Goal: Task Accomplishment & Management: Manage account settings

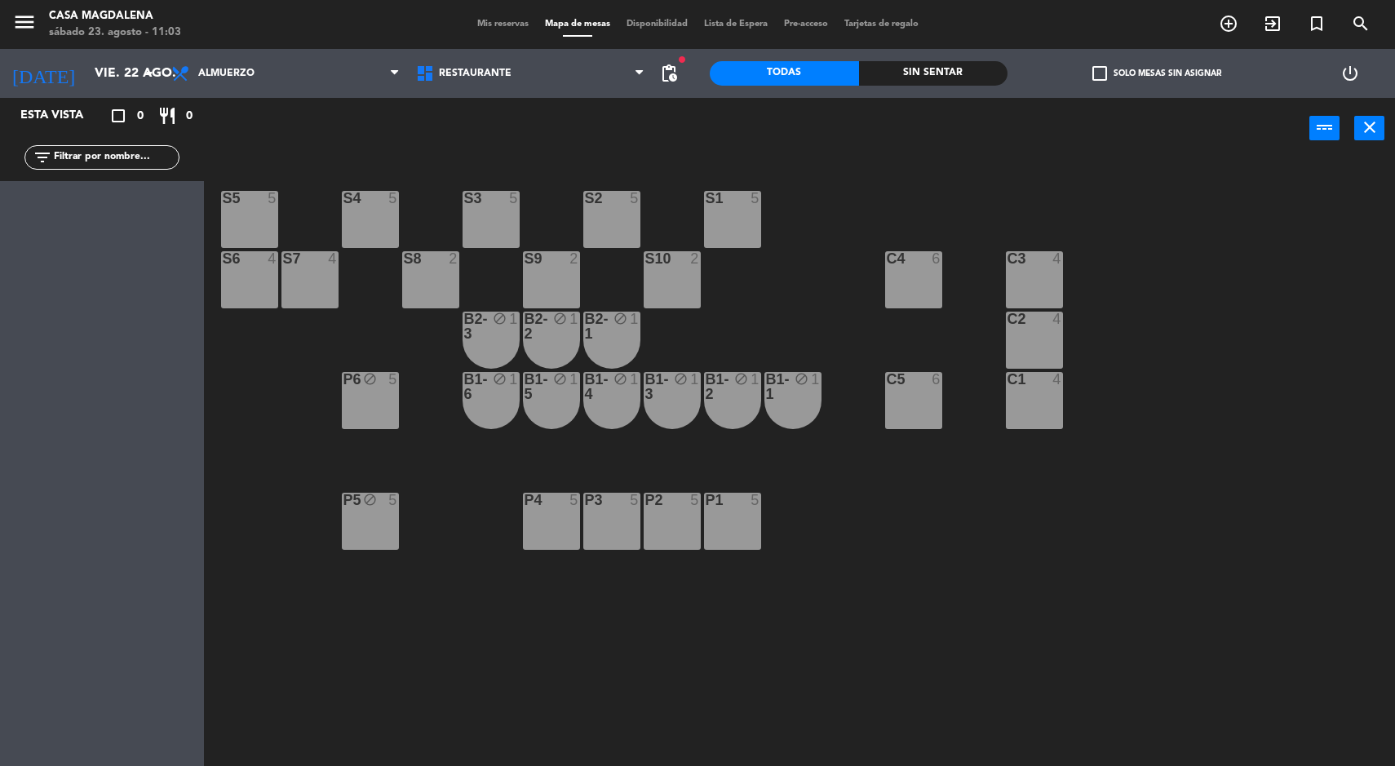
click at [126, 73] on input "vie. 22 ago." at bounding box center [172, 74] width 172 height 32
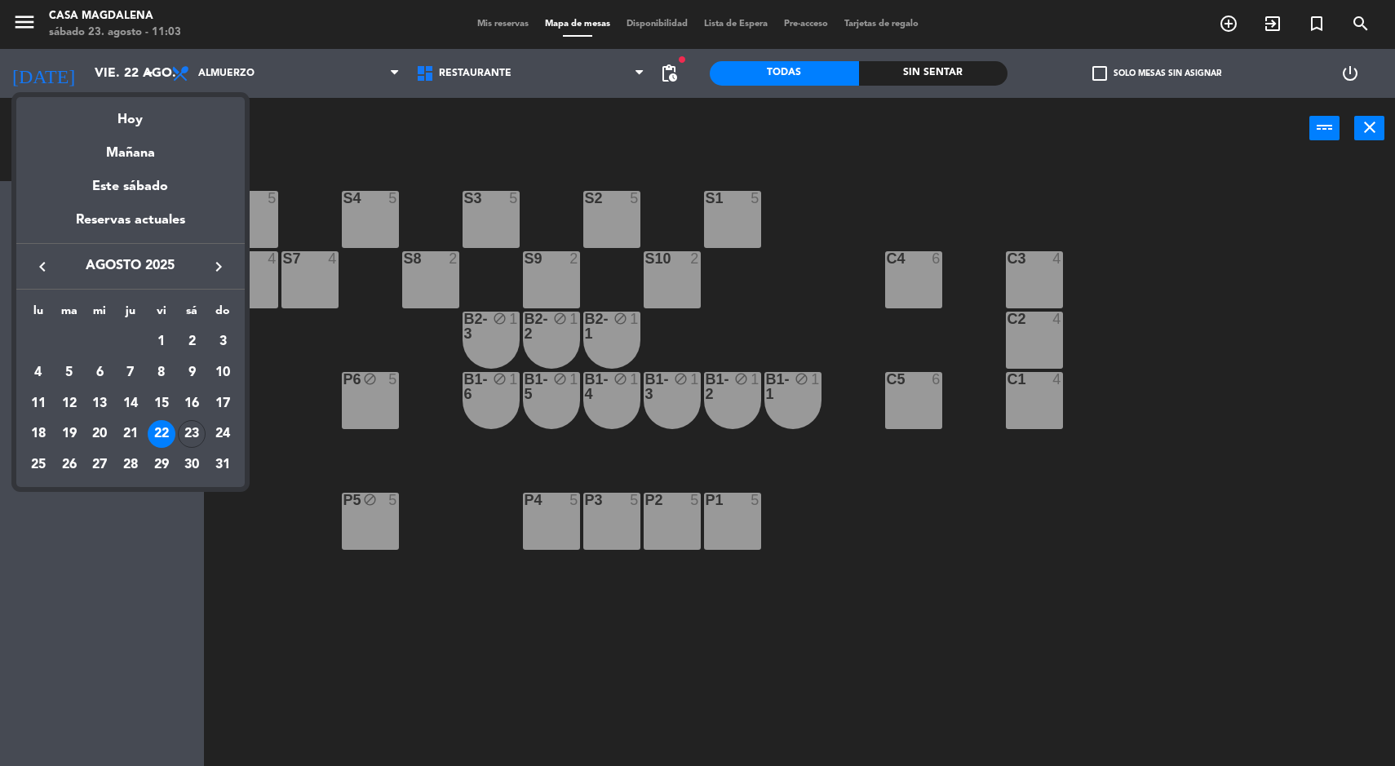
click at [126, 121] on div "Hoy" at bounding box center [130, 113] width 228 height 33
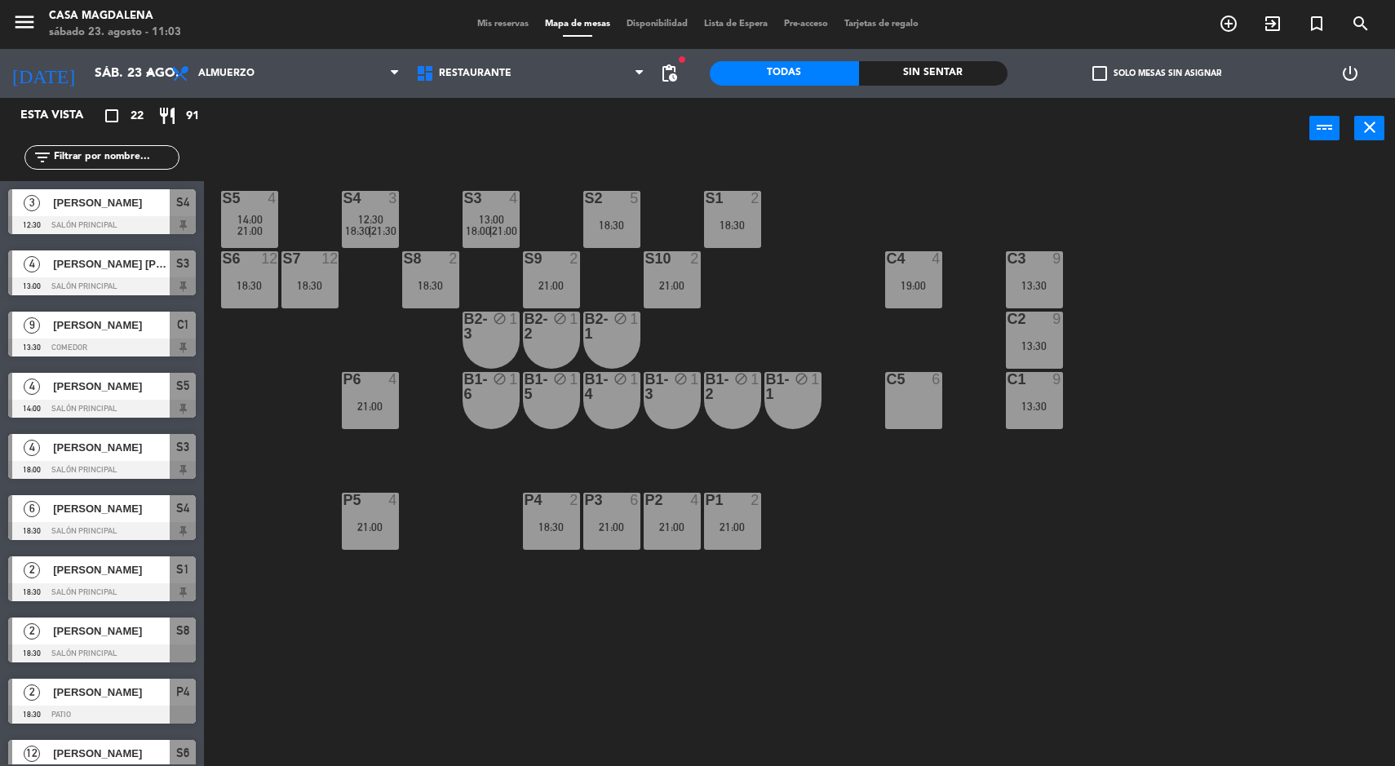
click at [926, 286] on div "19:00" at bounding box center [913, 285] width 57 height 11
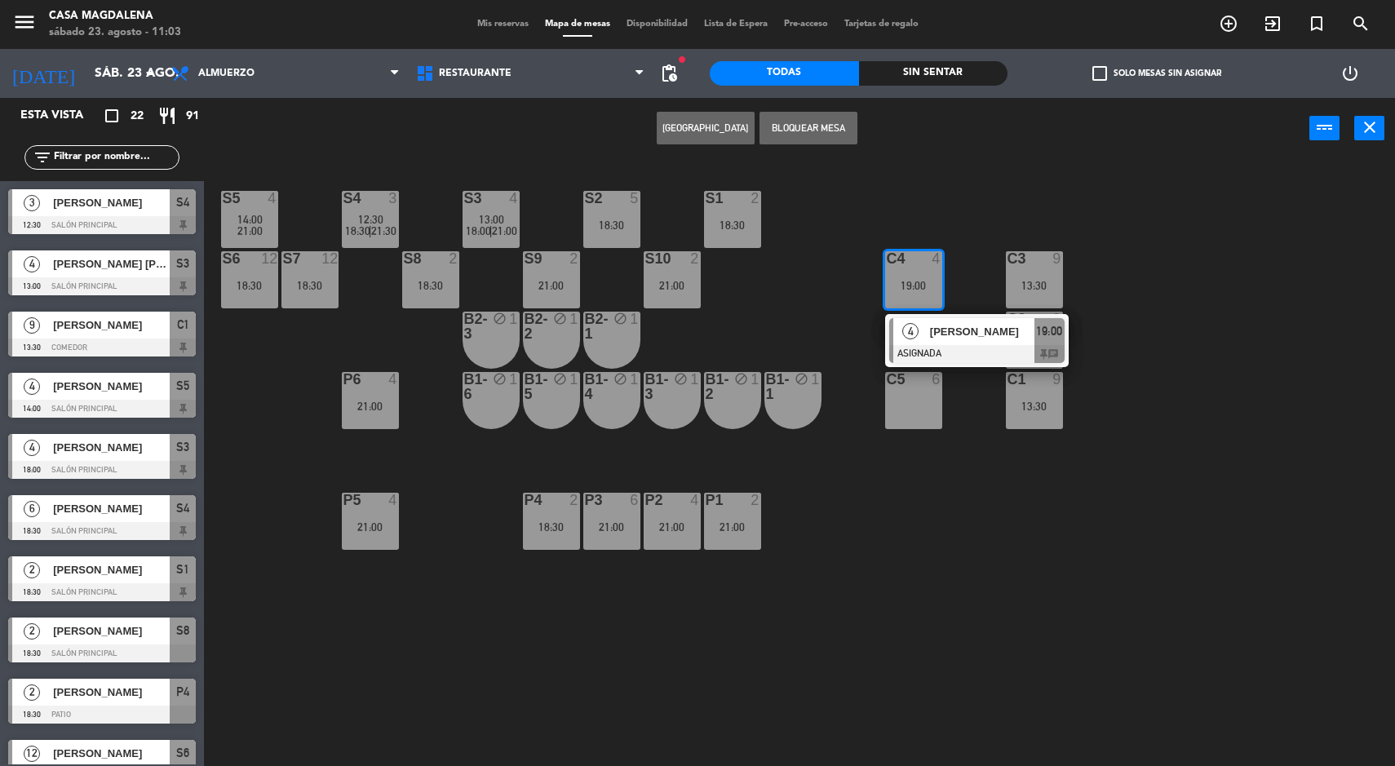
click at [936, 341] on div "[PERSON_NAME]" at bounding box center [981, 331] width 106 height 27
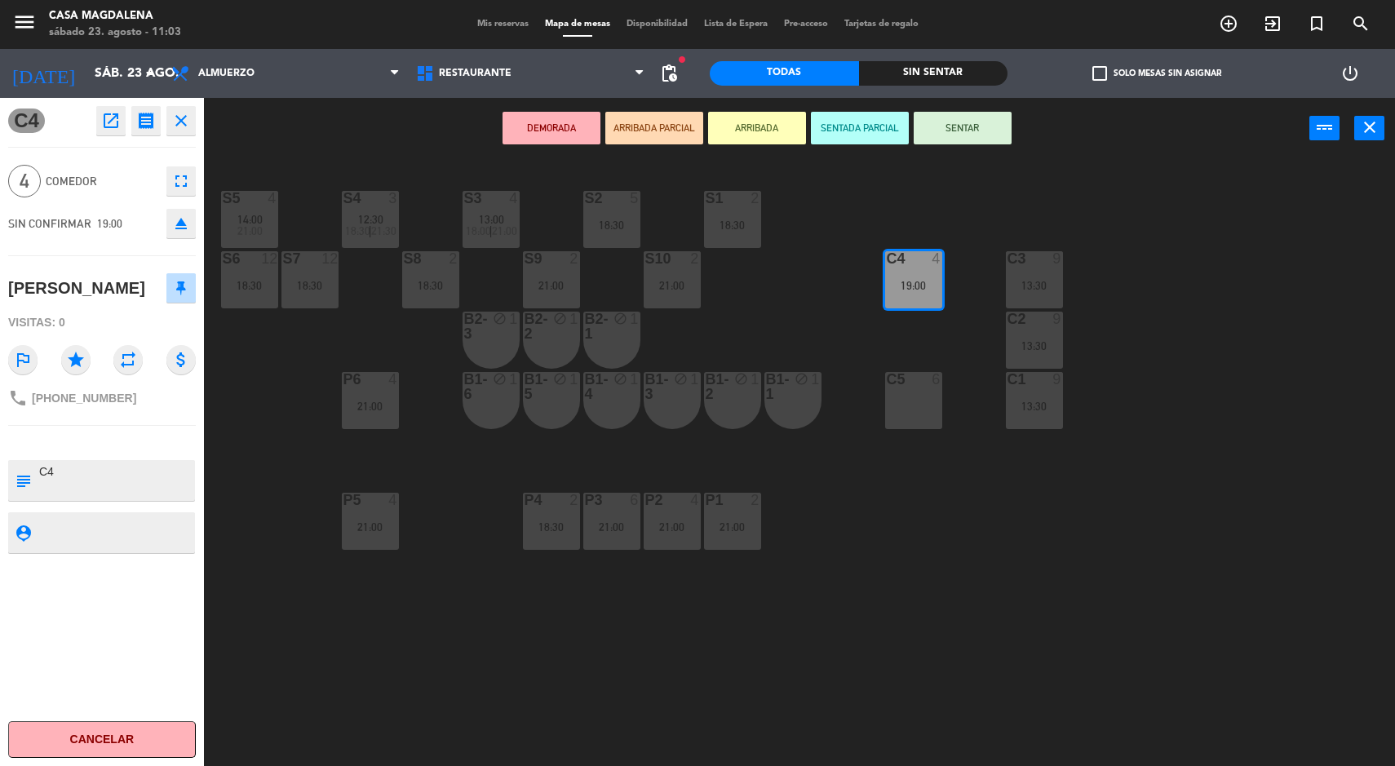
click at [111, 118] on icon "open_in_new" at bounding box center [111, 121] width 20 height 20
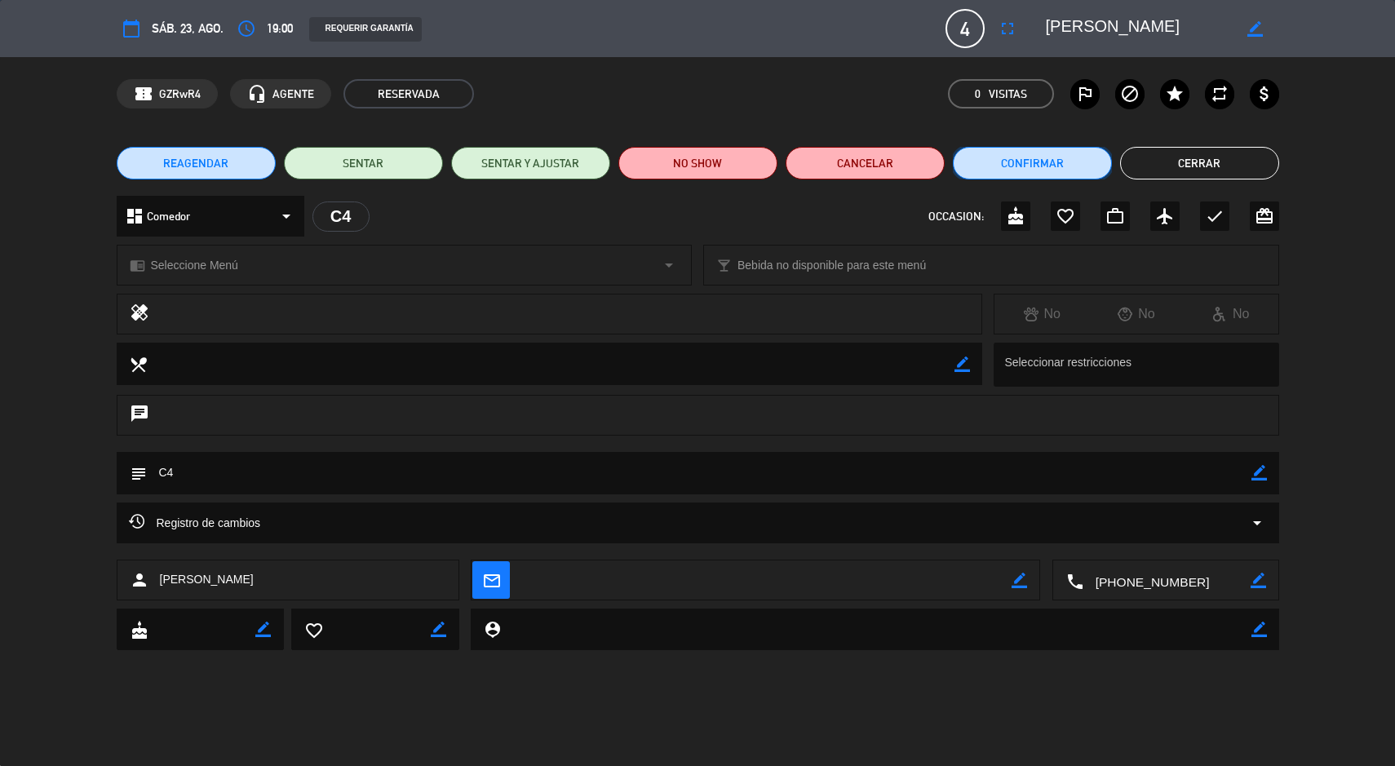
click at [1055, 178] on button "Confirmar" at bounding box center [1032, 163] width 159 height 33
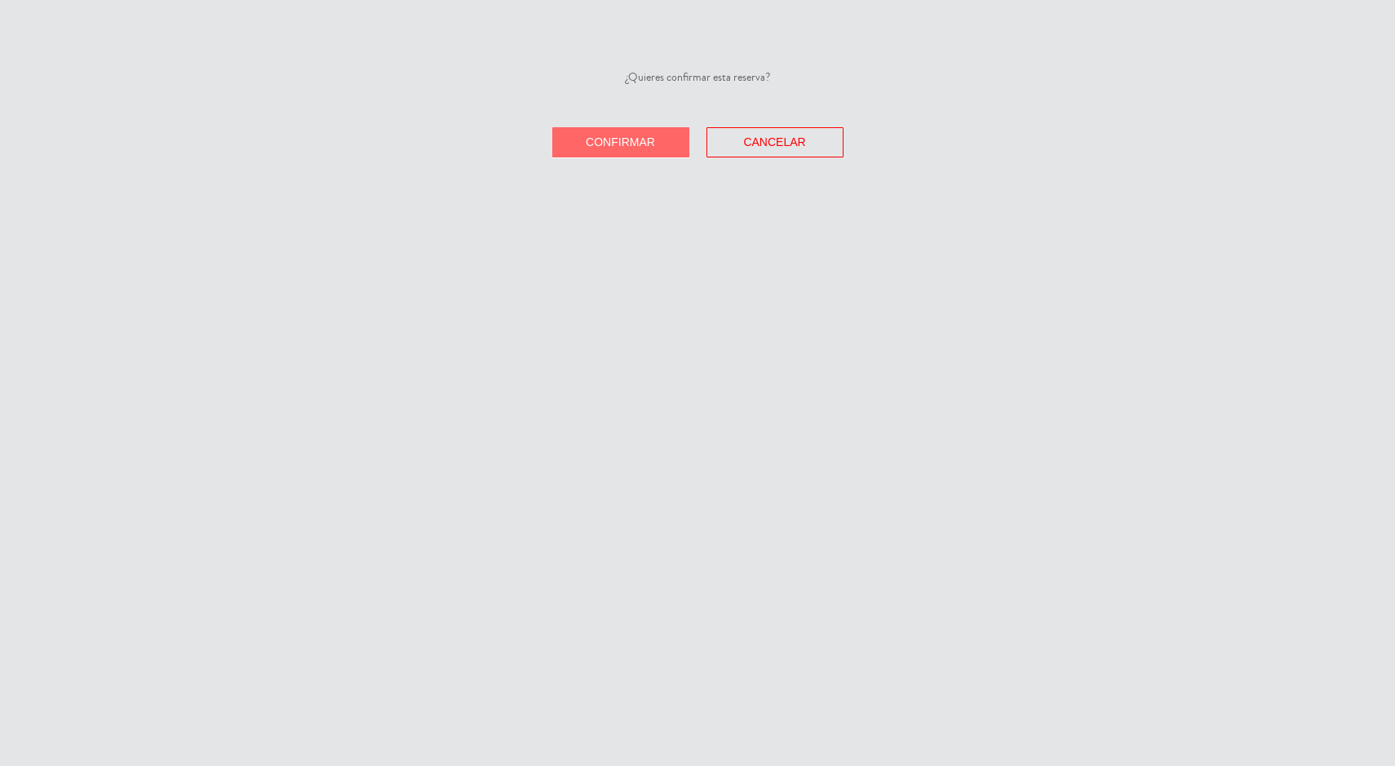
click at [637, 148] on button "Confirmar" at bounding box center [620, 142] width 137 height 30
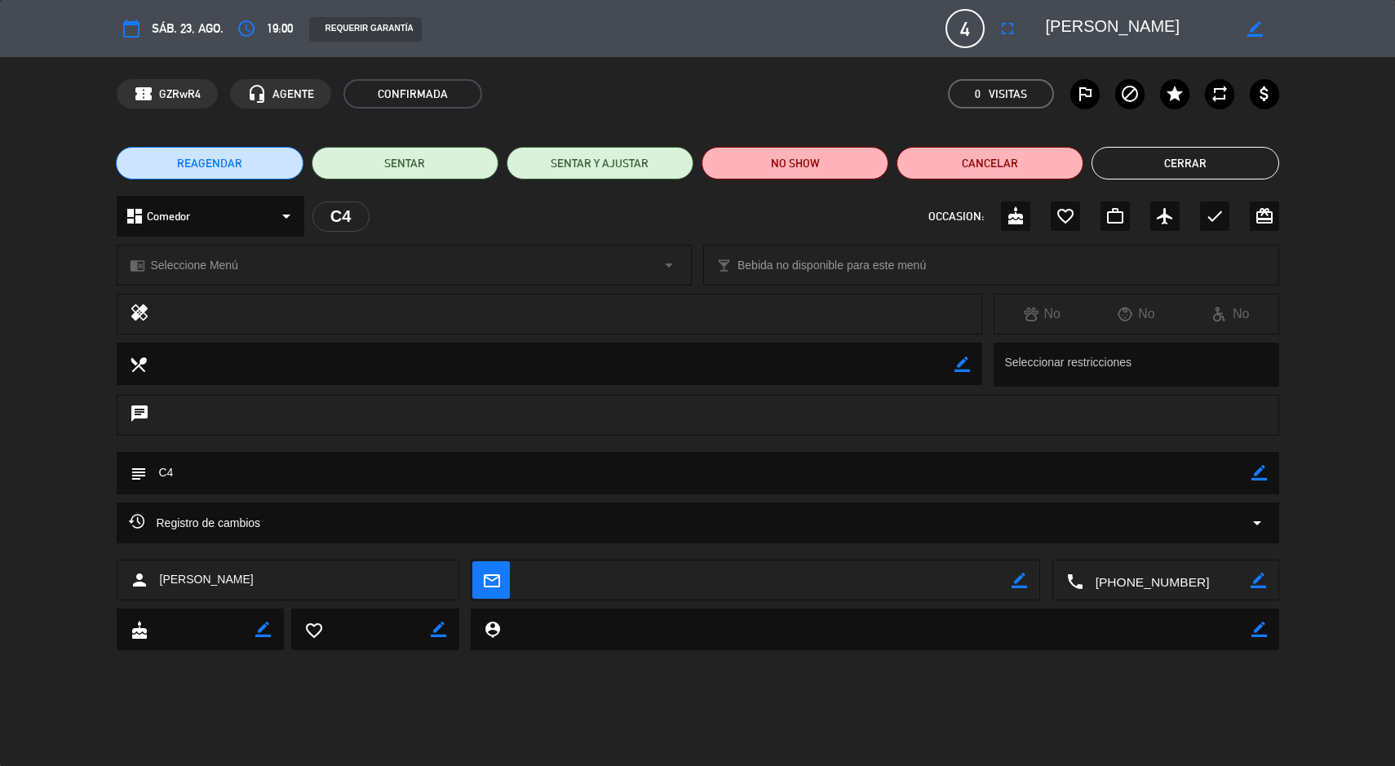
click at [1234, 172] on button "Cerrar" at bounding box center [1185, 163] width 187 height 33
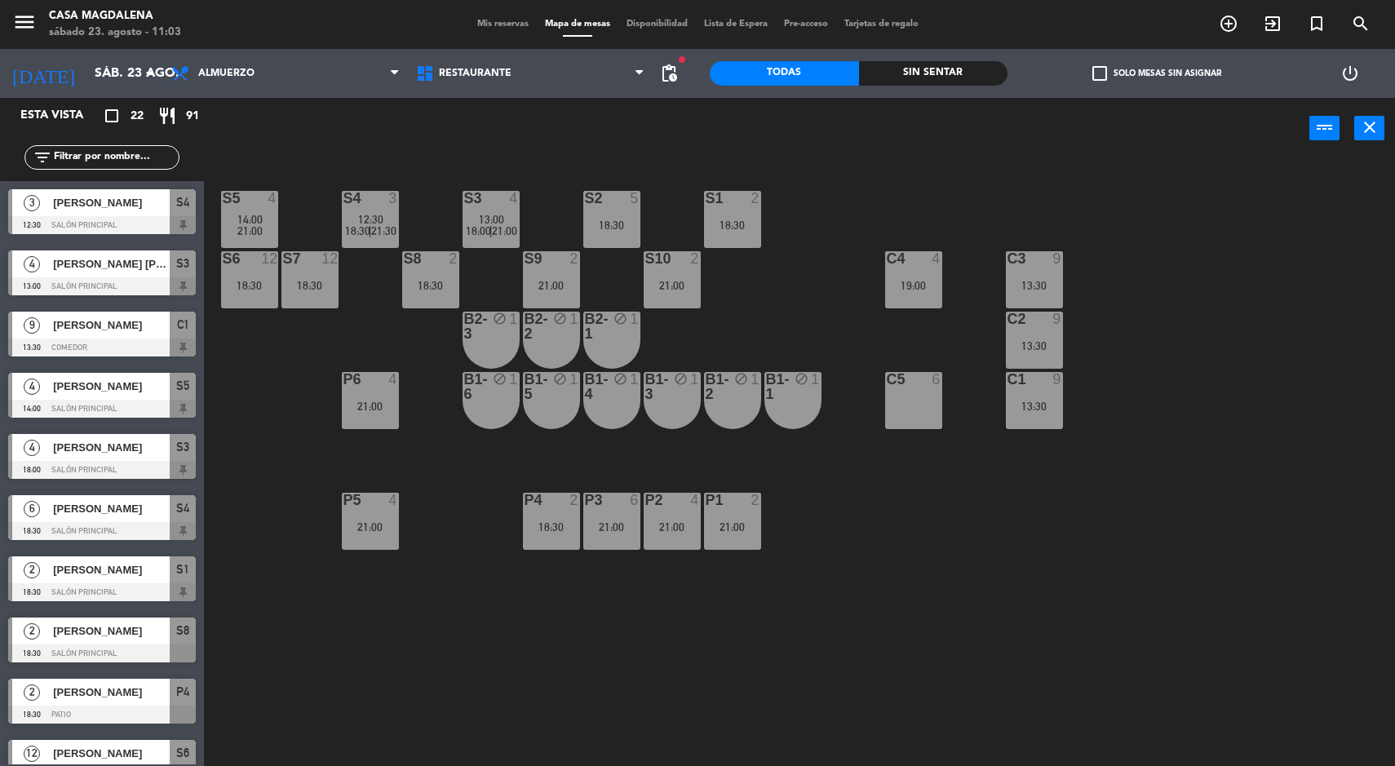
scroll to position [2, 0]
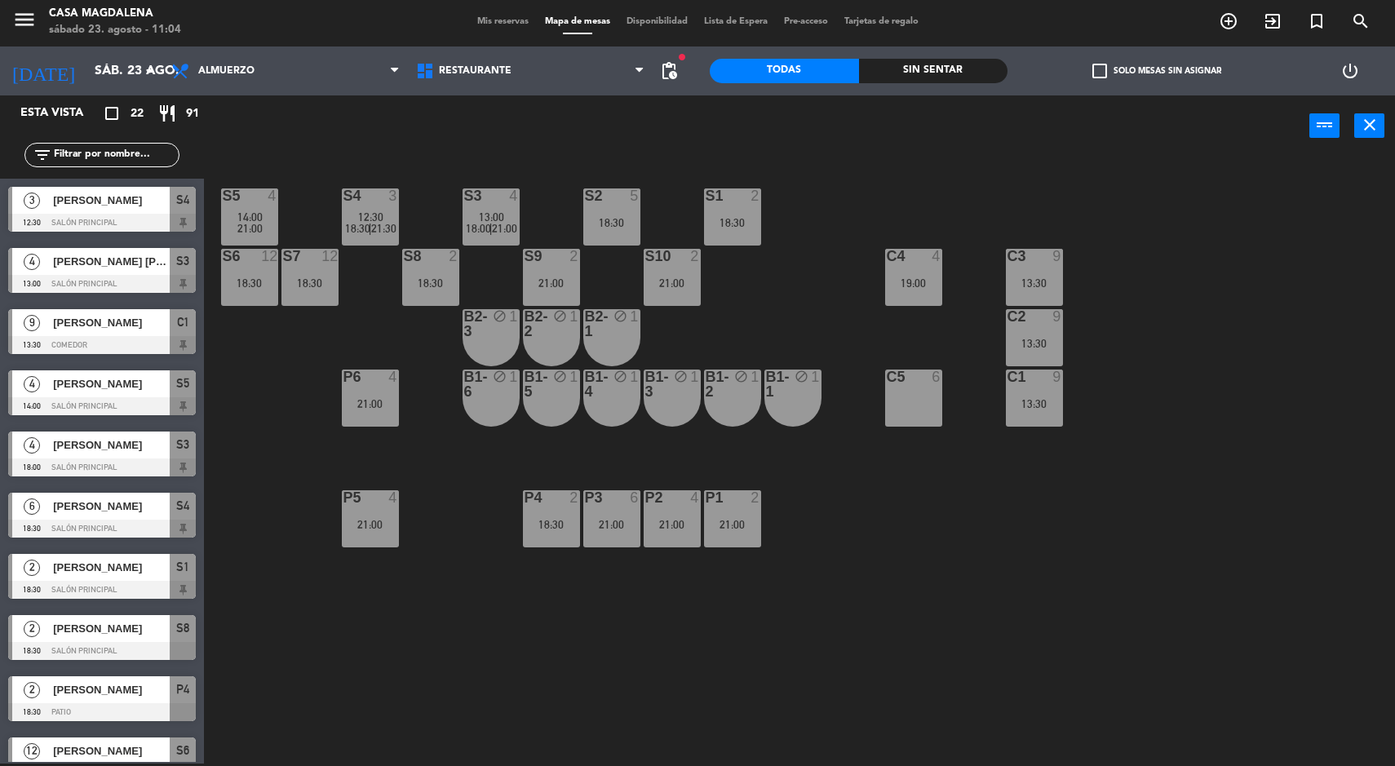
click at [606, 525] on div "21:00" at bounding box center [611, 524] width 57 height 11
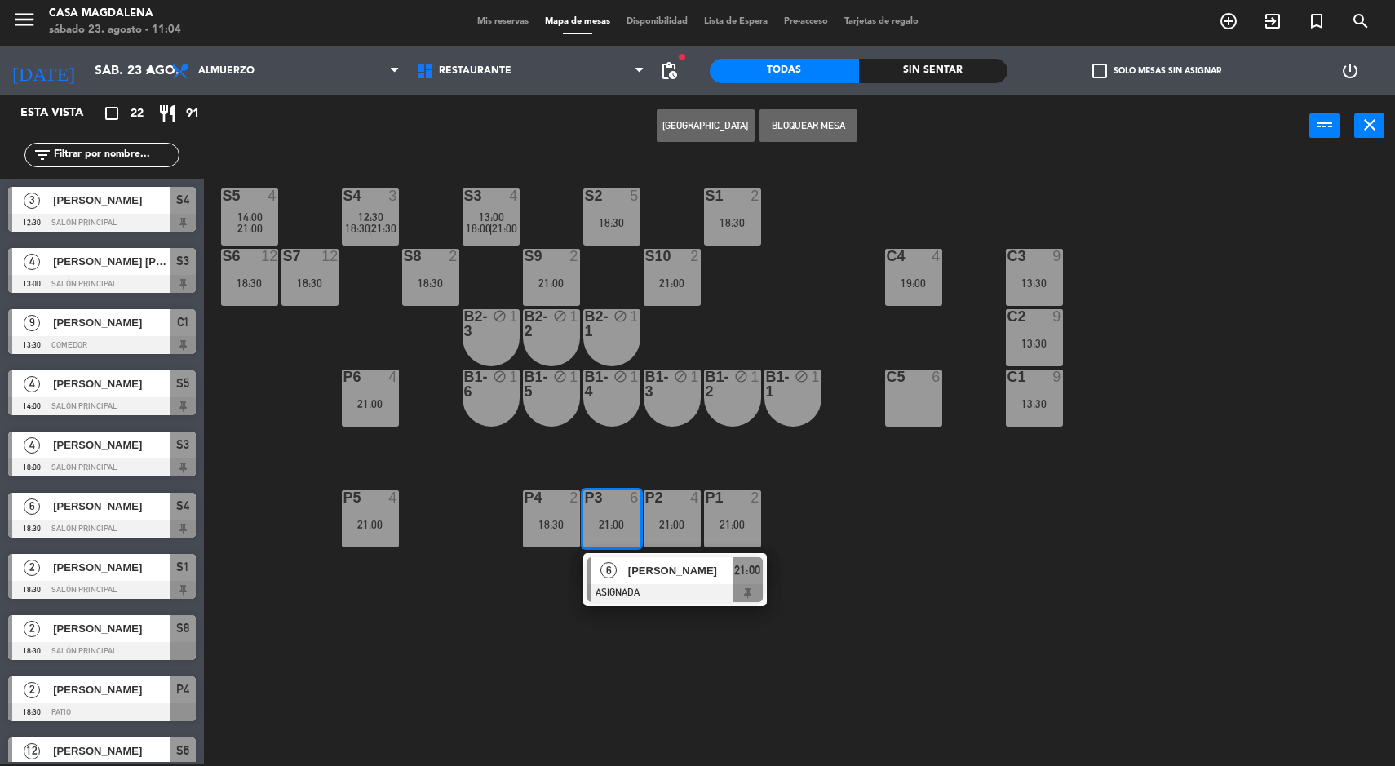
click at [896, 627] on div "S5 4 14:00 21:00 S4 3 12:30 18:30 | 21:30 S3 4 13:00 18:00 | 21:00 S2 5 18:30 S…" at bounding box center [806, 462] width 1177 height 607
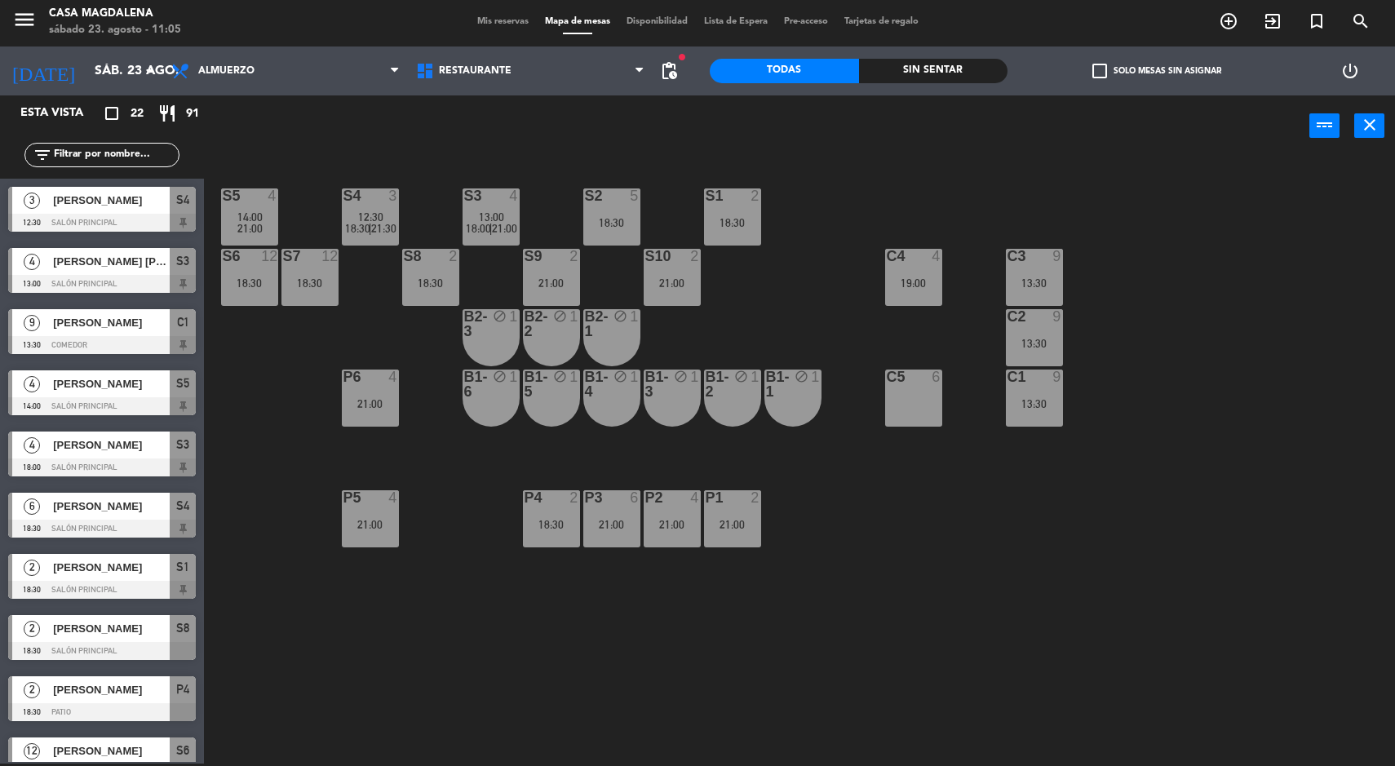
click at [393, 378] on div "4" at bounding box center [393, 377] width 10 height 15
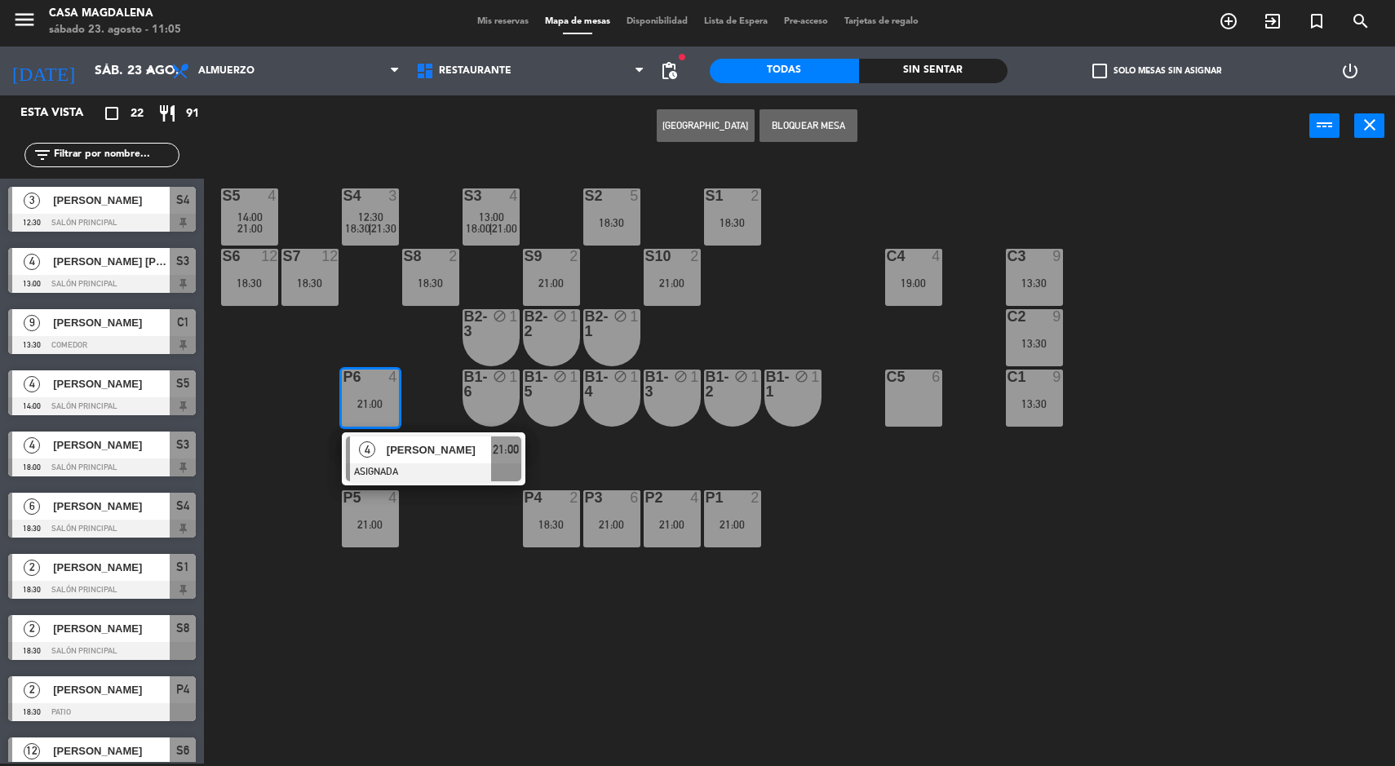
click at [418, 463] on div at bounding box center [433, 472] width 175 height 18
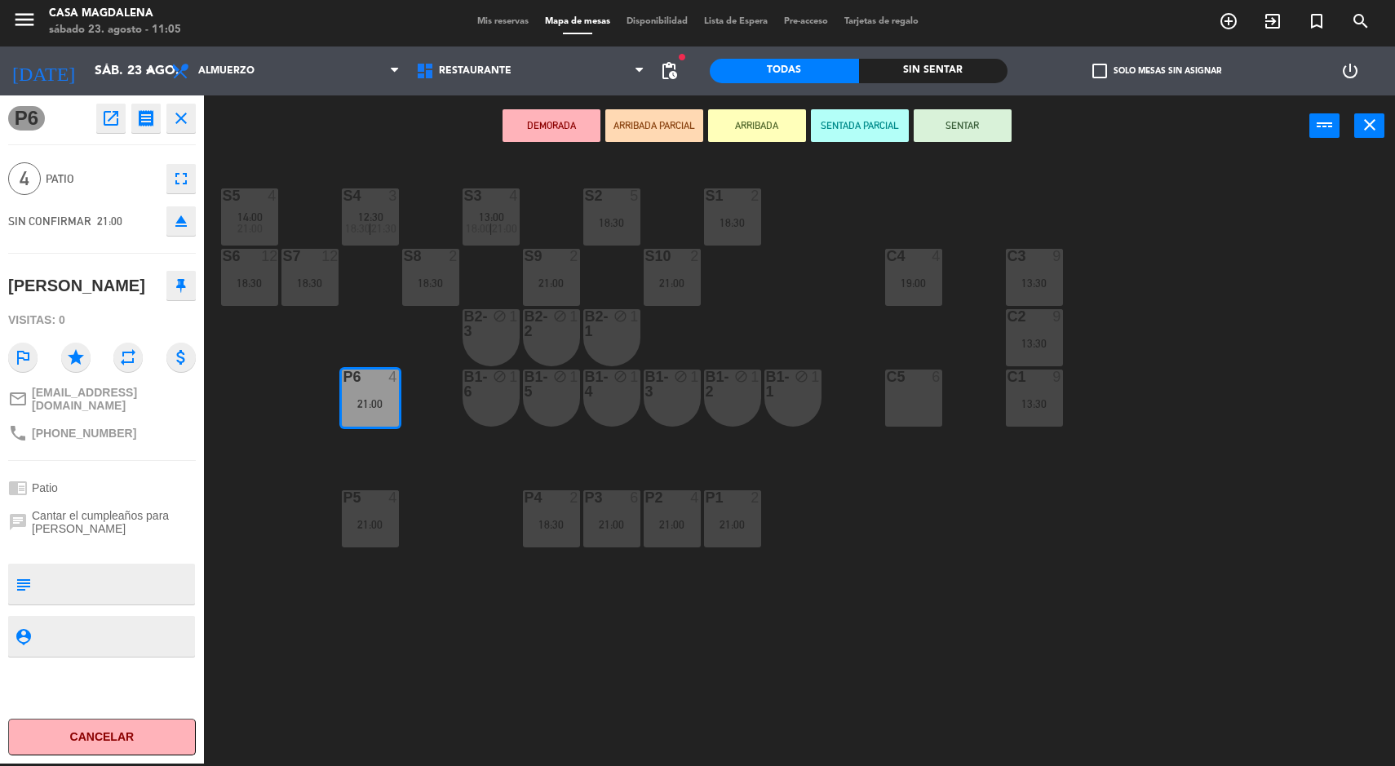
click at [917, 410] on div "C5 6" at bounding box center [913, 398] width 57 height 57
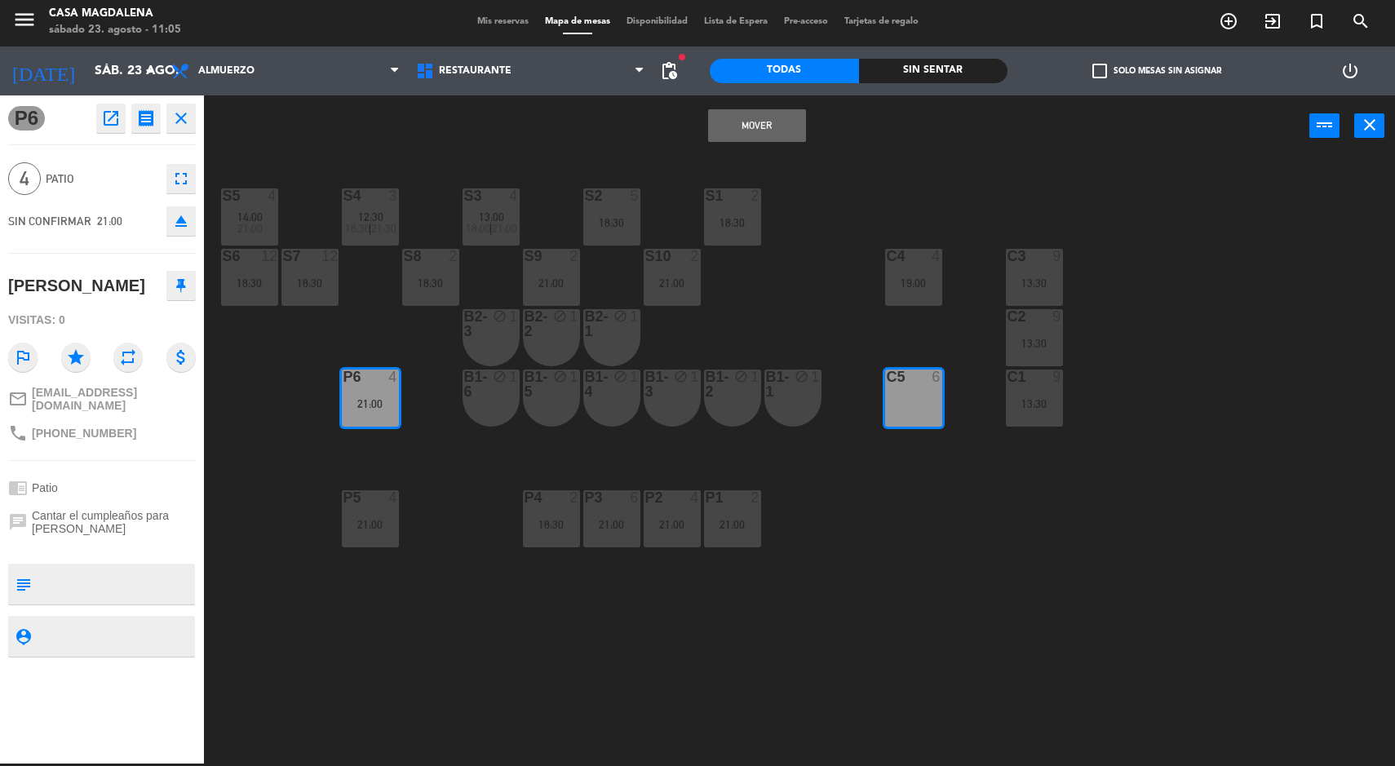
click at [756, 122] on button "Mover" at bounding box center [757, 125] width 98 height 33
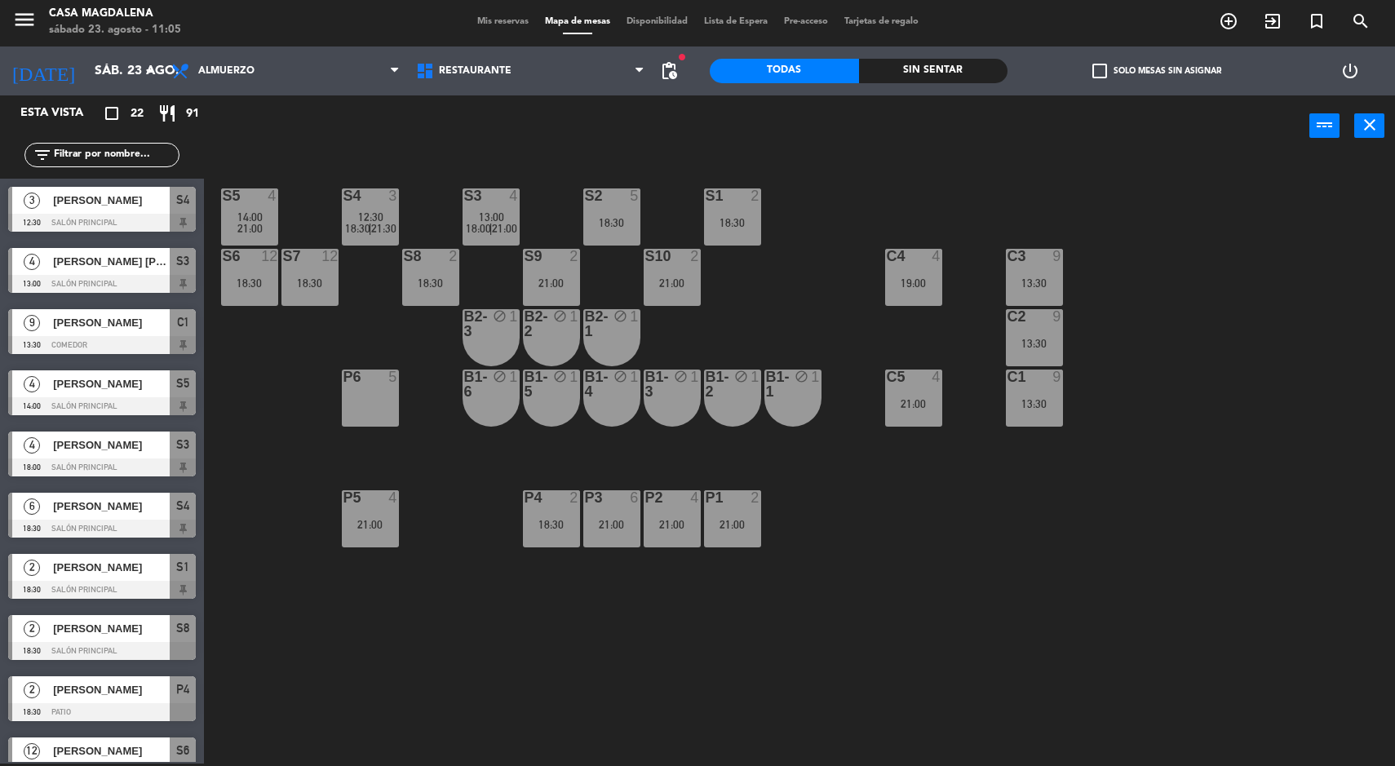
click at [379, 406] on div "P6 5" at bounding box center [370, 398] width 57 height 57
click at [812, 134] on button "Bloquear Mesa" at bounding box center [809, 125] width 98 height 33
click at [396, 546] on div "P5 4 21:00" at bounding box center [370, 518] width 57 height 57
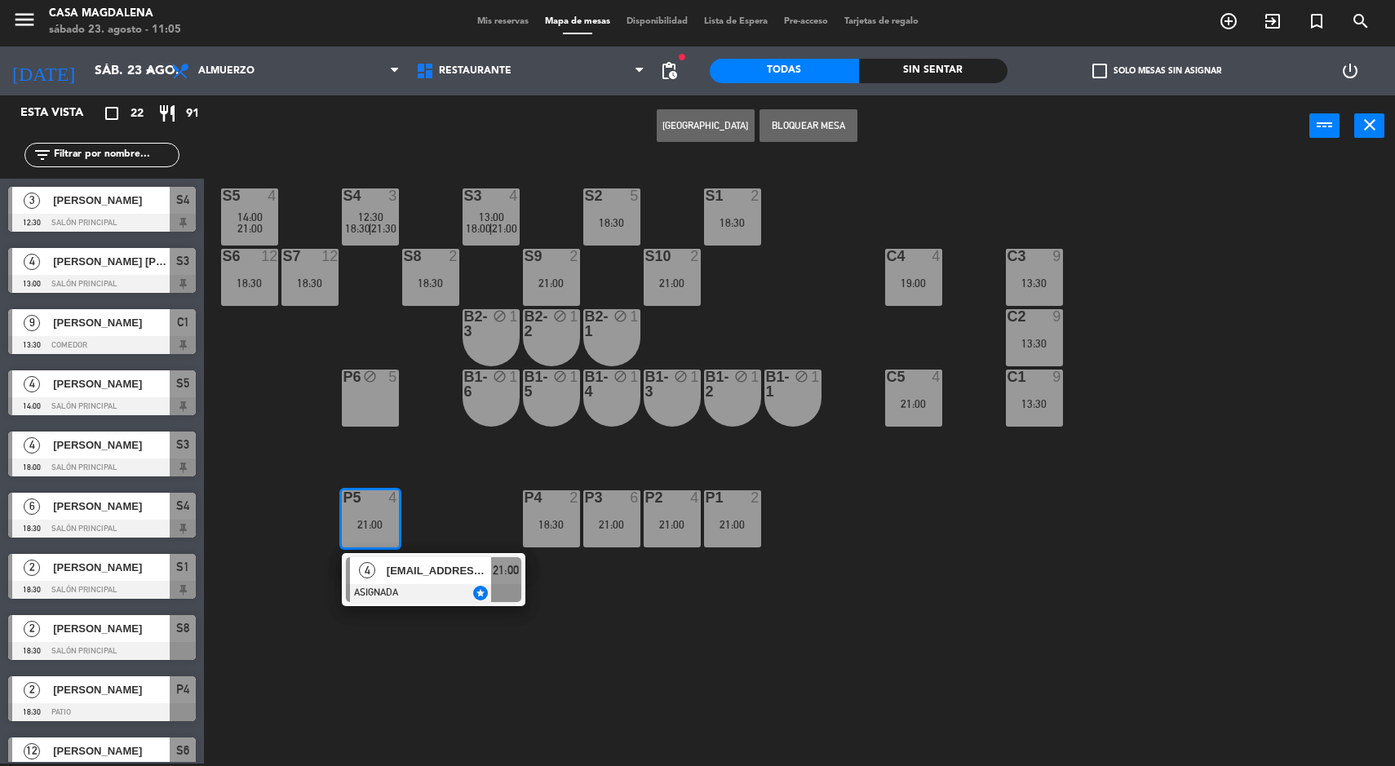
click at [828, 601] on div "S5 4 14:00 21:00 S4 3 12:30 18:30 | 21:30 S3 4 13:00 18:00 | 21:00 S2 5 18:30 S…" at bounding box center [806, 462] width 1177 height 607
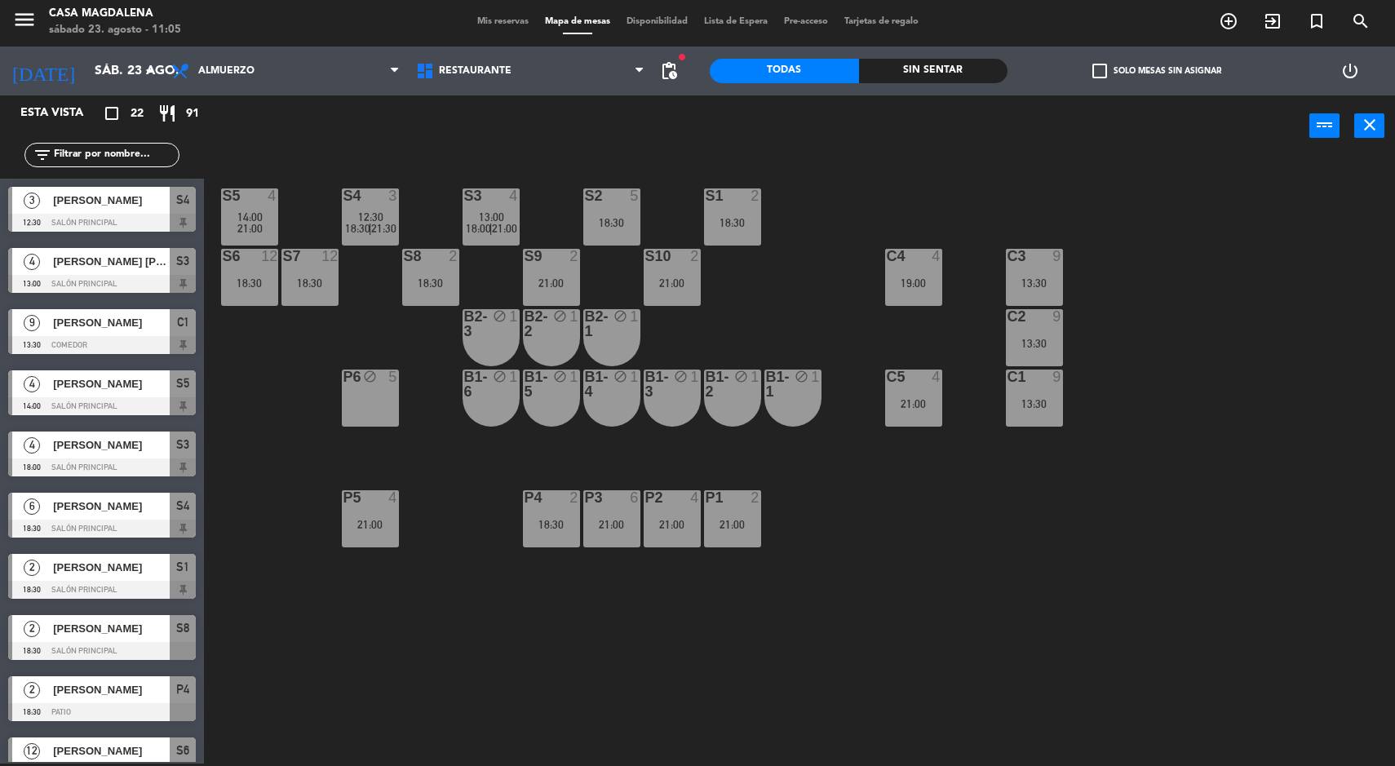
click at [525, 498] on div "P4" at bounding box center [525, 497] width 1 height 15
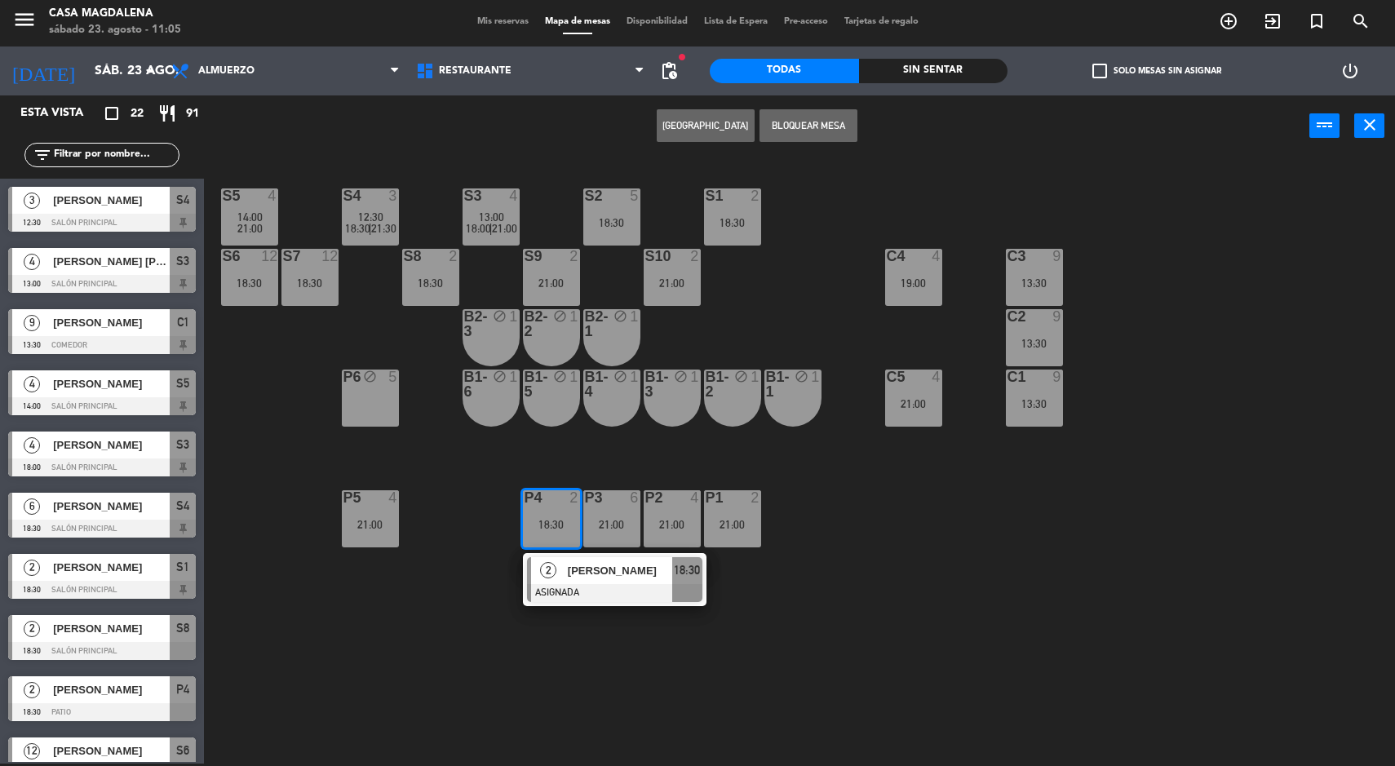
click at [552, 596] on div at bounding box center [614, 593] width 175 height 18
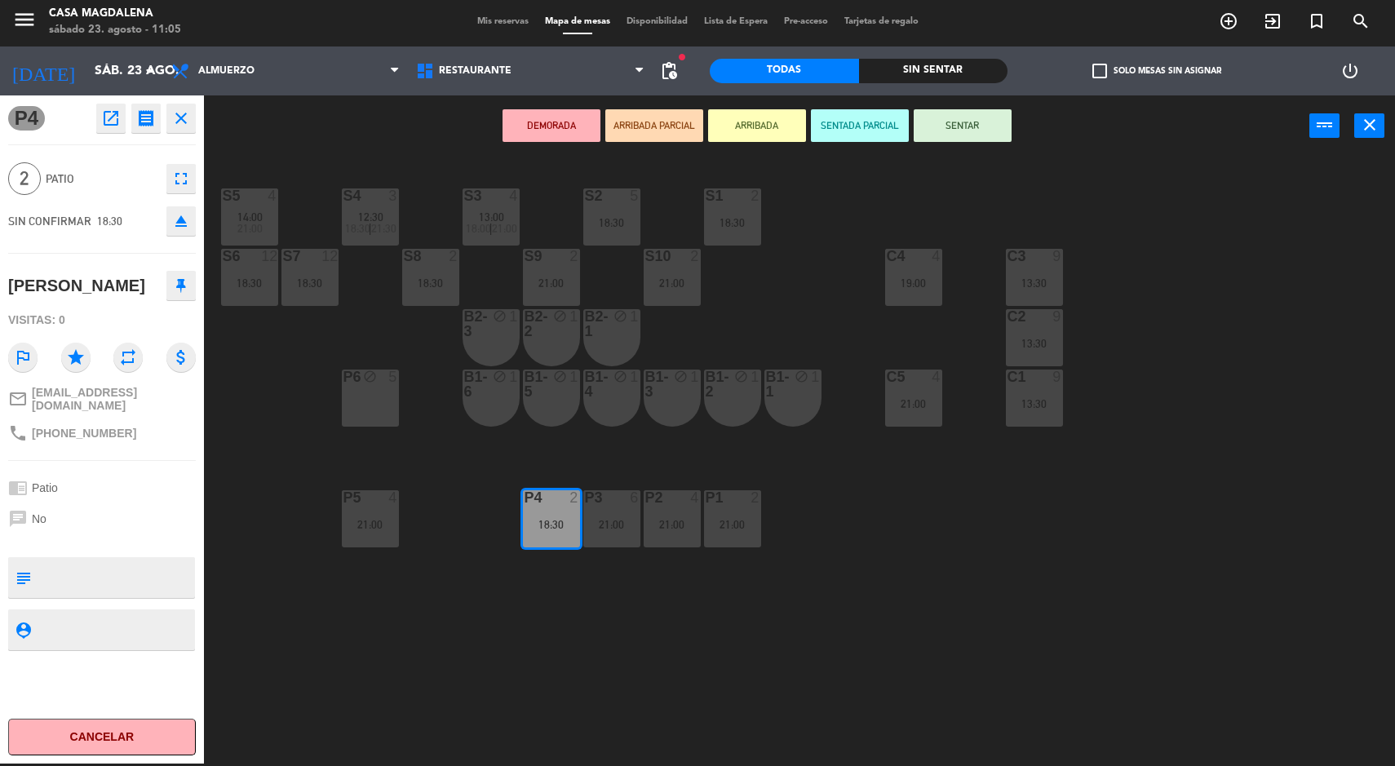
click at [719, 511] on div "P1 2 21:00" at bounding box center [732, 518] width 57 height 57
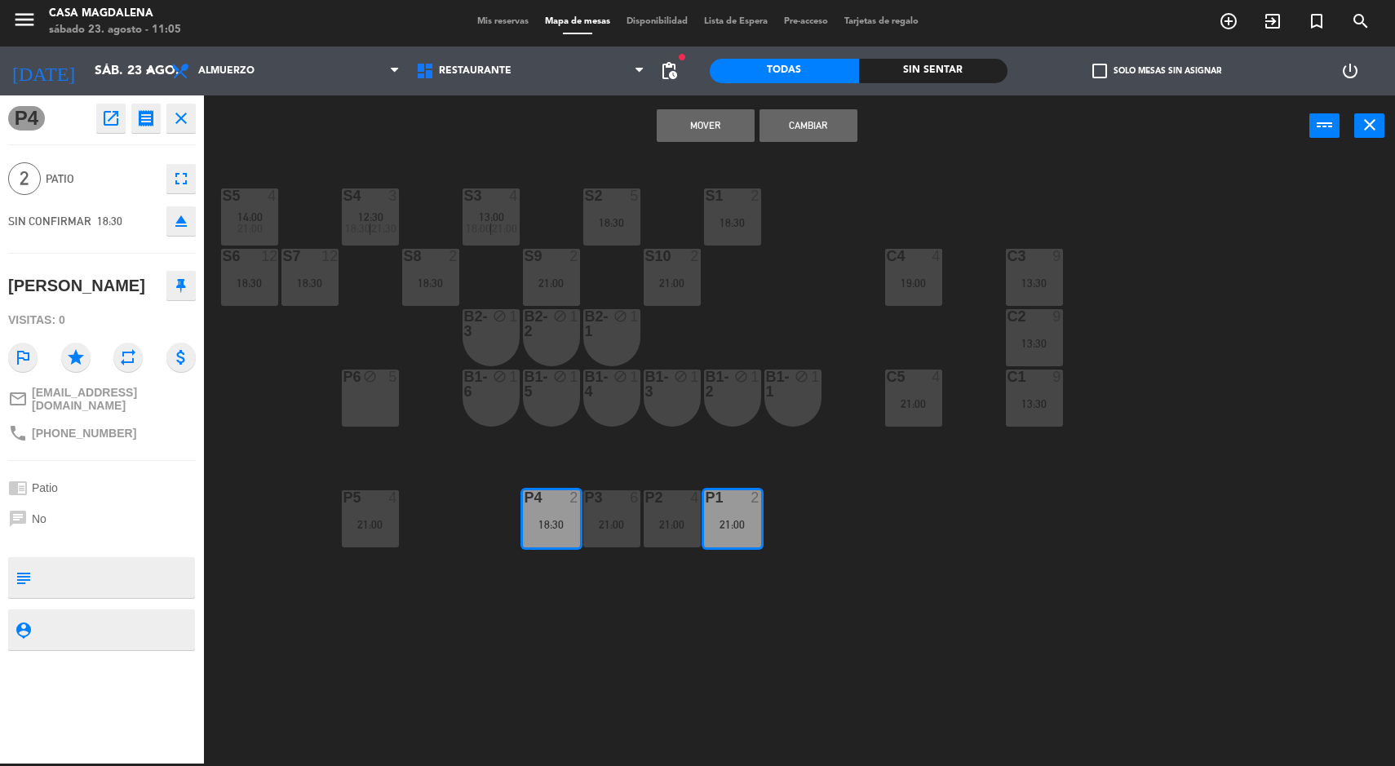
click at [667, 123] on button "Mover" at bounding box center [706, 125] width 98 height 33
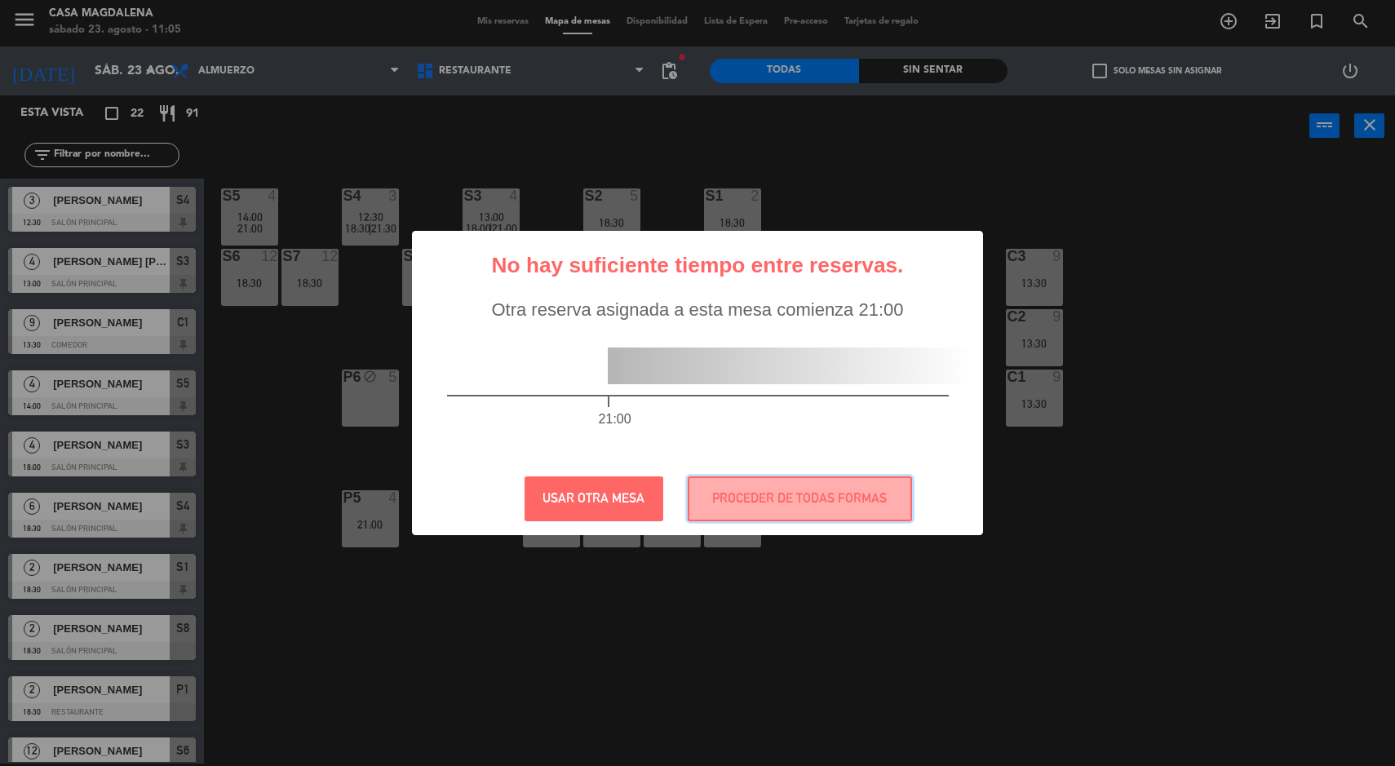
click at [757, 502] on button "PROCEDER DE TODAS FORMAS" at bounding box center [800, 498] width 224 height 45
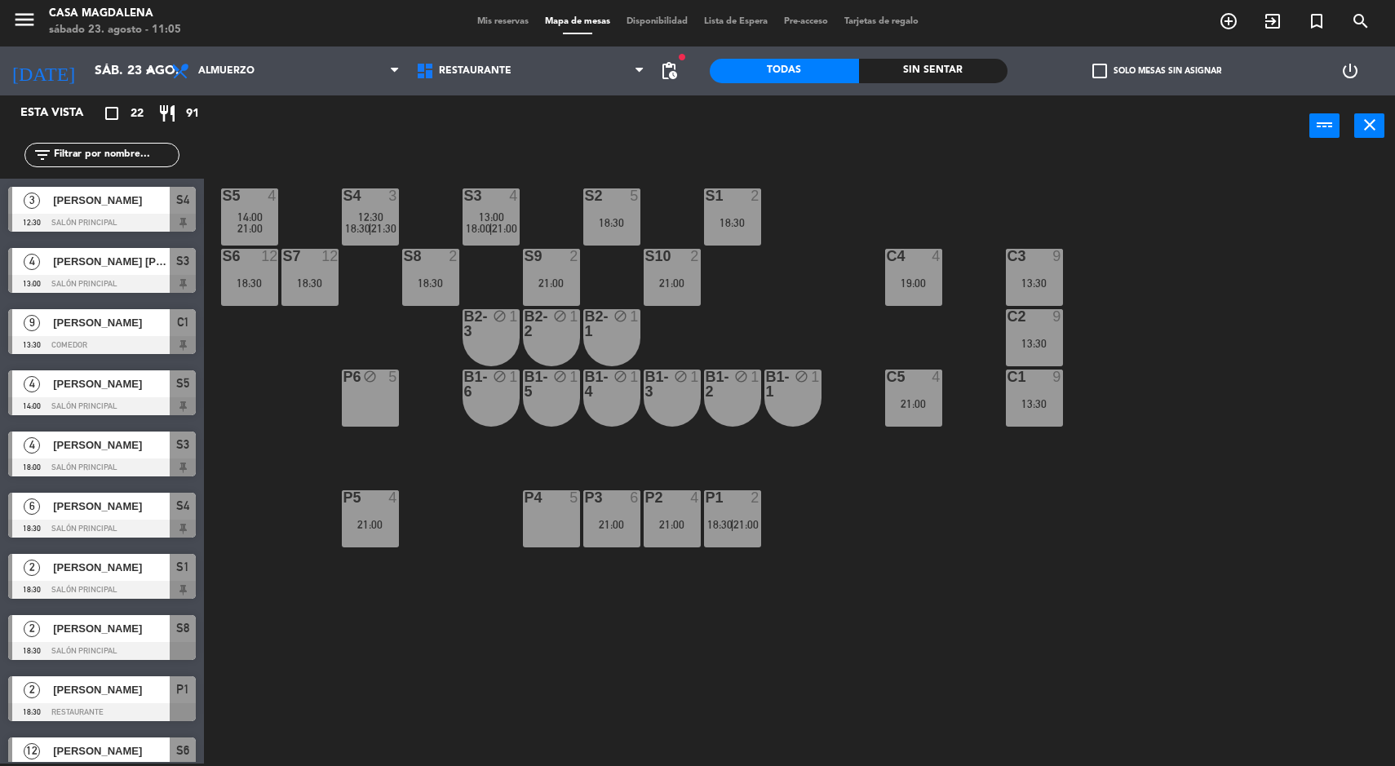
click at [344, 492] on div "P5" at bounding box center [343, 497] width 1 height 15
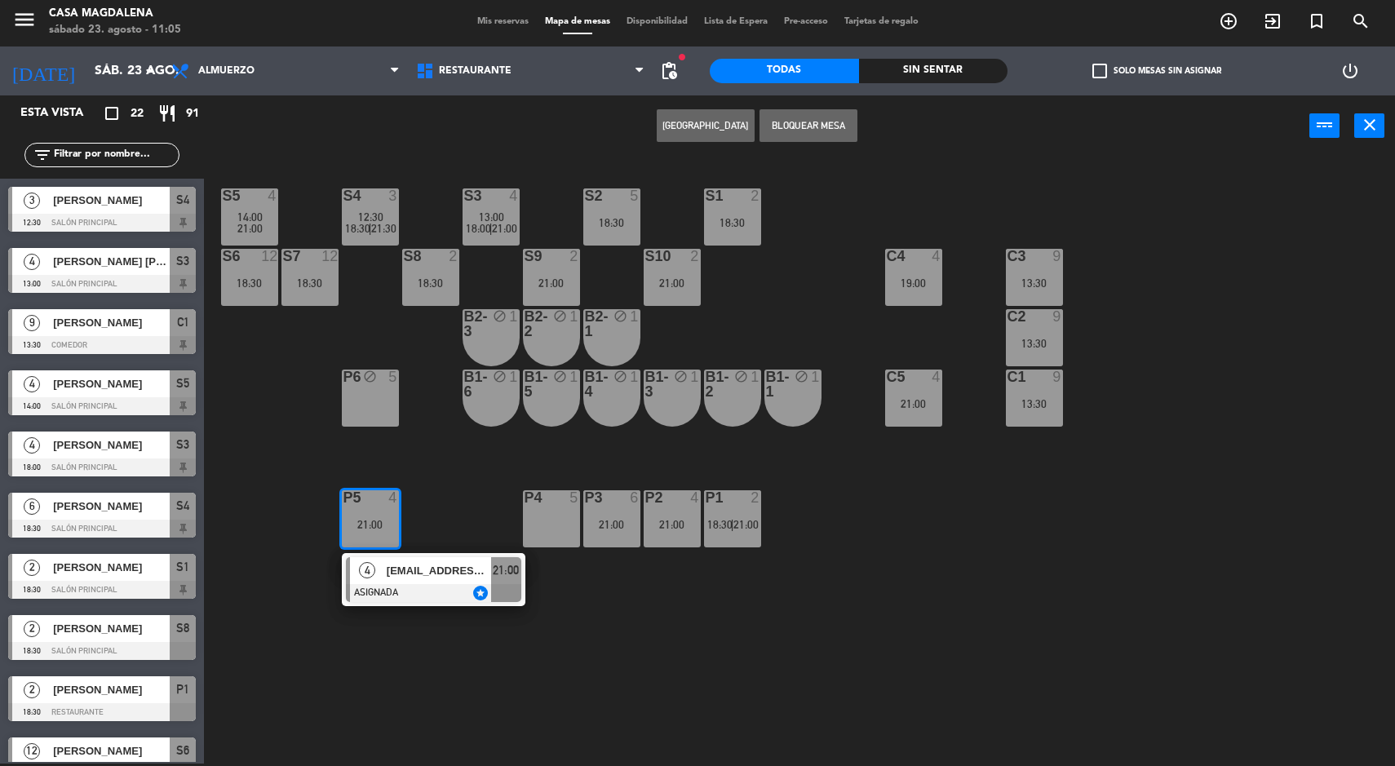
click at [389, 592] on div at bounding box center [433, 593] width 175 height 18
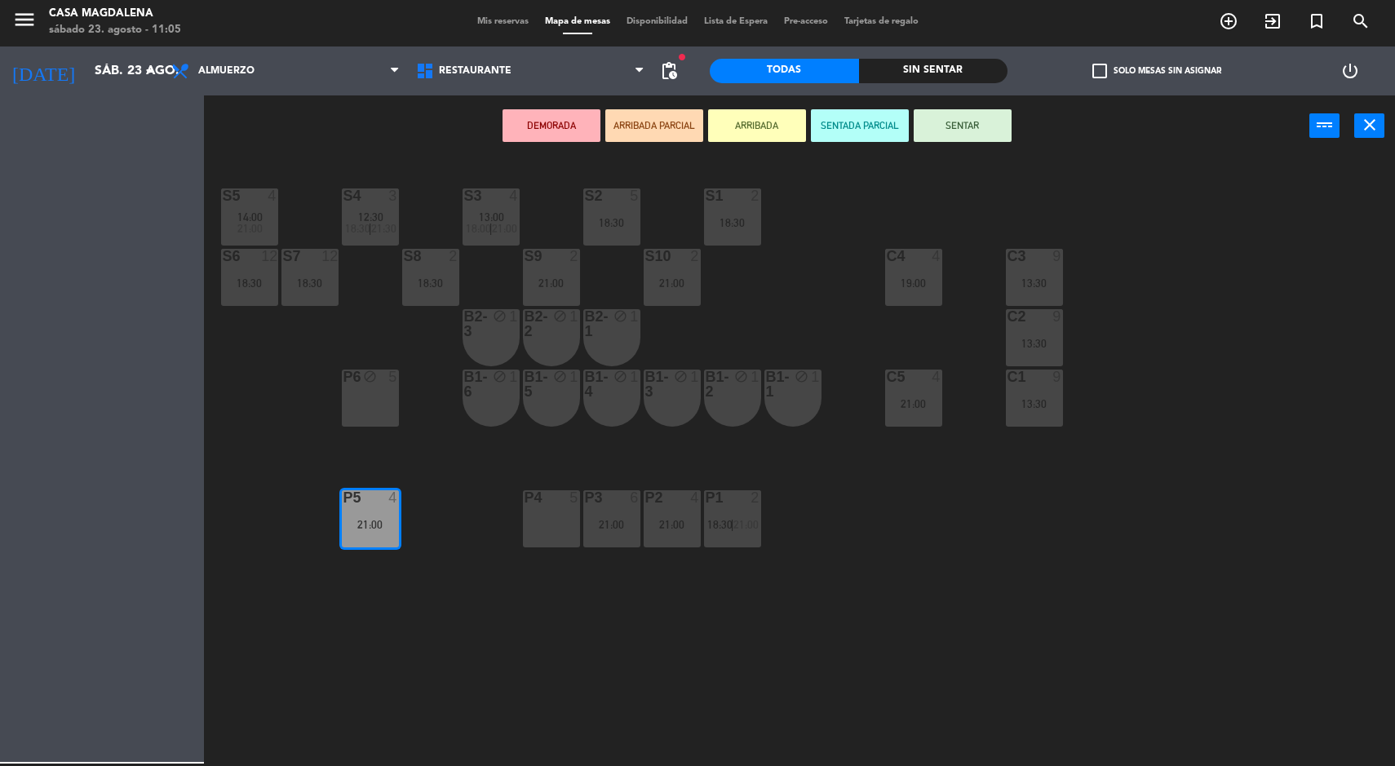
click at [537, 511] on div "P4 5" at bounding box center [551, 518] width 57 height 57
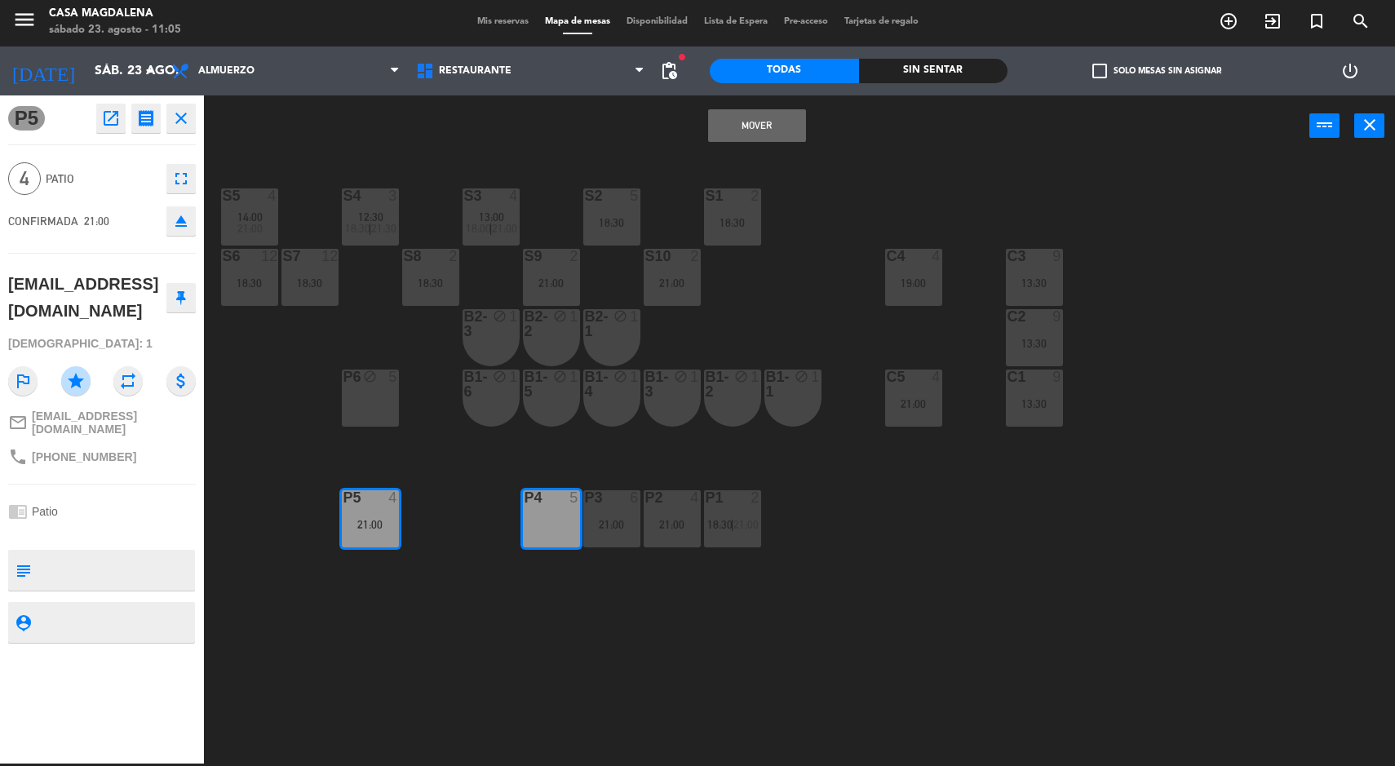
click at [725, 131] on button "Mover" at bounding box center [757, 125] width 98 height 33
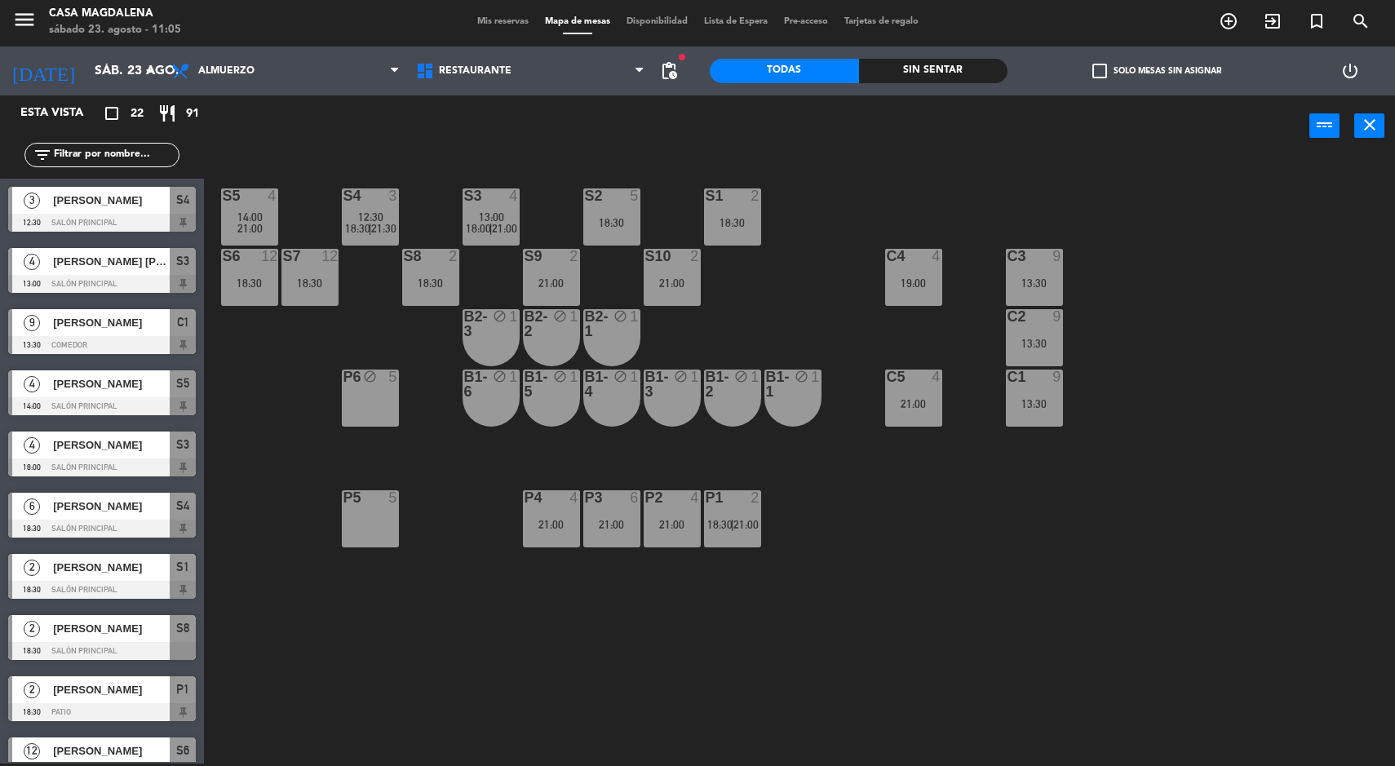
scroll to position [111, 0]
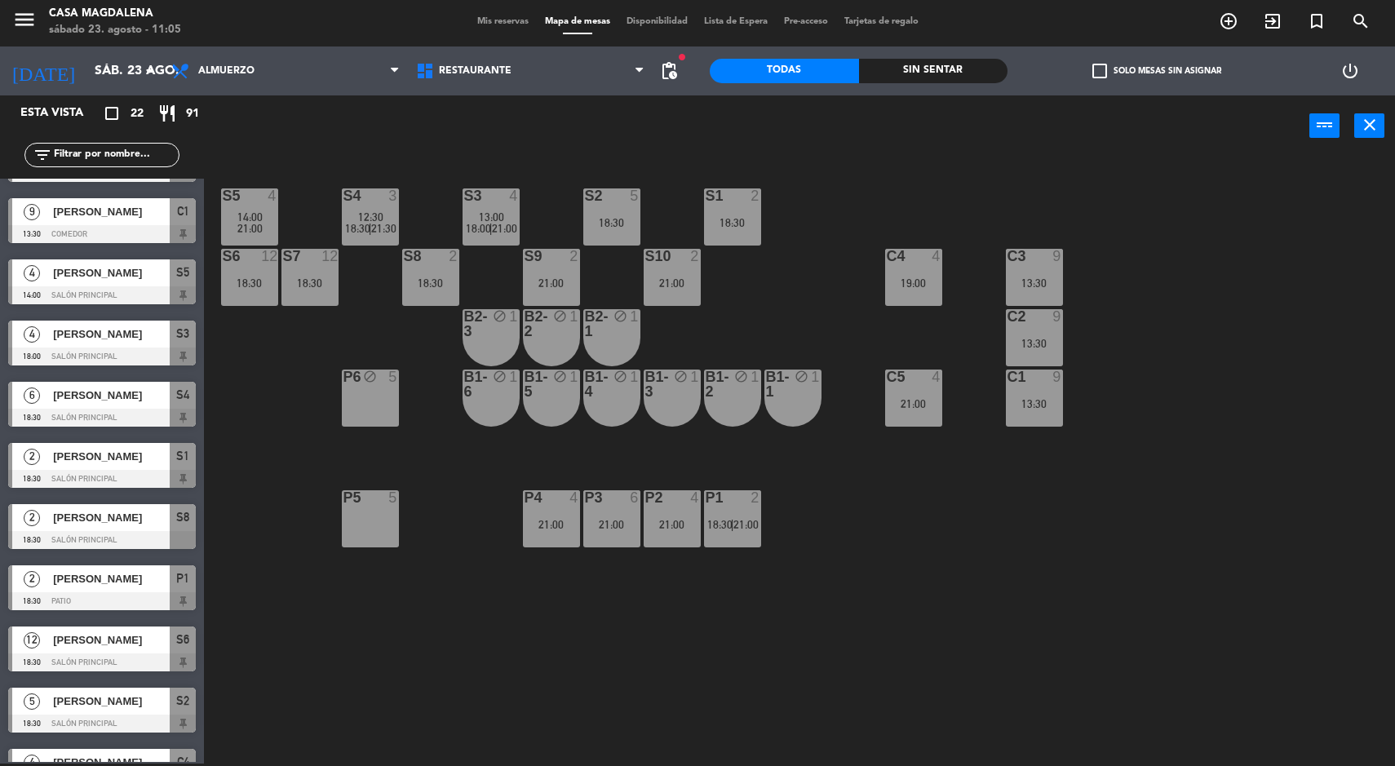
click at [333, 501] on div "P5" at bounding box center [343, 497] width 27 height 15
click at [826, 127] on button "Bloquear Mesa" at bounding box center [809, 125] width 98 height 33
click at [358, 543] on div "P5 5" at bounding box center [370, 518] width 57 height 57
click at [820, 125] on button "Bloquear Mesa" at bounding box center [809, 125] width 98 height 33
click at [237, 557] on div "S5 4 14:00 21:00 S4 3 12:30 18:30 | 21:30 S3 4 13:00 18:00 | 21:00 S2 5 18:30 S…" at bounding box center [806, 462] width 1177 height 607
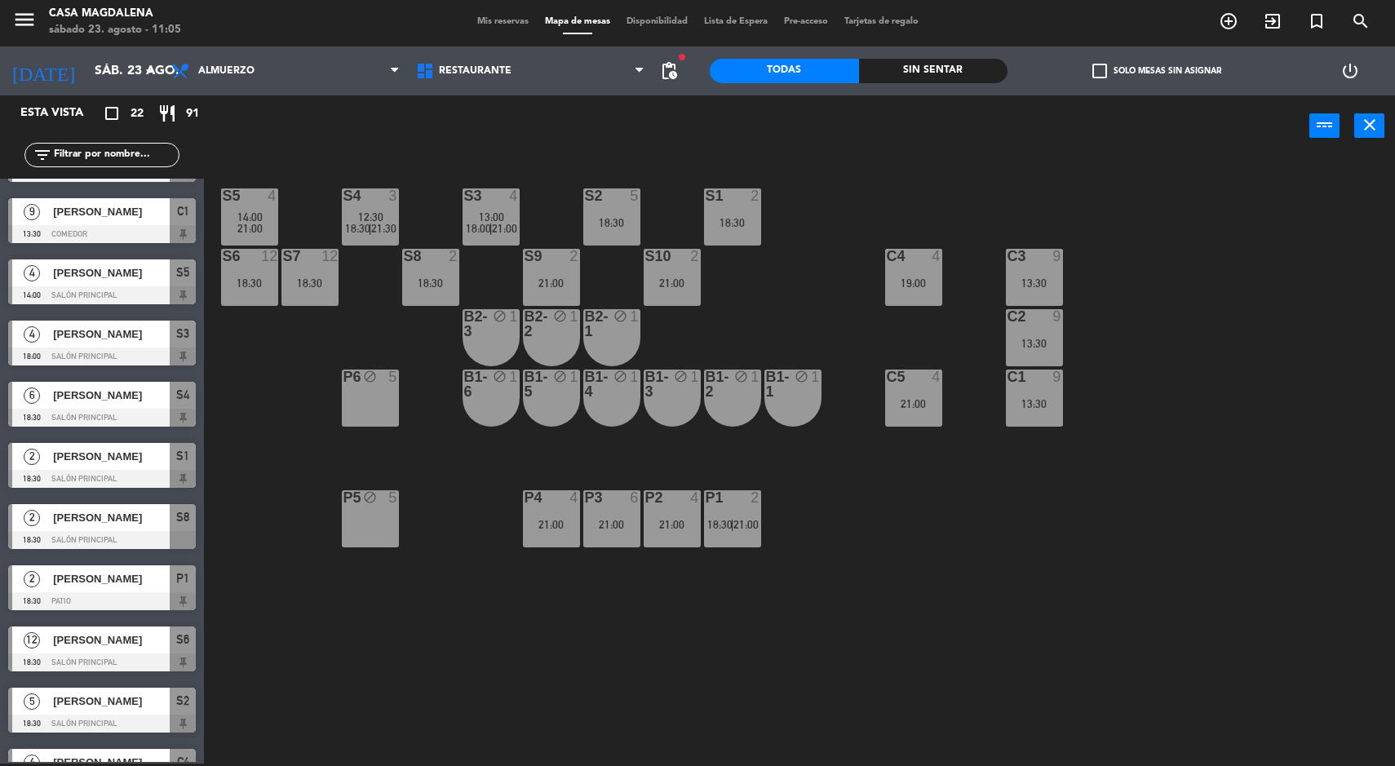
click at [1039, 396] on div "C1 9 13:30" at bounding box center [1034, 398] width 57 height 57
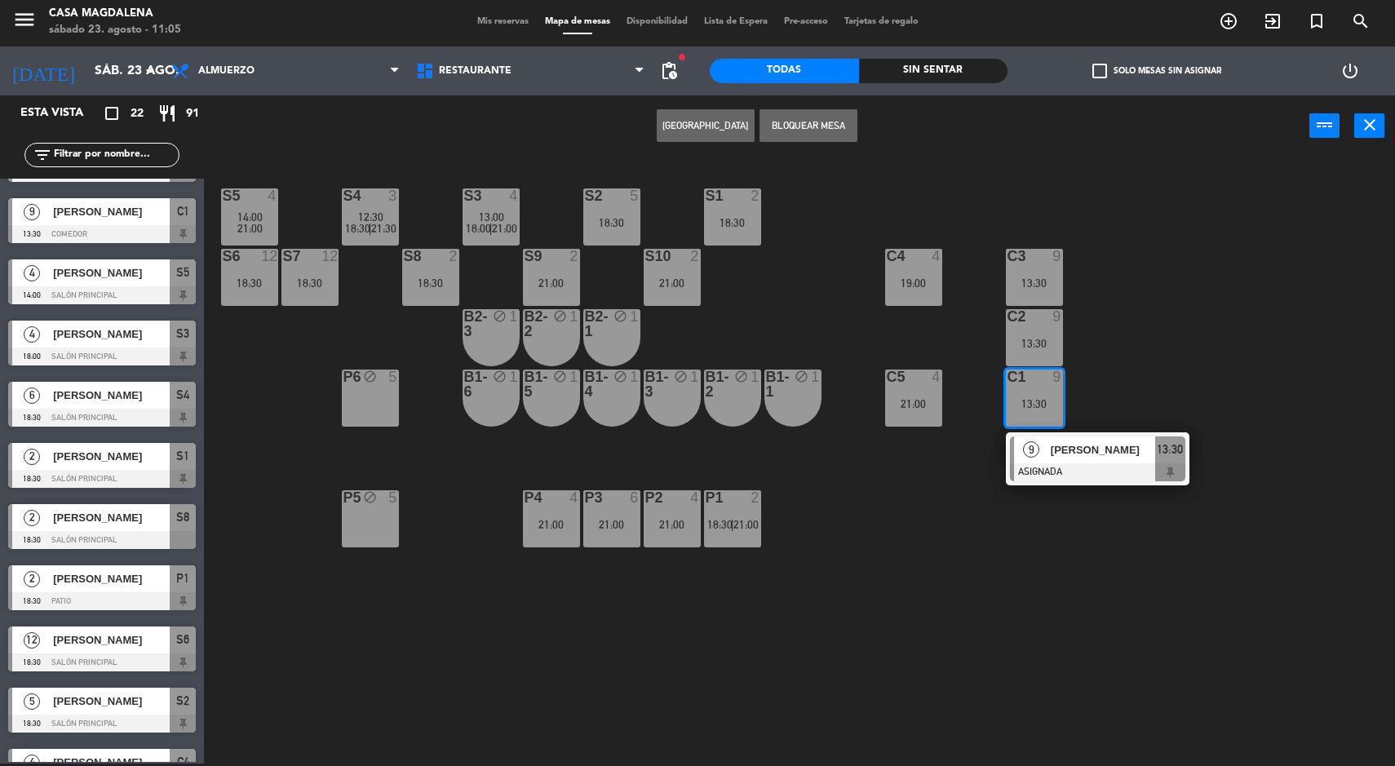
click at [1055, 443] on span "[PERSON_NAME]" at bounding box center [1103, 449] width 104 height 17
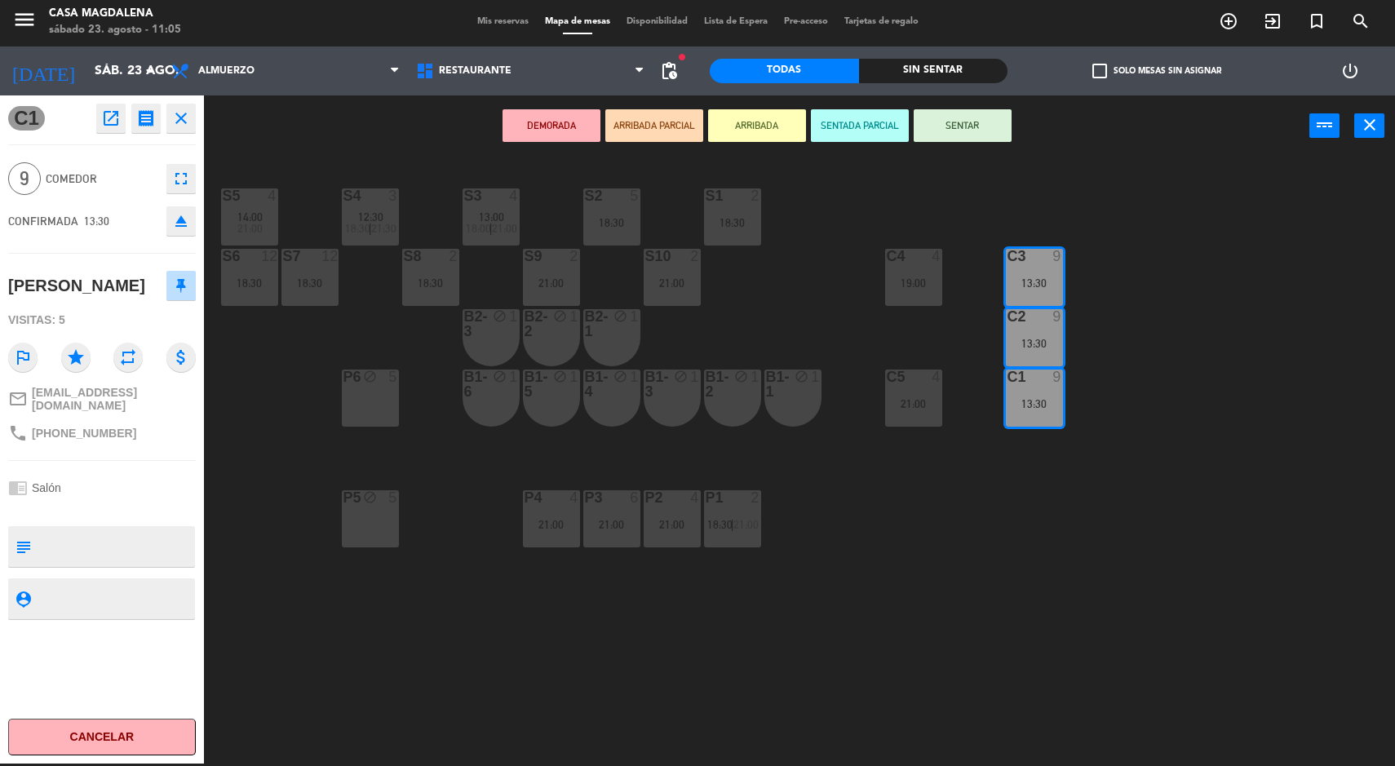
click at [303, 258] on div at bounding box center [309, 256] width 27 height 15
click at [240, 279] on div "18:30" at bounding box center [249, 282] width 57 height 11
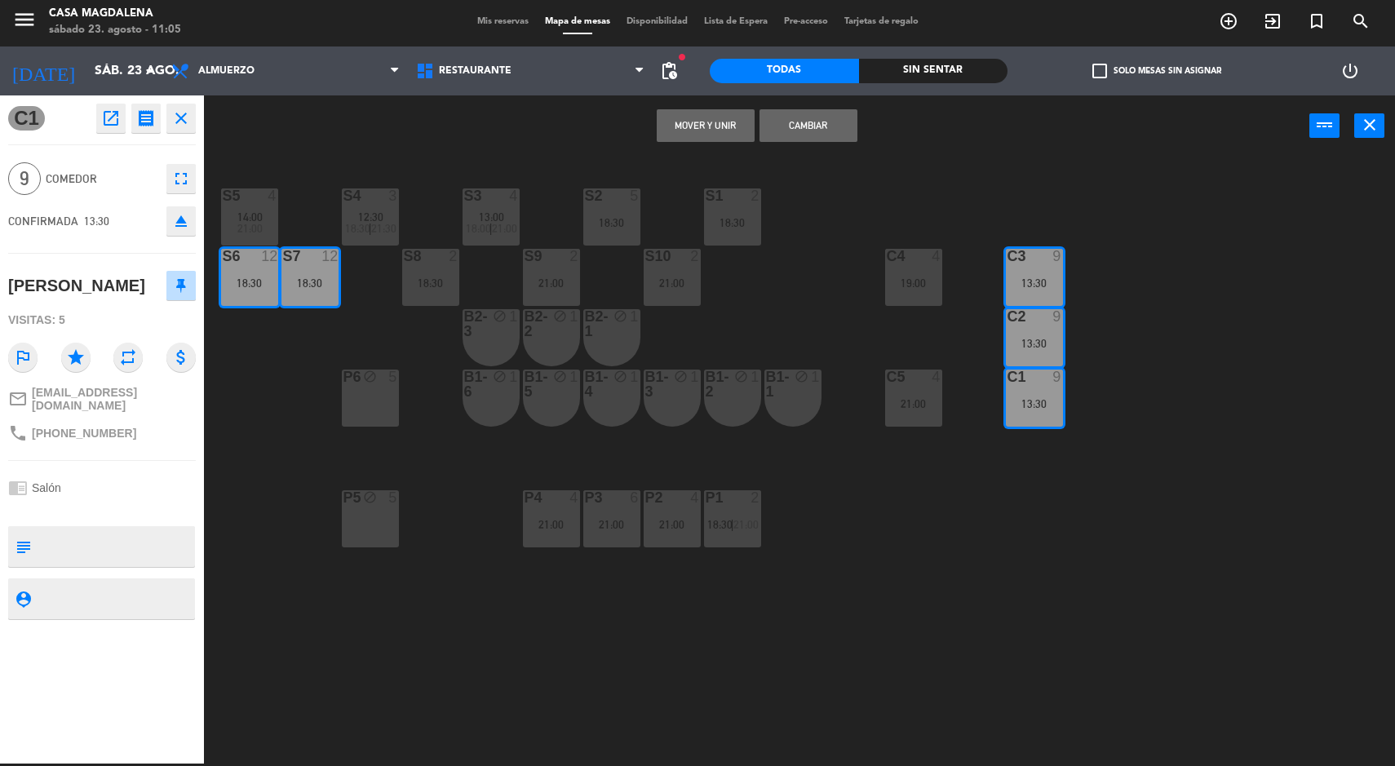
click at [692, 125] on button "Mover y Unir" at bounding box center [706, 125] width 98 height 33
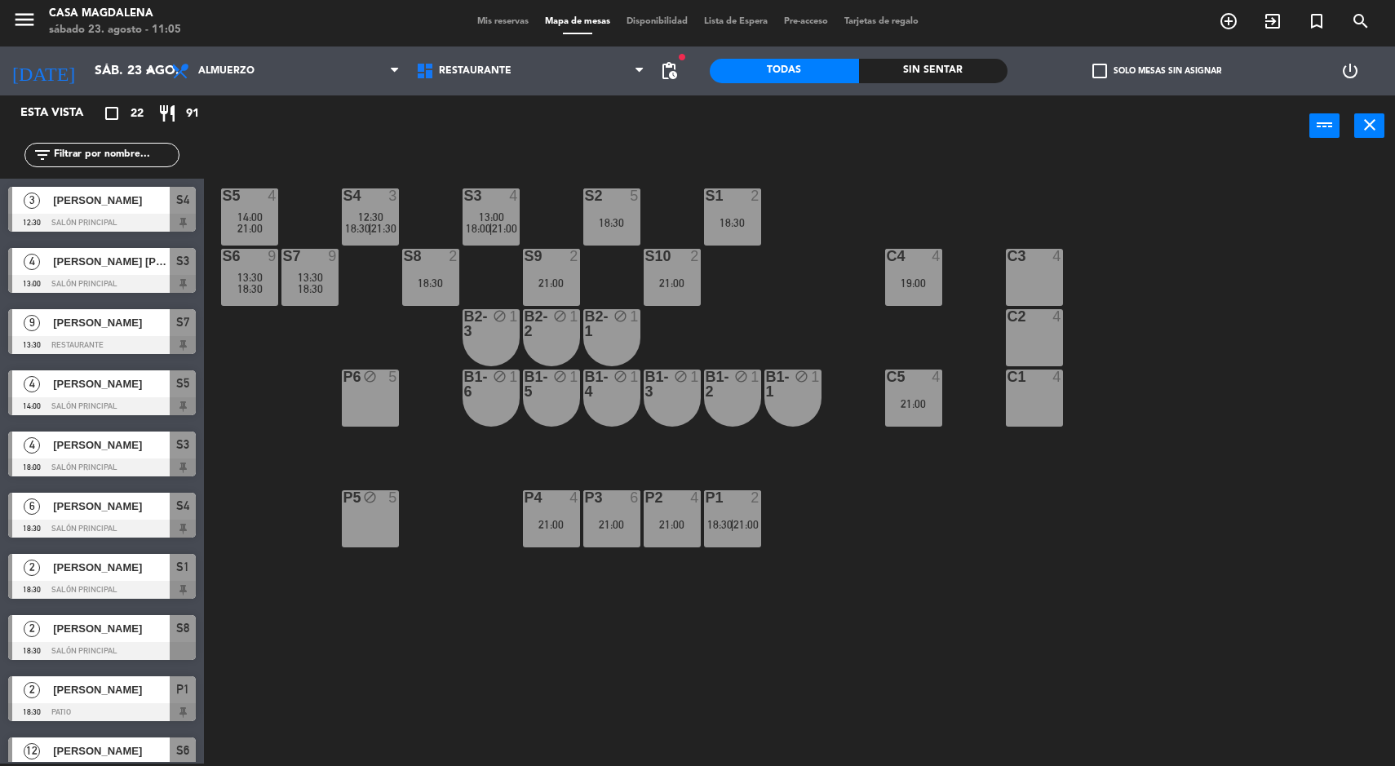
click at [437, 276] on div "S8 2 18:30" at bounding box center [430, 277] width 57 height 57
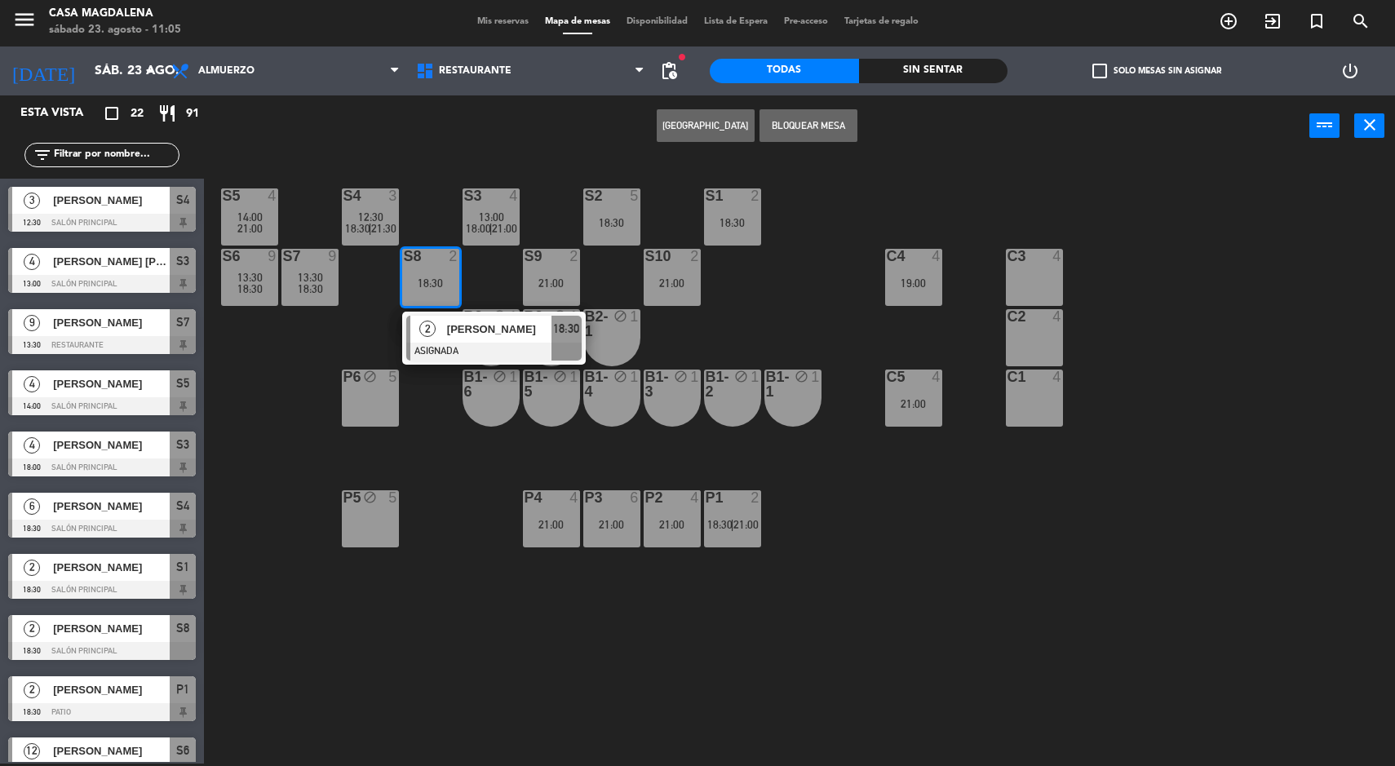
click at [547, 449] on div "S5 4 14:00 21:00 S4 3 12:30 18:30 | 21:30 S3 4 13:00 18:00 | 21:00 S2 5 18:30 S…" at bounding box center [806, 462] width 1177 height 607
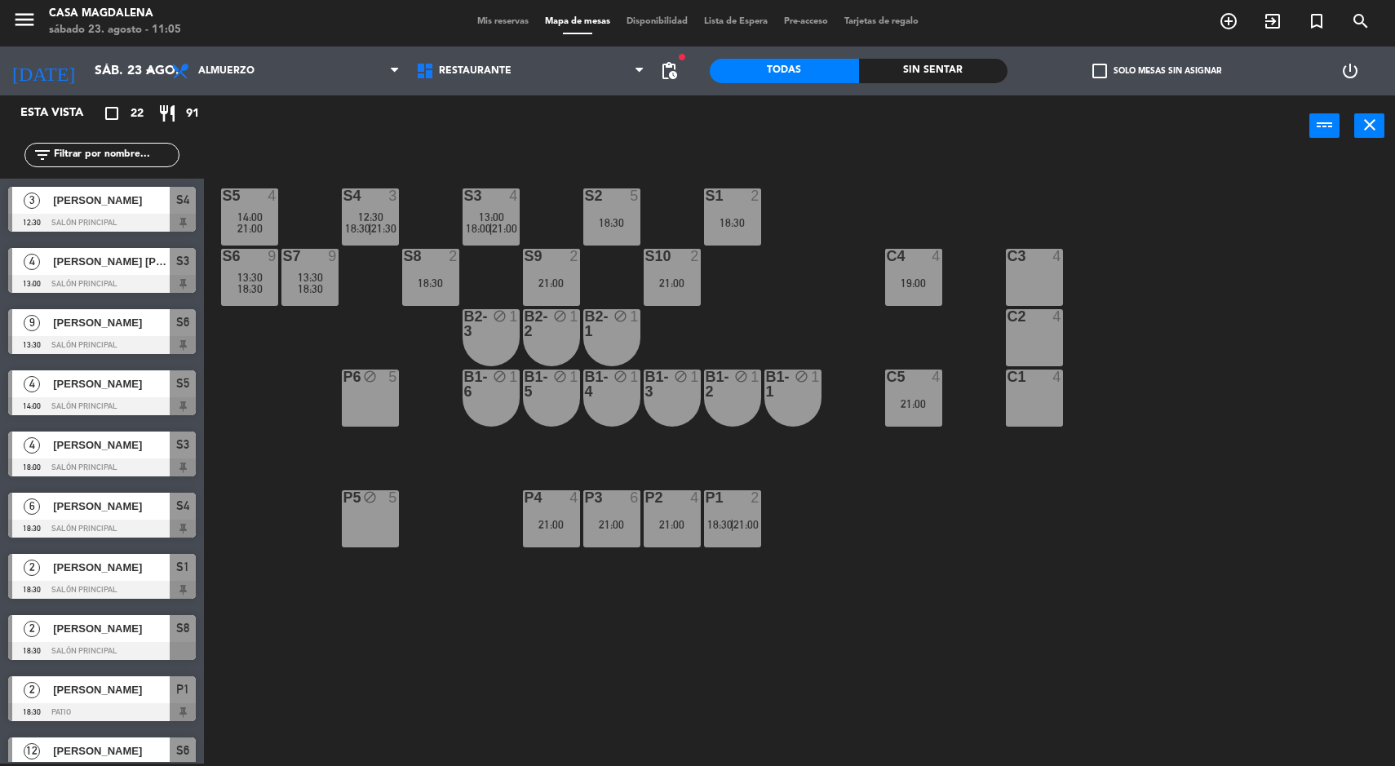
click at [654, 689] on div "S5 4 14:00 21:00 S4 3 12:30 18:30 | 21:30 S3 4 13:00 18:00 | 21:00 S2 5 18:30 S…" at bounding box center [806, 462] width 1177 height 607
click at [417, 303] on div "S8 2 18:30" at bounding box center [430, 277] width 57 height 57
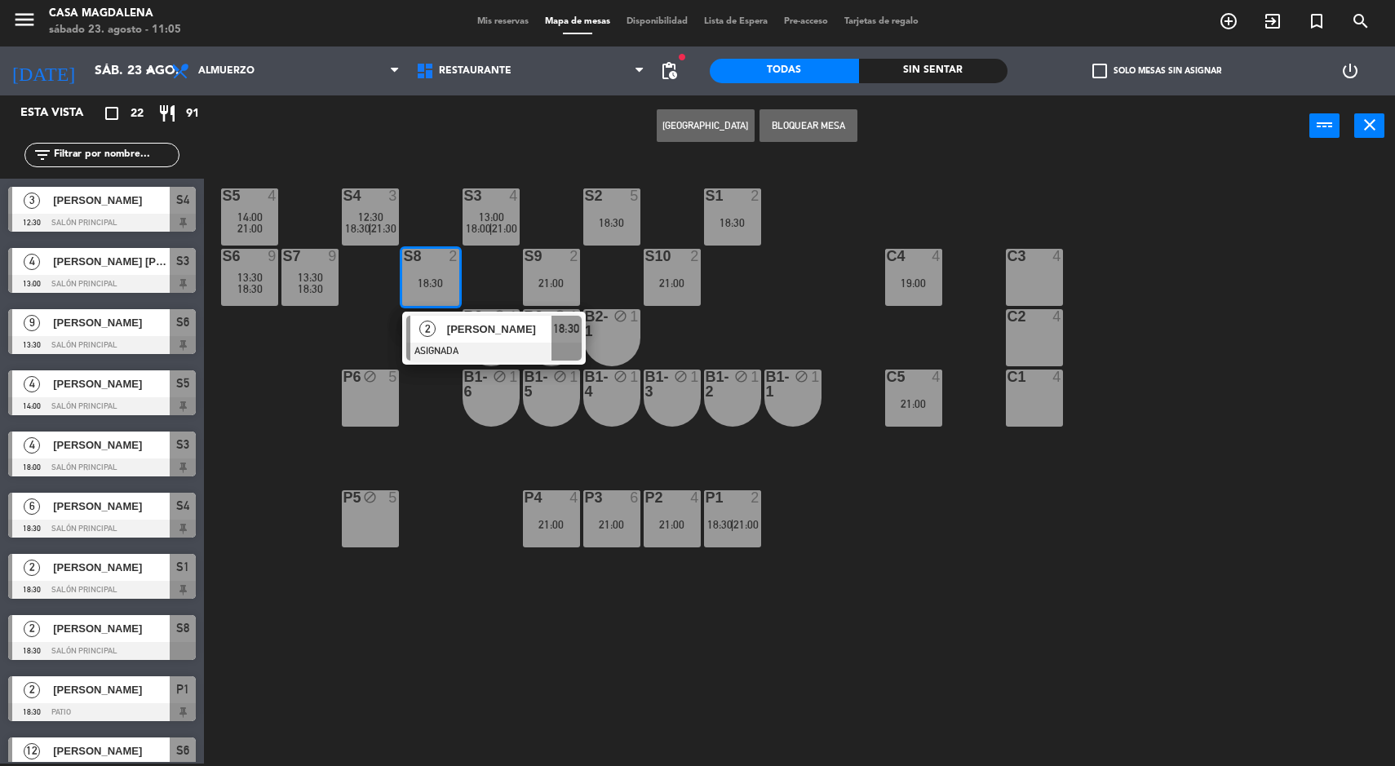
click at [421, 353] on div at bounding box center [493, 352] width 175 height 18
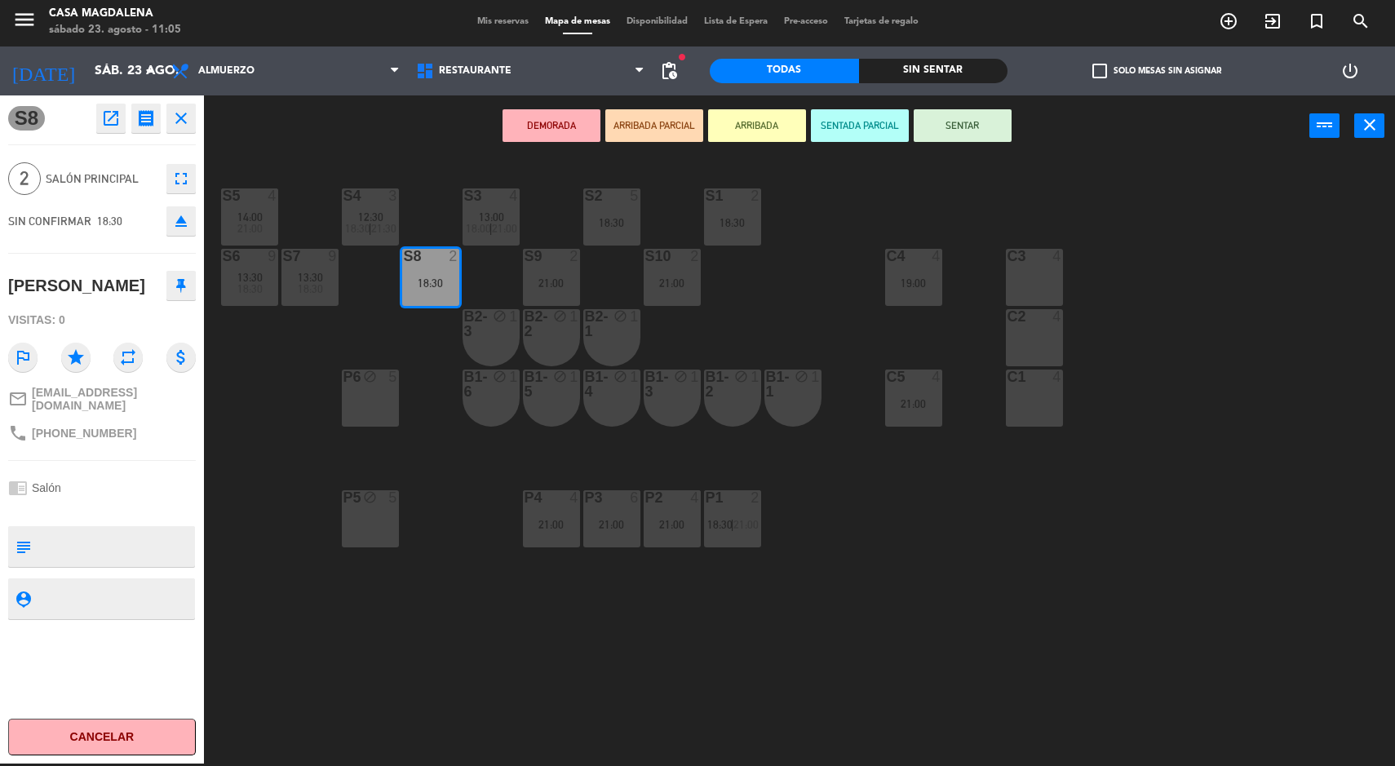
click at [461, 645] on div "S5 4 14:00 21:00 S4 3 12:30 18:30 | 21:30 S3 4 13:00 18:00 | 21:00 S2 5 18:30 S…" at bounding box center [806, 462] width 1177 height 607
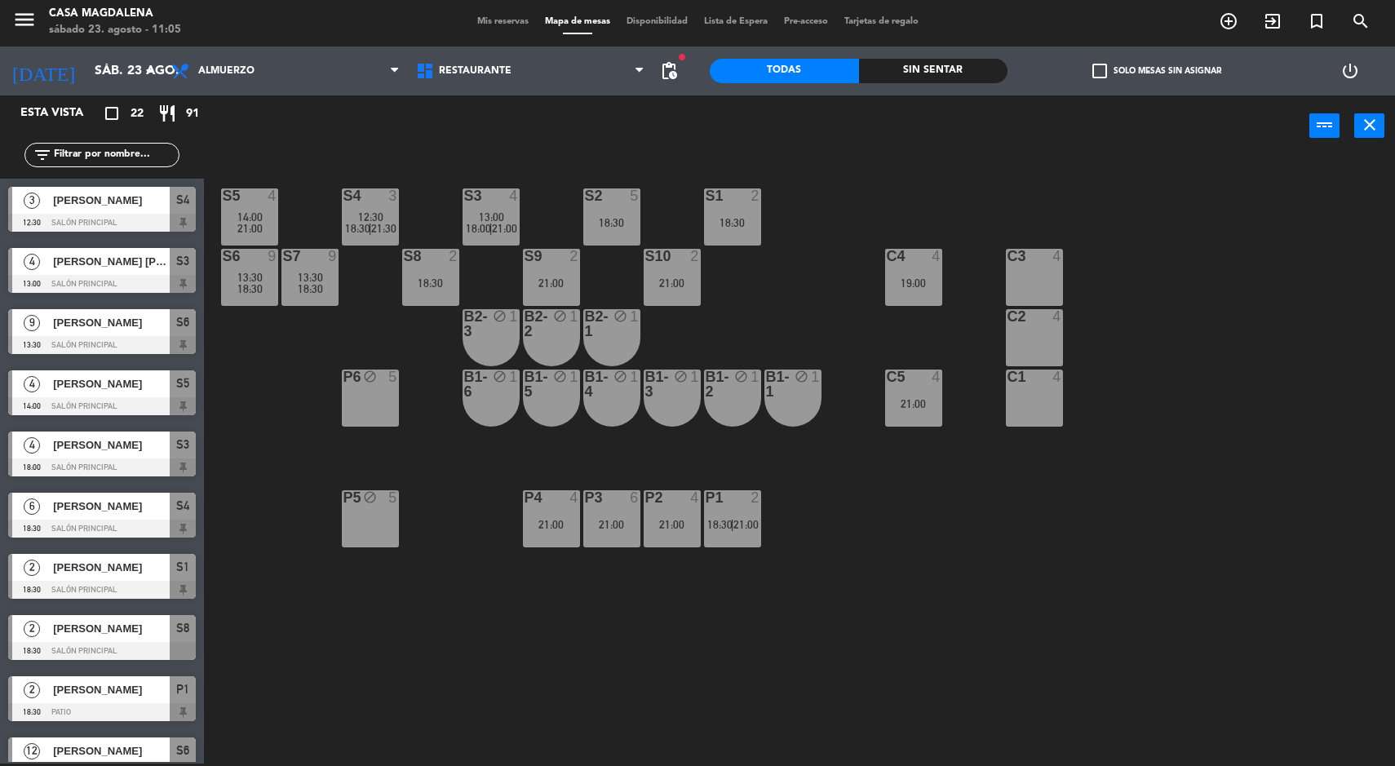
click at [537, 287] on div "21:00" at bounding box center [551, 282] width 57 height 11
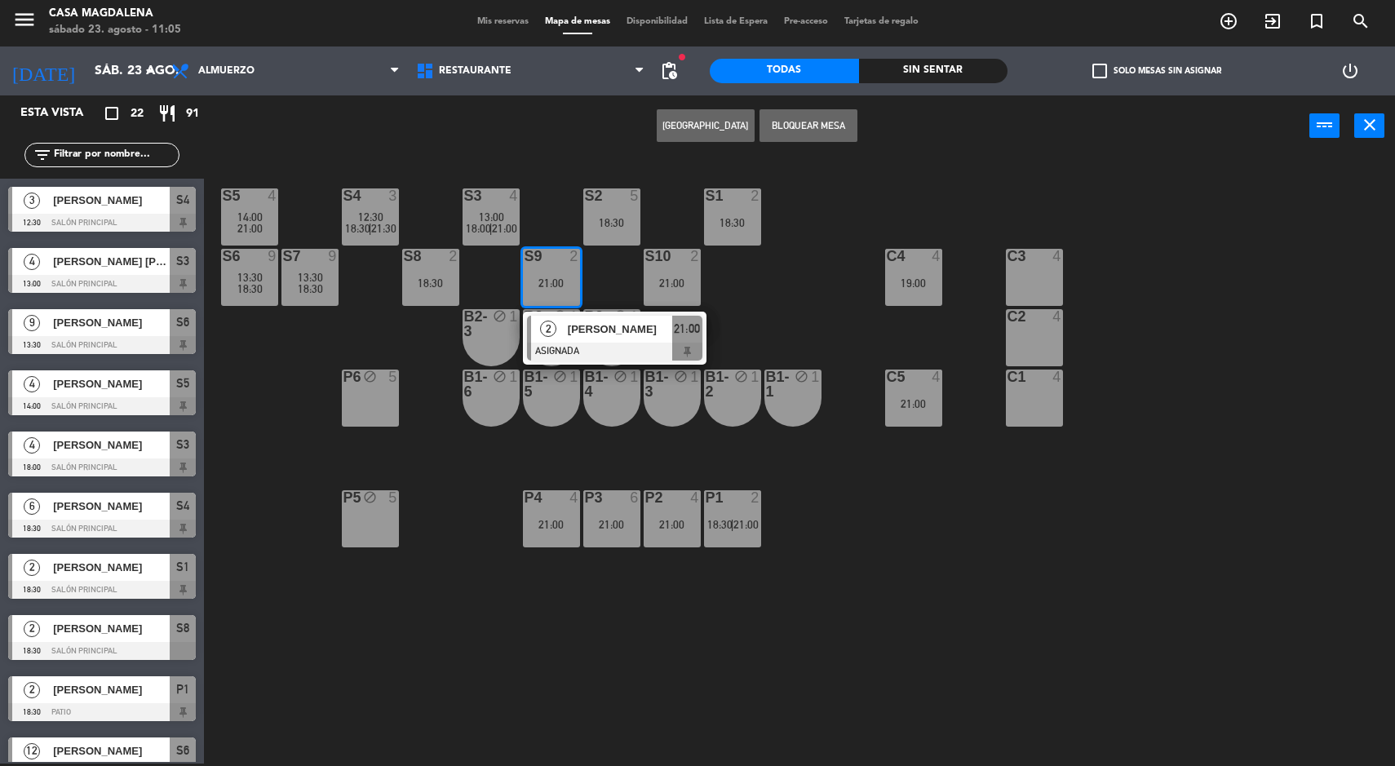
click at [569, 333] on span "[PERSON_NAME]" at bounding box center [620, 329] width 104 height 17
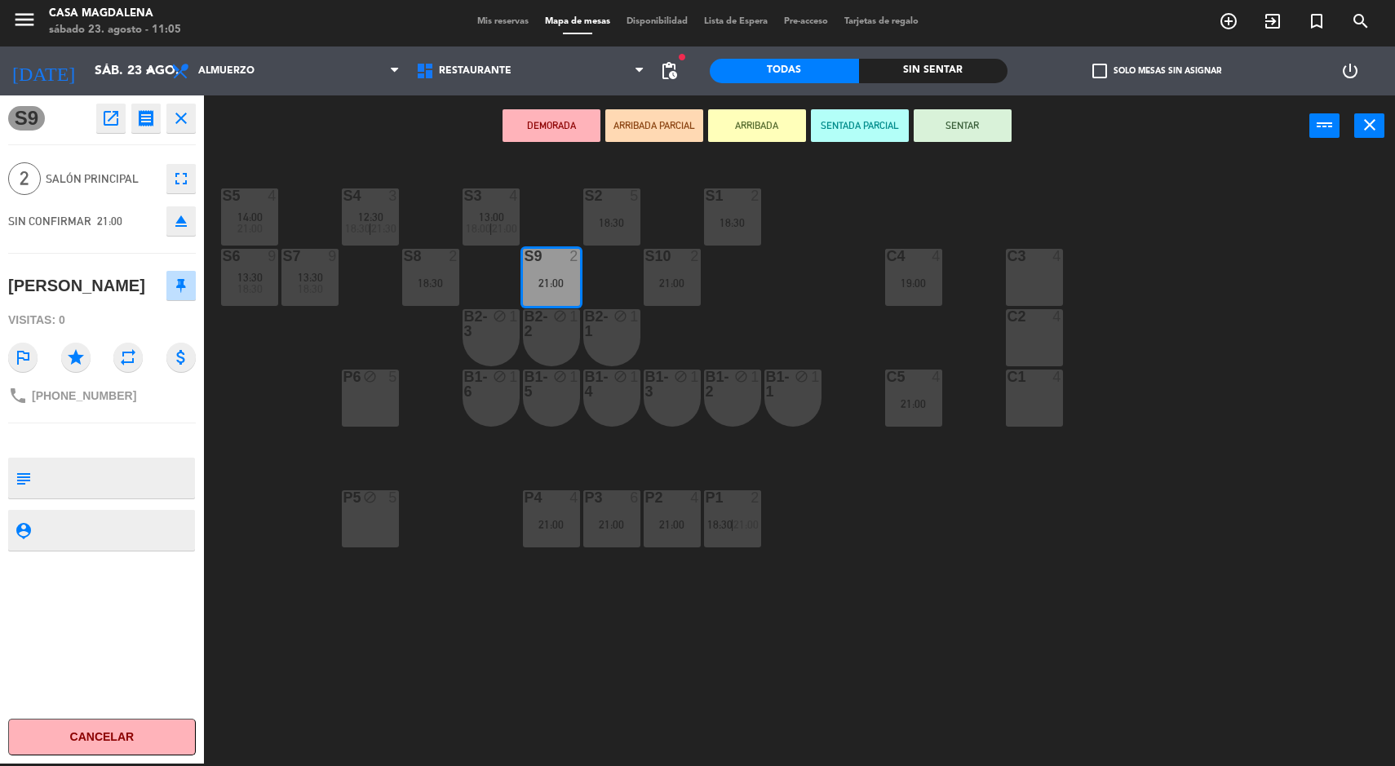
click at [755, 657] on div "menu Casa [PERSON_NAME] 23. [PERSON_NAME] - 11:05 Mis reservas Mapa de mesas Di…" at bounding box center [697, 383] width 1395 height 766
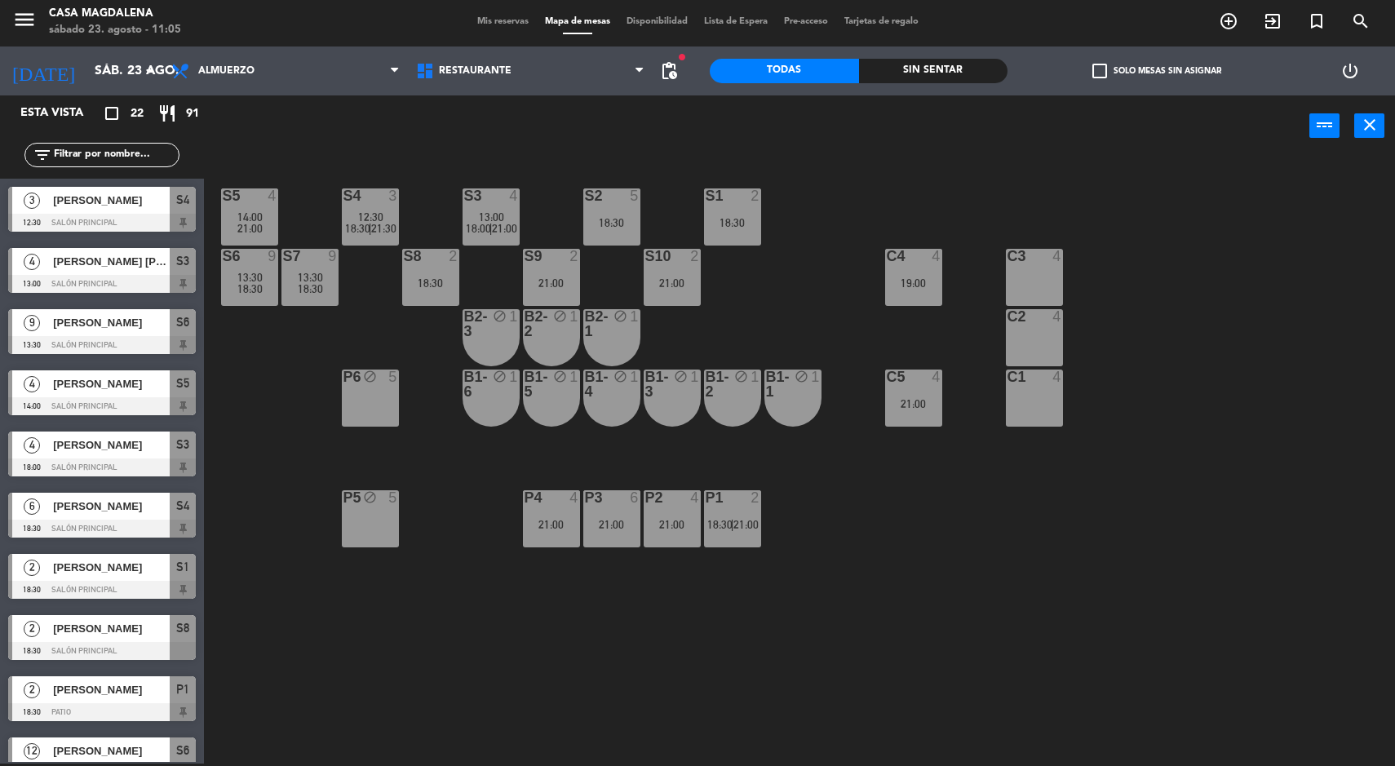
scroll to position [172, 0]
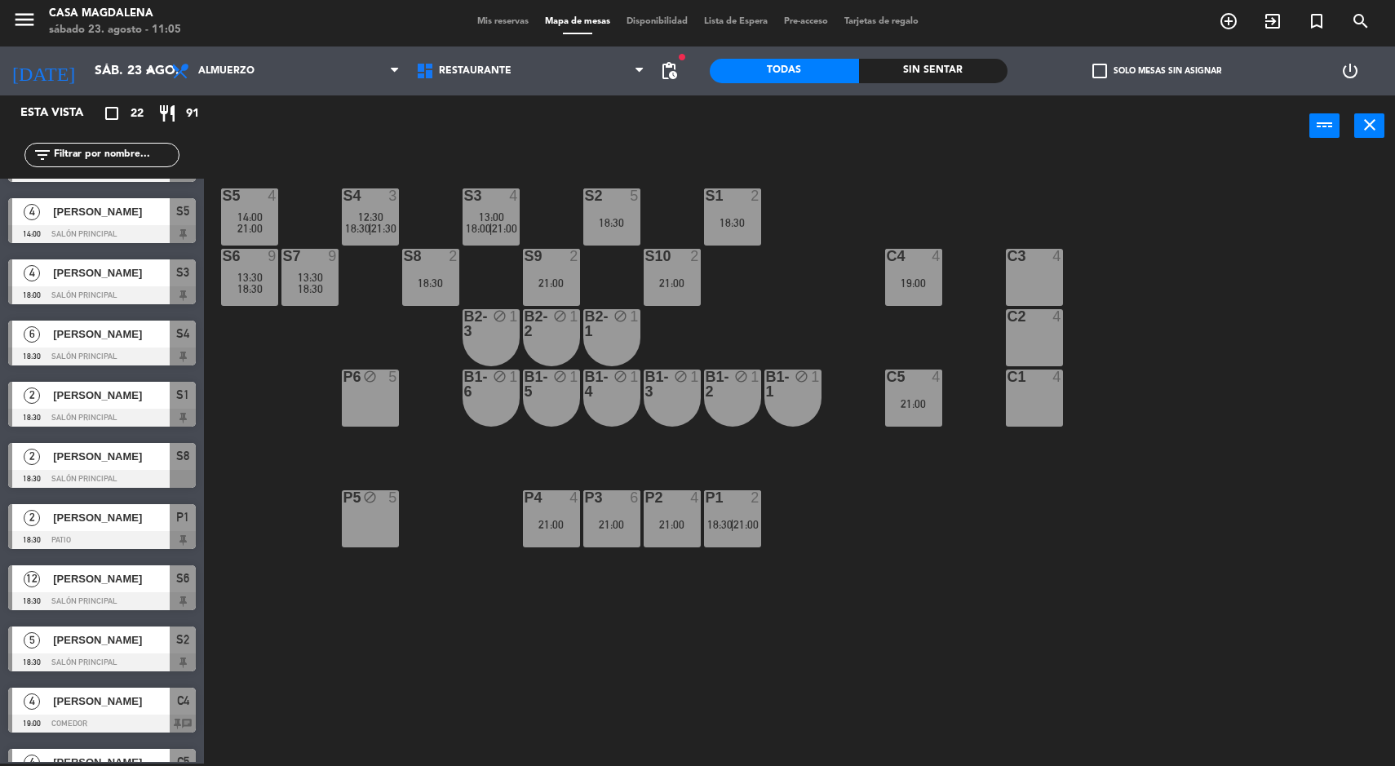
click at [668, 299] on div "S10 2 21:00" at bounding box center [672, 277] width 57 height 57
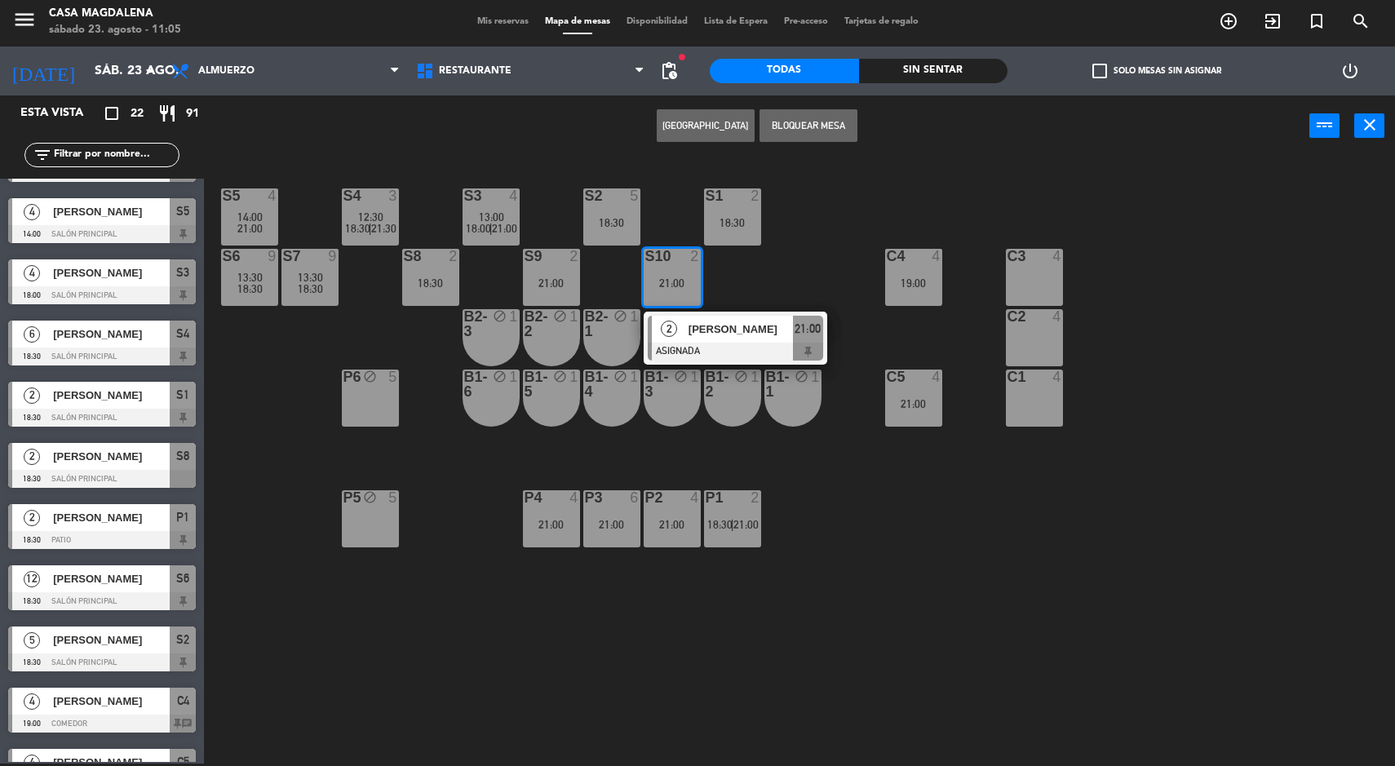
click at [765, 649] on div "S5 4 14:00 21:00 S4 3 12:30 18:30 | 21:30 S3 4 13:00 18:00 | 21:00 S2 5 18:30 S…" at bounding box center [806, 462] width 1177 height 607
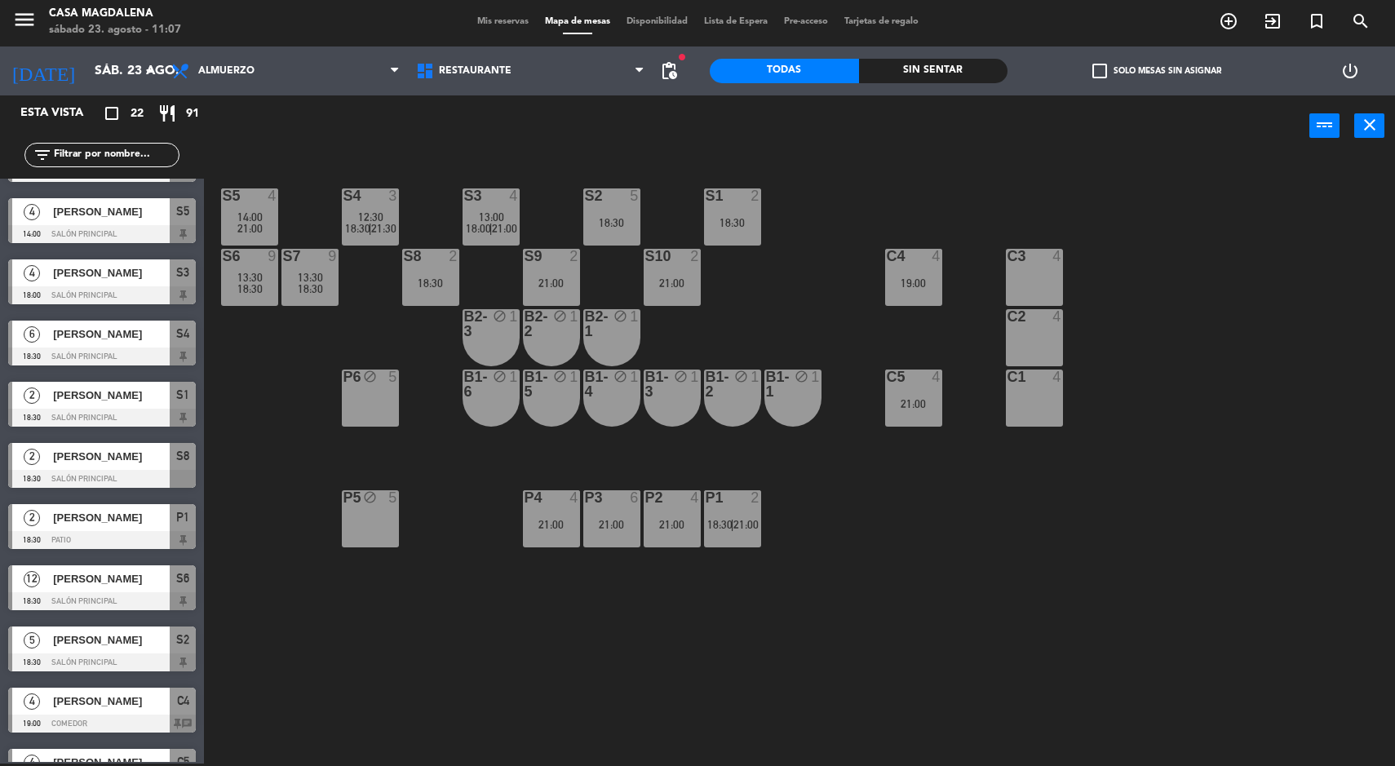
scroll to position [0, 0]
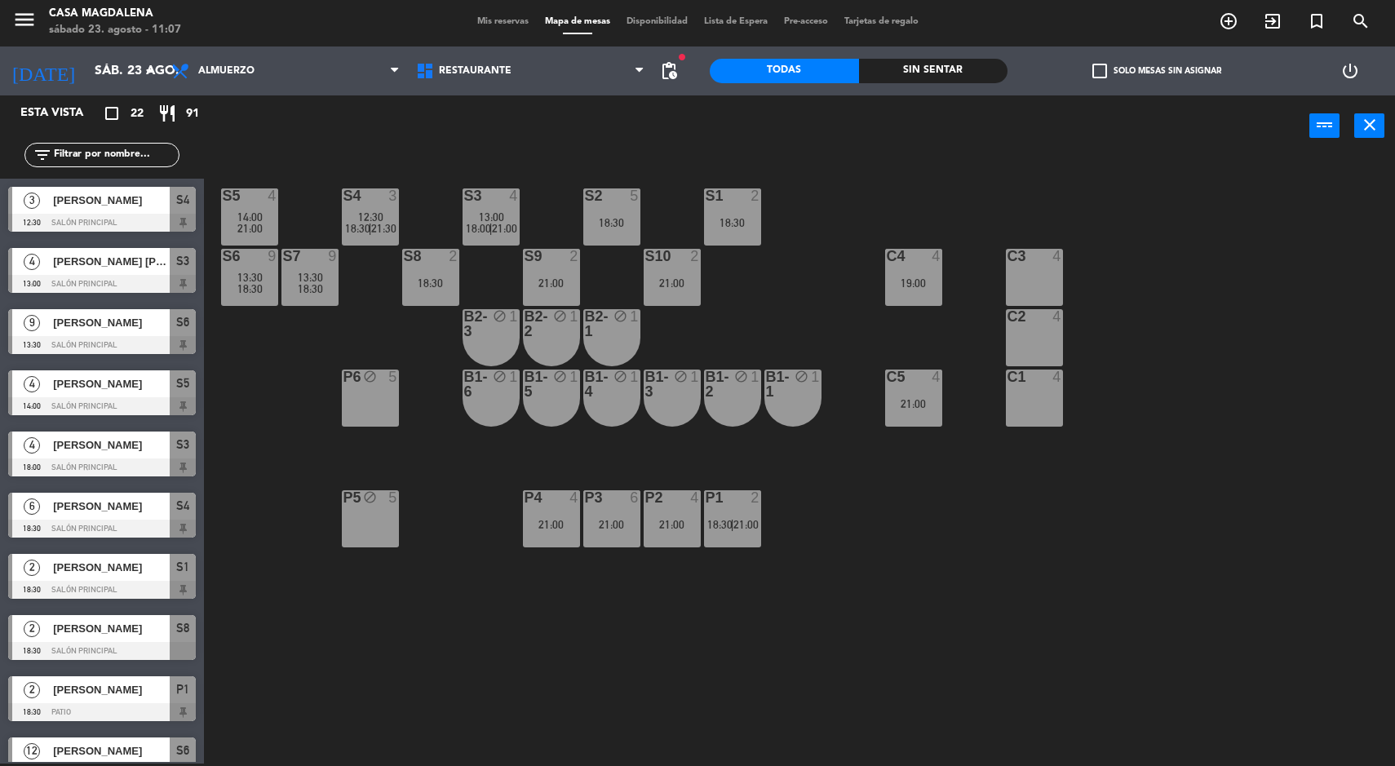
click at [26, 210] on div "3" at bounding box center [31, 200] width 39 height 27
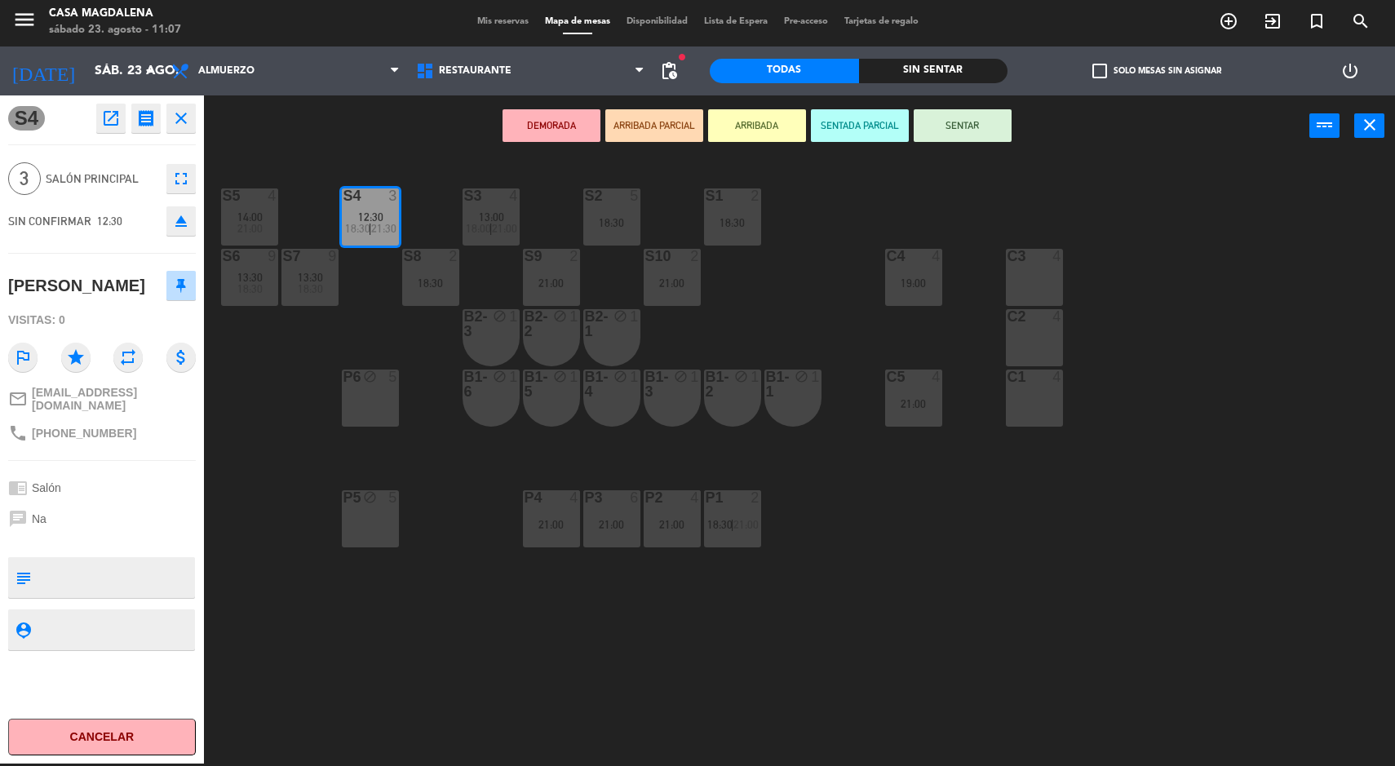
click at [268, 646] on div "S5 4 14:00 21:00 S4 3 12:30 18:30 | 21:30 S3 4 13:00 18:00 | 21:00 S2 5 18:30 S…" at bounding box center [806, 462] width 1177 height 607
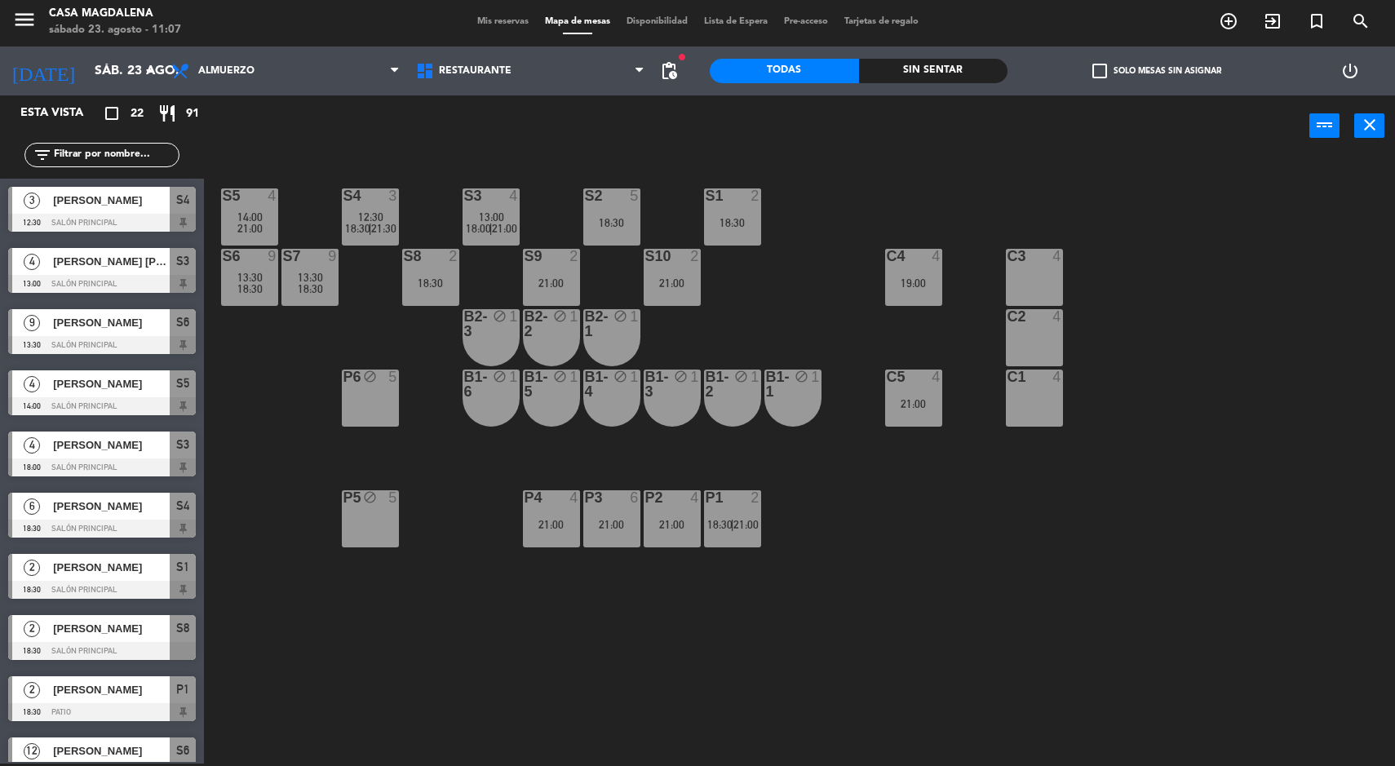
click at [344, 197] on div "S4" at bounding box center [343, 195] width 1 height 15
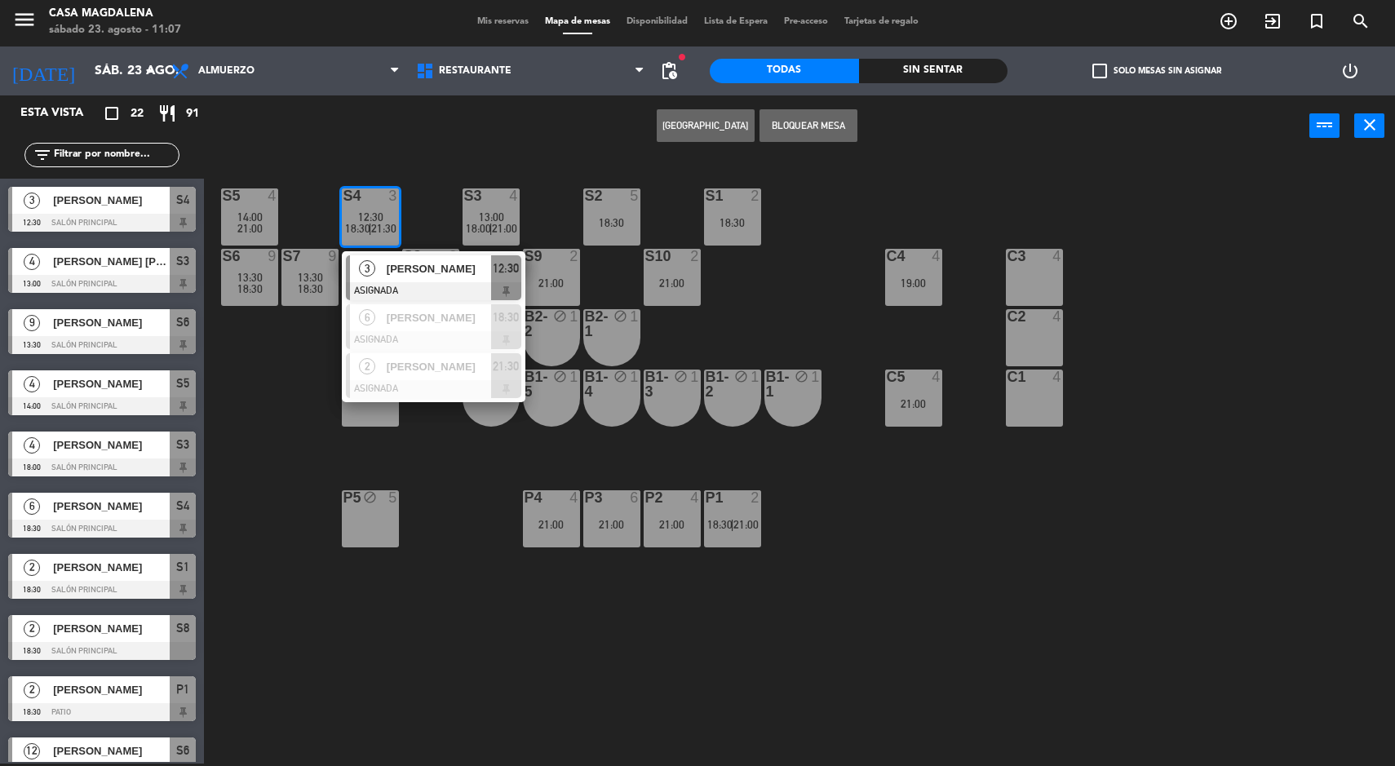
click at [250, 453] on div "S5 4 14:00 21:00 S4 3 12:30 18:30 | 21:30 3 [PERSON_NAME] ASIGNADA 12:30 6 [PER…" at bounding box center [806, 462] width 1177 height 607
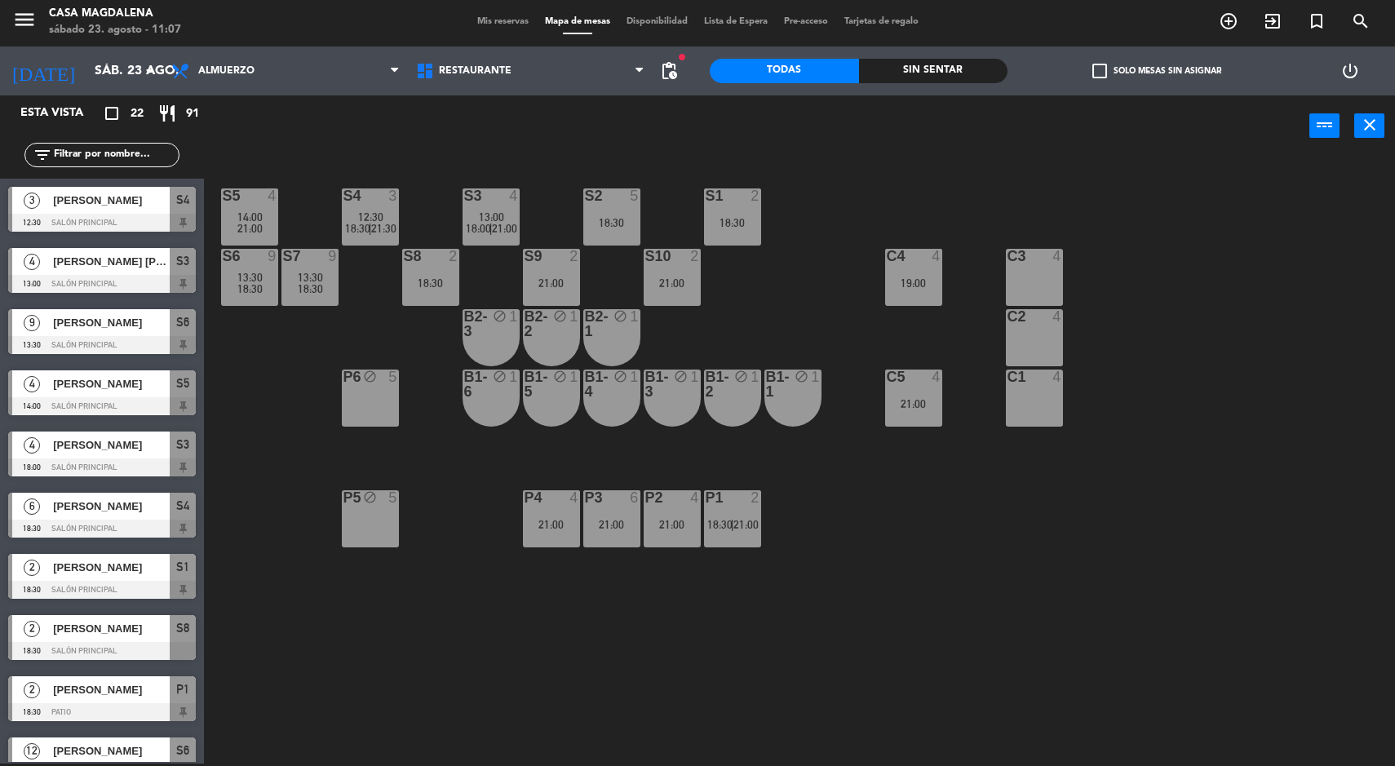
click at [246, 231] on span "21:00" at bounding box center [249, 228] width 25 height 13
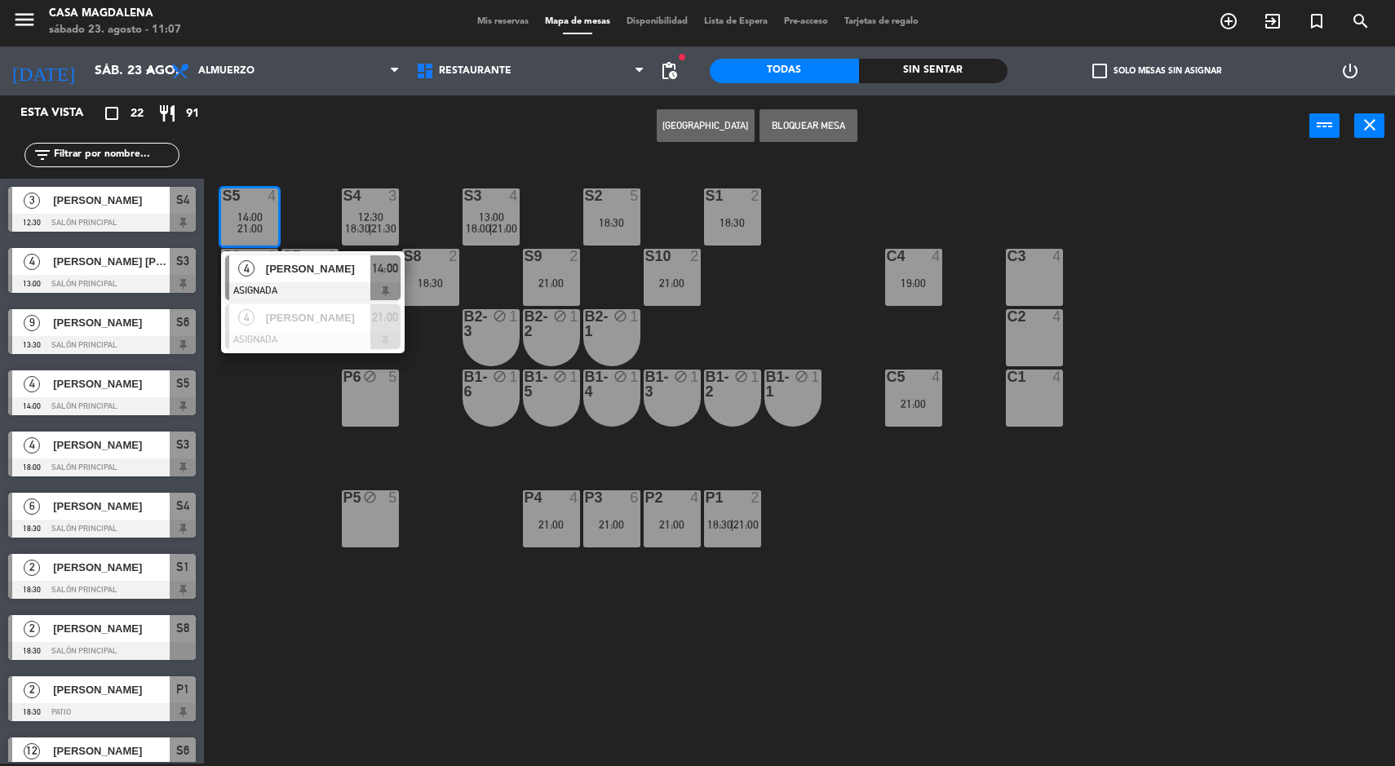
click at [257, 498] on div "S5 4 14:00 21:00 4 [PERSON_NAME] ASIGNADA 14:00 4 [PERSON_NAME] ASIGNADA 21:00 …" at bounding box center [806, 462] width 1177 height 607
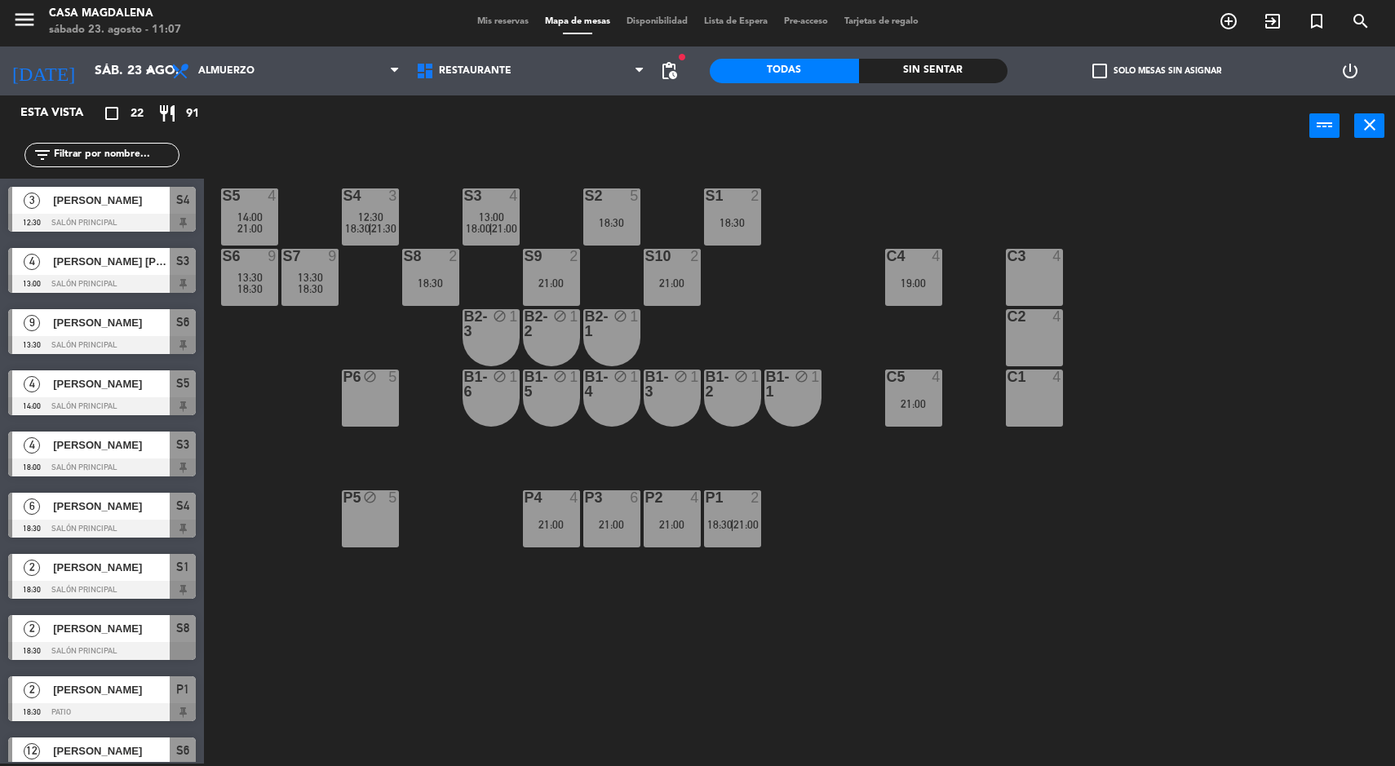
click at [660, 515] on div "P2 4 21:00" at bounding box center [672, 518] width 57 height 57
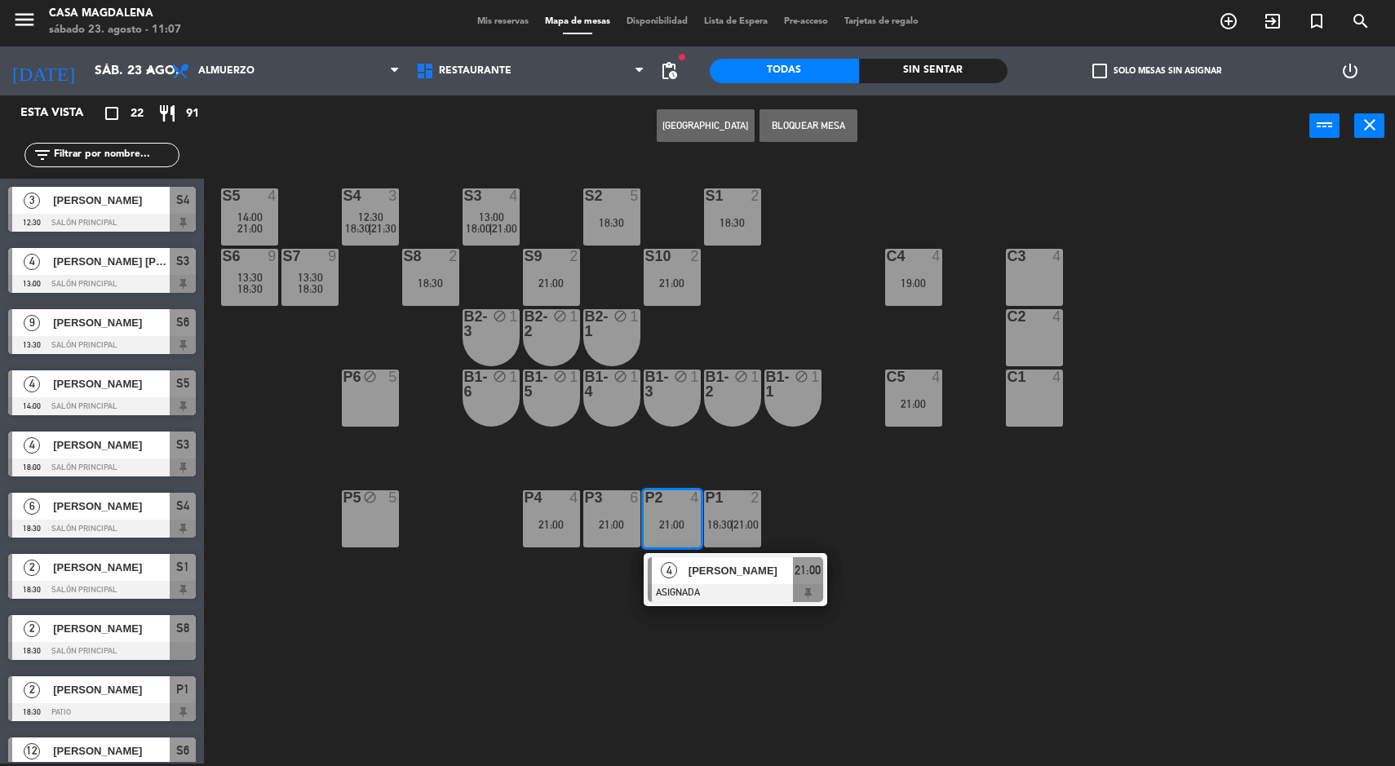
click at [640, 686] on div "S5 4 14:00 21:00 S4 3 12:30 18:30 | 21:30 S3 4 13:00 18:00 | 21:00 S2 5 18:30 S…" at bounding box center [806, 462] width 1177 height 607
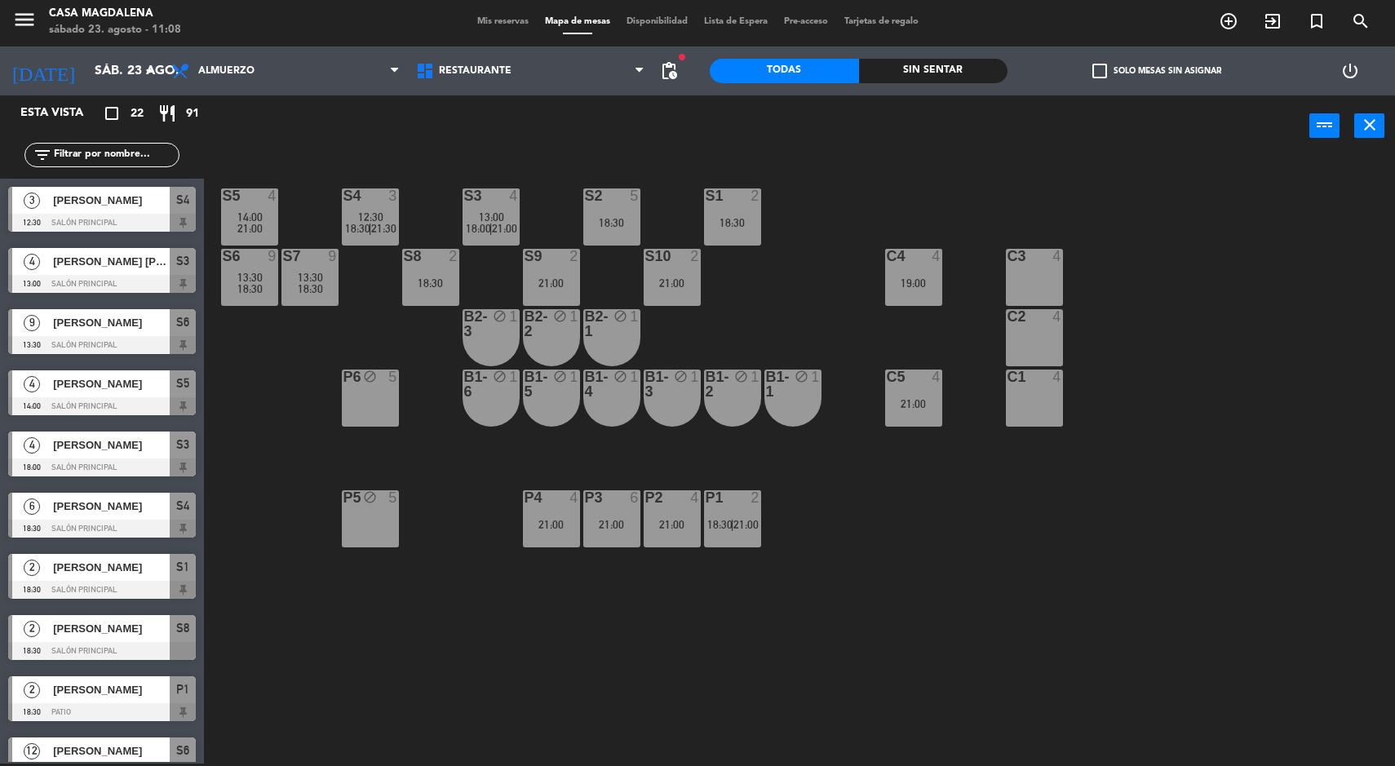
click at [1108, 352] on div "S5 4 14:00 21:00 S4 3 12:30 18:30 | 21:30 S3 4 13:00 18:00 | 21:00 S2 5 18:30 S…" at bounding box center [806, 462] width 1177 height 607
click at [1165, 560] on div "S5 4 14:00 21:00 S4 3 12:30 18:30 | 21:30 S3 4 13:00 18:00 | 21:00 S2 5 18:30 S…" at bounding box center [806, 462] width 1177 height 607
click at [304, 257] on div at bounding box center [309, 256] width 27 height 15
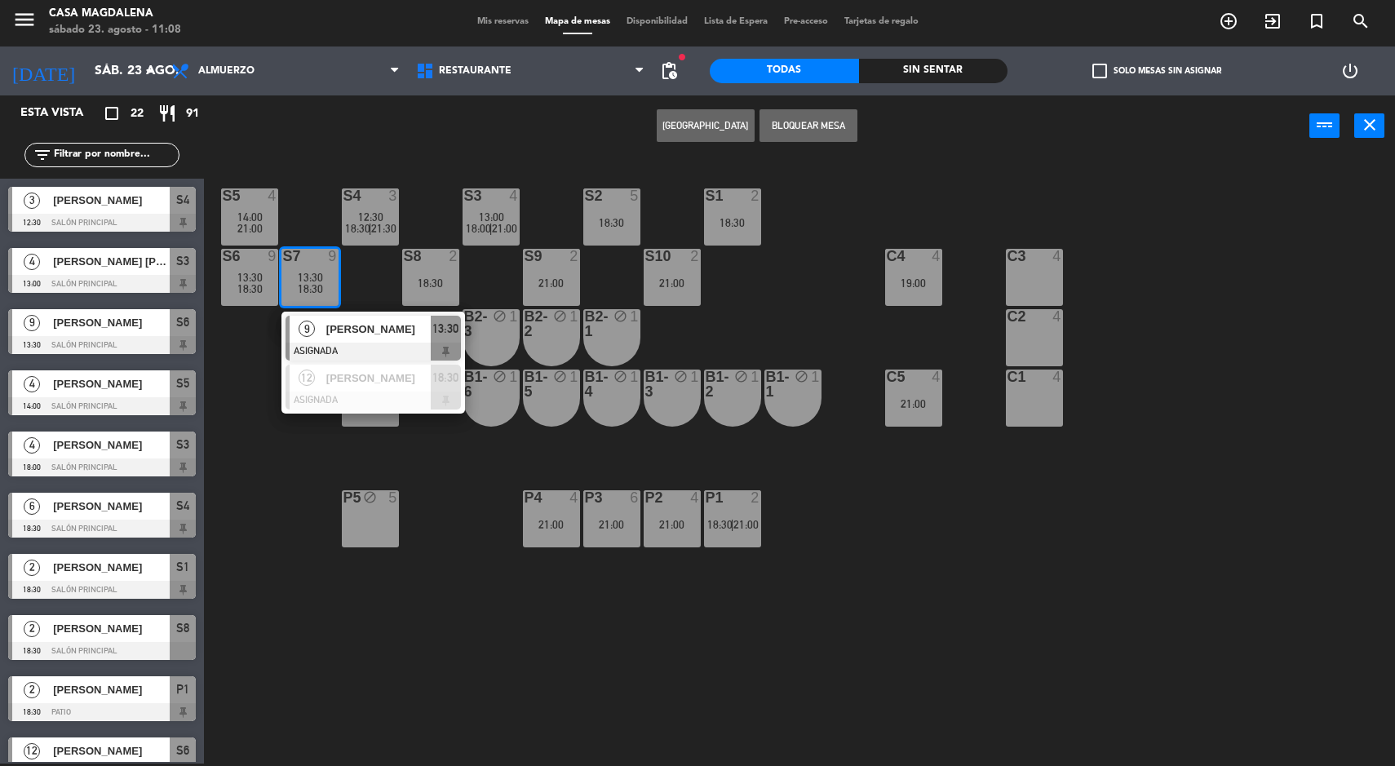
click at [329, 377] on span "[PERSON_NAME]" at bounding box center [378, 378] width 104 height 17
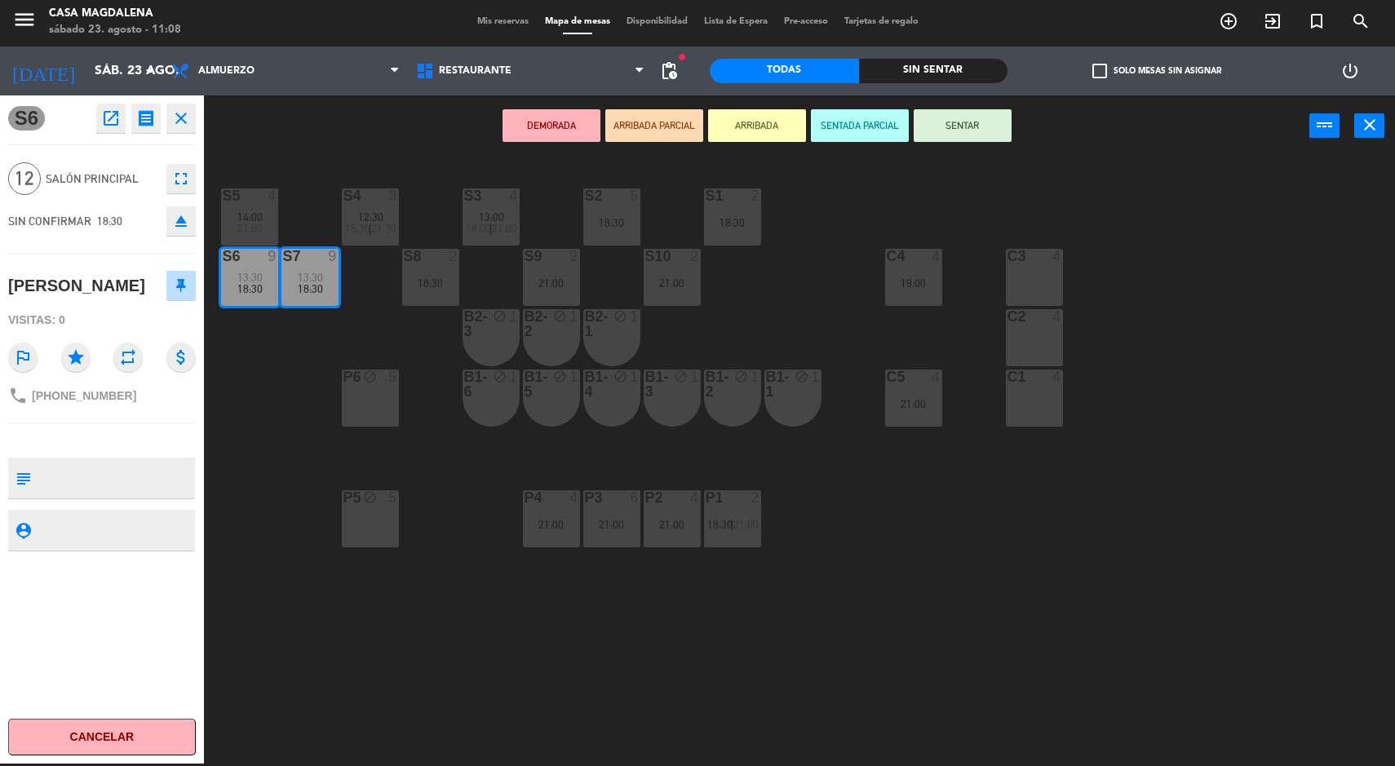
click at [931, 561] on div "S5 4 14:00 21:00 S4 3 12:30 18:30 | 21:30 S3 4 13:00 18:00 | 21:00 S2 5 18:30 S…" at bounding box center [806, 462] width 1177 height 607
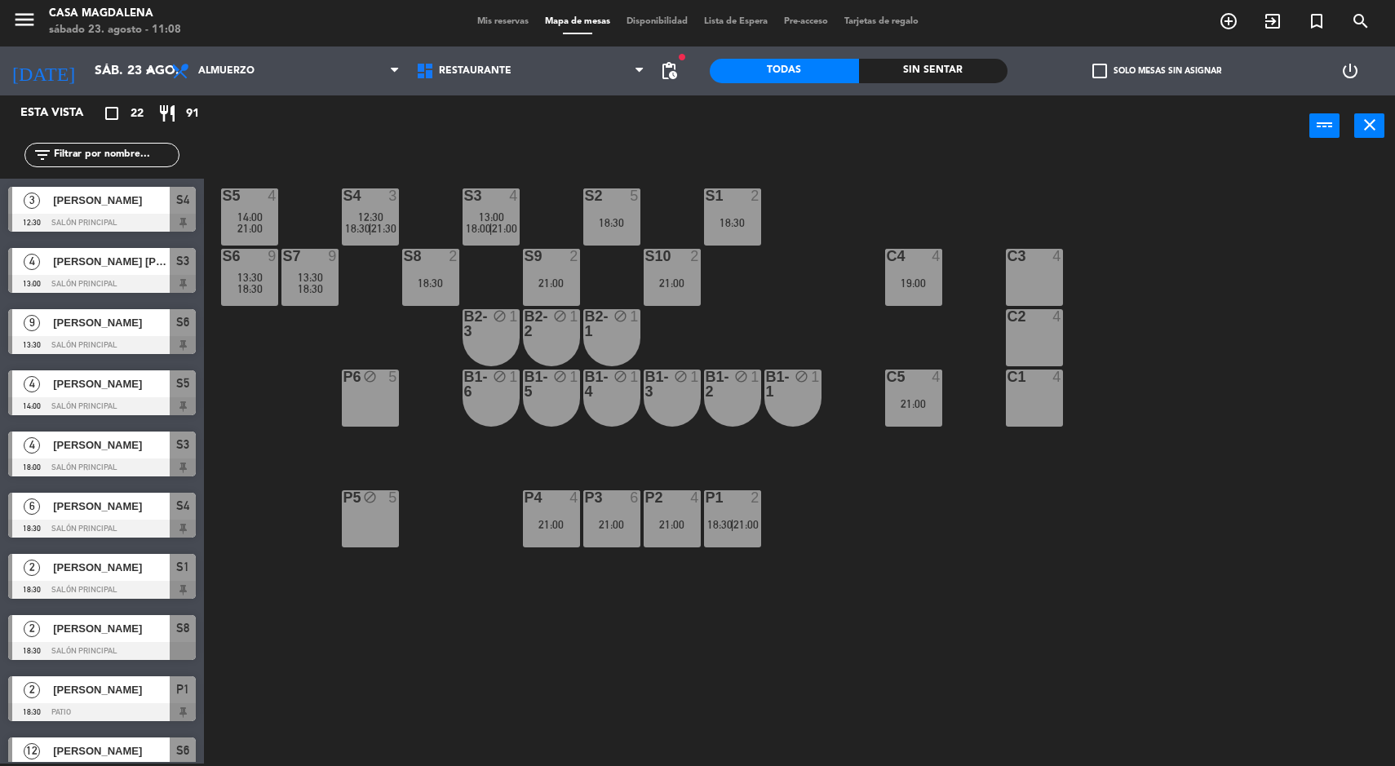
click at [92, 70] on input "sáb. 23 ago." at bounding box center [172, 71] width 172 height 32
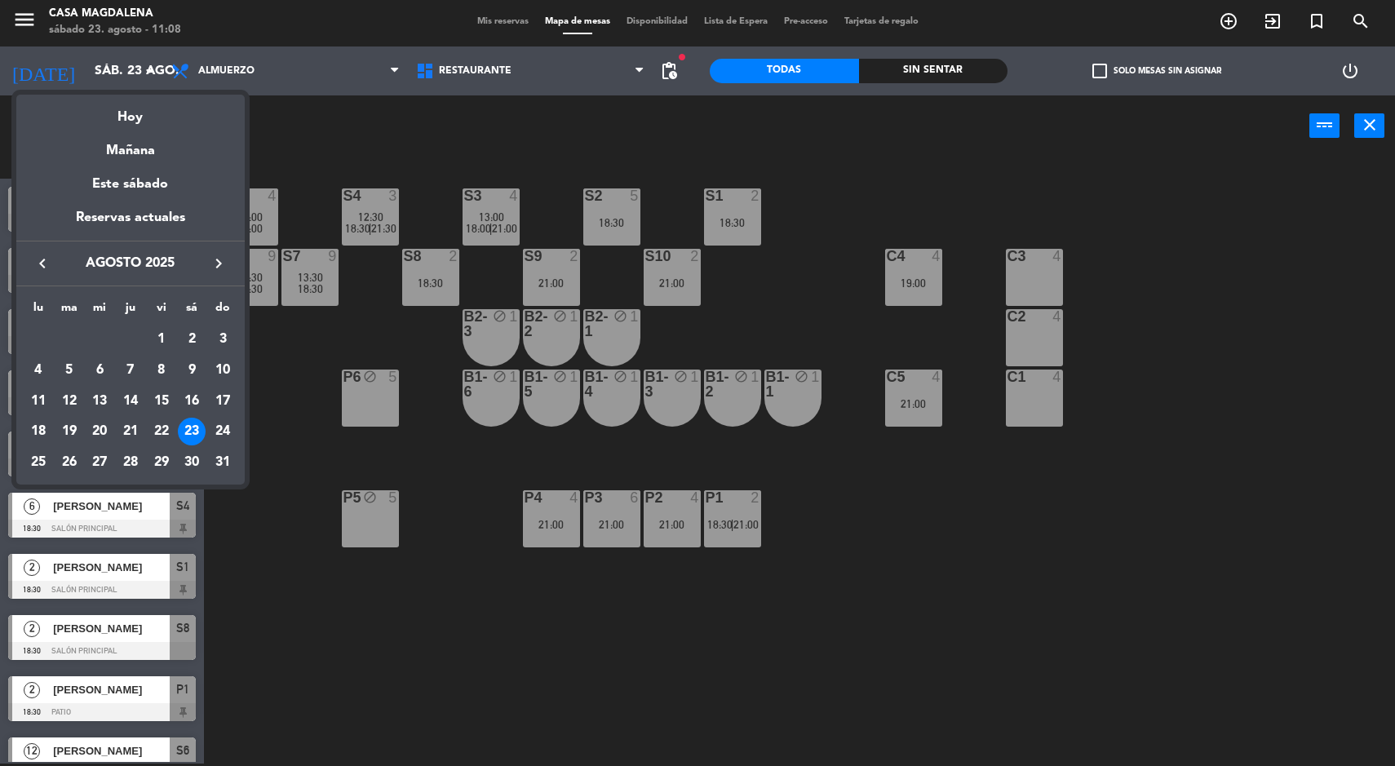
click at [217, 443] on div "24" at bounding box center [223, 432] width 28 height 28
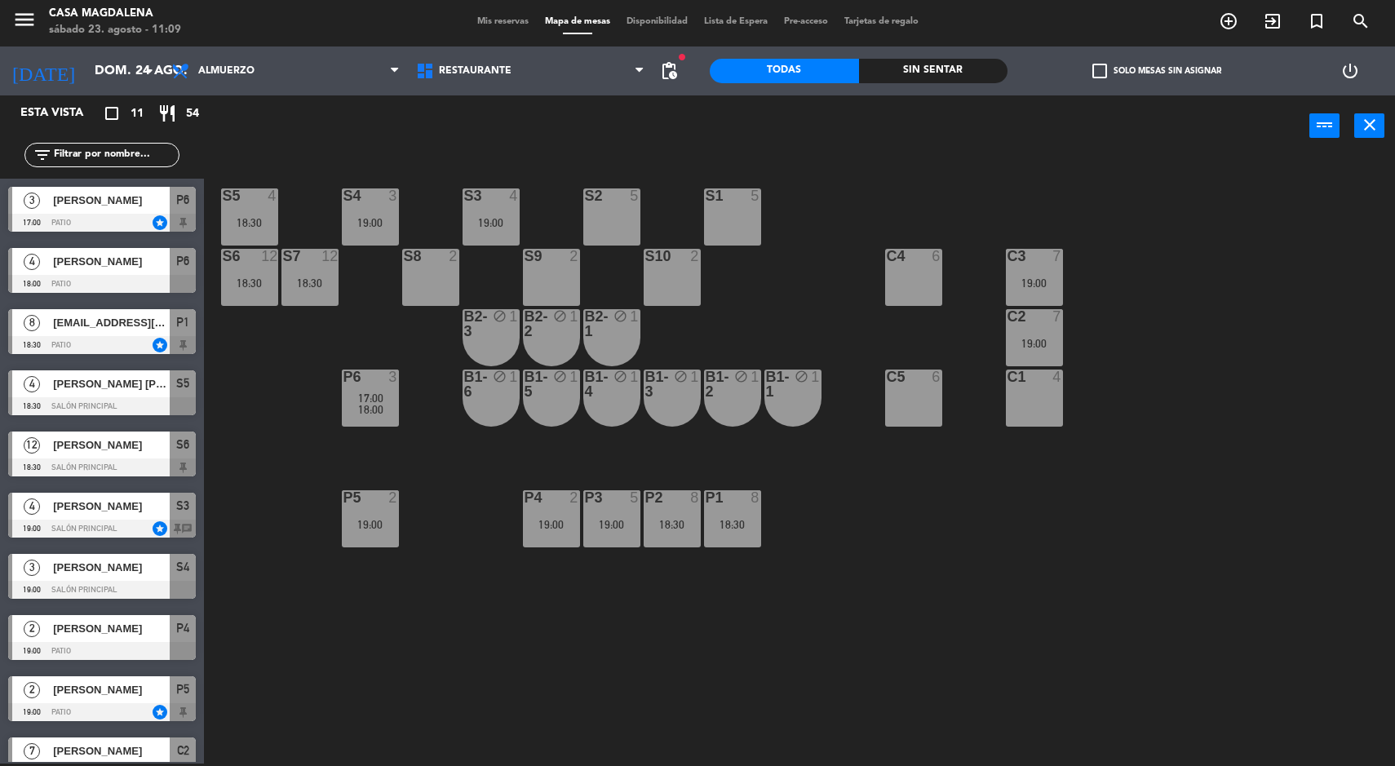
click at [813, 585] on div "S5 4 18:30 S4 3 19:00 S3 4 19:00 S2 5 S1 5 S6 12 18:30 S7 12 18:30 S8 2 S9 2 S1…" at bounding box center [806, 462] width 1177 height 607
click at [817, 610] on div "S5 4 18:30 S4 3 19:00 S3 4 19:00 S2 5 S1 5 S6 12 18:30 S7 12 18:30 S8 2 S9 2 S1…" at bounding box center [806, 462] width 1177 height 607
click at [646, 498] on div "P2" at bounding box center [645, 497] width 1 height 15
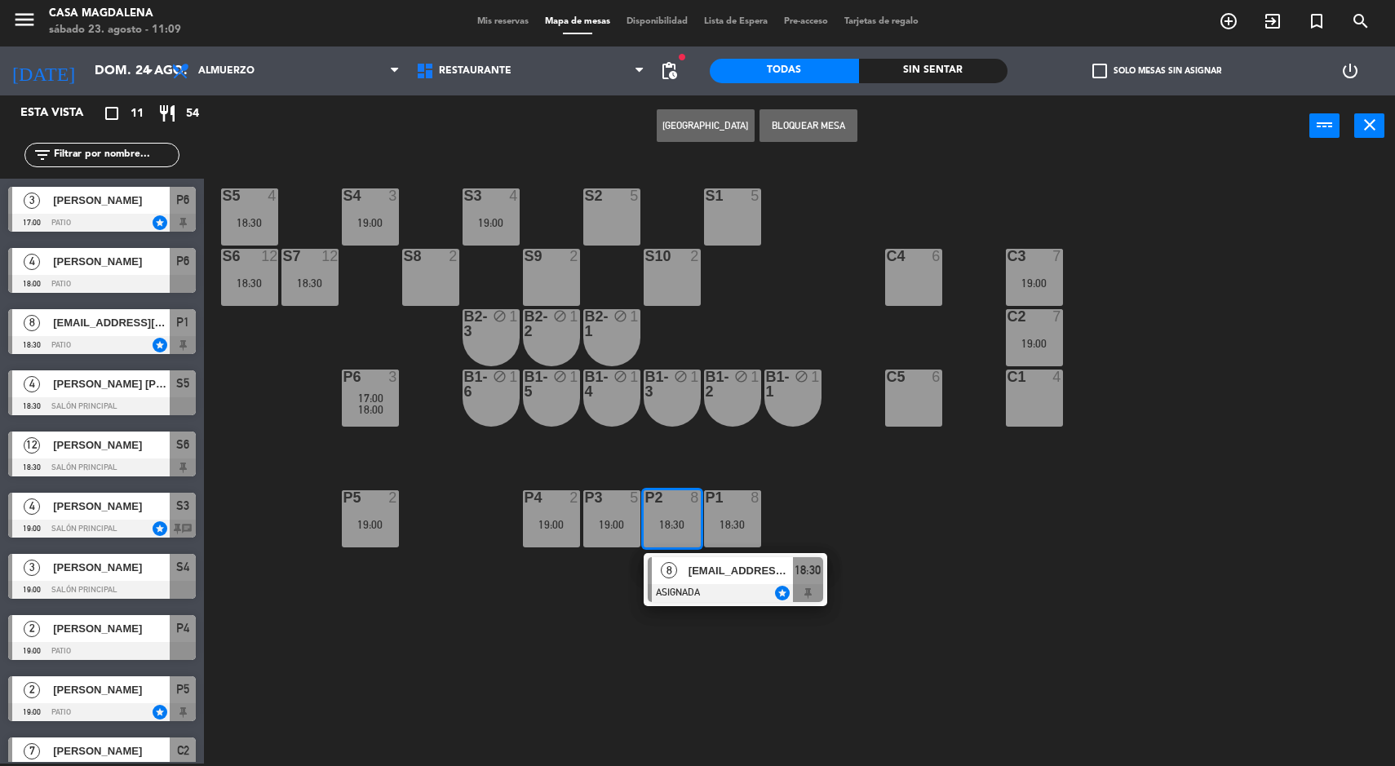
click at [755, 575] on span "[EMAIL_ADDRESS][DOMAIN_NAME]" at bounding box center [741, 570] width 104 height 17
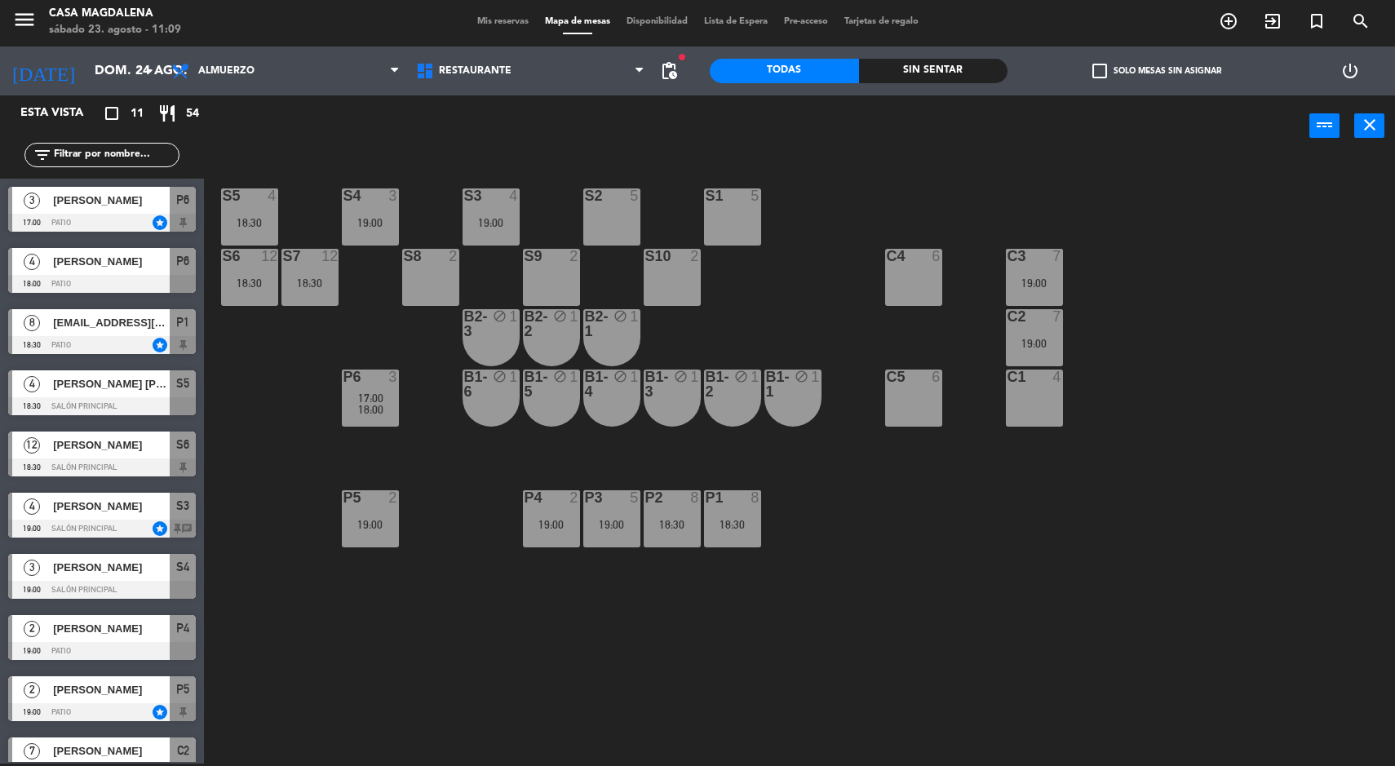
click at [961, 589] on div "S5 4 18:30 S4 3 19:00 S3 4 19:00 S2 5 S1 5 S6 12 18:30 S7 12 18:30 S8 2 S9 2 S1…" at bounding box center [806, 462] width 1177 height 607
click at [736, 514] on div "P1 8 18:30" at bounding box center [732, 518] width 57 height 57
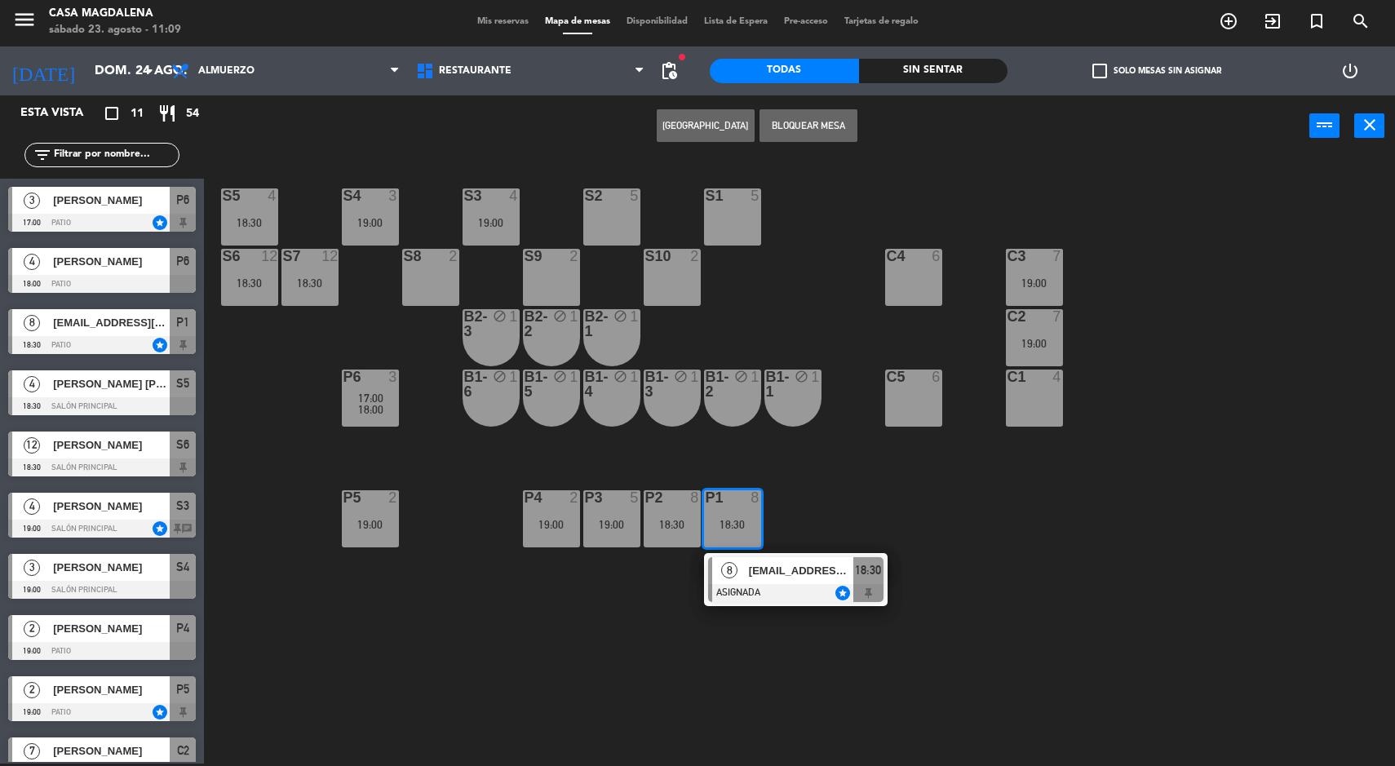
click at [829, 564] on span "[EMAIL_ADDRESS][DOMAIN_NAME]" at bounding box center [801, 570] width 104 height 17
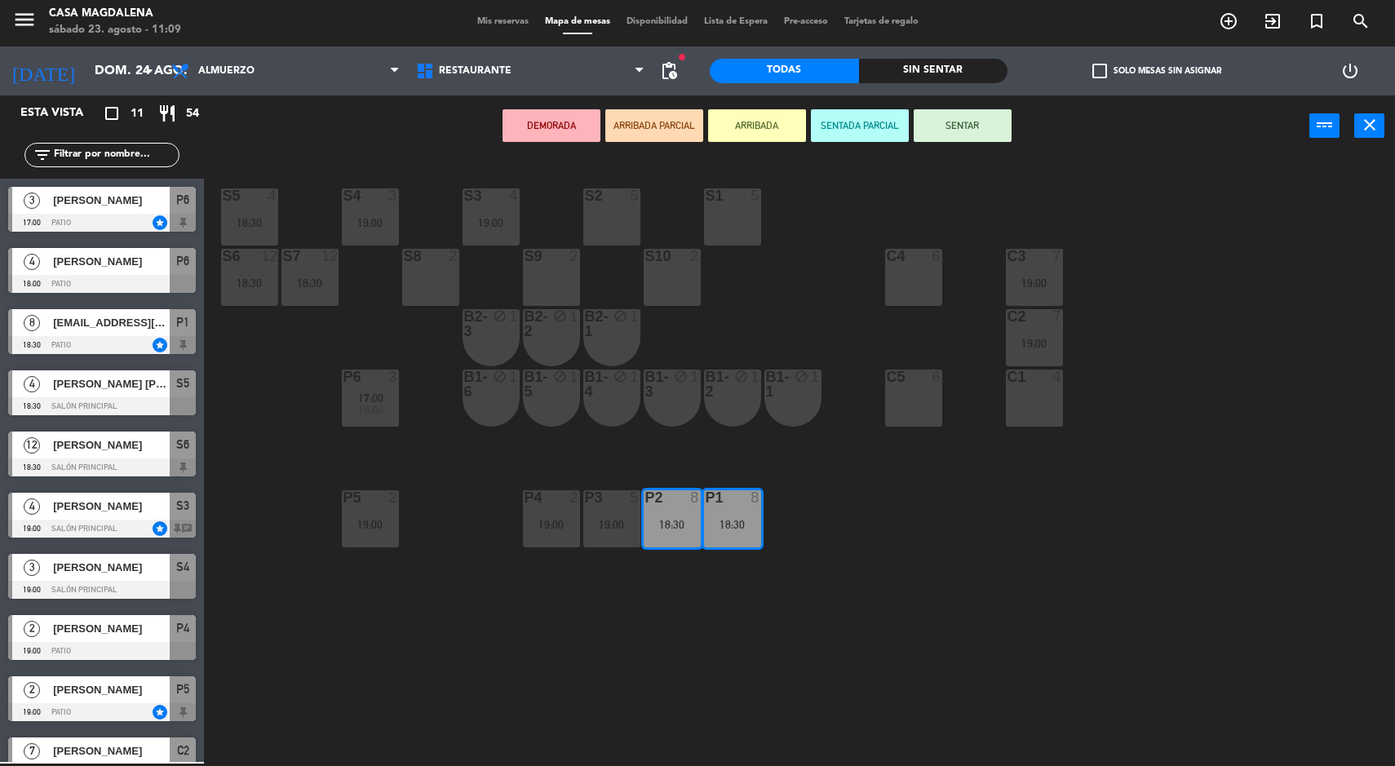
click at [957, 652] on div "S5 4 18:30 S4 3 19:00 S3 4 19:00 S2 5 S1 5 S6 12 18:30 S7 12 18:30 S8 2 S9 2 S1…" at bounding box center [806, 462] width 1177 height 607
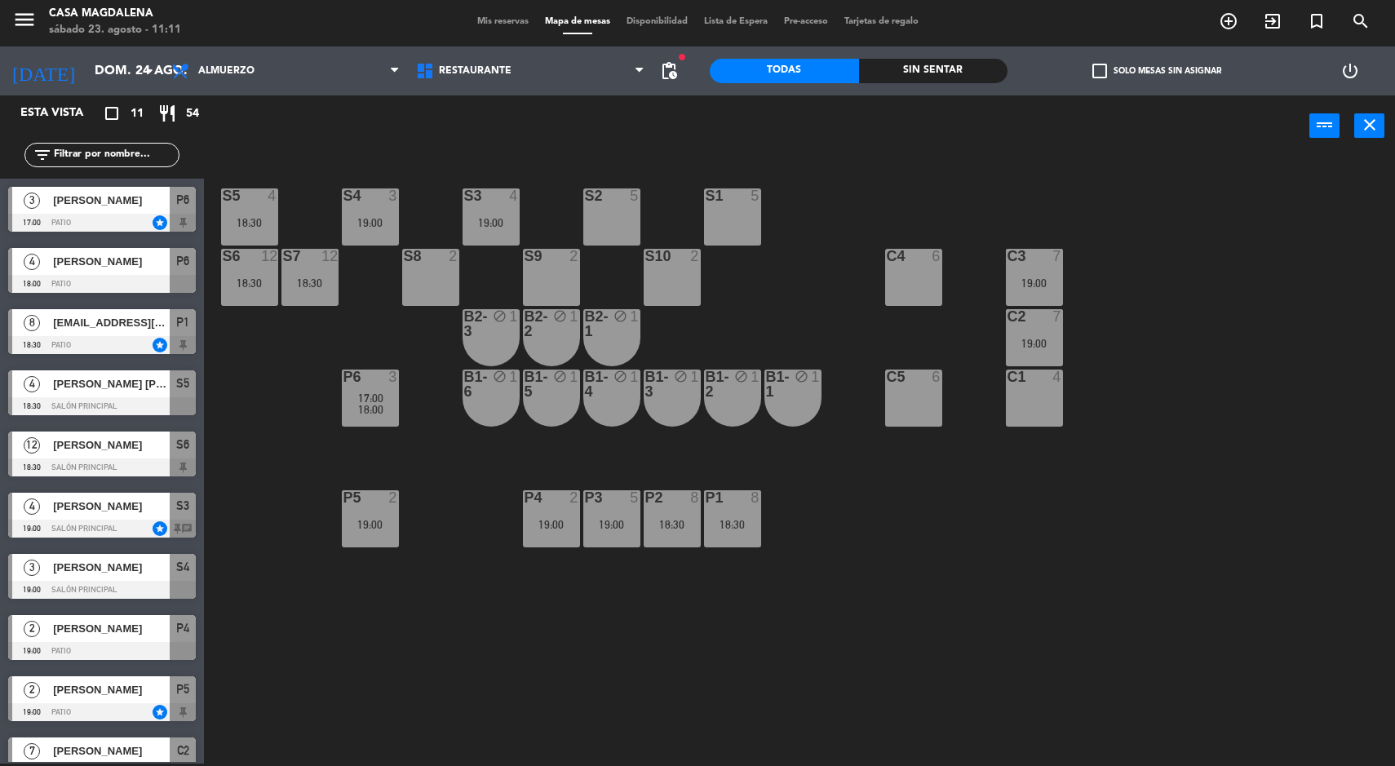
click at [86, 70] on input "dom. 24 ago." at bounding box center [172, 71] width 172 height 32
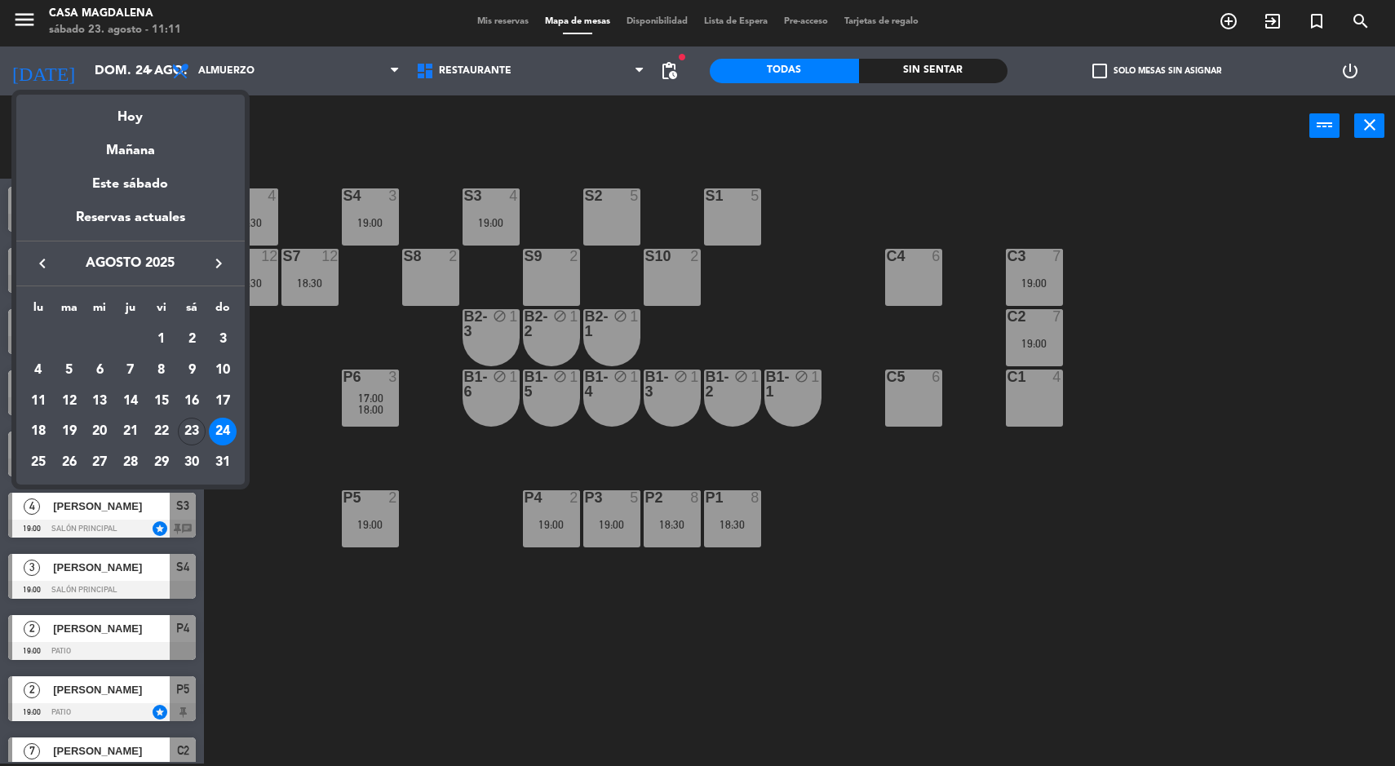
click at [197, 428] on div "23" at bounding box center [192, 432] width 28 height 28
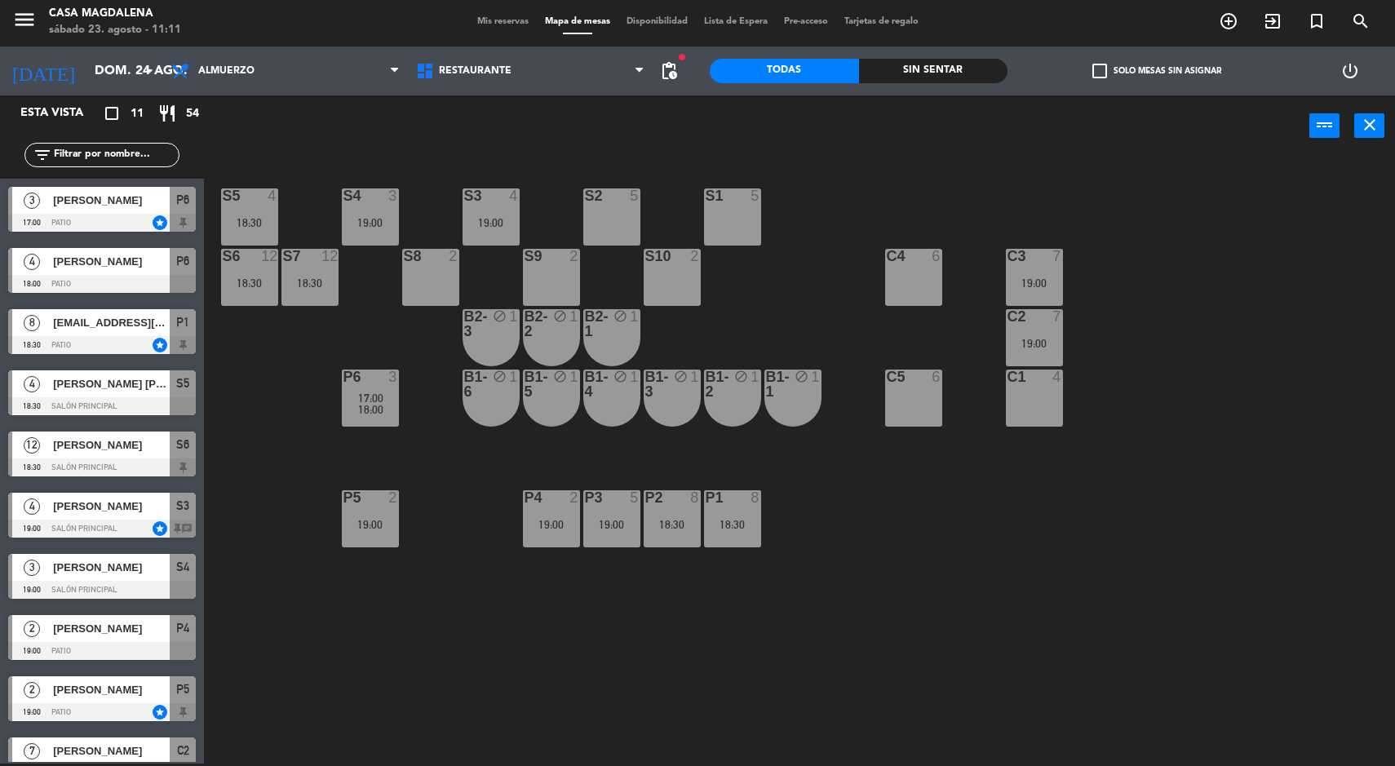
type input "sáb. 23 ago."
click at [269, 277] on div "13:30" at bounding box center [249, 277] width 57 height 11
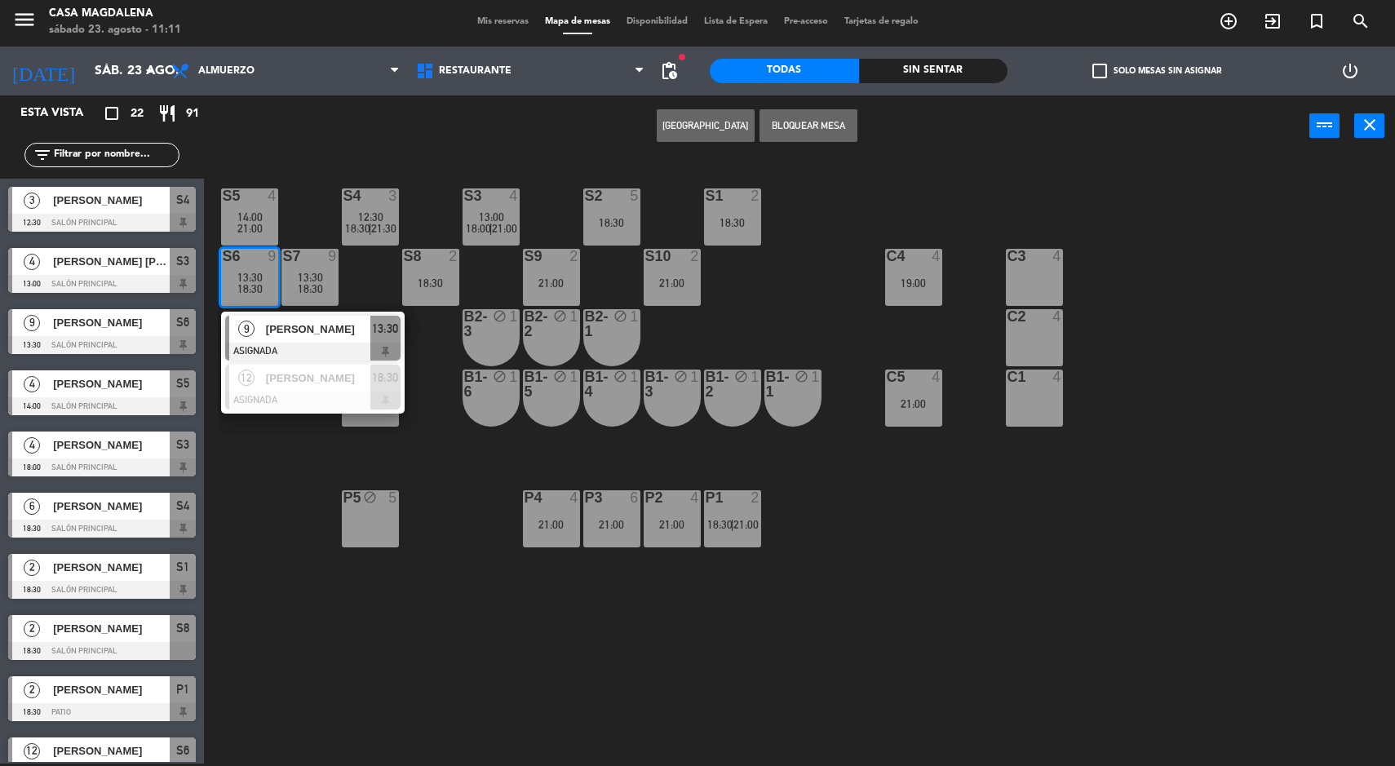
click at [308, 392] on div at bounding box center [312, 401] width 175 height 18
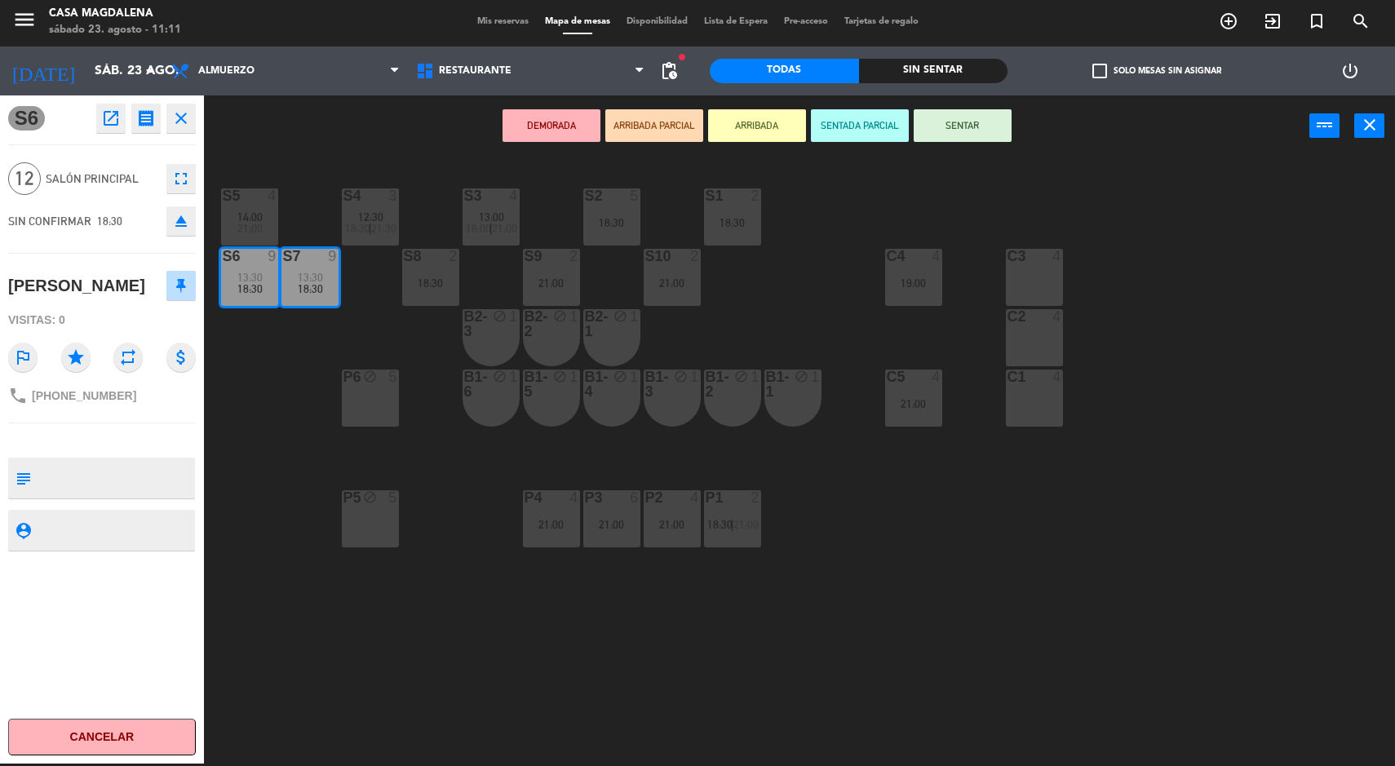
click at [180, 182] on icon "fullscreen" at bounding box center [181, 179] width 20 height 20
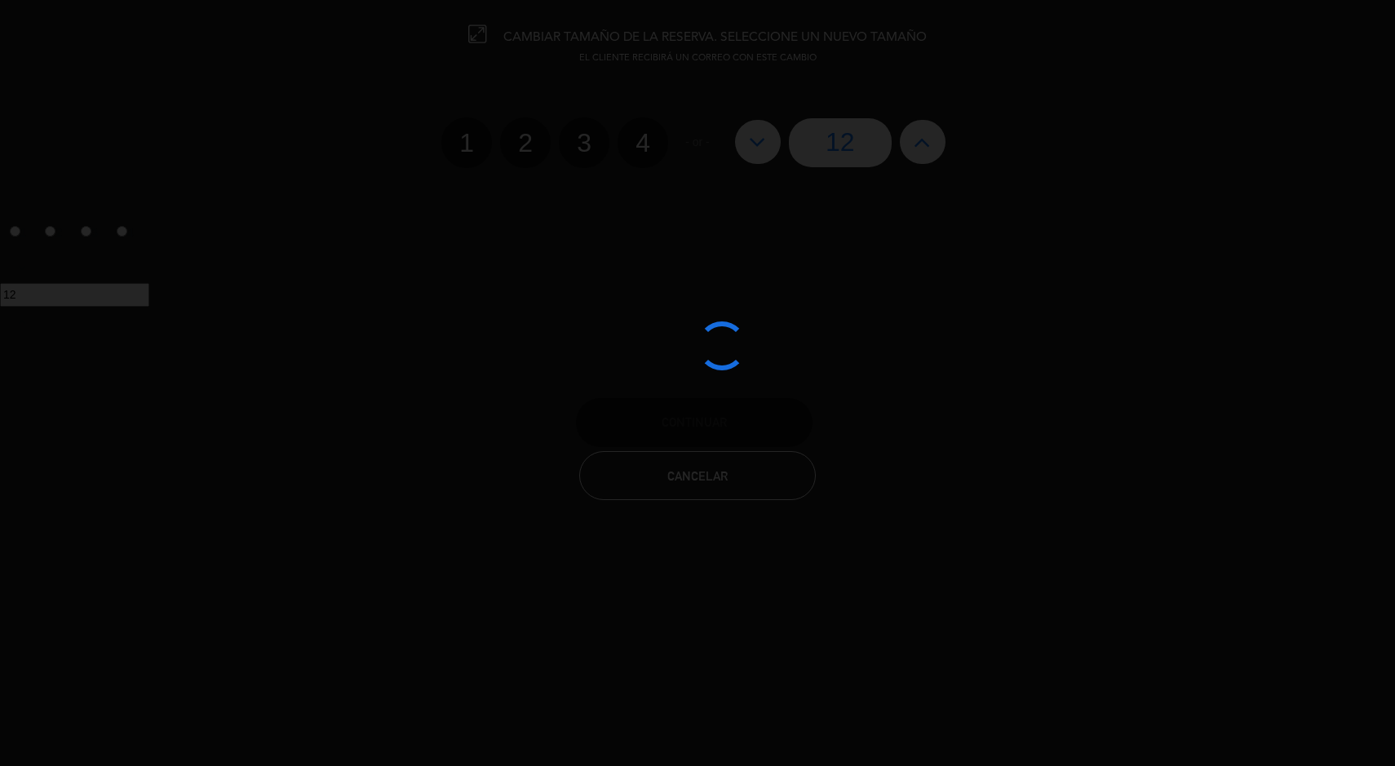
click at [939, 151] on div at bounding box center [697, 383] width 1395 height 766
click at [915, 143] on div at bounding box center [697, 383] width 1395 height 766
click at [935, 157] on div at bounding box center [697, 383] width 1395 height 766
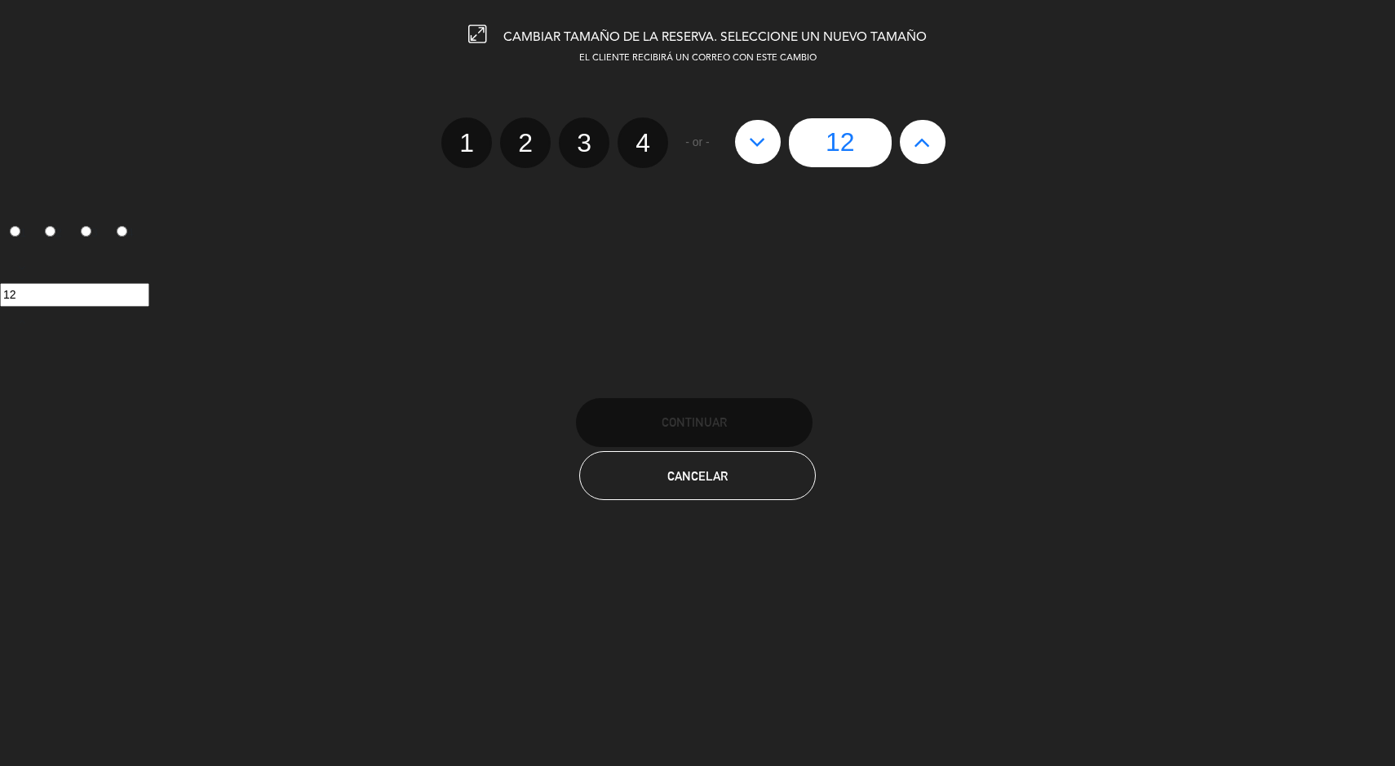
click at [923, 149] on icon at bounding box center [922, 142] width 17 height 26
type input "13"
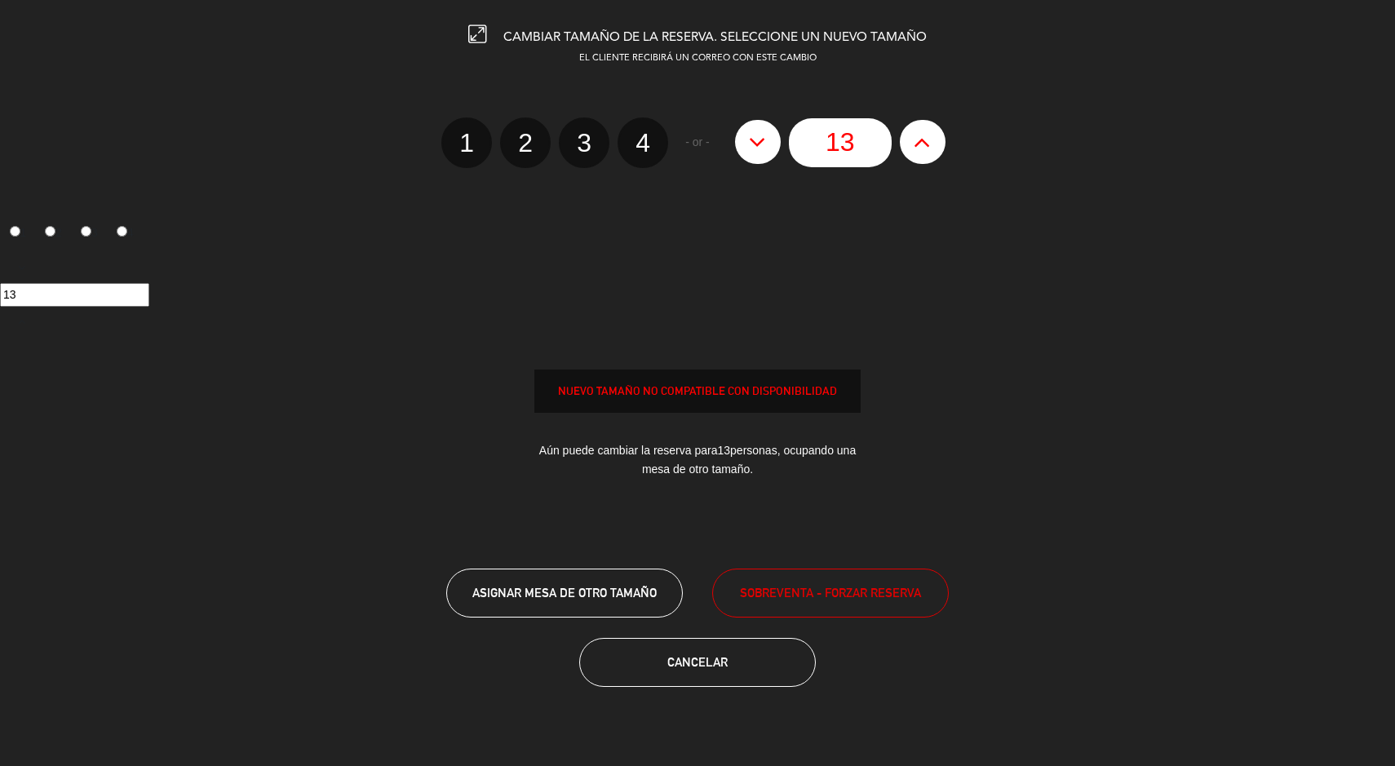
click at [919, 155] on button at bounding box center [923, 142] width 46 height 44
type input "14"
click at [919, 153] on icon at bounding box center [922, 142] width 17 height 26
type input "15"
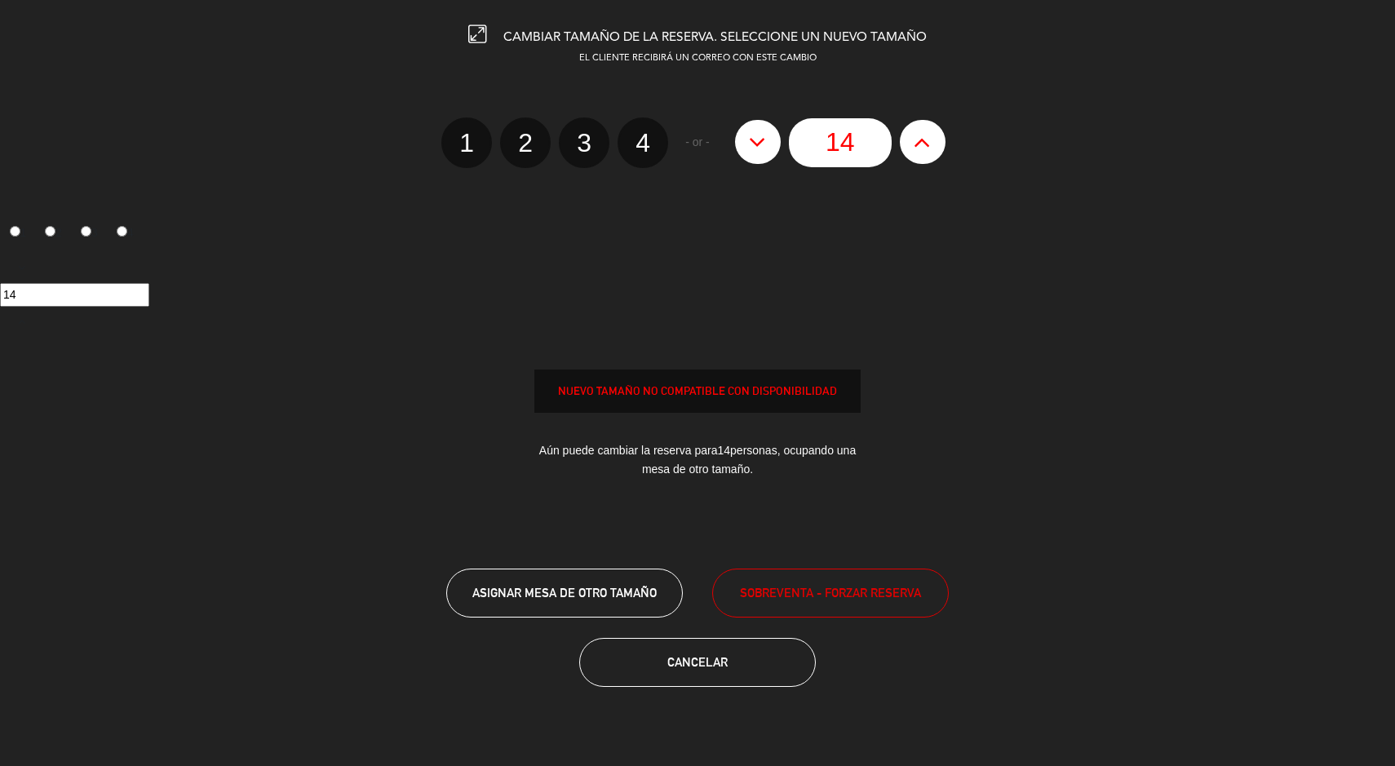
type input "15"
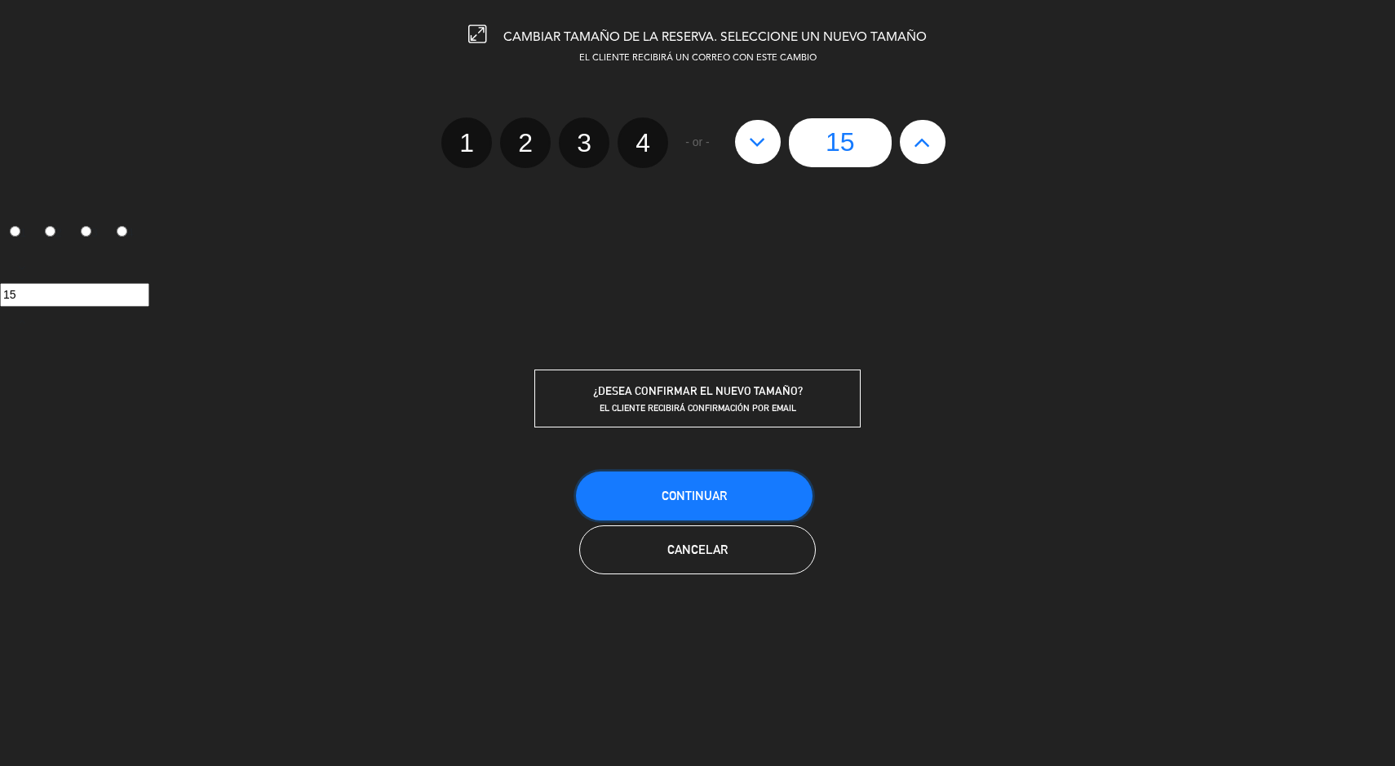
click at [719, 499] on span "Continuar" at bounding box center [694, 496] width 65 height 14
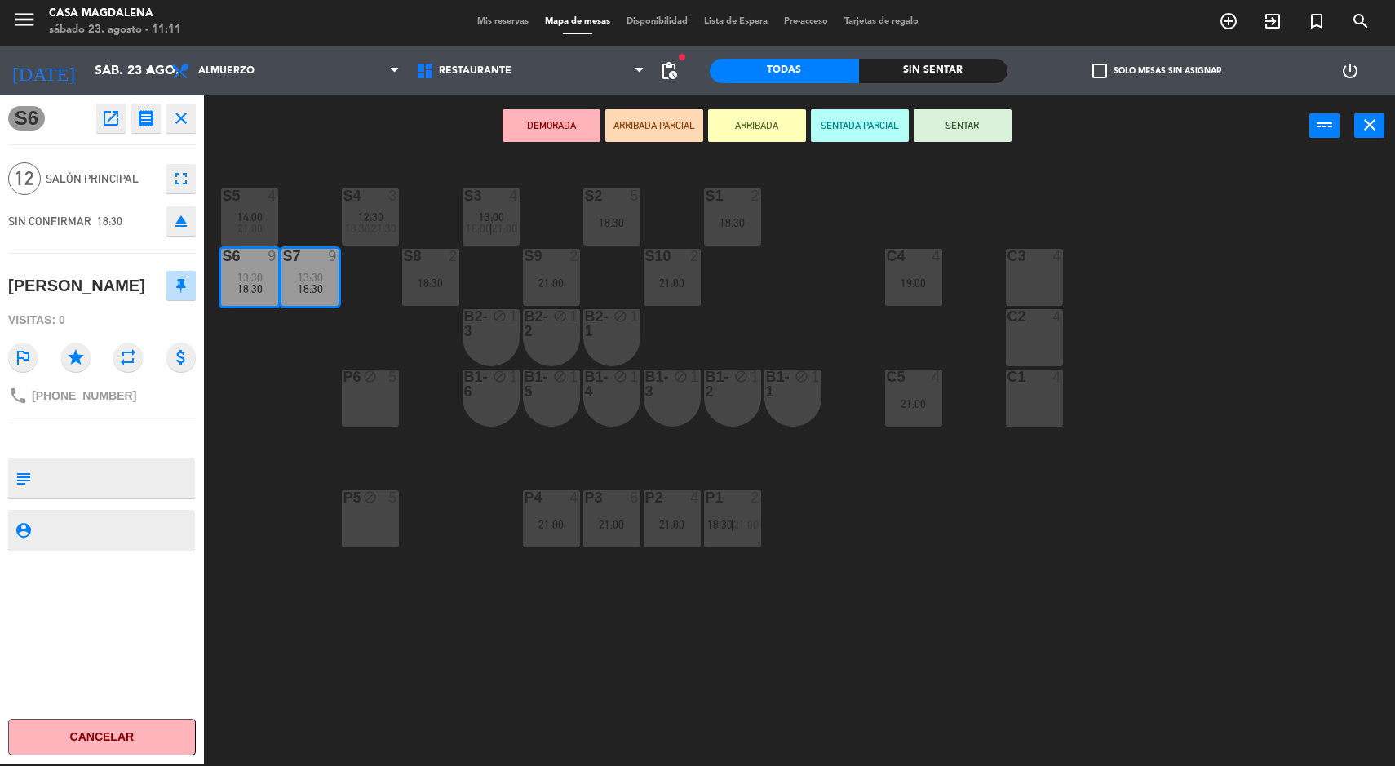
click at [918, 593] on div "S5 4 14:00 21:00 S4 3 12:30 18:30 | 21:30 S3 4 13:00 18:00 | 21:00 S2 5 18:30 S…" at bounding box center [806, 462] width 1177 height 607
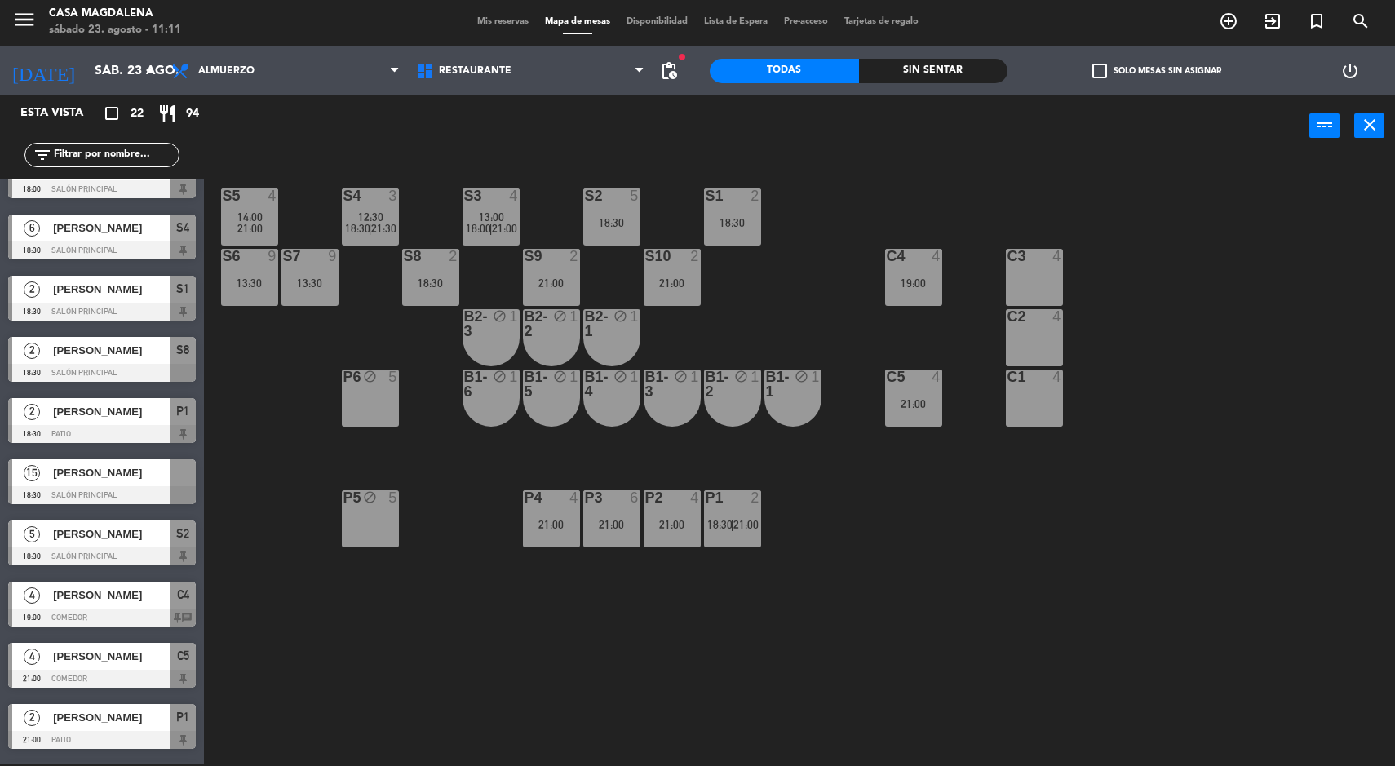
scroll to position [320, 0]
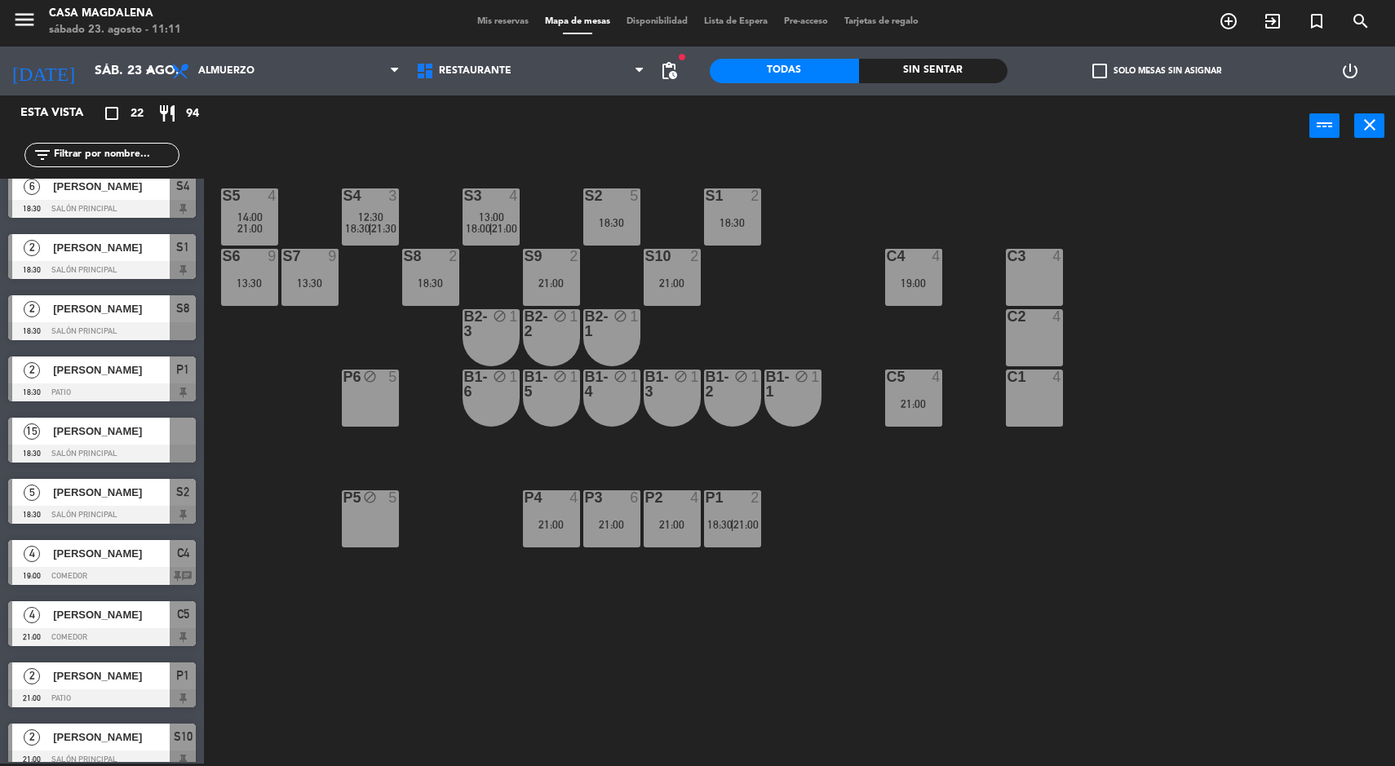
click at [163, 445] on div at bounding box center [102, 454] width 188 height 18
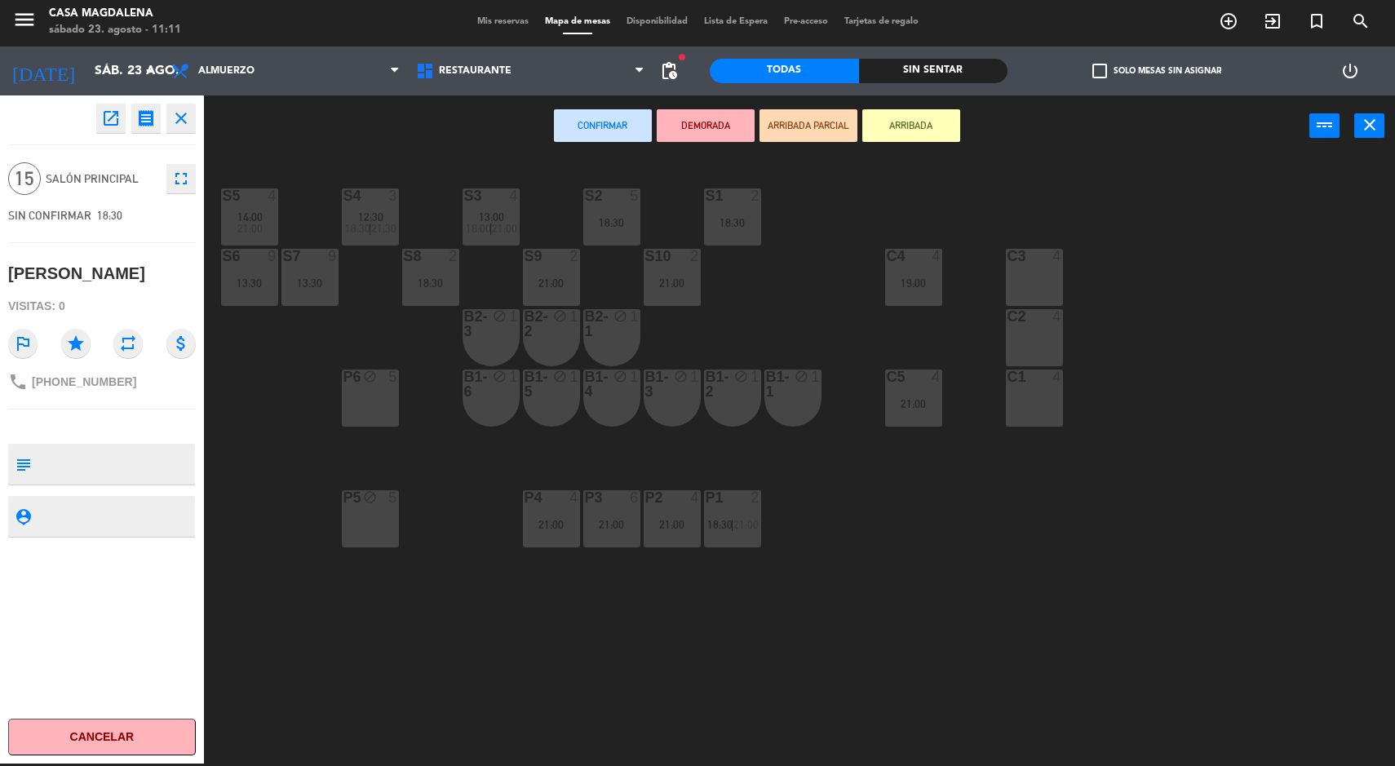
click at [249, 284] on div "13:30" at bounding box center [249, 282] width 57 height 11
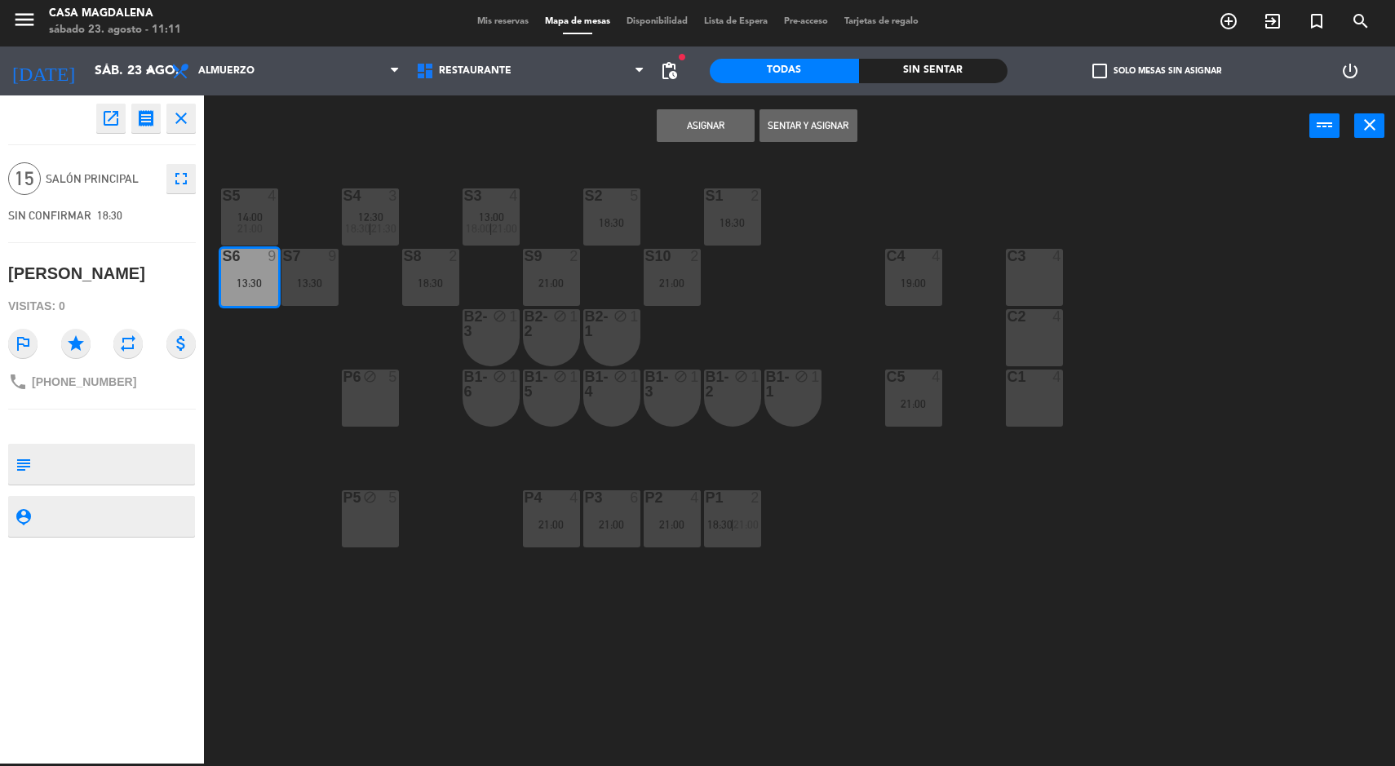
click at [308, 296] on div "S7 9 13:30" at bounding box center [309, 277] width 57 height 57
click at [800, 139] on button "Unir y asignar" at bounding box center [809, 125] width 98 height 33
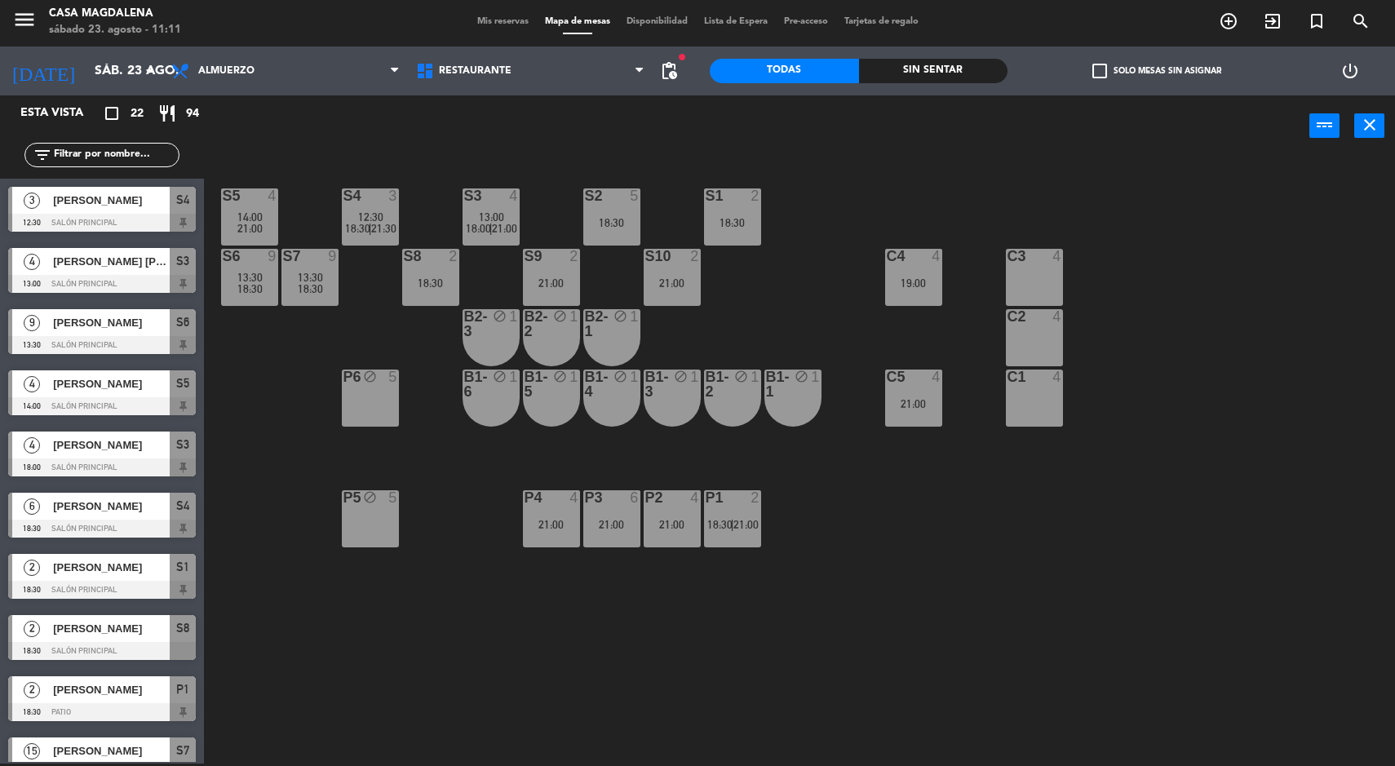
scroll to position [2, 0]
click at [1190, 476] on div "S5 4 14:00 21:00 S4 3 12:30 18:30 | 21:30 S3 4 13:00 18:00 | 21:00 S2 5 18:30 S…" at bounding box center [806, 462] width 1177 height 607
click at [494, 24] on span "Mis reservas" at bounding box center [503, 21] width 68 height 9
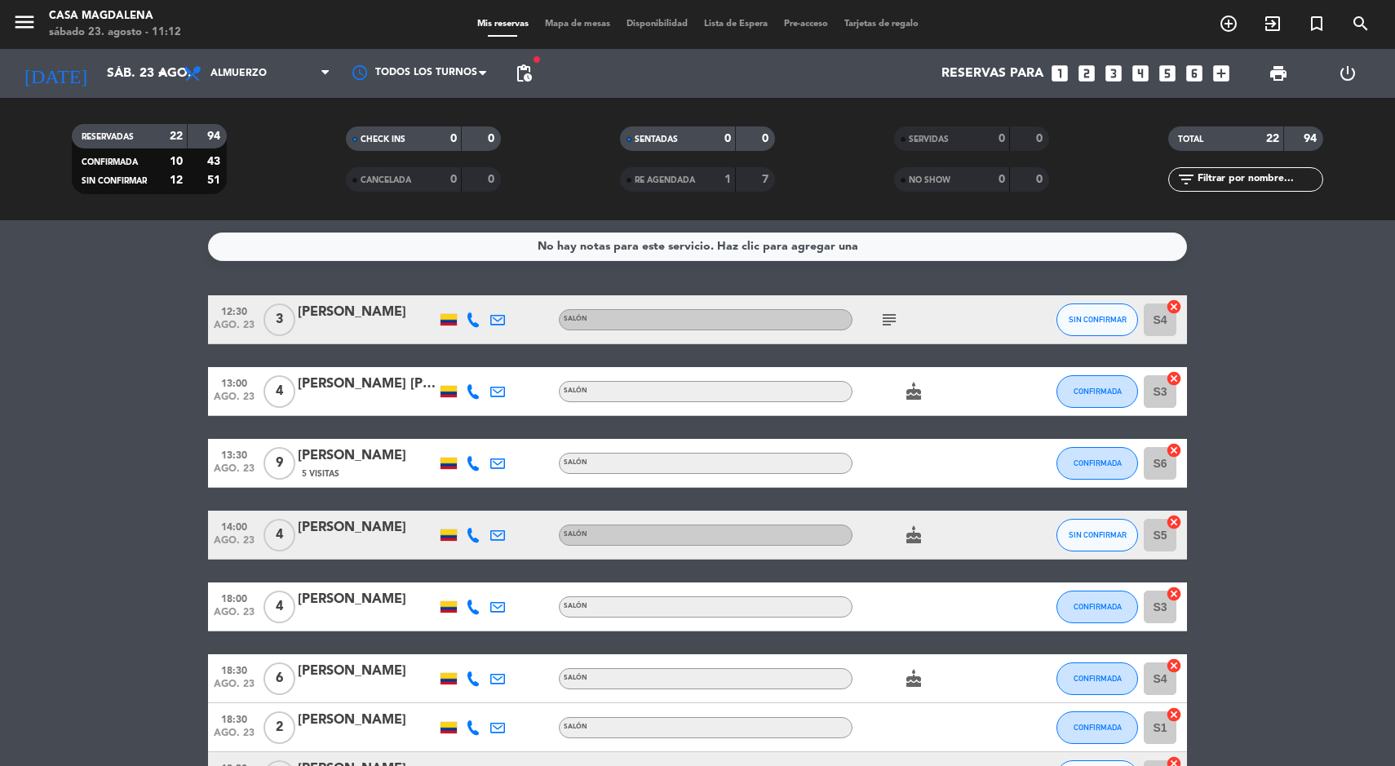
click at [886, 324] on icon "subject" at bounding box center [890, 320] width 20 height 20
click at [471, 322] on icon at bounding box center [473, 319] width 15 height 15
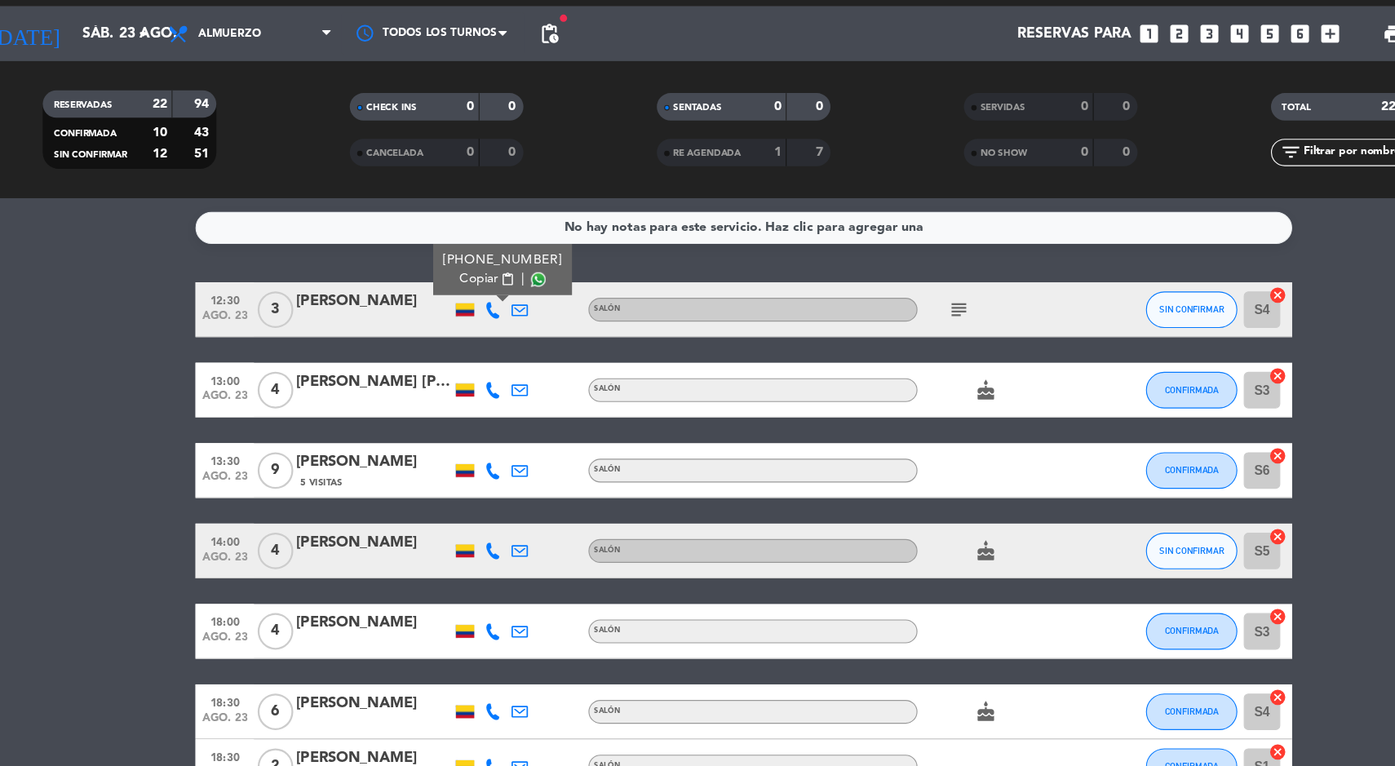
scroll to position [2, 0]
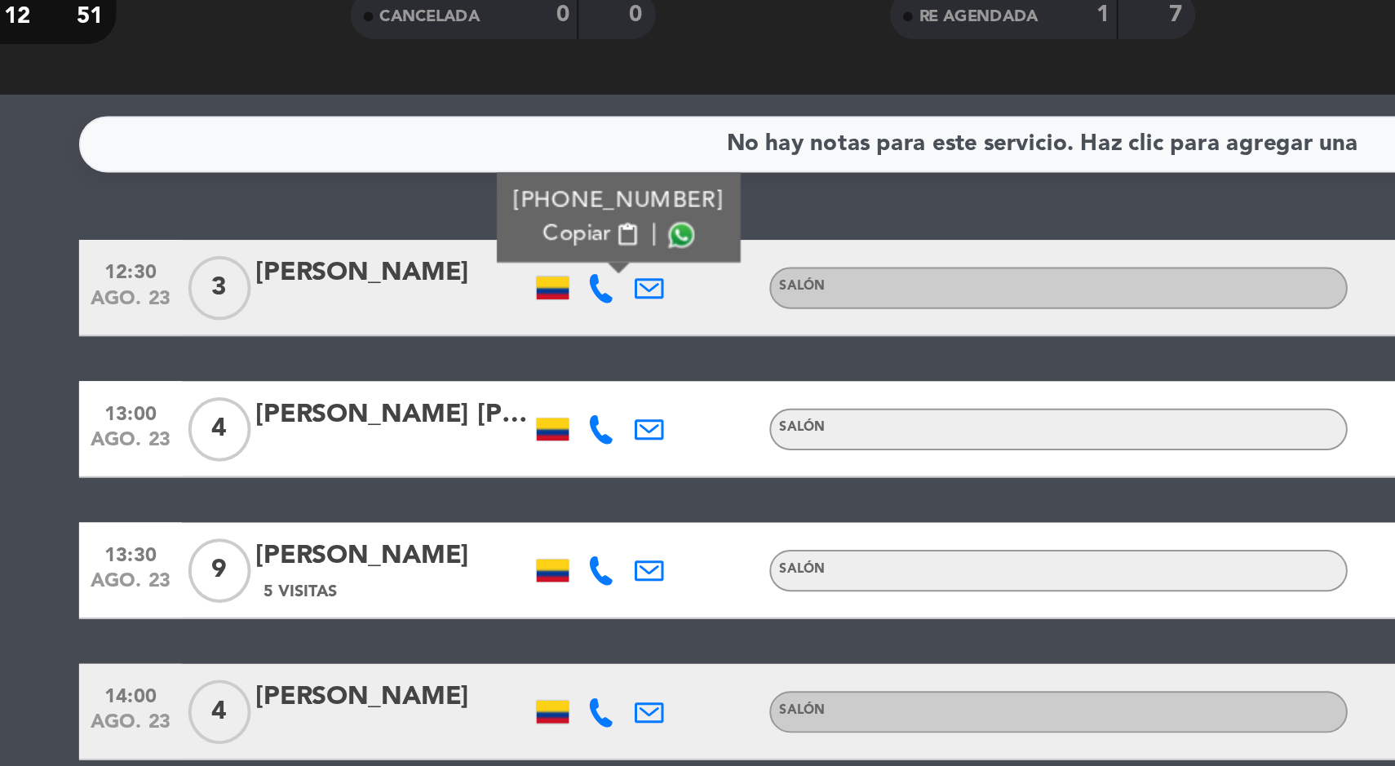
click at [476, 389] on icon at bounding box center [473, 390] width 15 height 15
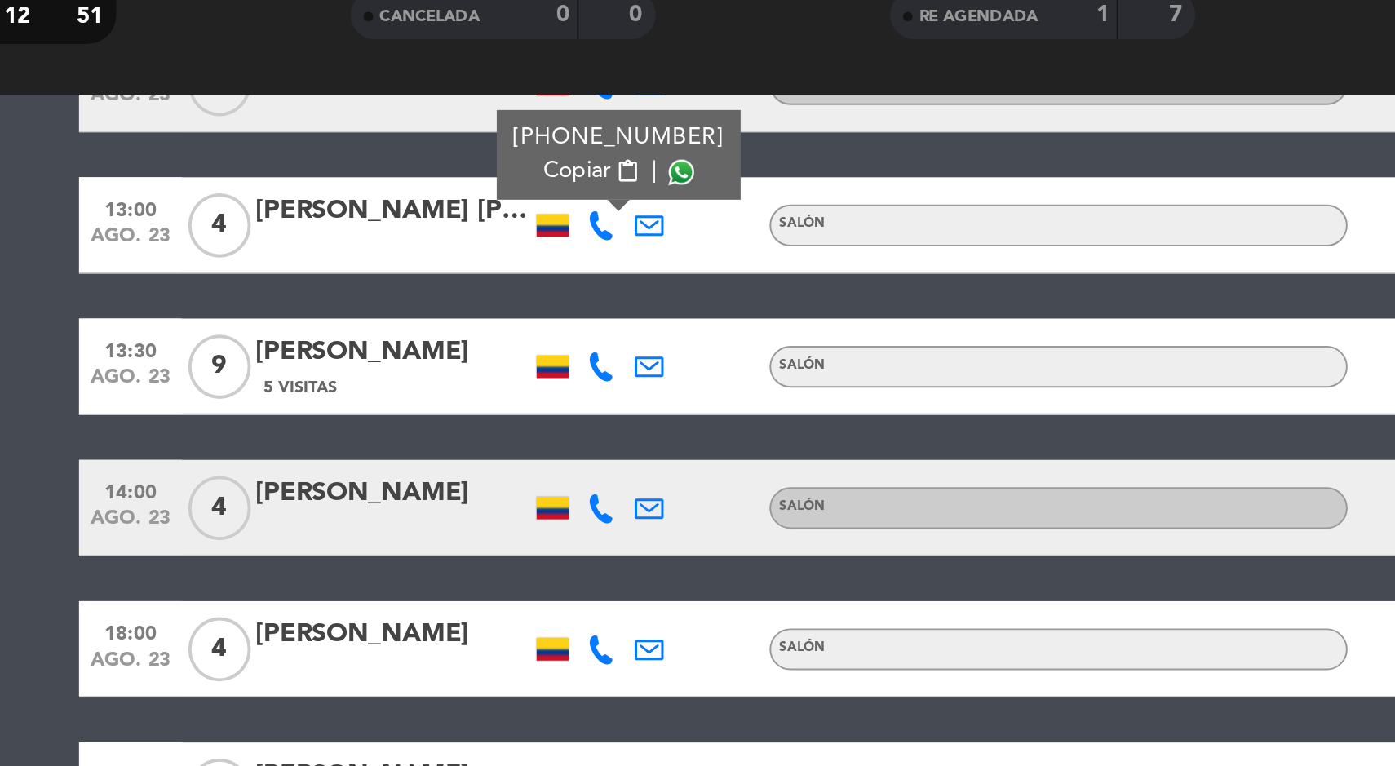
scroll to position [117, 0]
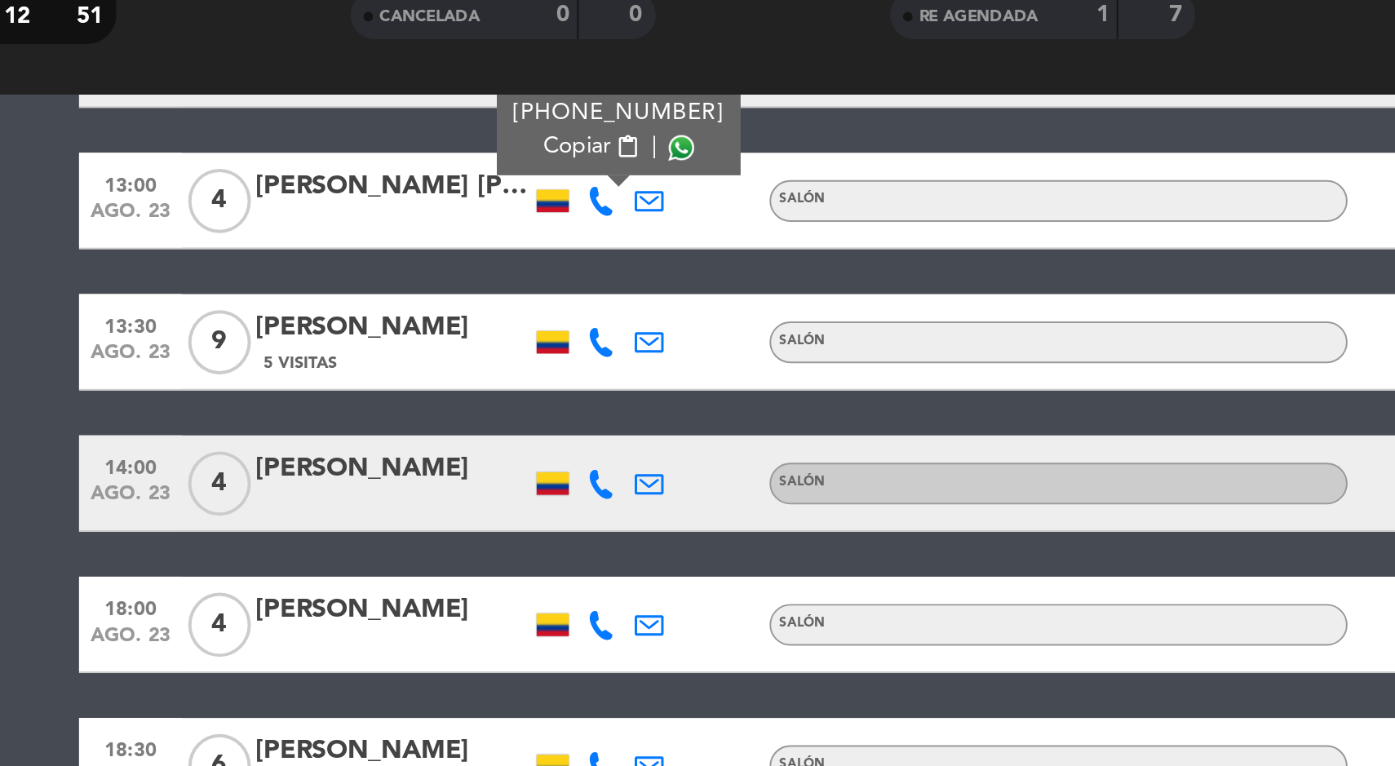
click at [472, 349] on icon at bounding box center [473, 346] width 15 height 15
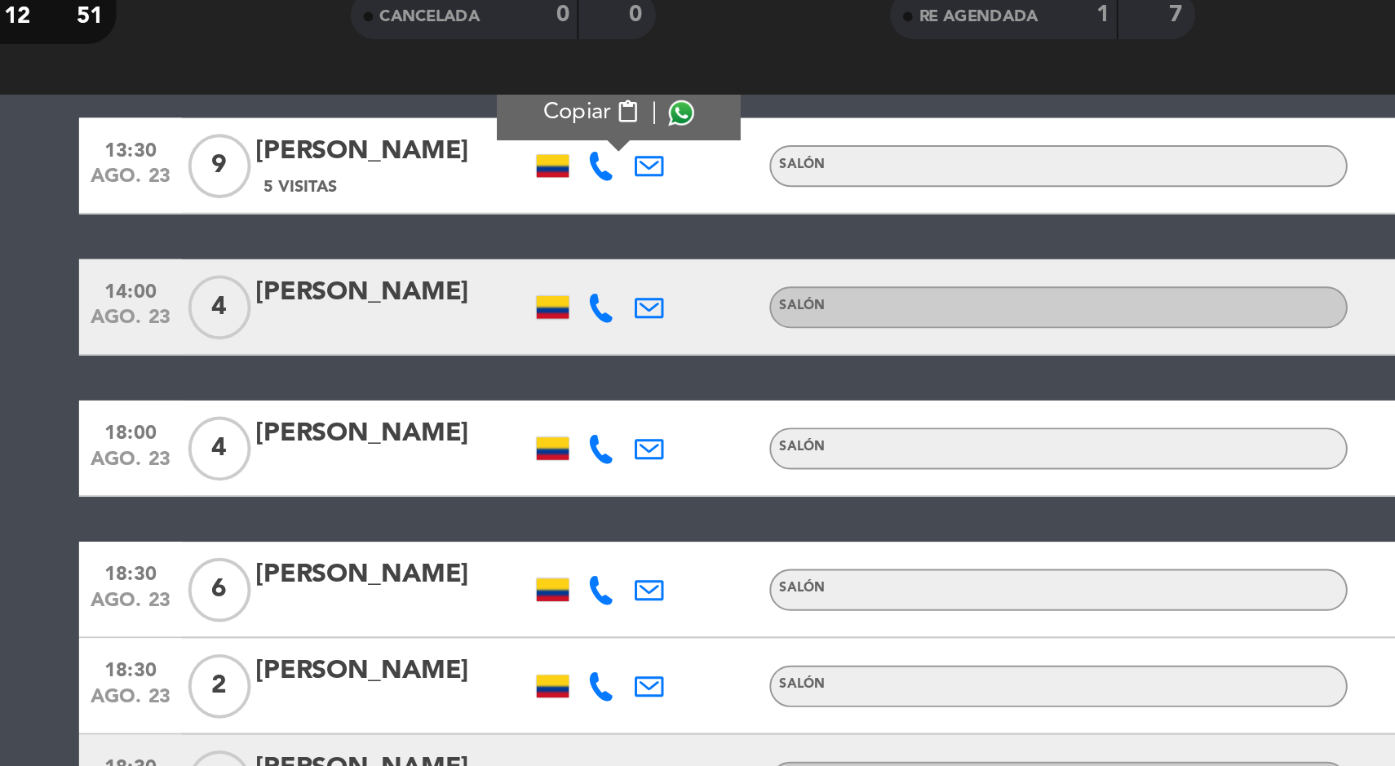
scroll to position [214, 0]
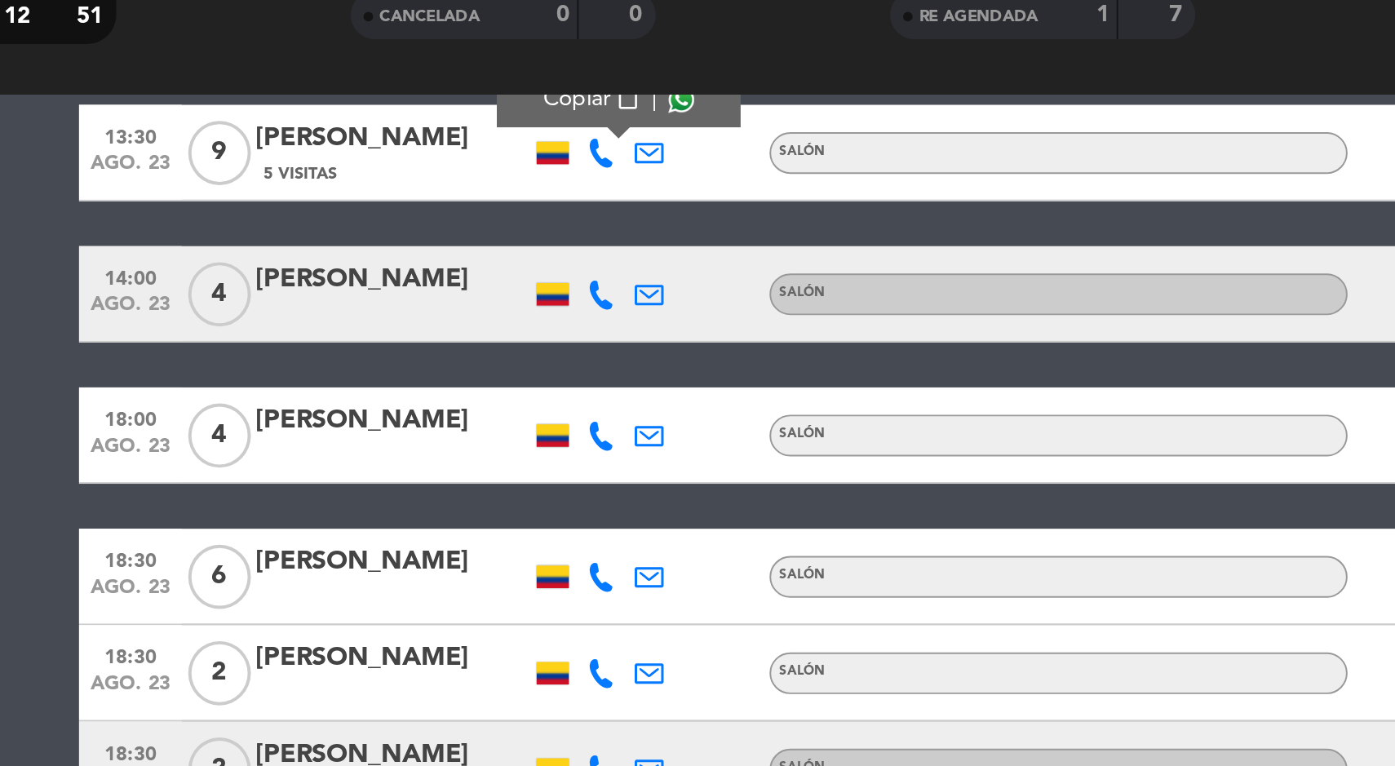
click at [477, 326] on icon at bounding box center [473, 321] width 15 height 15
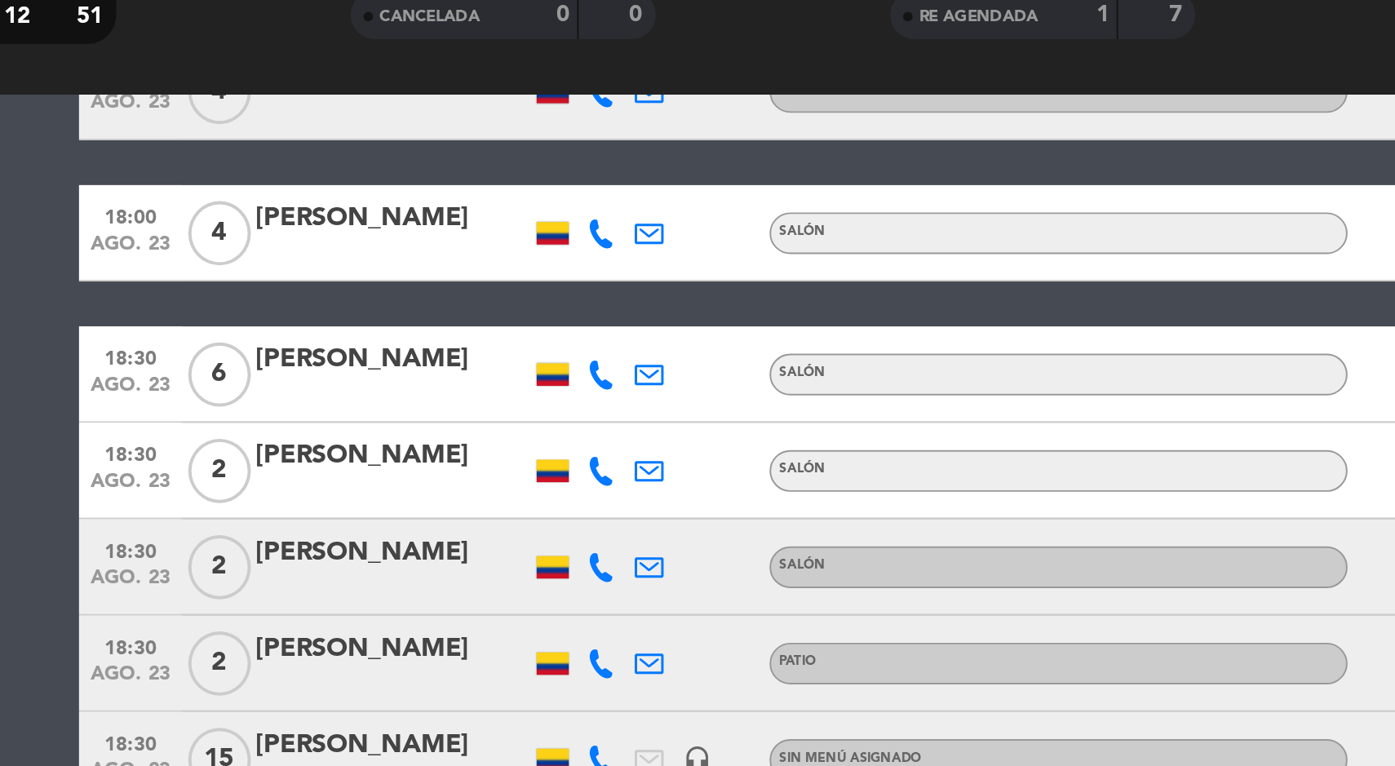
scroll to position [317, 0]
click at [480, 290] on icon at bounding box center [473, 290] width 15 height 15
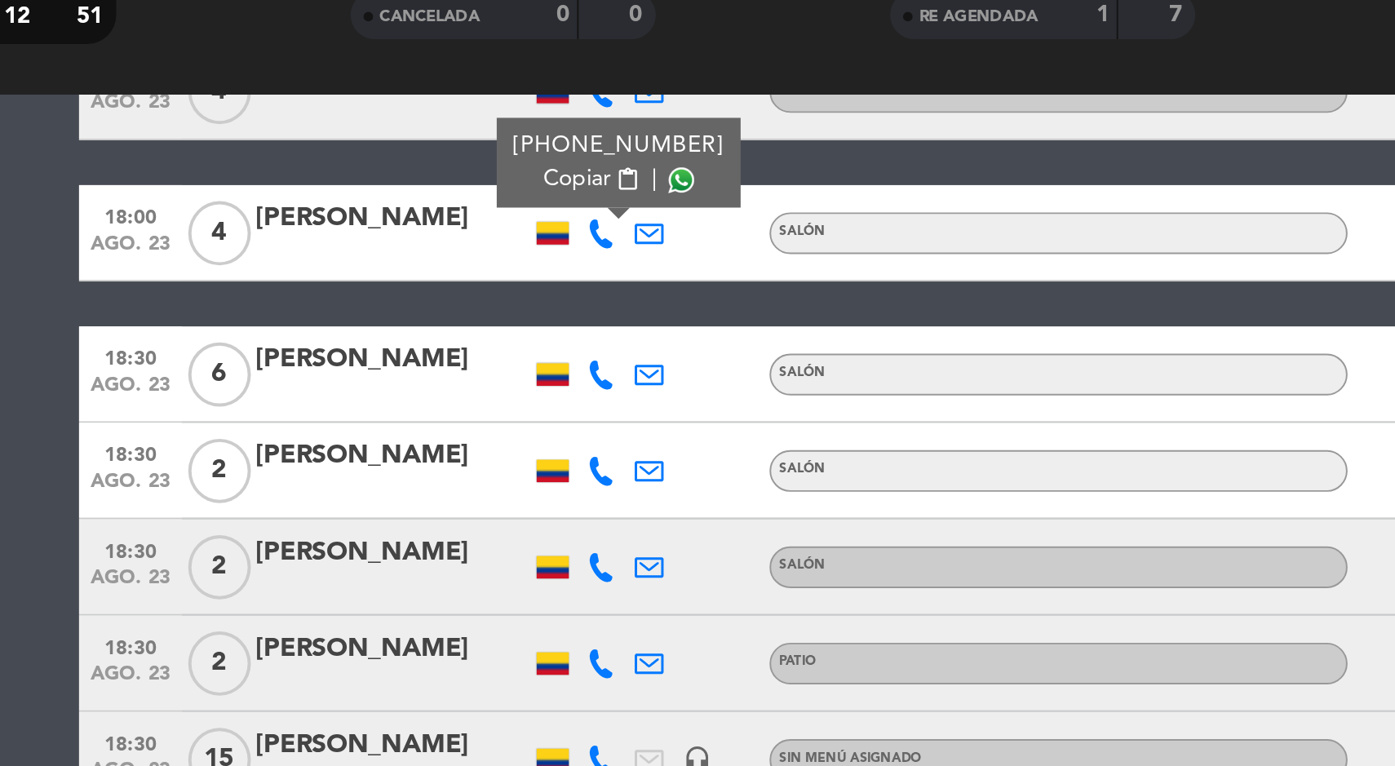
click at [469, 368] on icon at bounding box center [473, 362] width 15 height 15
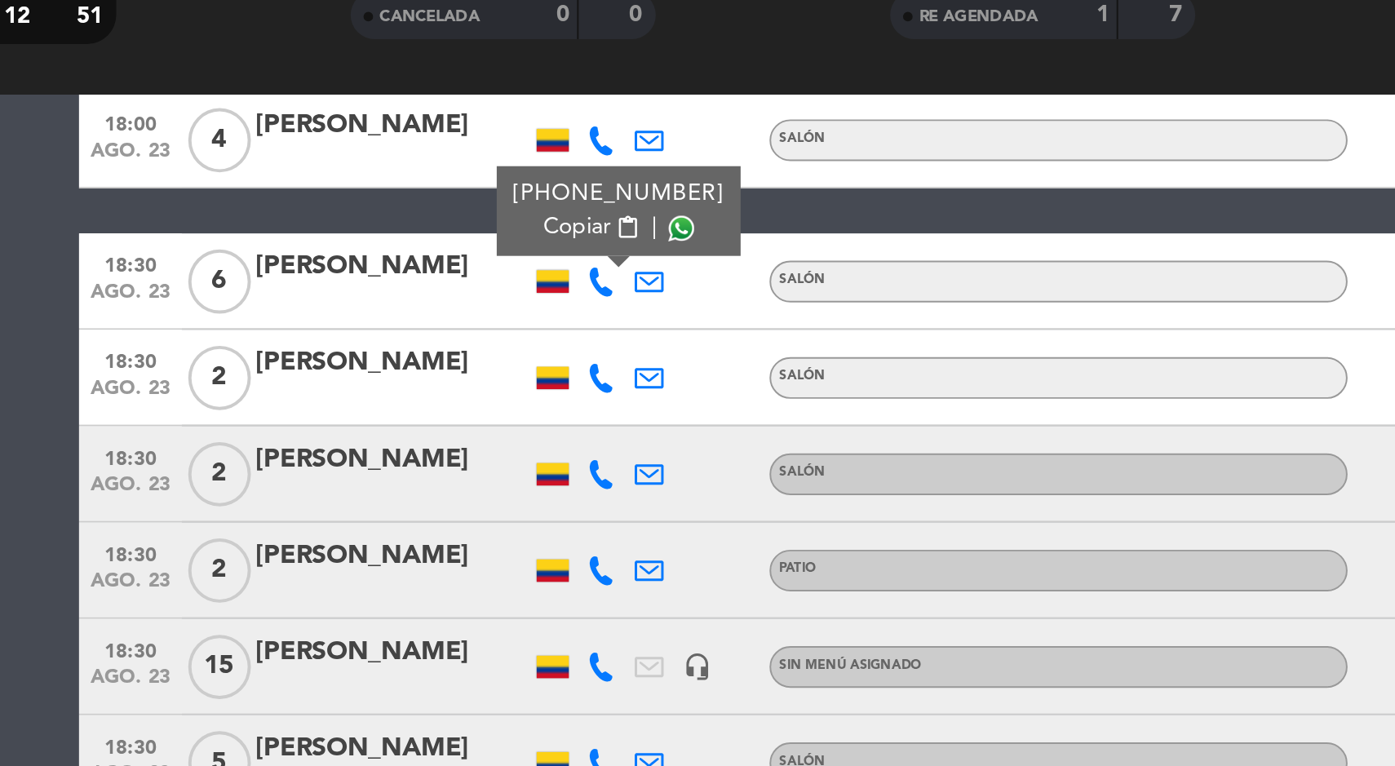
scroll to position [451, 0]
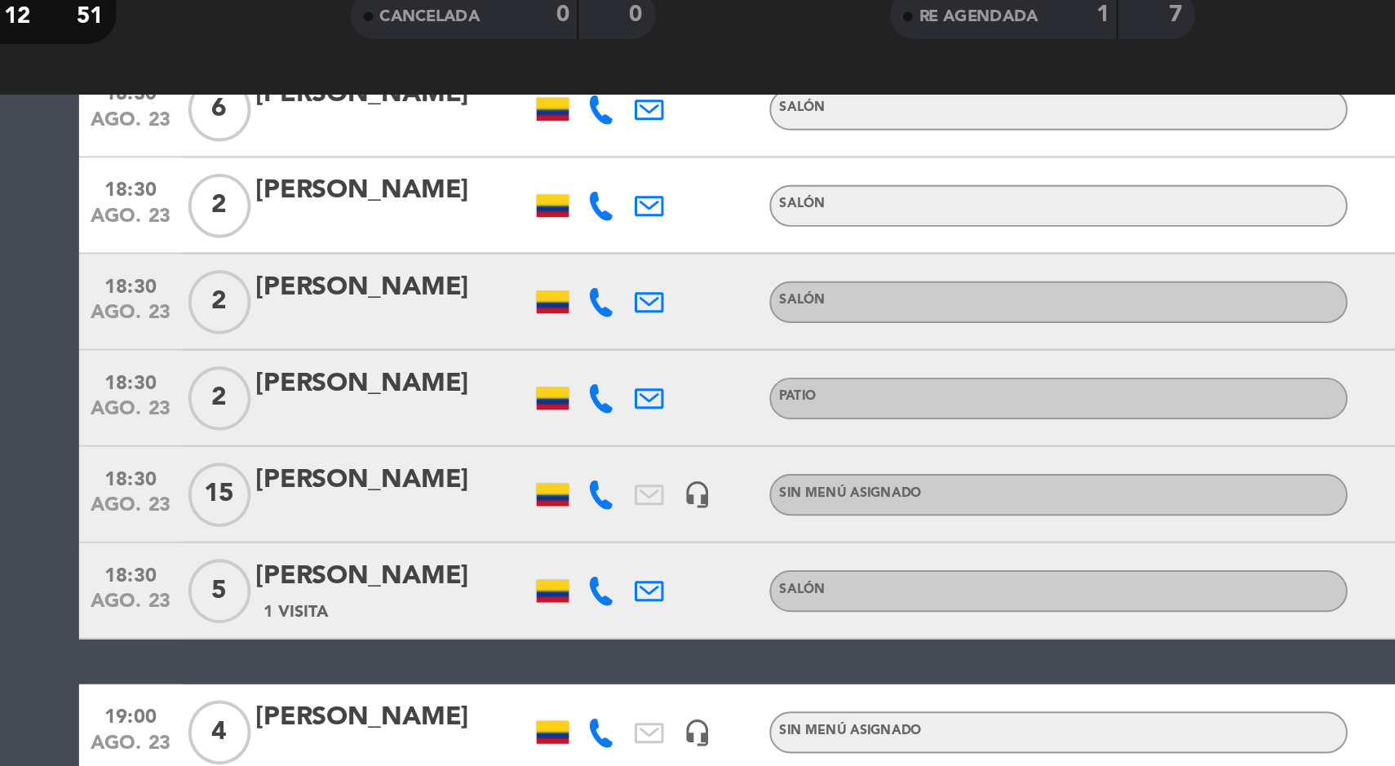
click at [471, 276] on icon at bounding box center [473, 276] width 15 height 15
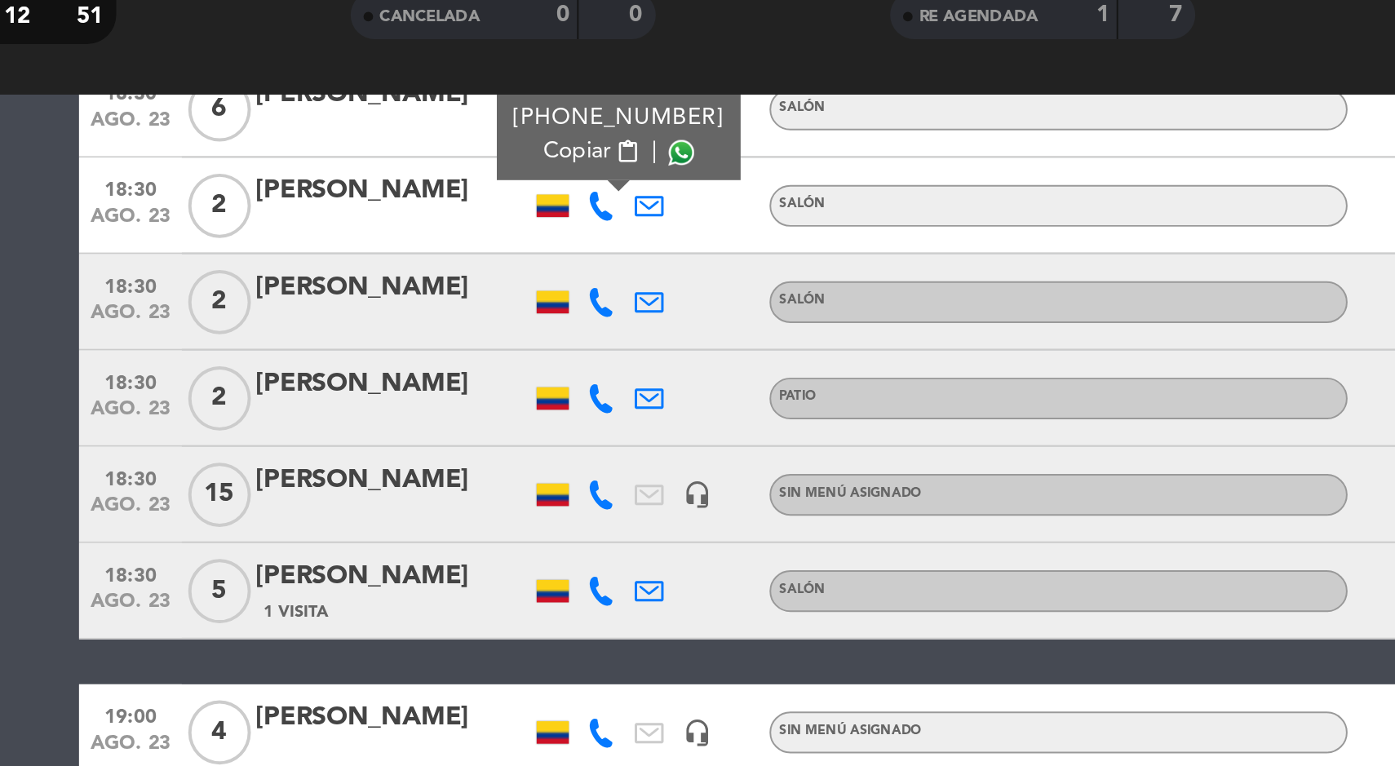
click at [472, 329] on icon at bounding box center [473, 325] width 15 height 15
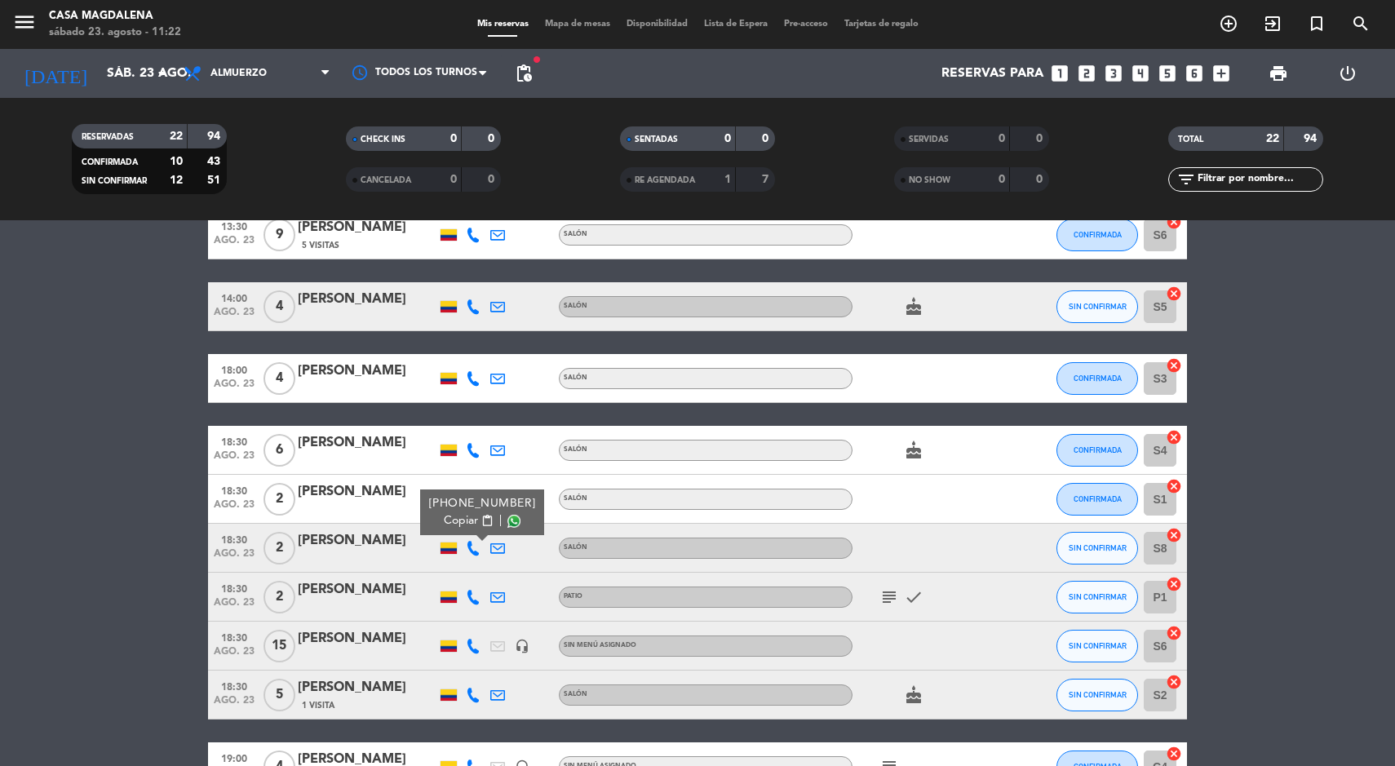
scroll to position [242, 0]
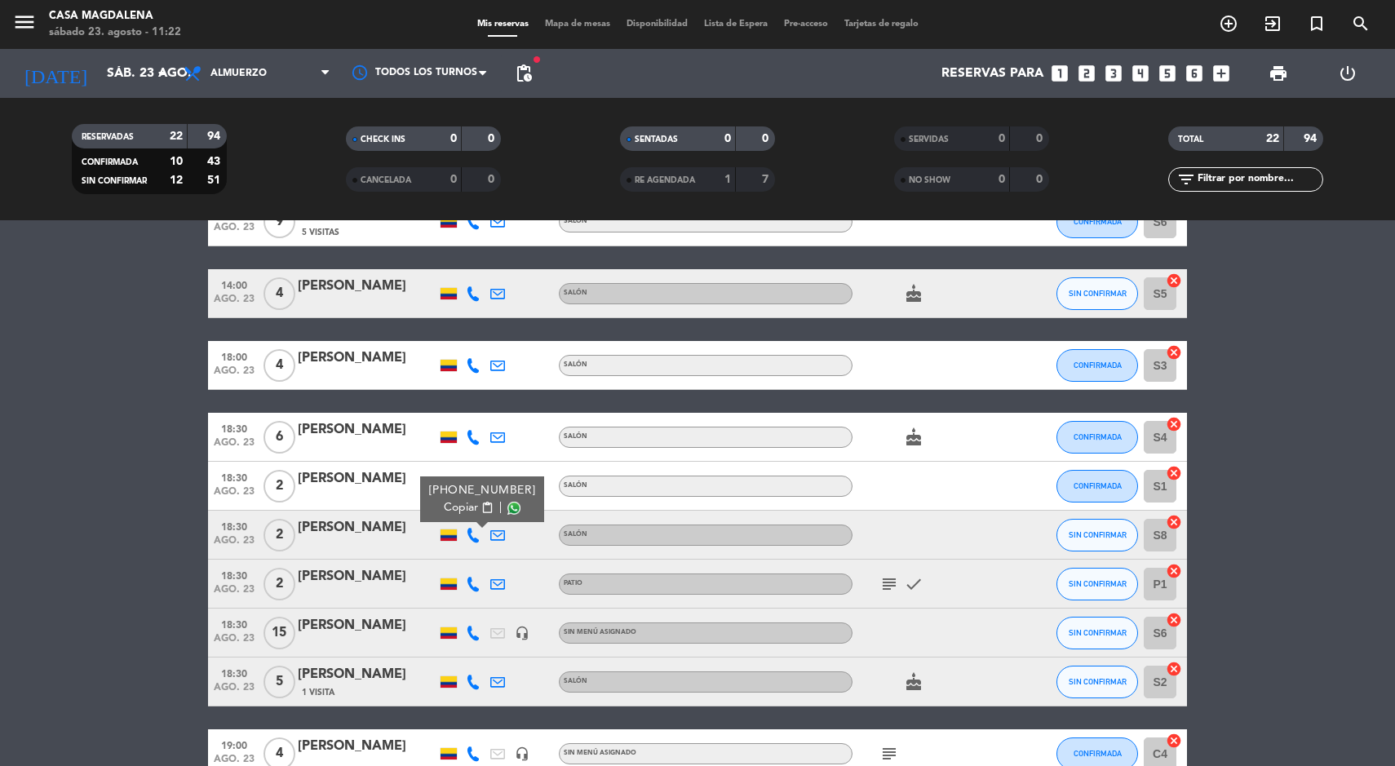
click at [559, 25] on span "Mapa de mesas" at bounding box center [578, 24] width 82 height 9
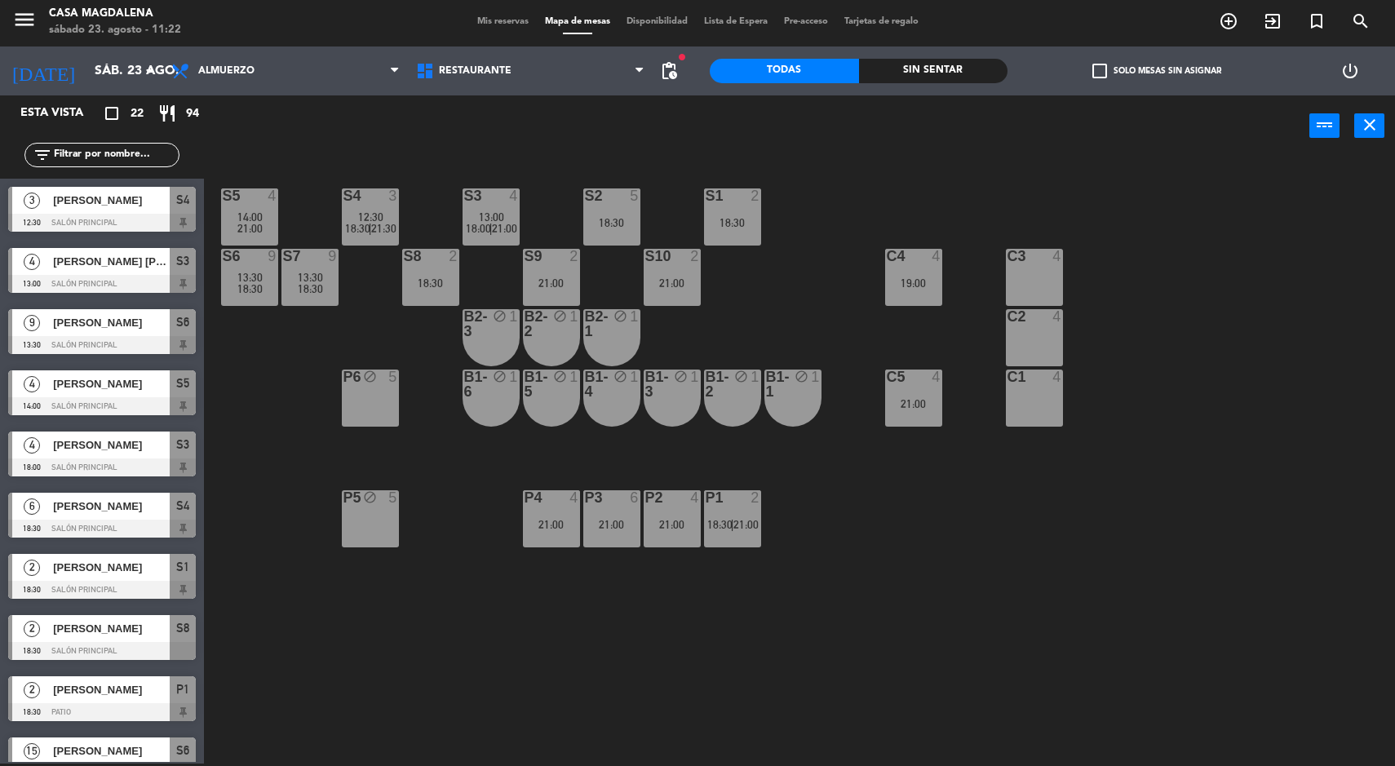
click at [608, 198] on div at bounding box center [611, 195] width 27 height 15
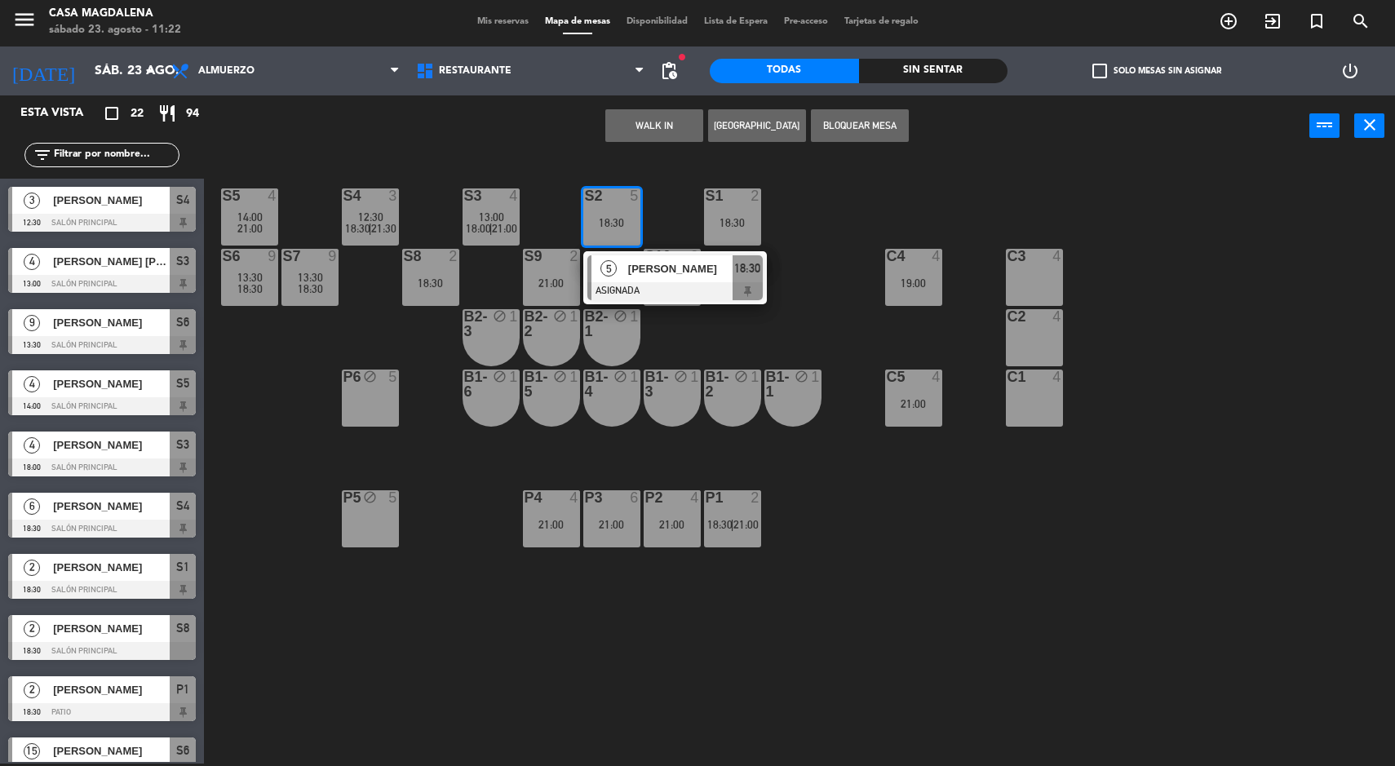
click at [742, 129] on button "[GEOGRAPHIC_DATA]" at bounding box center [757, 125] width 98 height 33
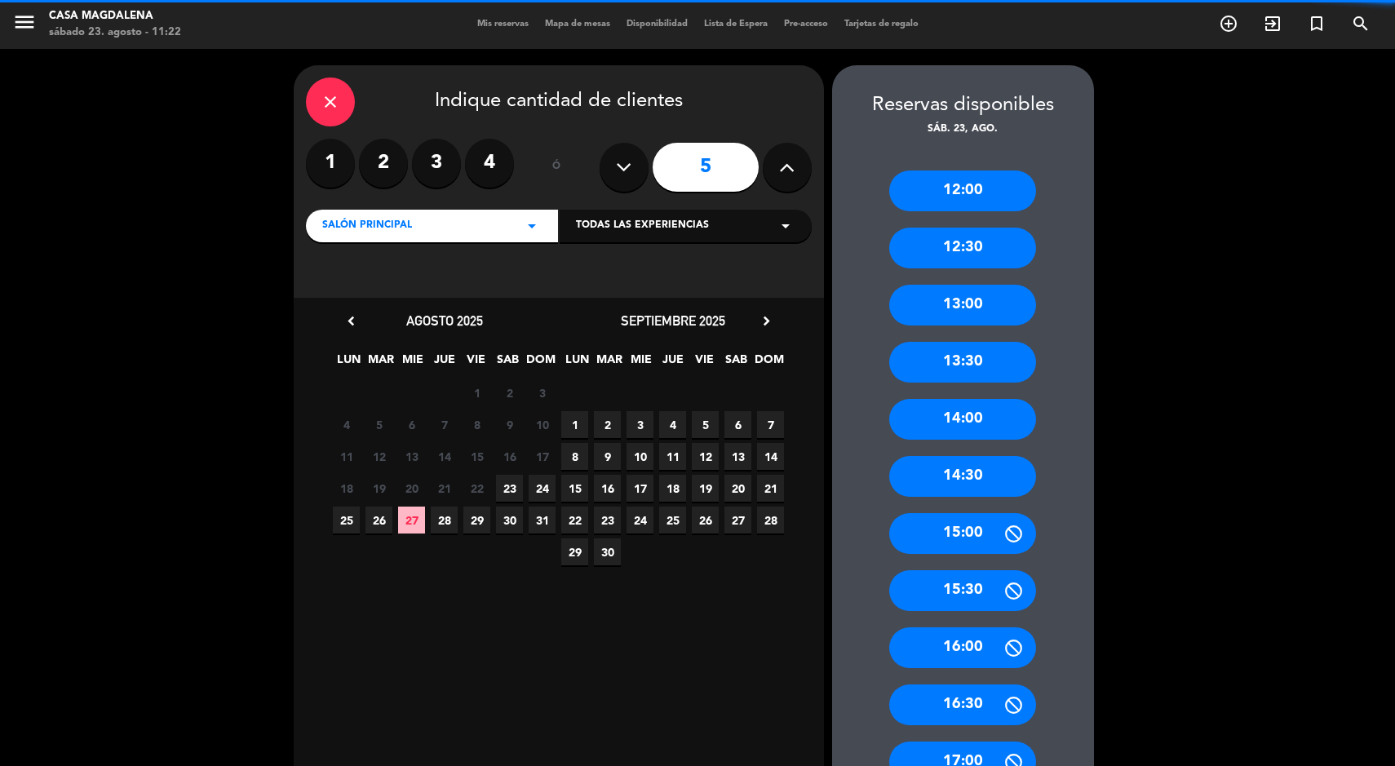
scroll to position [330, 0]
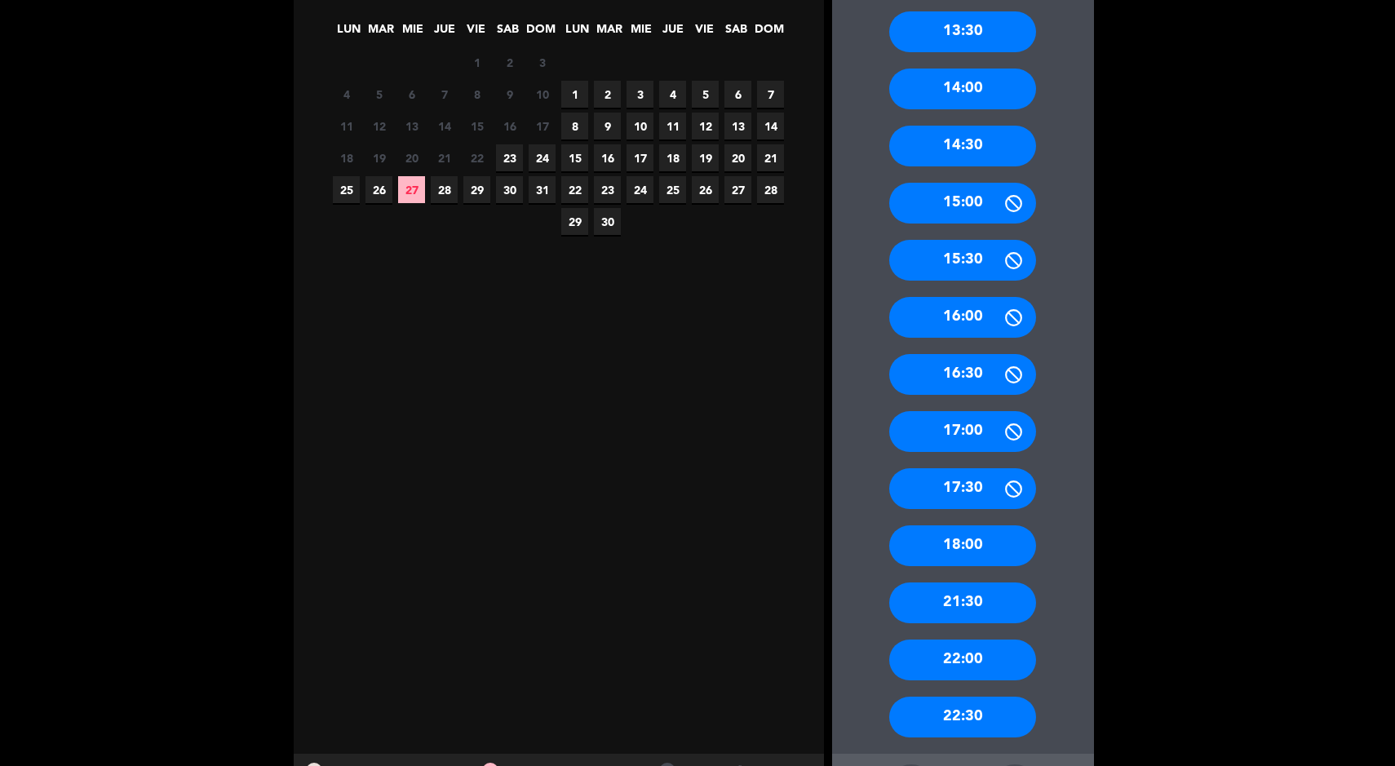
click at [990, 613] on div "21:30" at bounding box center [962, 603] width 147 height 41
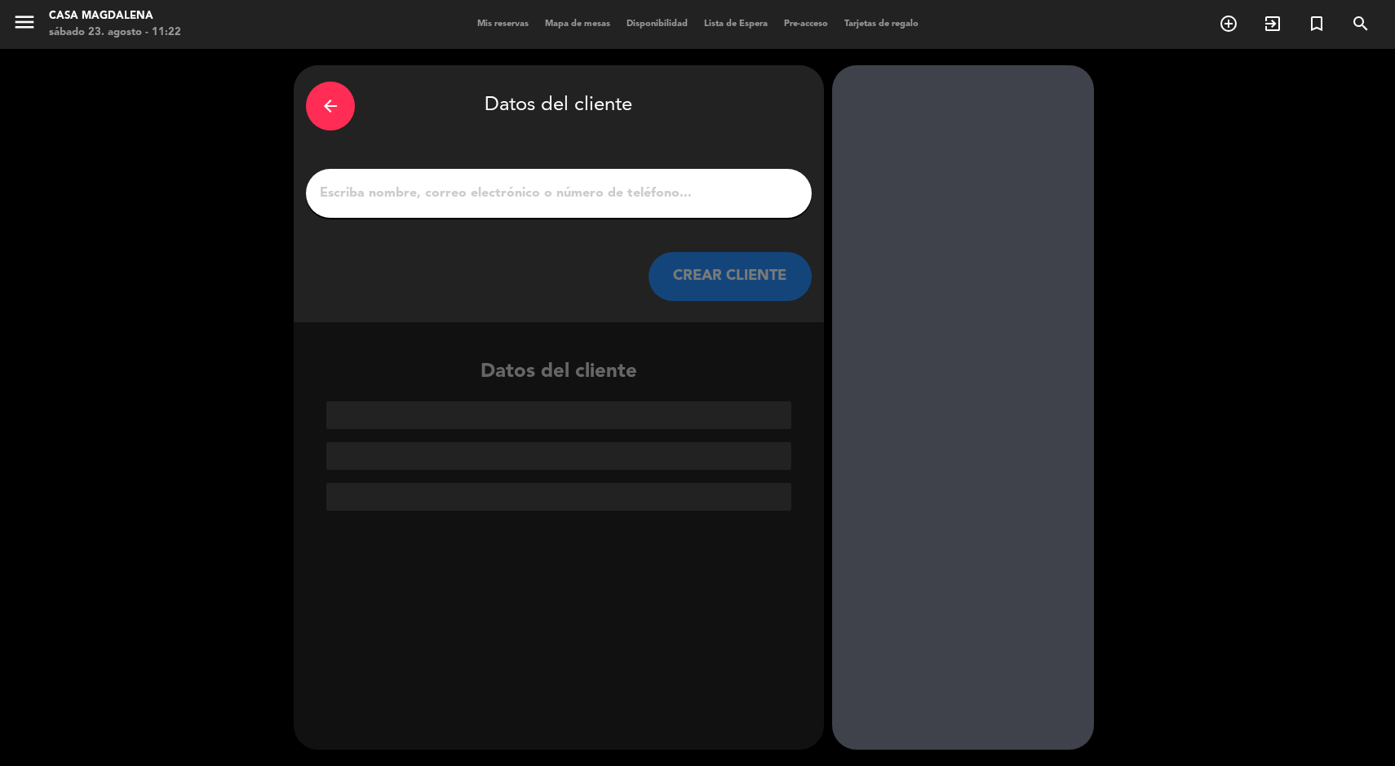
scroll to position [0, 0]
click at [690, 189] on input "1" at bounding box center [558, 193] width 481 height 23
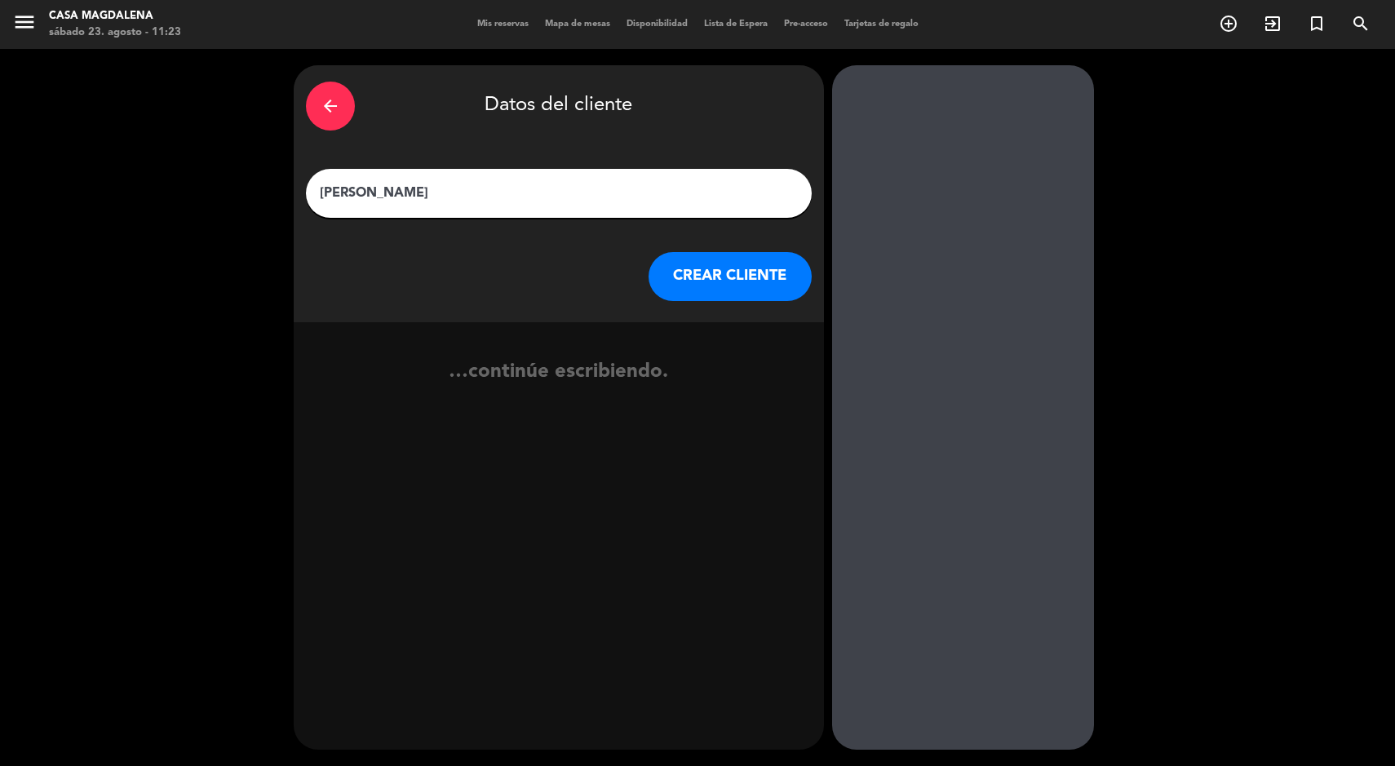
type input "[PERSON_NAME]"
click at [728, 272] on button "CREAR CLIENTE" at bounding box center [730, 276] width 163 height 49
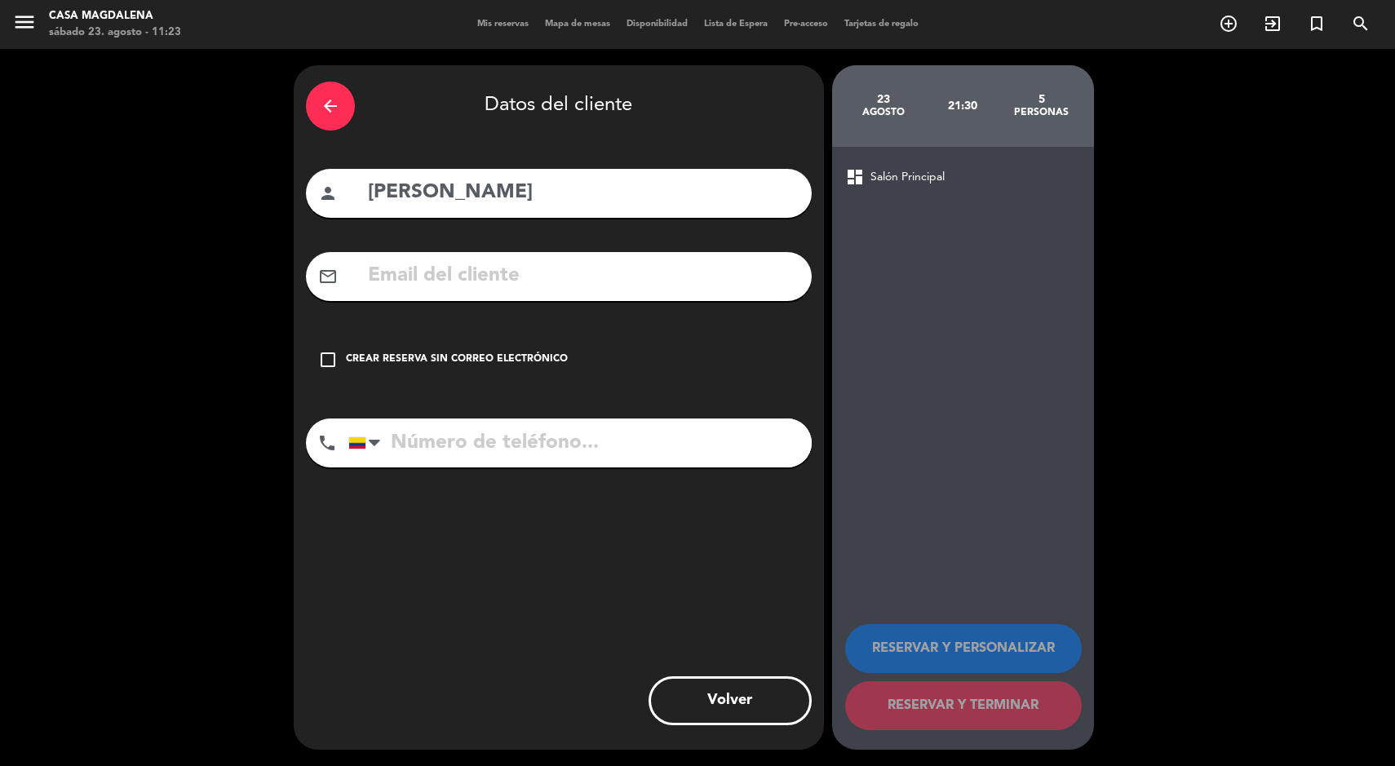
click at [520, 352] on div "Crear reserva sin correo electrónico" at bounding box center [457, 360] width 222 height 16
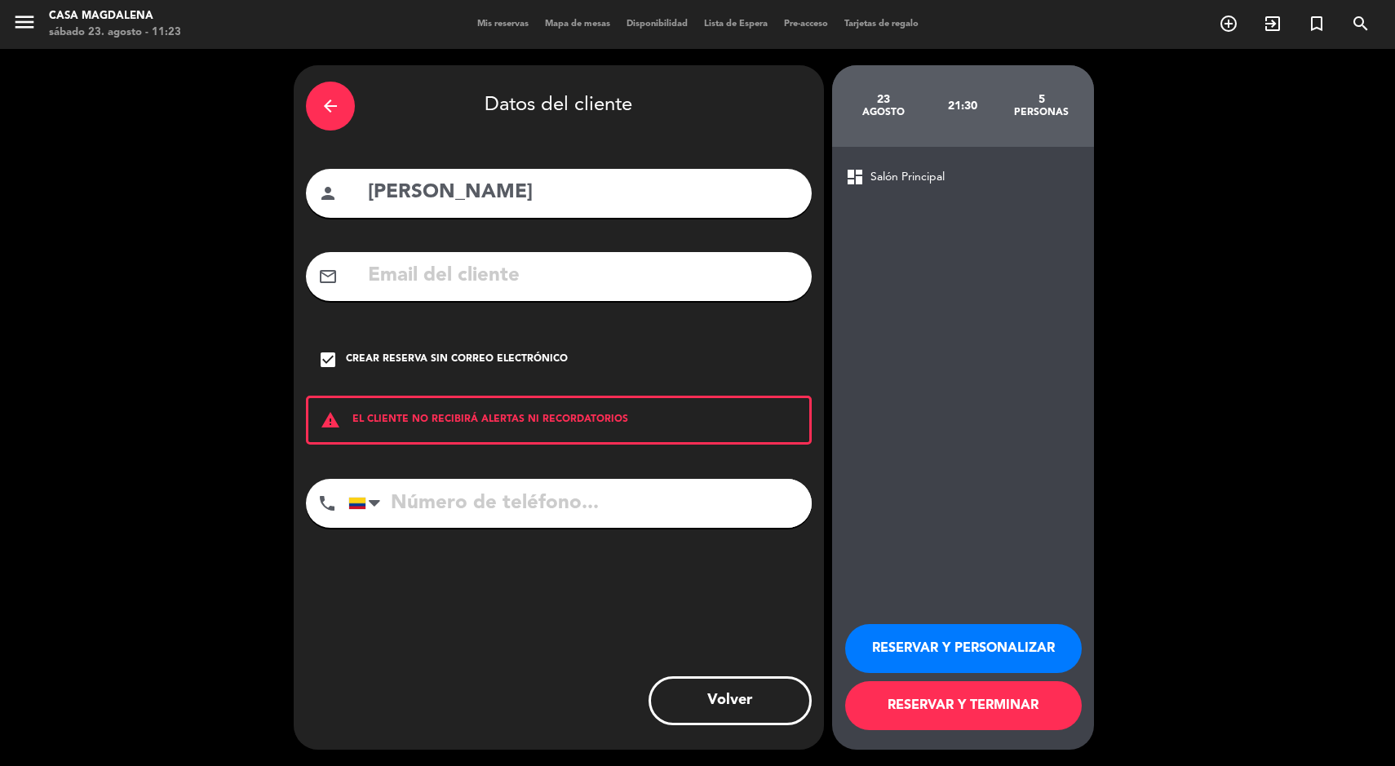
click at [531, 503] on input "tel" at bounding box center [579, 503] width 463 height 49
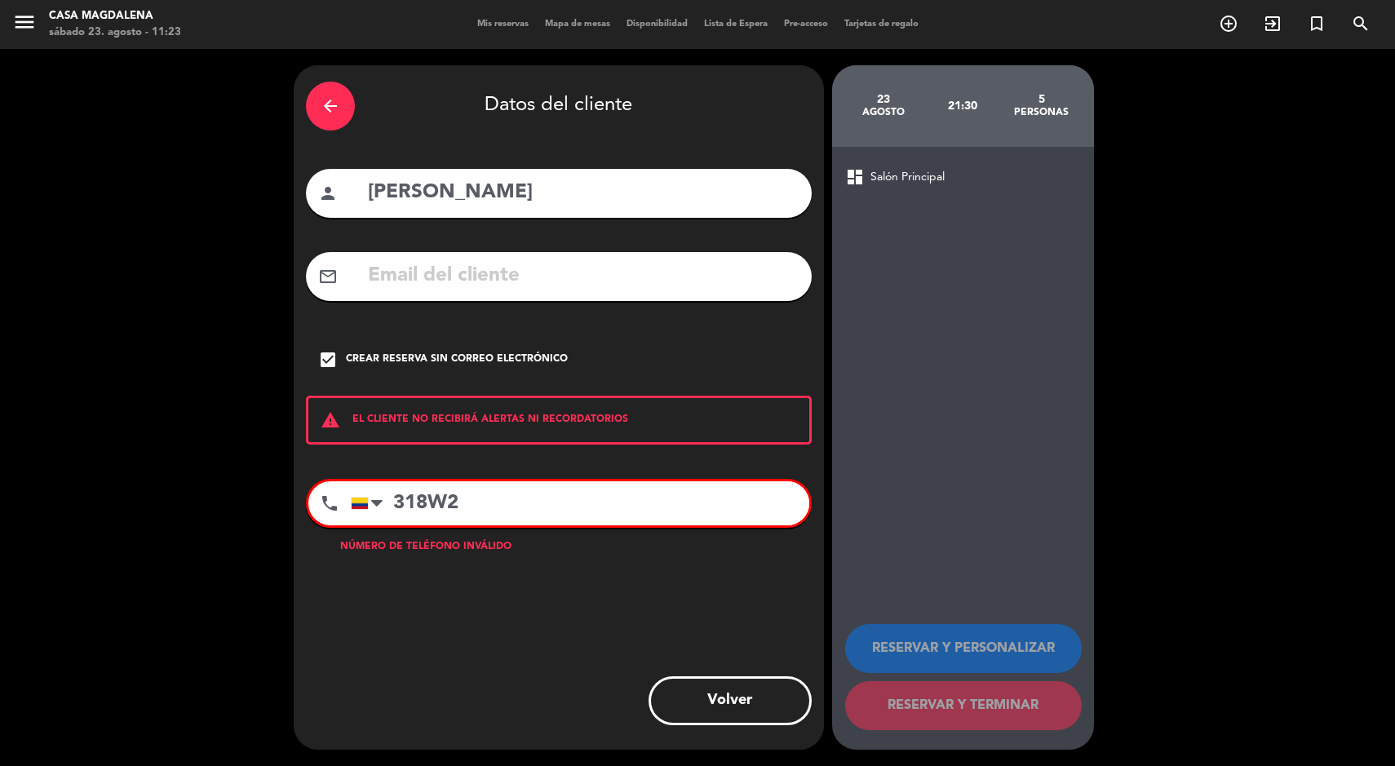
click at [686, 512] on input "318W2" at bounding box center [580, 503] width 459 height 44
click at [670, 507] on input "318" at bounding box center [580, 503] width 459 height 44
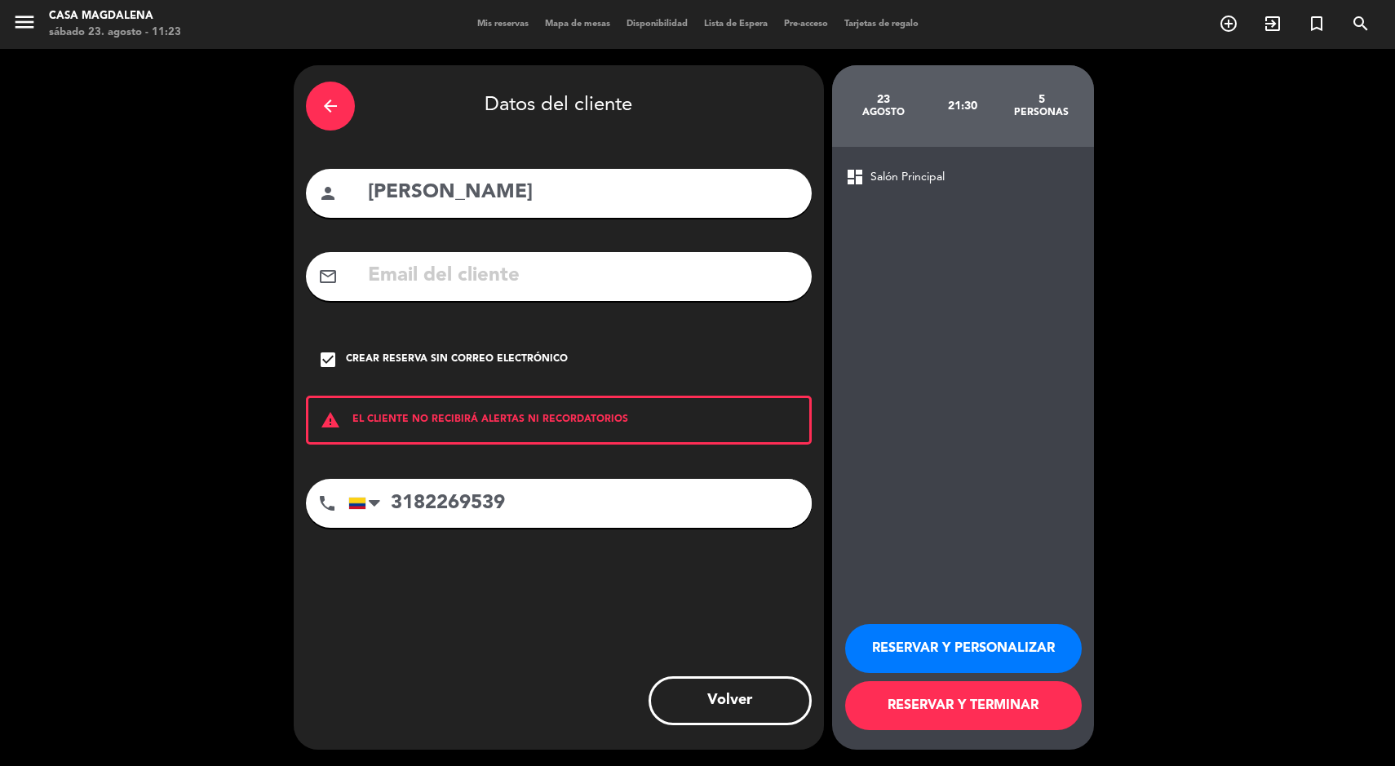
type input "3182269539"
click at [1054, 700] on button "RESERVAR Y TERMINAR" at bounding box center [963, 705] width 237 height 49
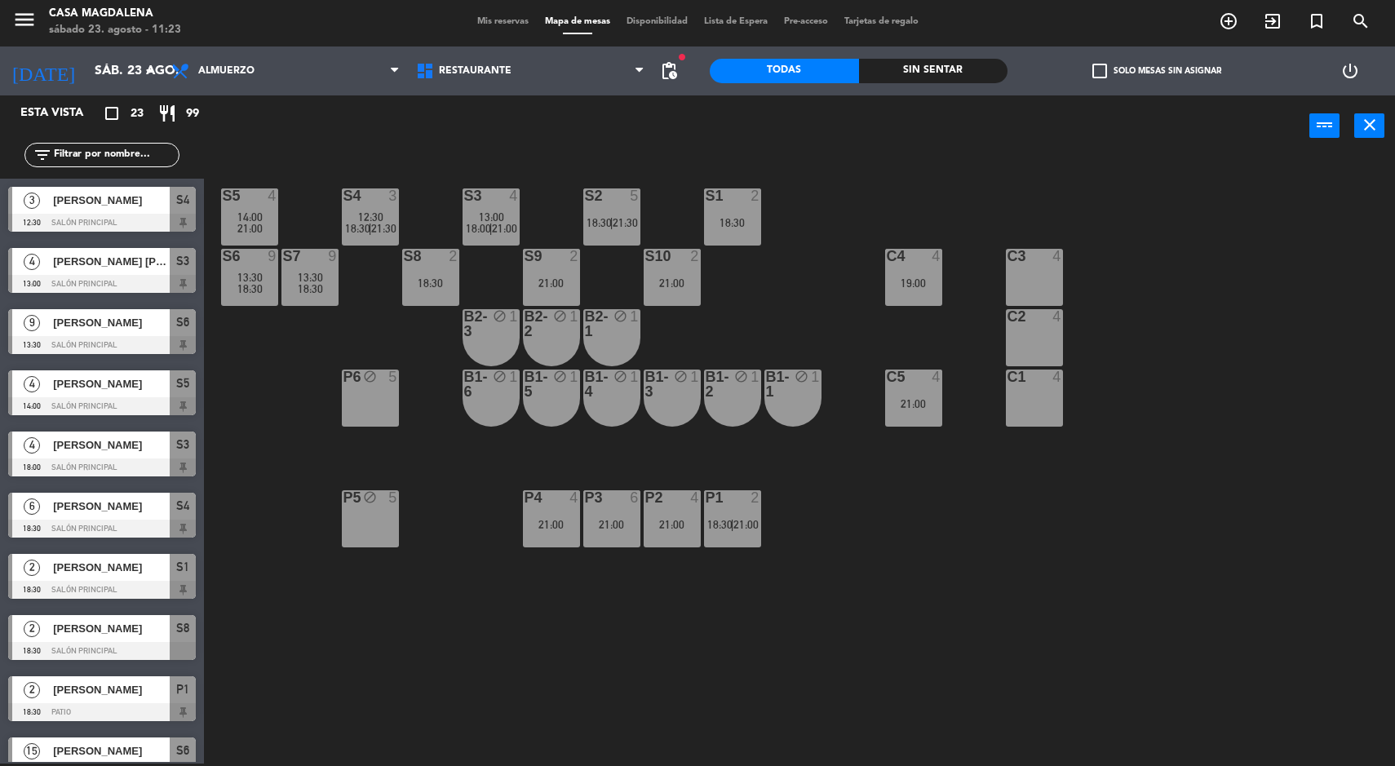
click at [1177, 519] on div "S5 4 14:00 21:00 S4 3 12:30 18:30 | 21:30 S3 4 13:00 18:00 | 21:00 S2 5 18:30 |…" at bounding box center [806, 462] width 1177 height 607
click at [603, 225] on span "18:30" at bounding box center [599, 222] width 25 height 13
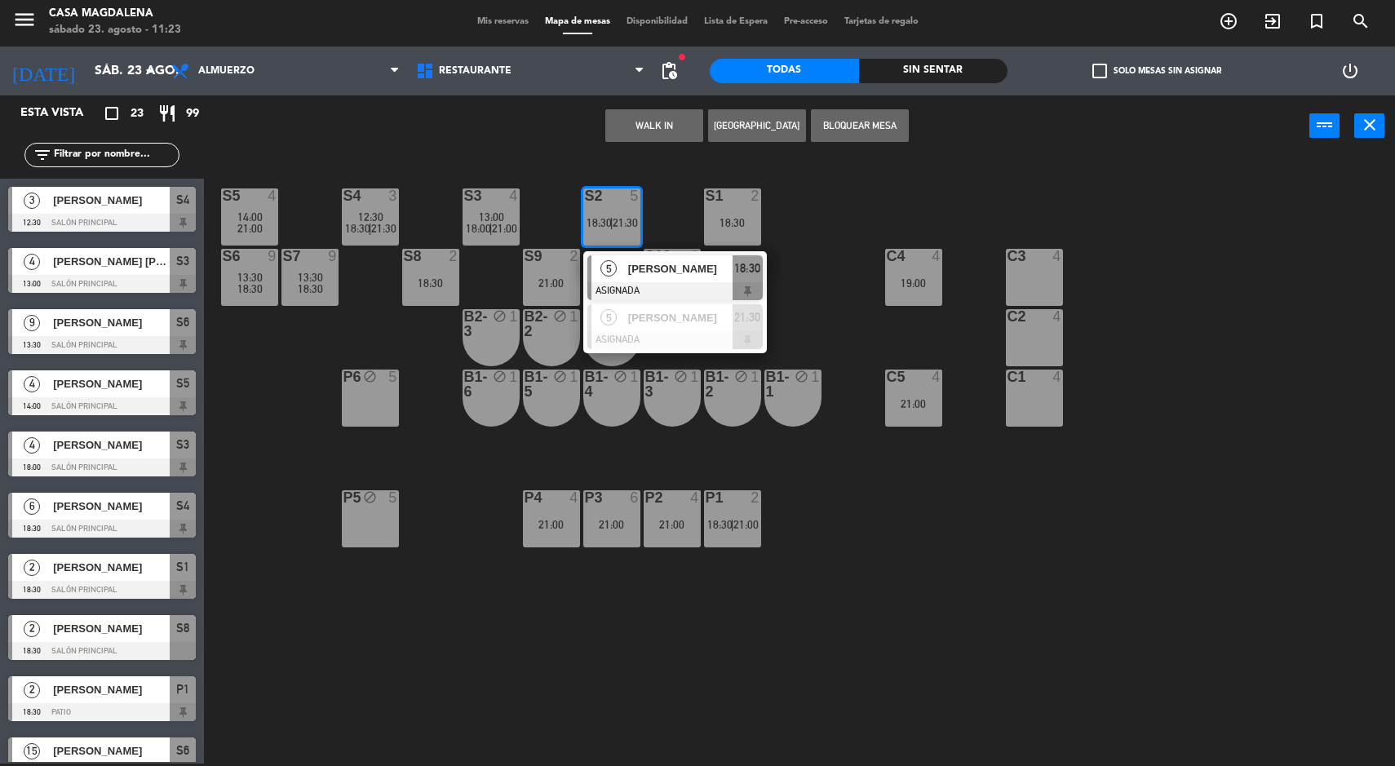
click at [707, 329] on div "[PERSON_NAME]" at bounding box center [680, 317] width 106 height 27
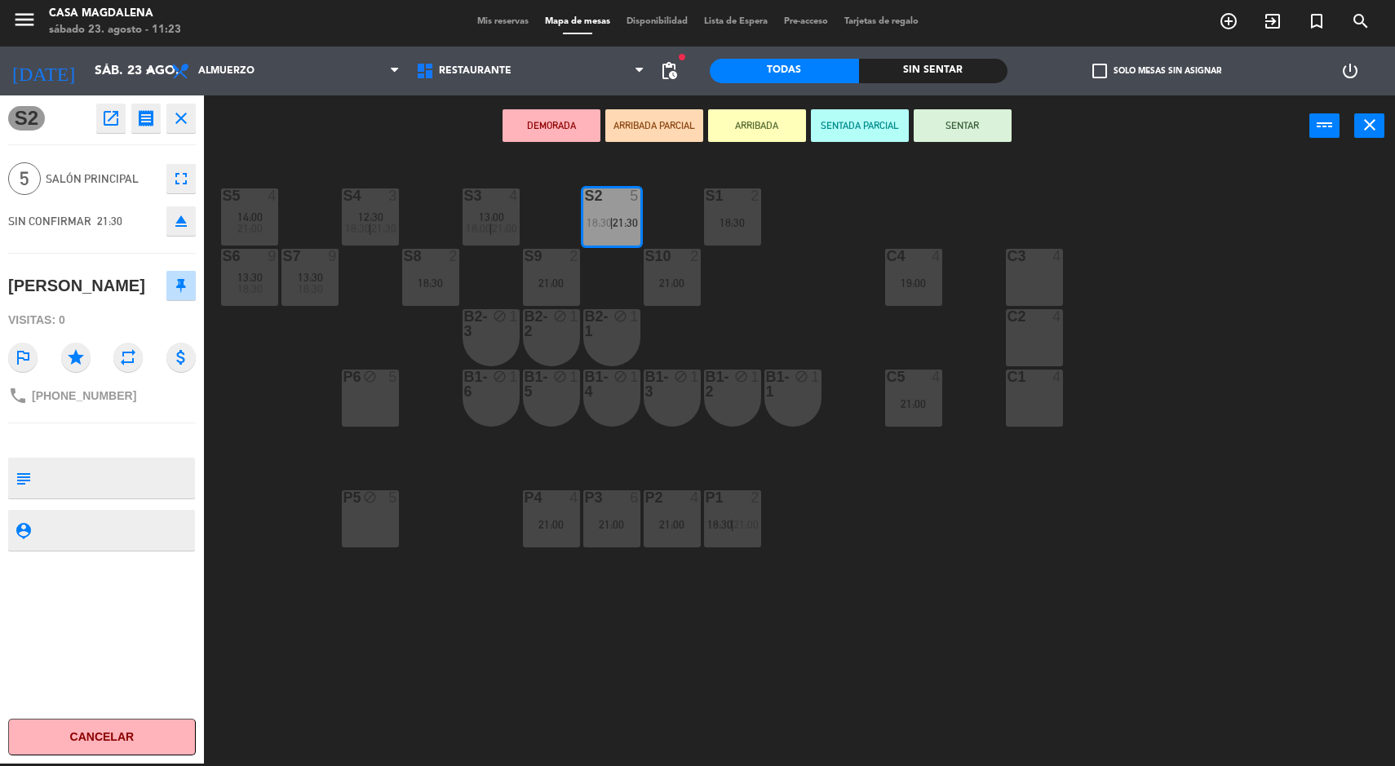
click at [1126, 563] on div "S5 4 14:00 21:00 S4 3 12:30 18:30 | 21:30 S3 4 13:00 18:00 | 21:00 S2 5 18:30 |…" at bounding box center [806, 462] width 1177 height 607
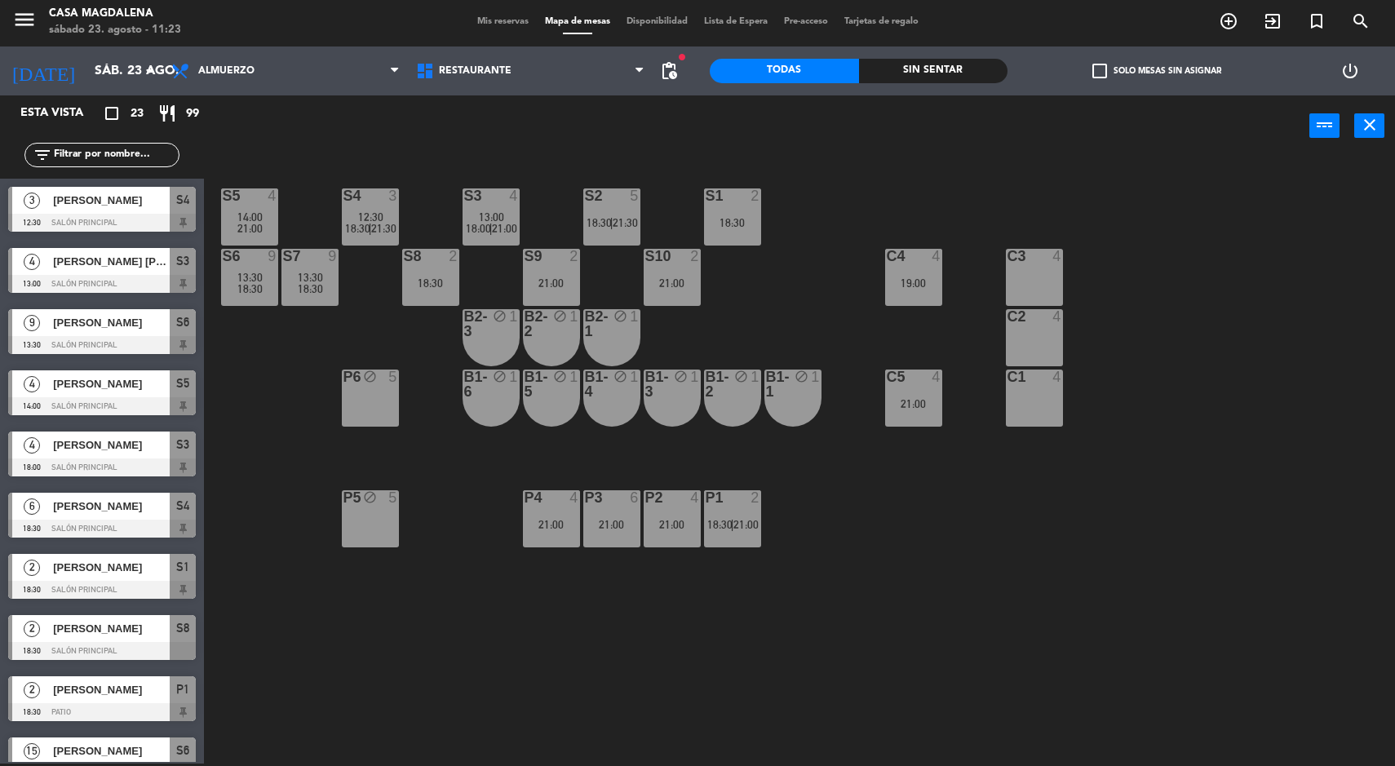
scroll to position [438, 0]
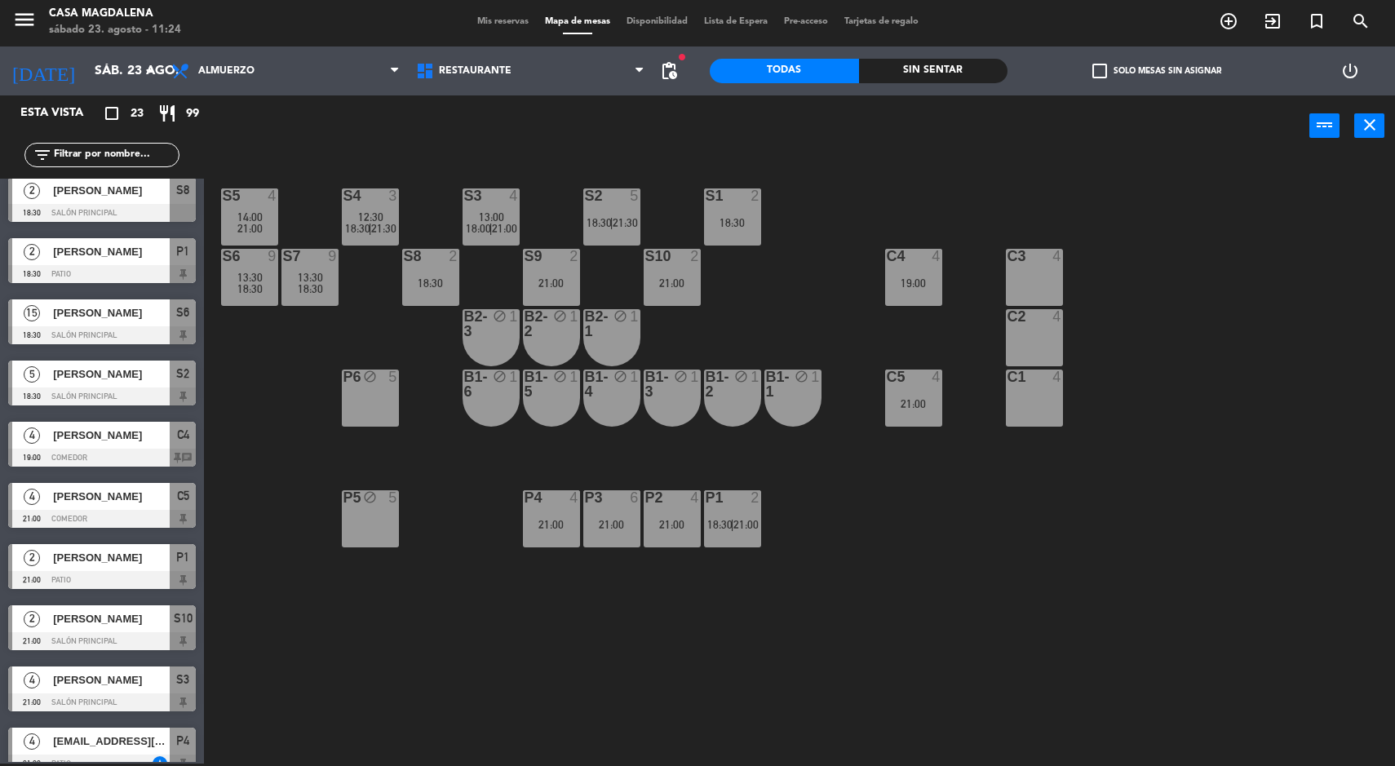
click at [255, 220] on span "14:00" at bounding box center [249, 216] width 25 height 13
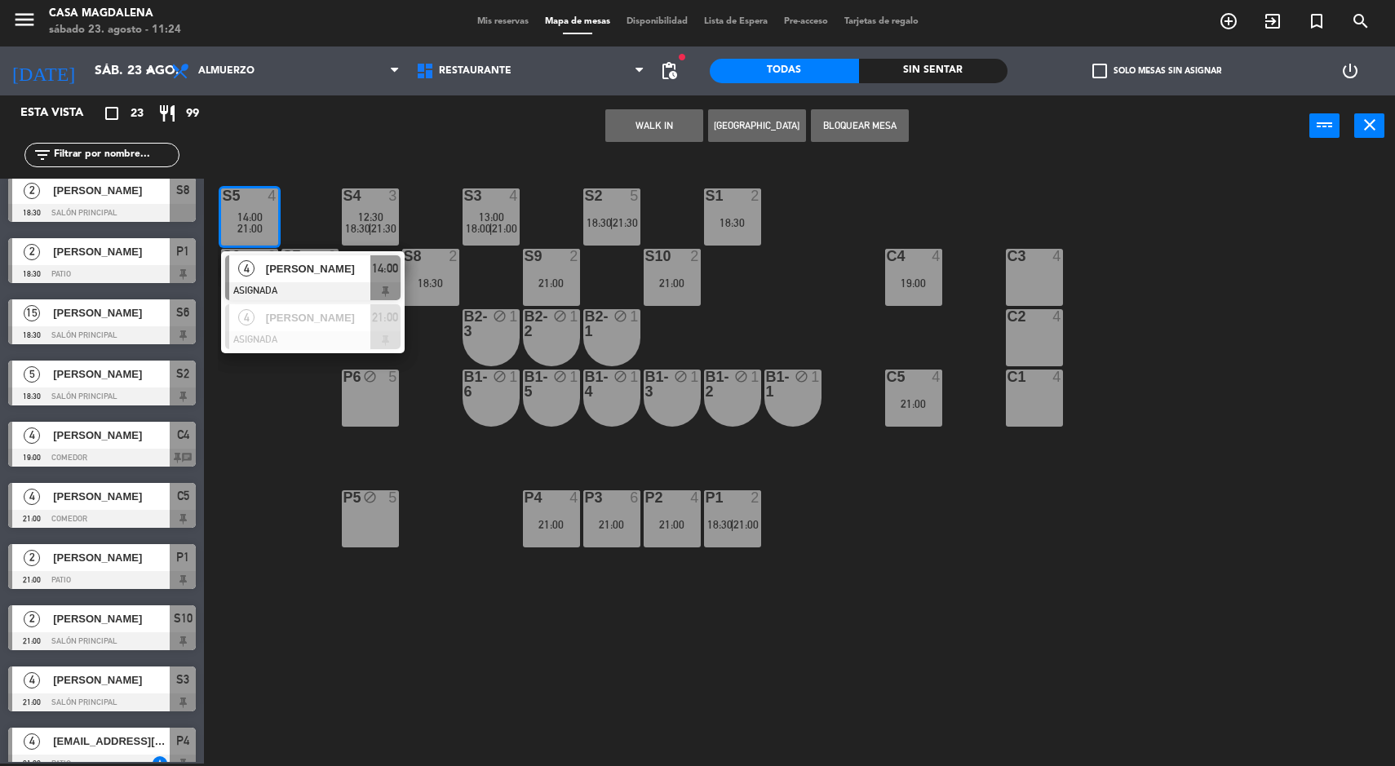
click at [1161, 260] on div "S5 4 14:00 21:00 4 [PERSON_NAME] ASIGNADA 14:00 4 [PERSON_NAME] ASIGNADA 21:00 …" at bounding box center [806, 462] width 1177 height 607
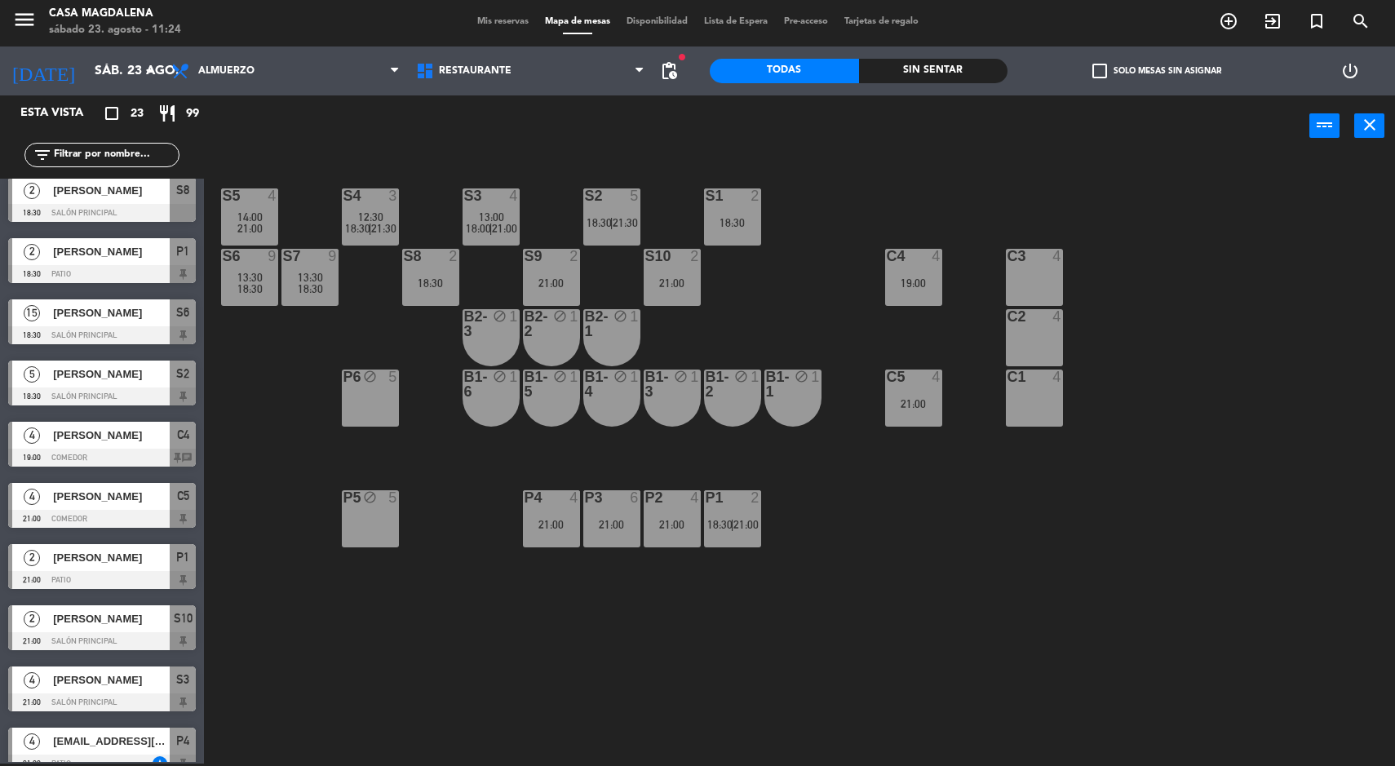
click at [250, 211] on span "14:00" at bounding box center [249, 216] width 25 height 13
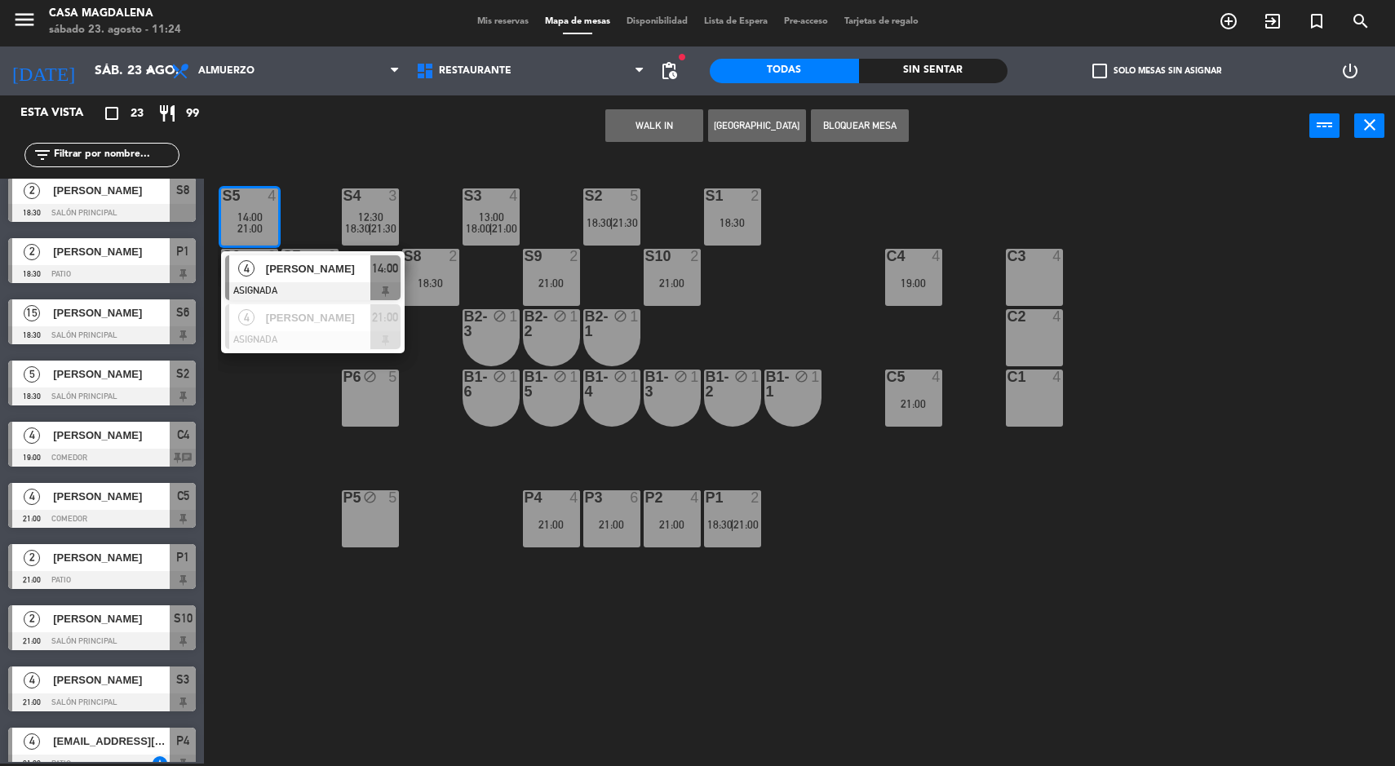
click at [756, 122] on button "[GEOGRAPHIC_DATA]" at bounding box center [757, 125] width 98 height 33
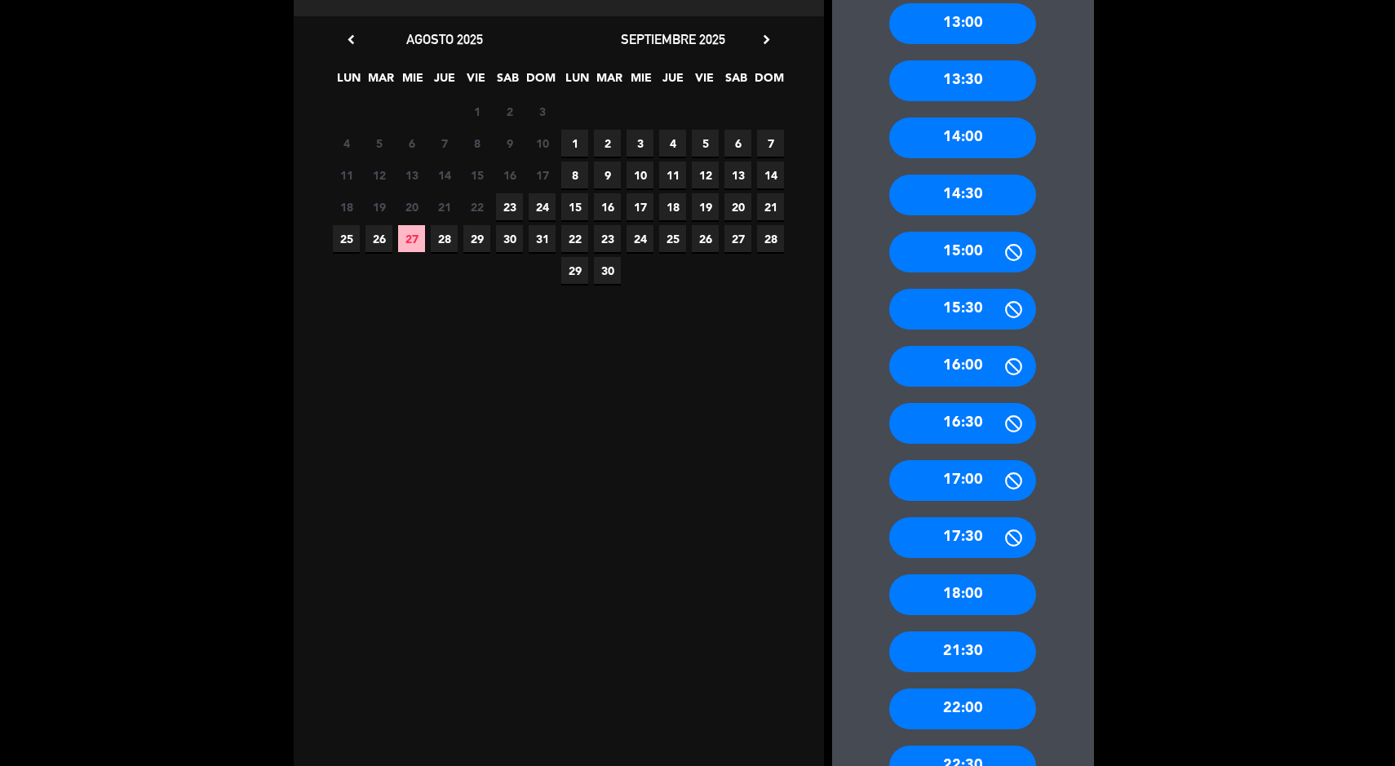
scroll to position [317, 0]
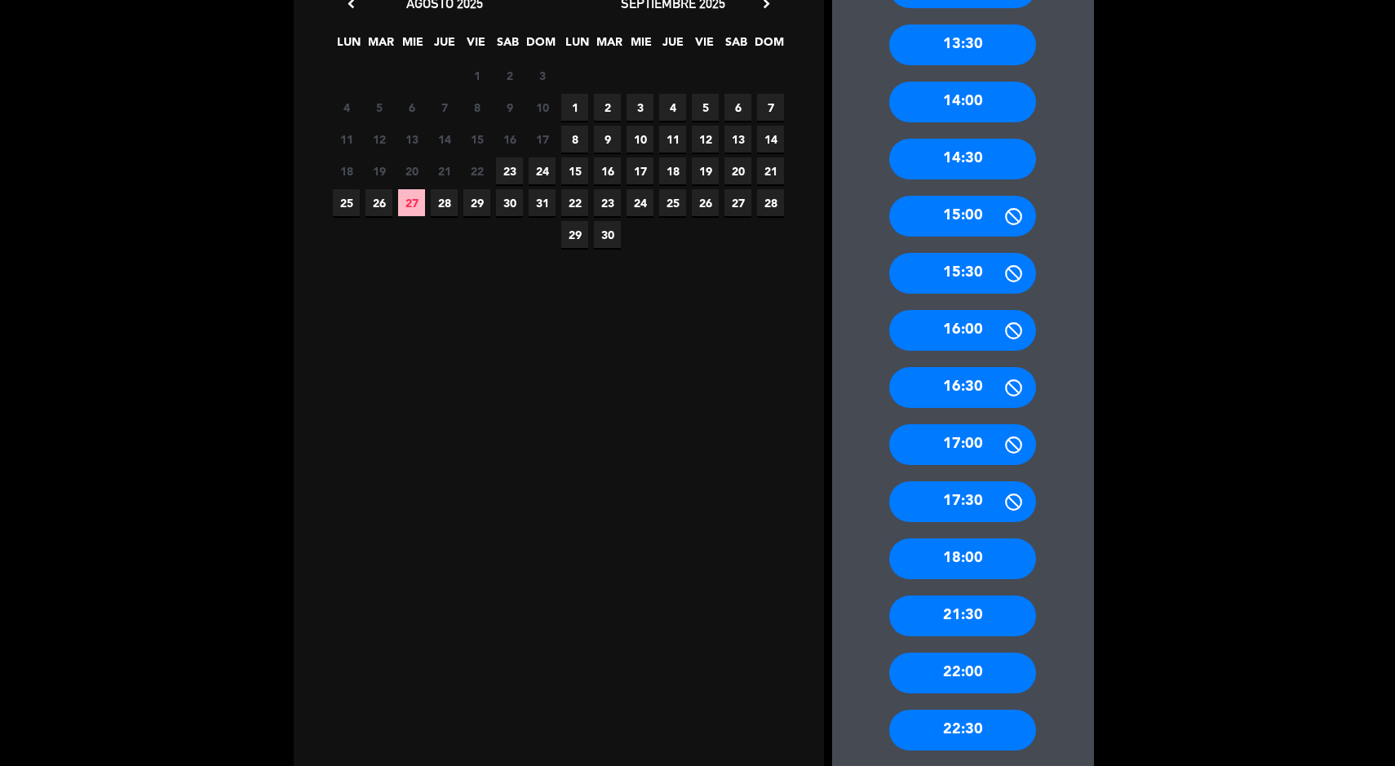
click at [995, 543] on div "18:00" at bounding box center [962, 558] width 147 height 41
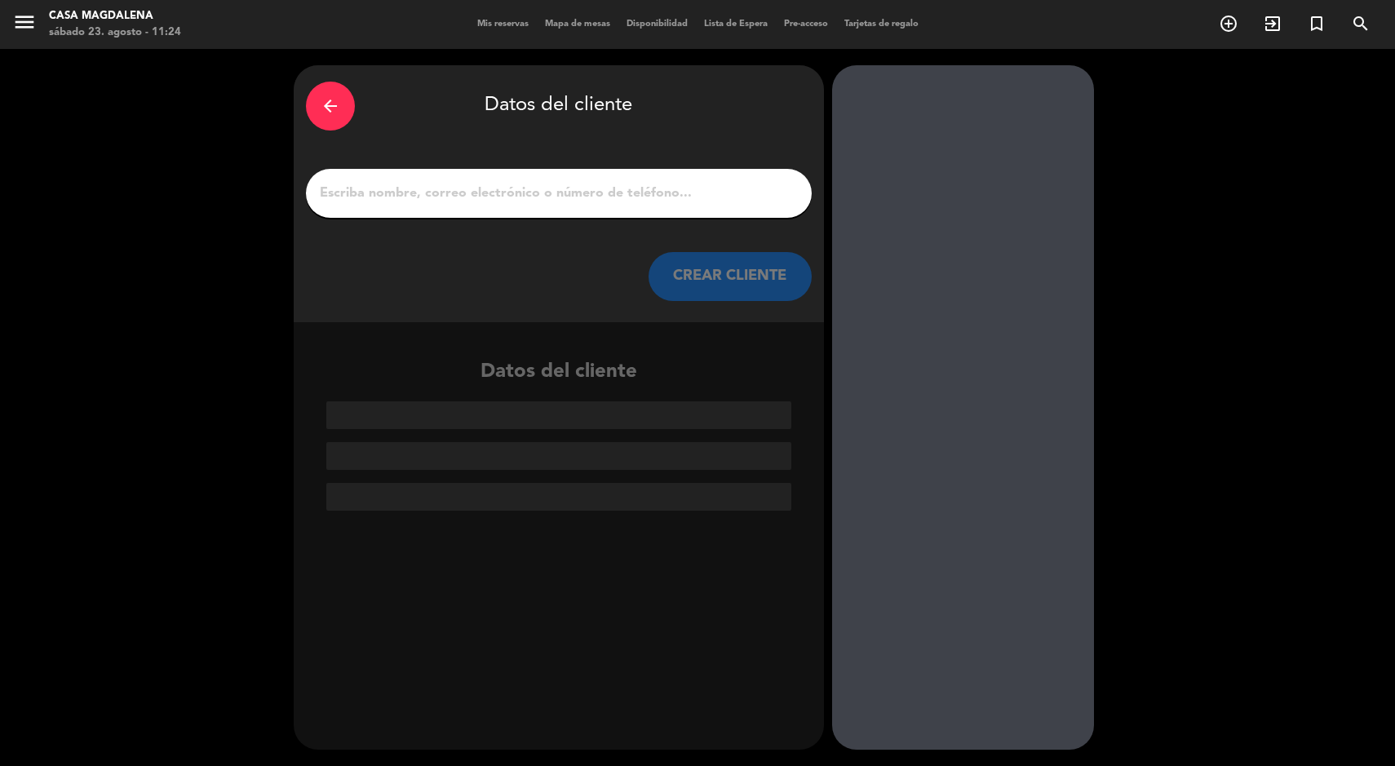
scroll to position [0, 0]
click at [618, 197] on input "1" at bounding box center [558, 193] width 481 height 23
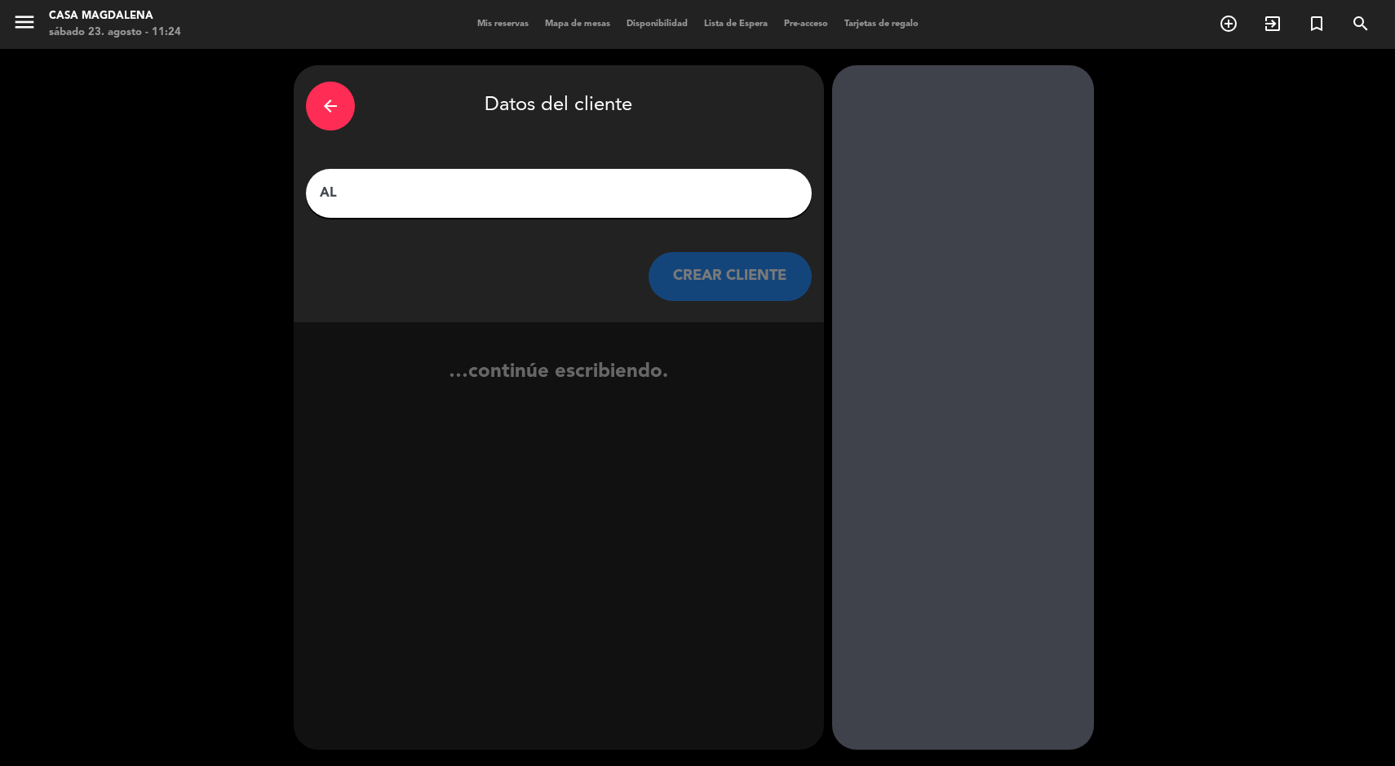
type input "A"
type input "[PERSON_NAME]"
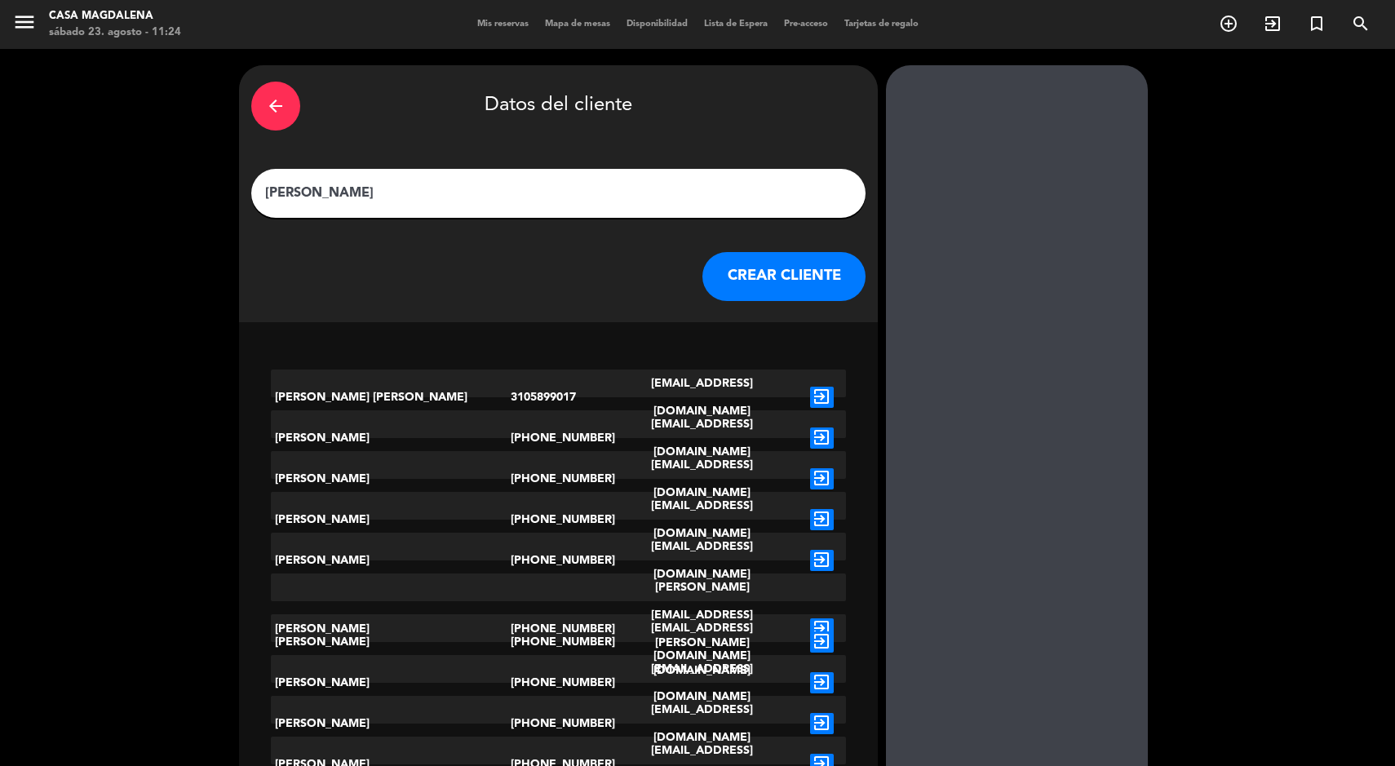
click at [286, 102] on icon "arrow_back" at bounding box center [276, 106] width 20 height 20
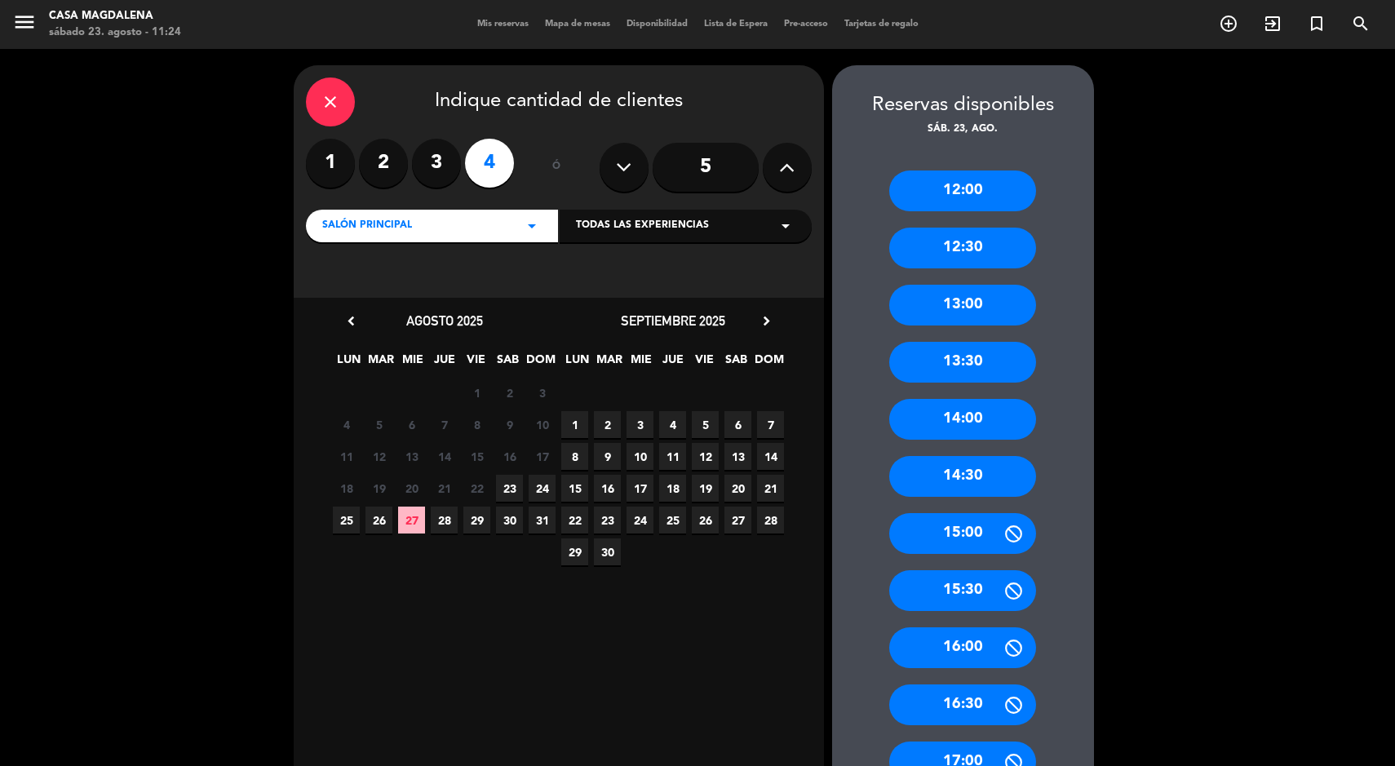
click at [311, 109] on div "close" at bounding box center [330, 102] width 49 height 49
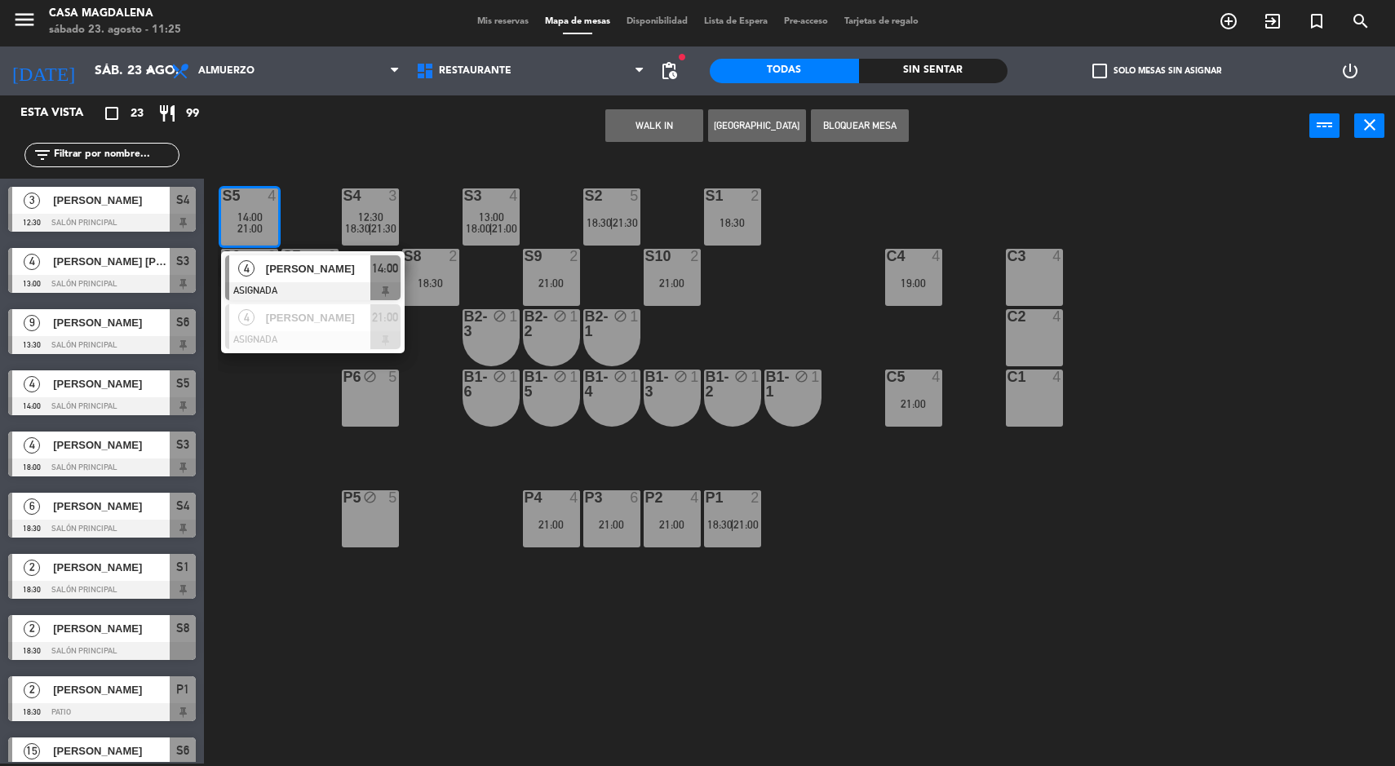
click at [786, 129] on button "[GEOGRAPHIC_DATA]" at bounding box center [757, 125] width 98 height 33
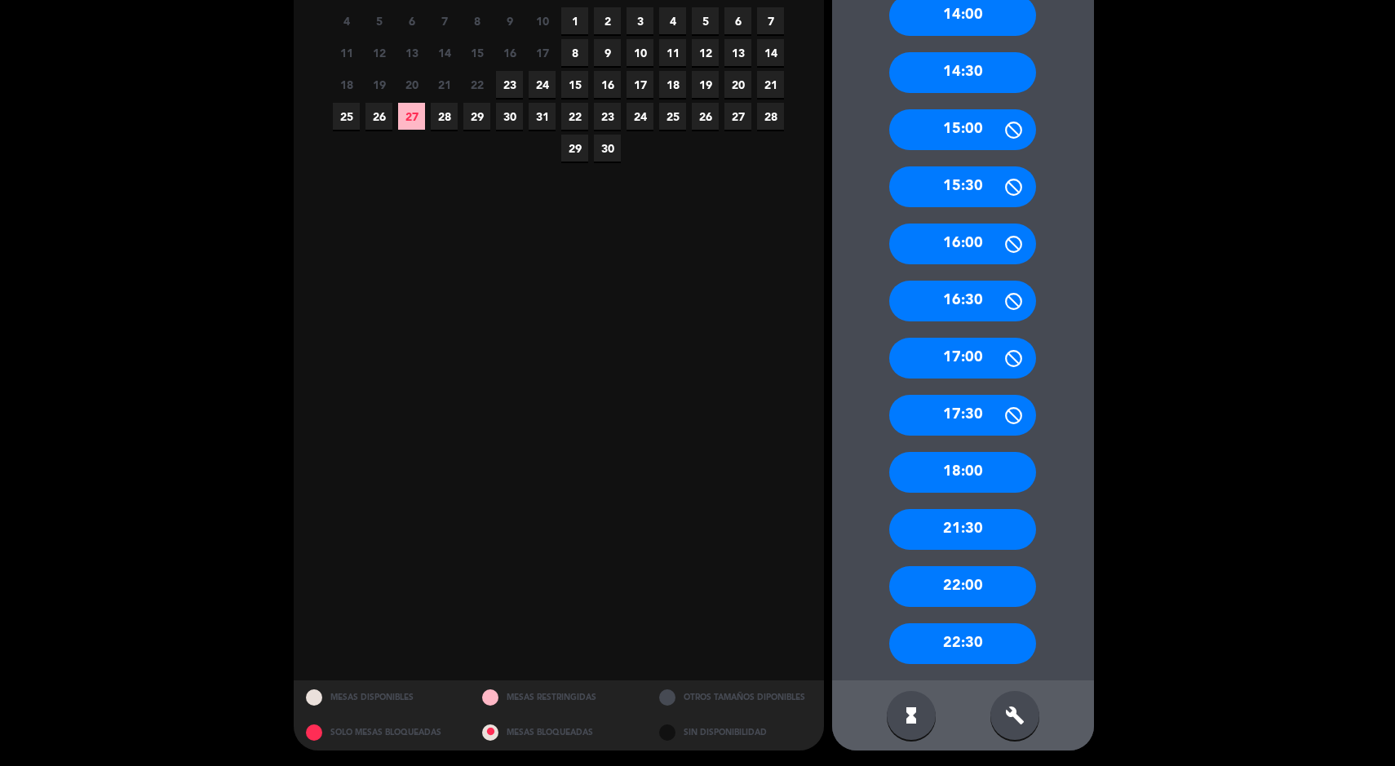
scroll to position [402, 0]
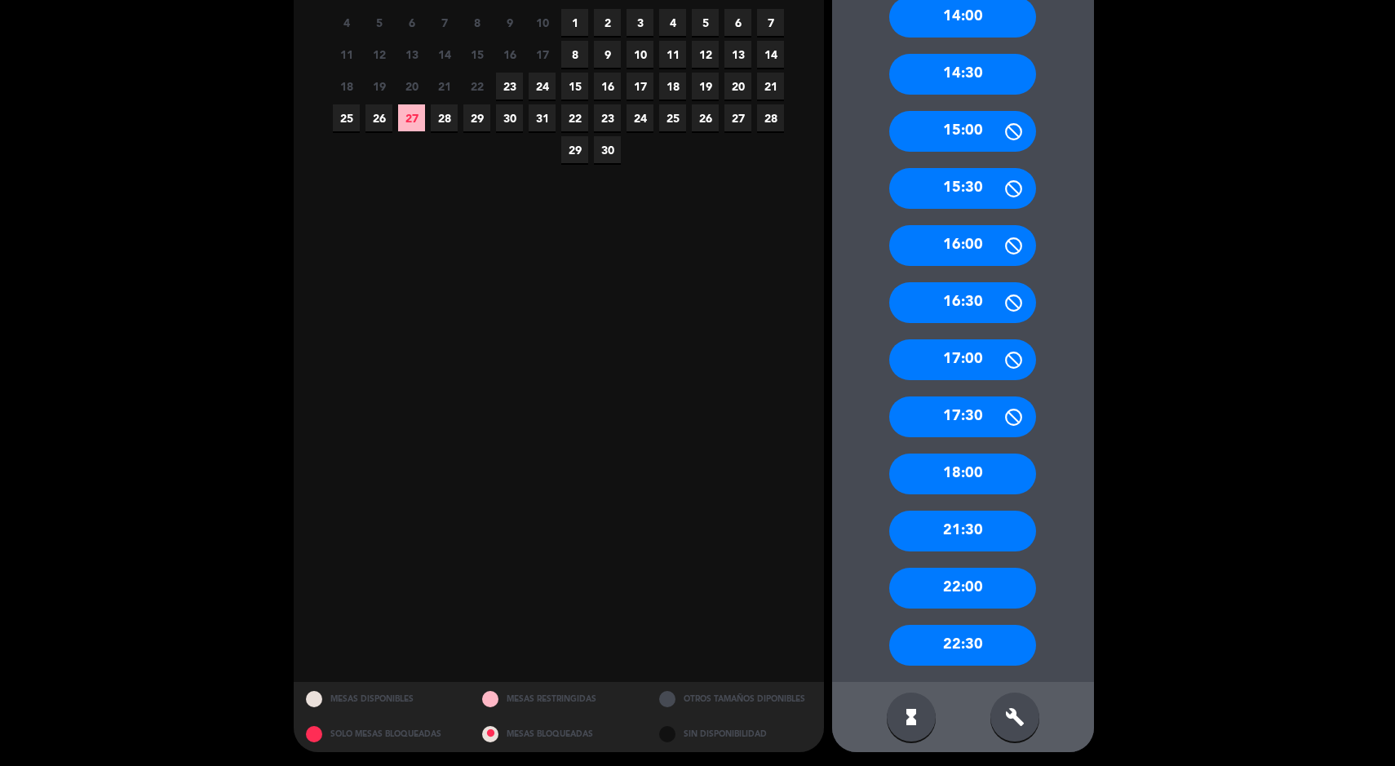
click at [1019, 472] on div "18:00" at bounding box center [962, 474] width 147 height 41
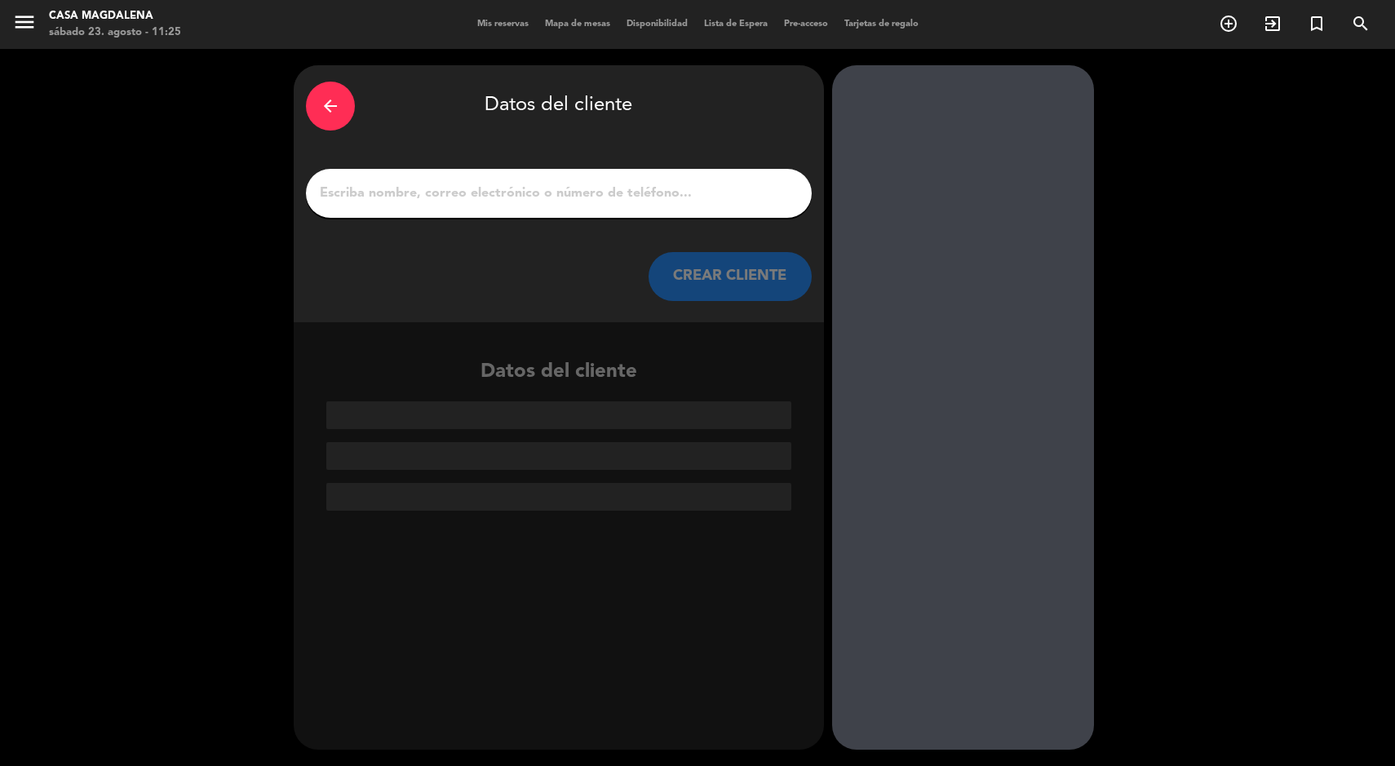
scroll to position [0, 0]
click at [635, 193] on input "1" at bounding box center [558, 193] width 481 height 23
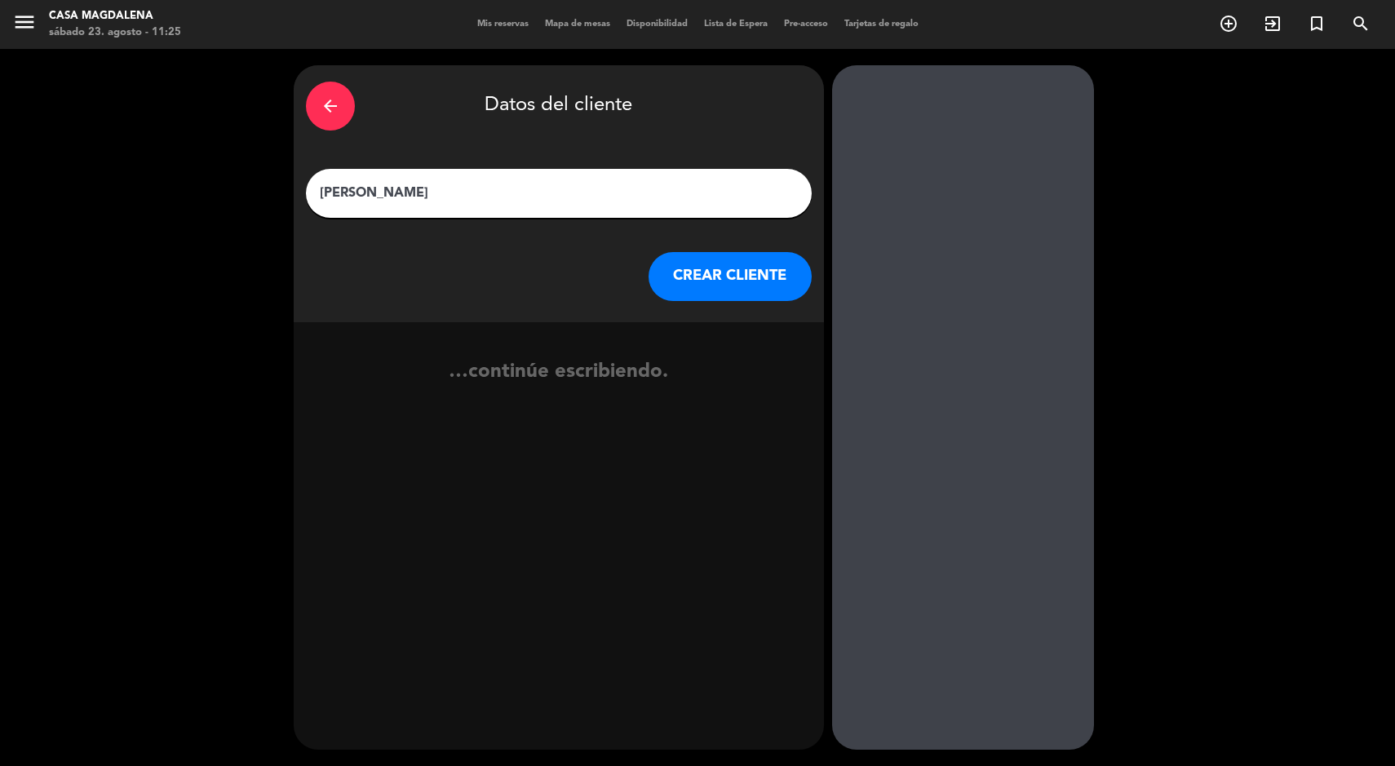
type input "[PERSON_NAME]"
click at [760, 279] on button "CREAR CLIENTE" at bounding box center [730, 276] width 163 height 49
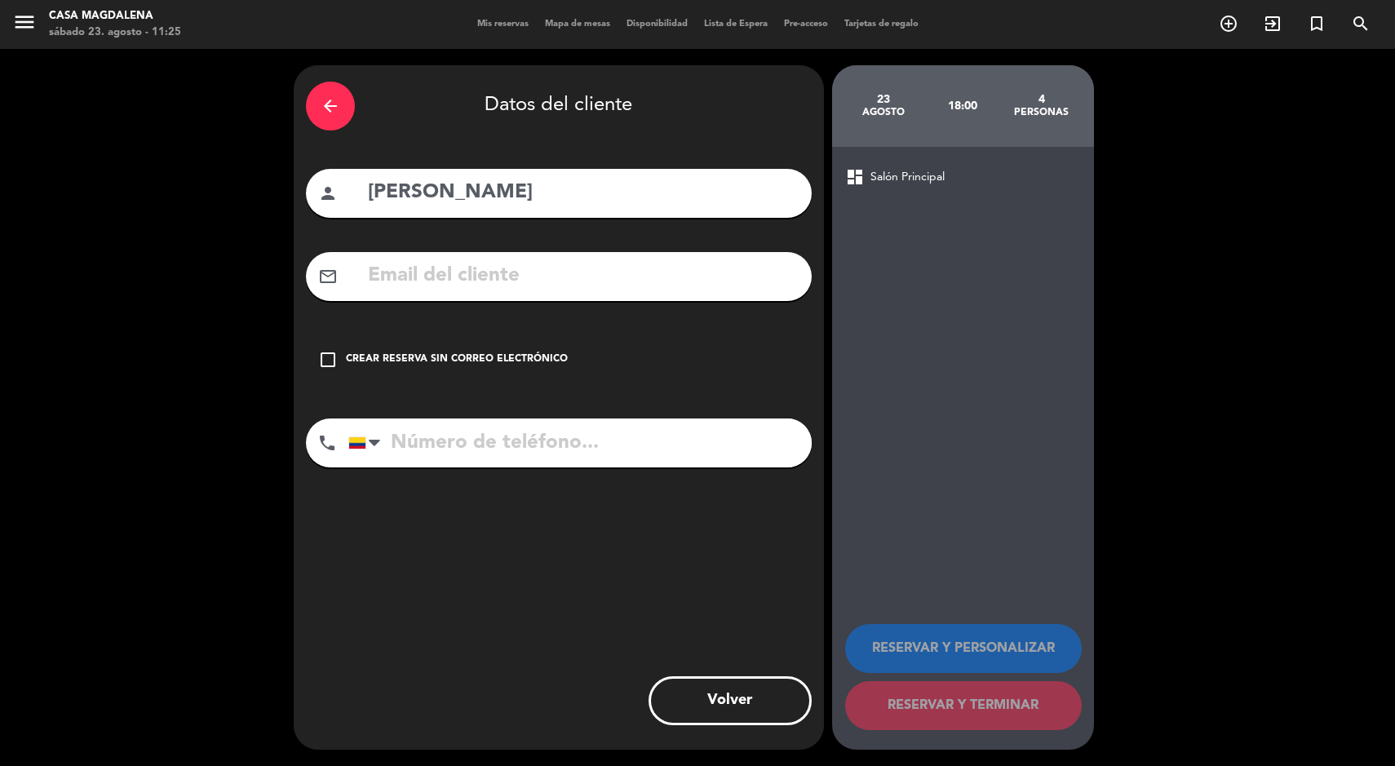
click at [517, 372] on div "check_box_outline_blank Crear reserva sin correo electrónico" at bounding box center [559, 359] width 506 height 49
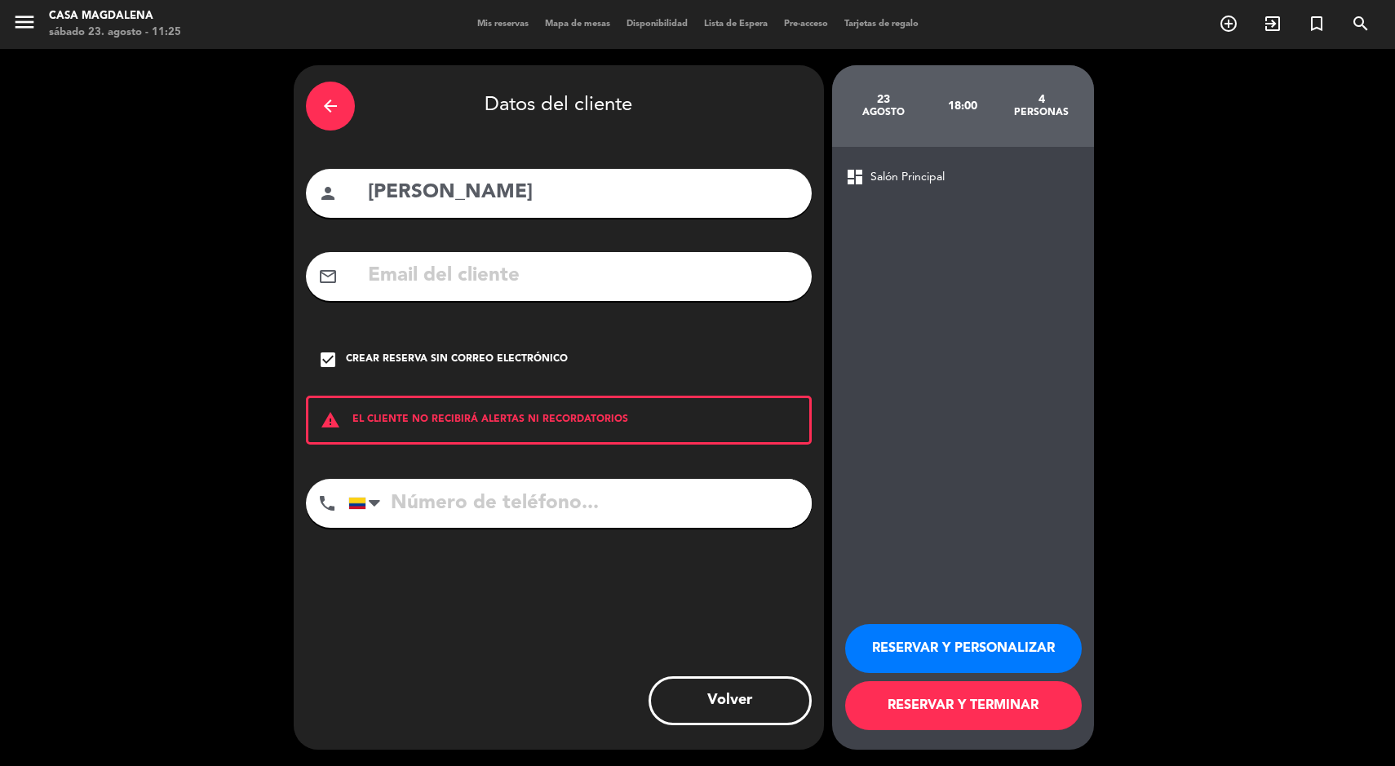
click at [574, 510] on input "tel" at bounding box center [579, 503] width 463 height 49
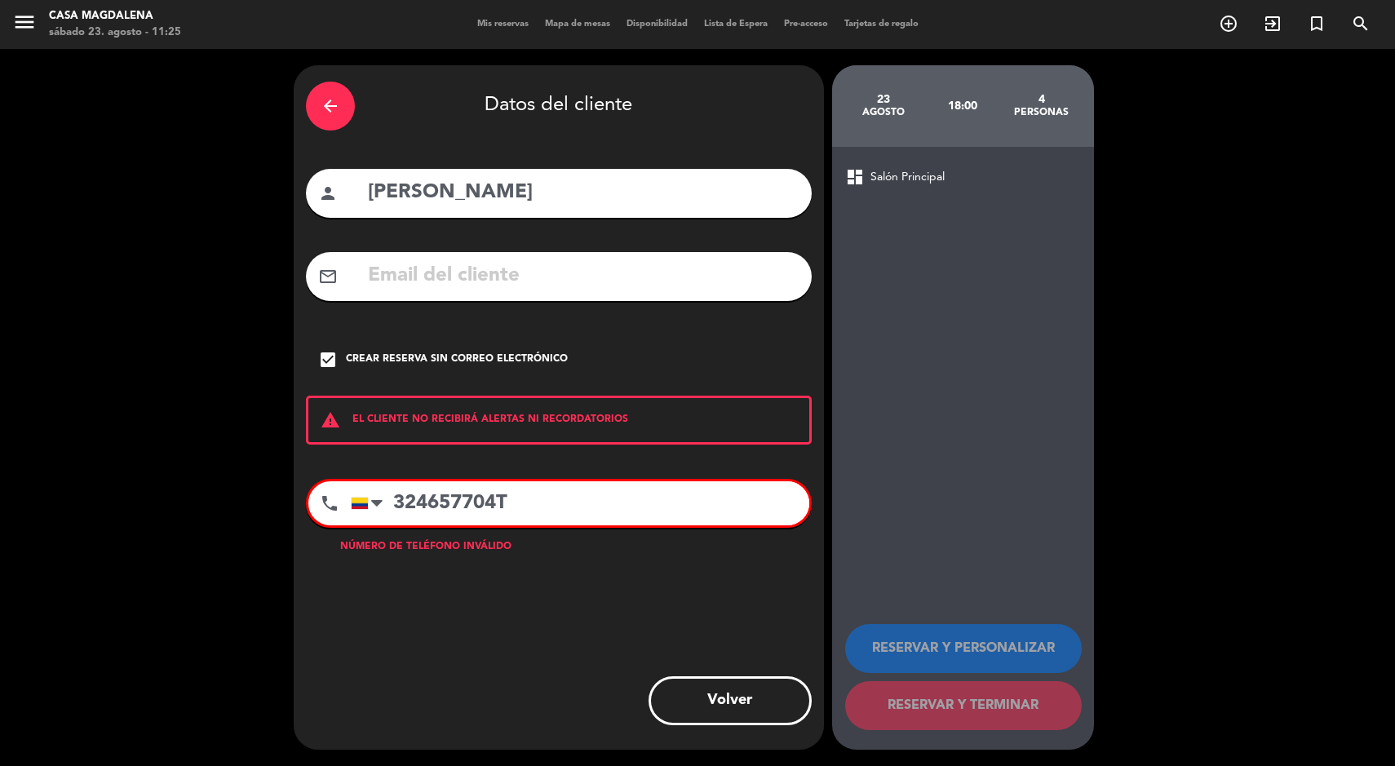
click at [653, 507] on input "324657704T" at bounding box center [580, 503] width 459 height 44
click at [644, 497] on input "3246577044" at bounding box center [580, 503] width 459 height 44
click at [741, 499] on input "3246577044" at bounding box center [580, 503] width 459 height 44
type input "3"
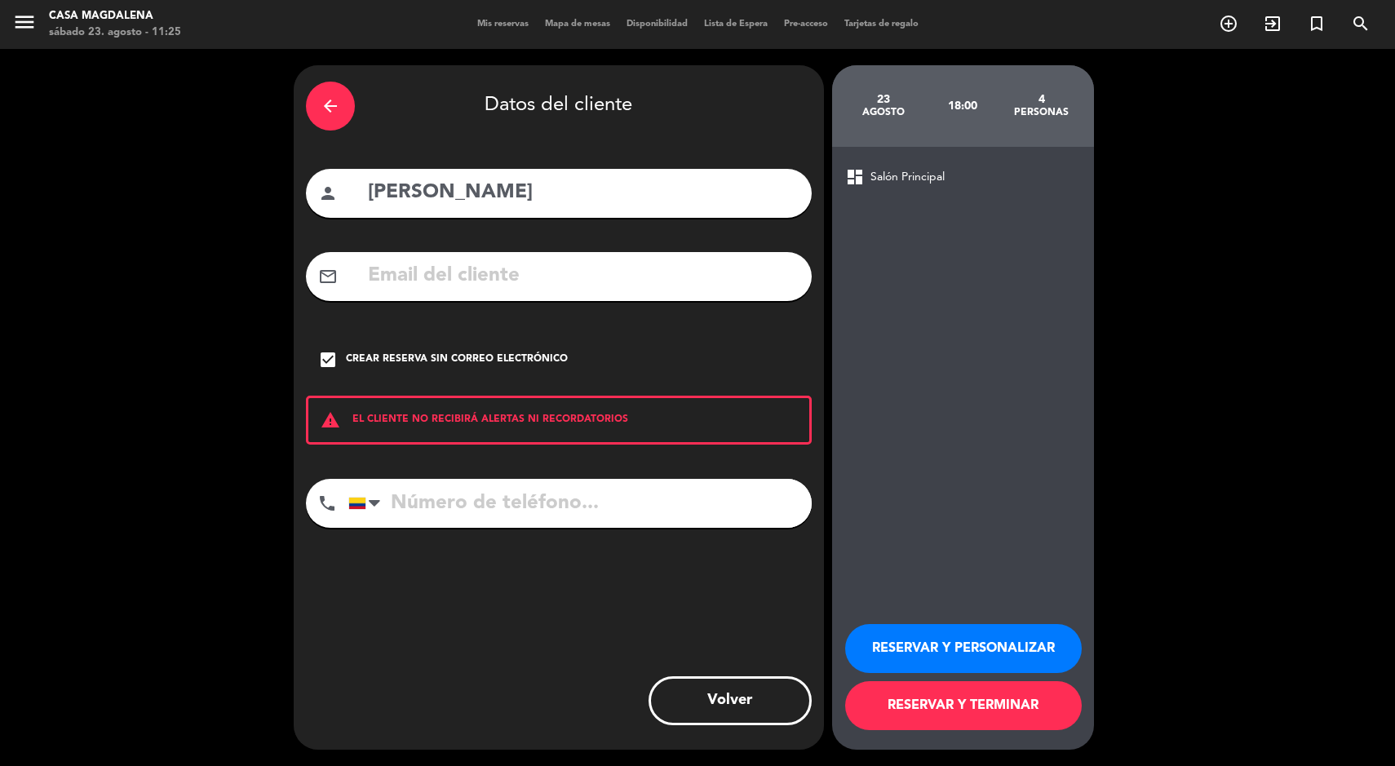
click at [609, 522] on input "tel" at bounding box center [579, 503] width 463 height 49
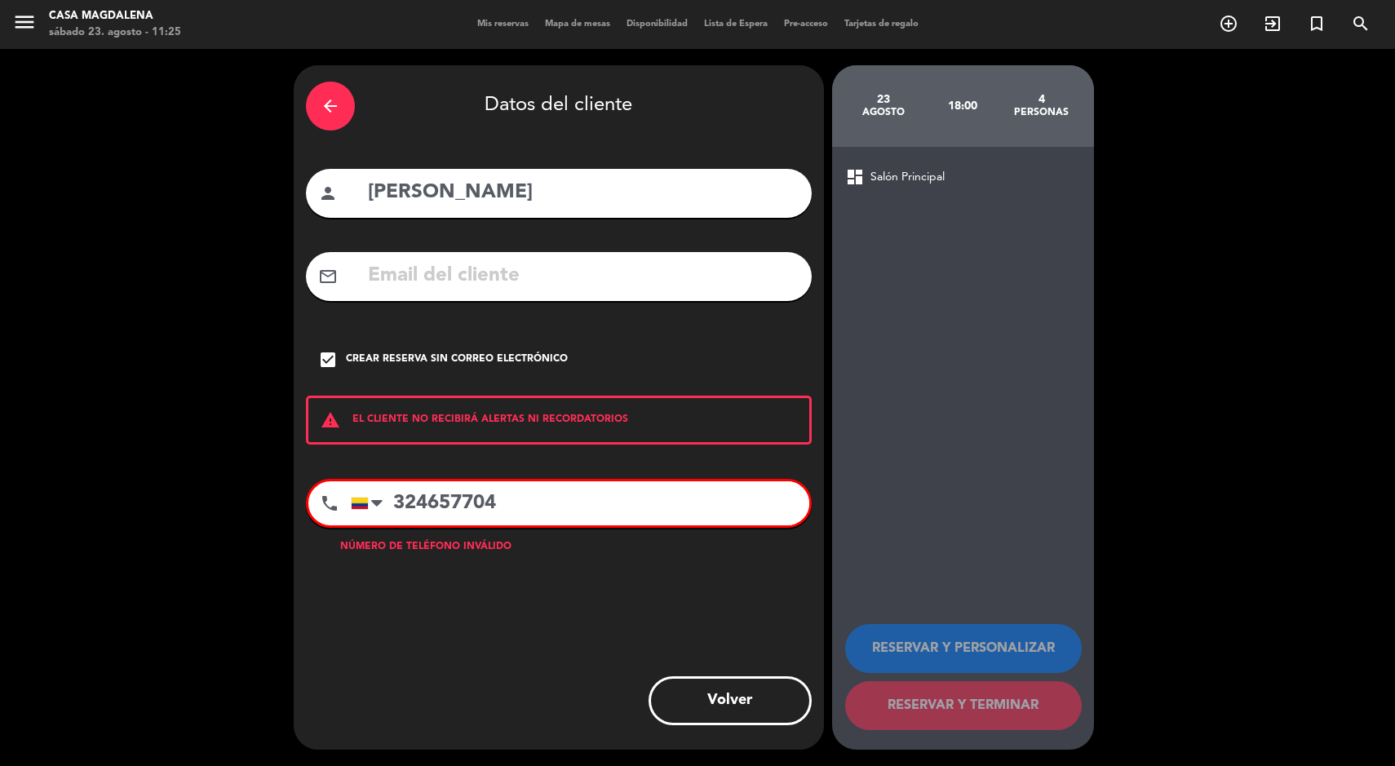
type input "3246577044"
click at [449, 515] on input "3246577044" at bounding box center [580, 503] width 459 height 44
click at [453, 507] on input "3246577044" at bounding box center [580, 503] width 459 height 44
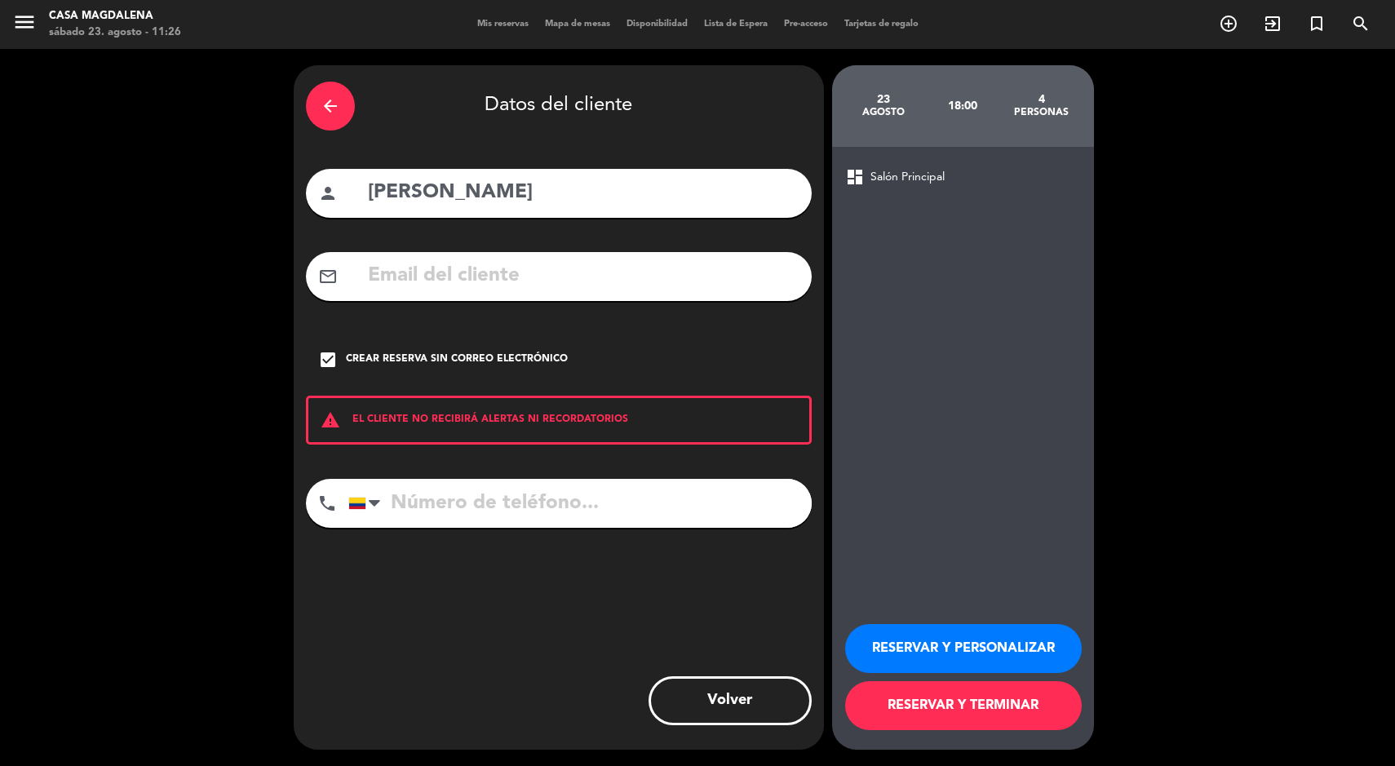
click at [1030, 714] on button "RESERVAR Y TERMINAR" at bounding box center [963, 705] width 237 height 49
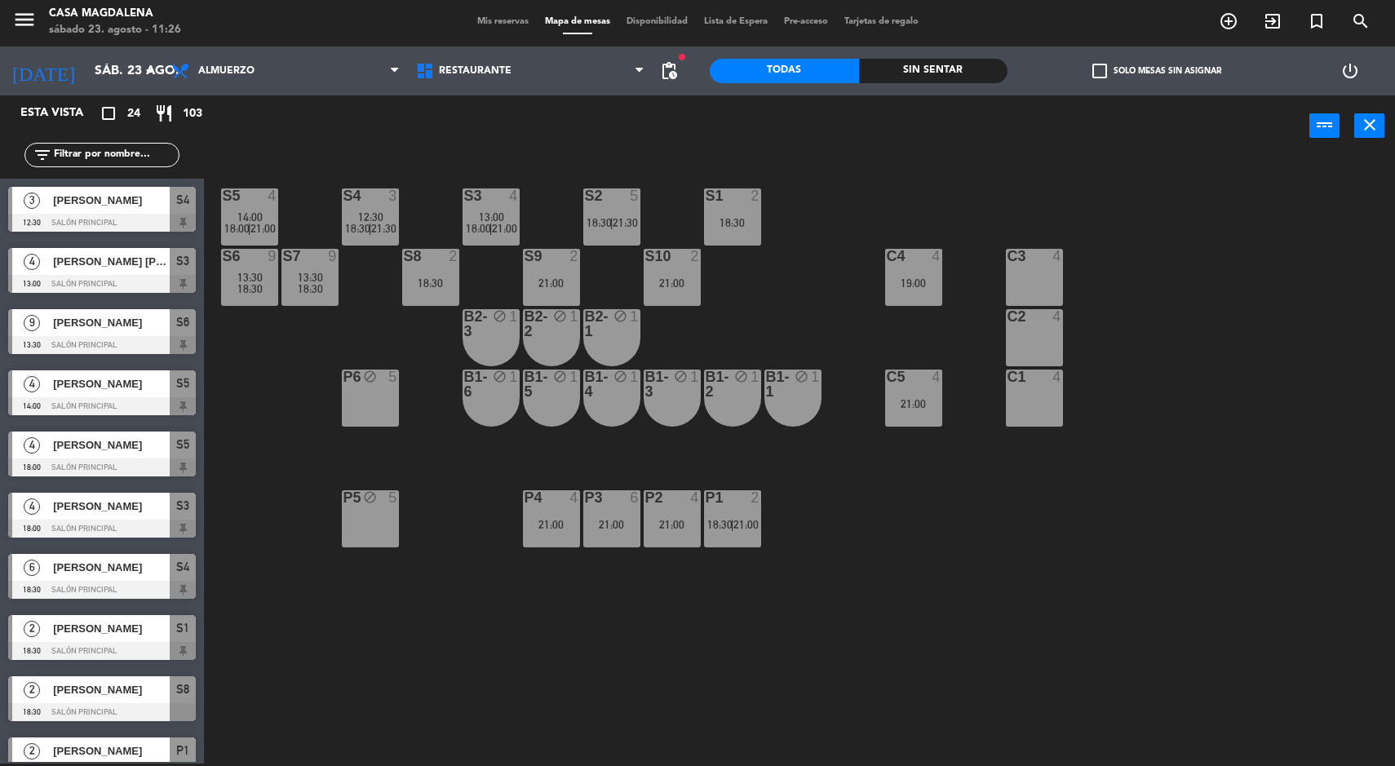
click at [1143, 616] on div "S5 4 14:00 18:00 | 21:00 S4 3 12:30 18:30 | 21:30 S3 4 13:00 18:00 | 21:00 S2 5…" at bounding box center [806, 462] width 1177 height 607
click at [490, 25] on span "Mis reservas" at bounding box center [503, 21] width 68 height 9
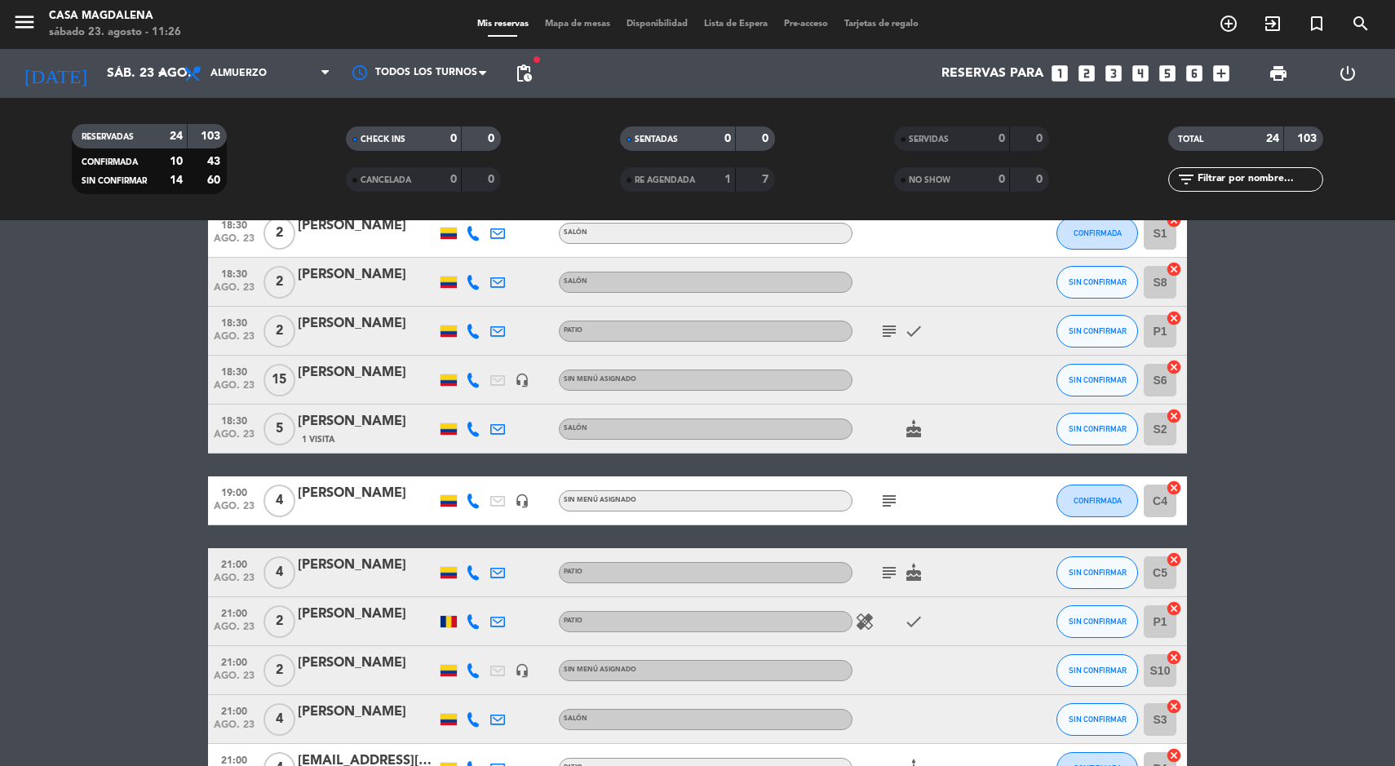
scroll to position [559, 0]
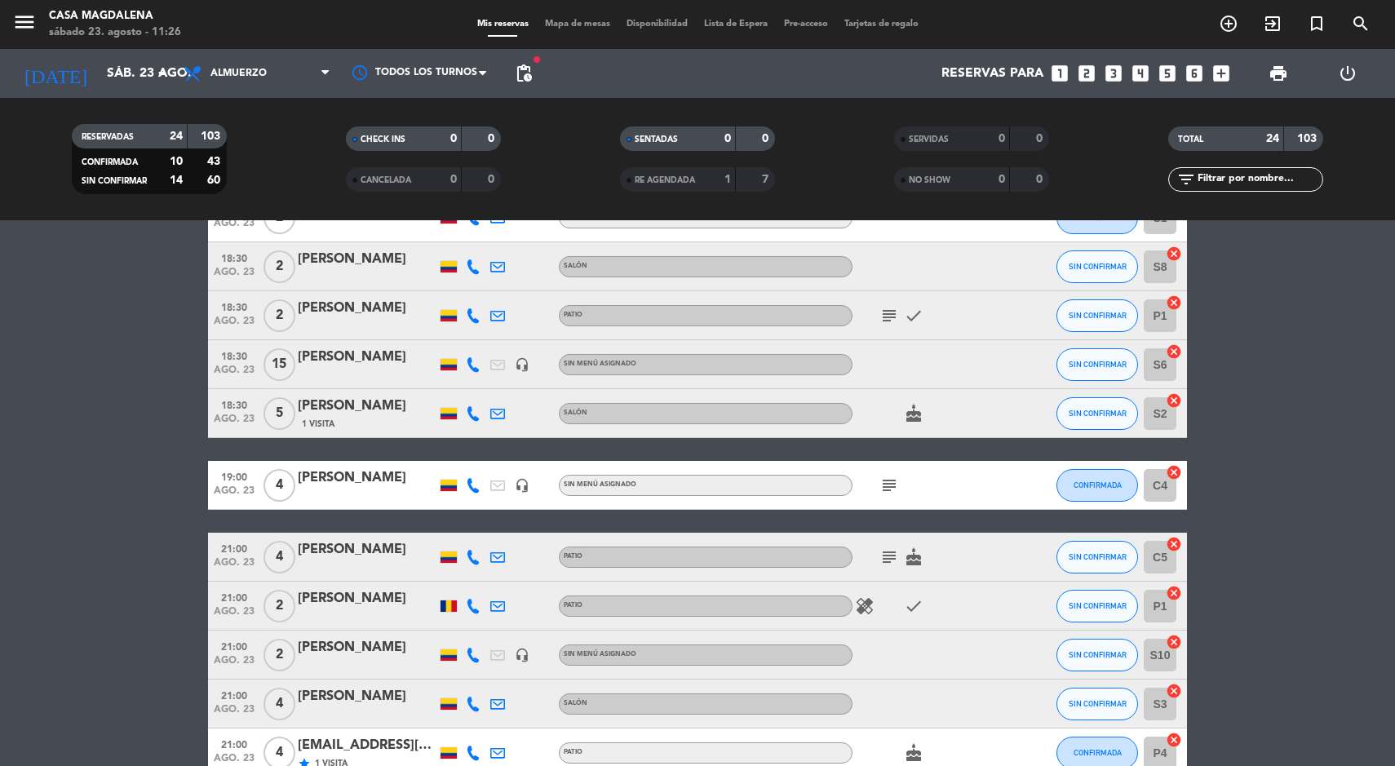
click at [480, 265] on icon at bounding box center [473, 266] width 15 height 15
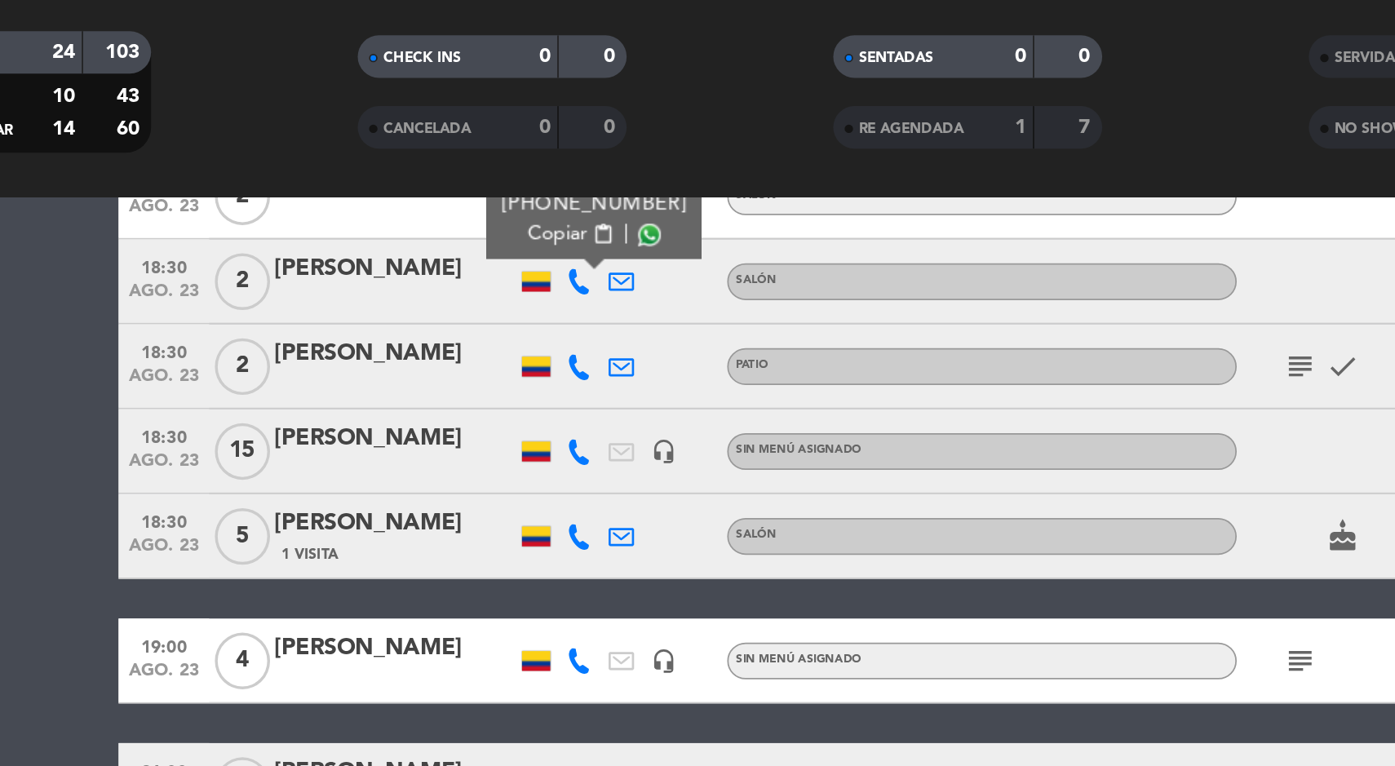
click at [473, 323] on icon at bounding box center [473, 317] width 15 height 15
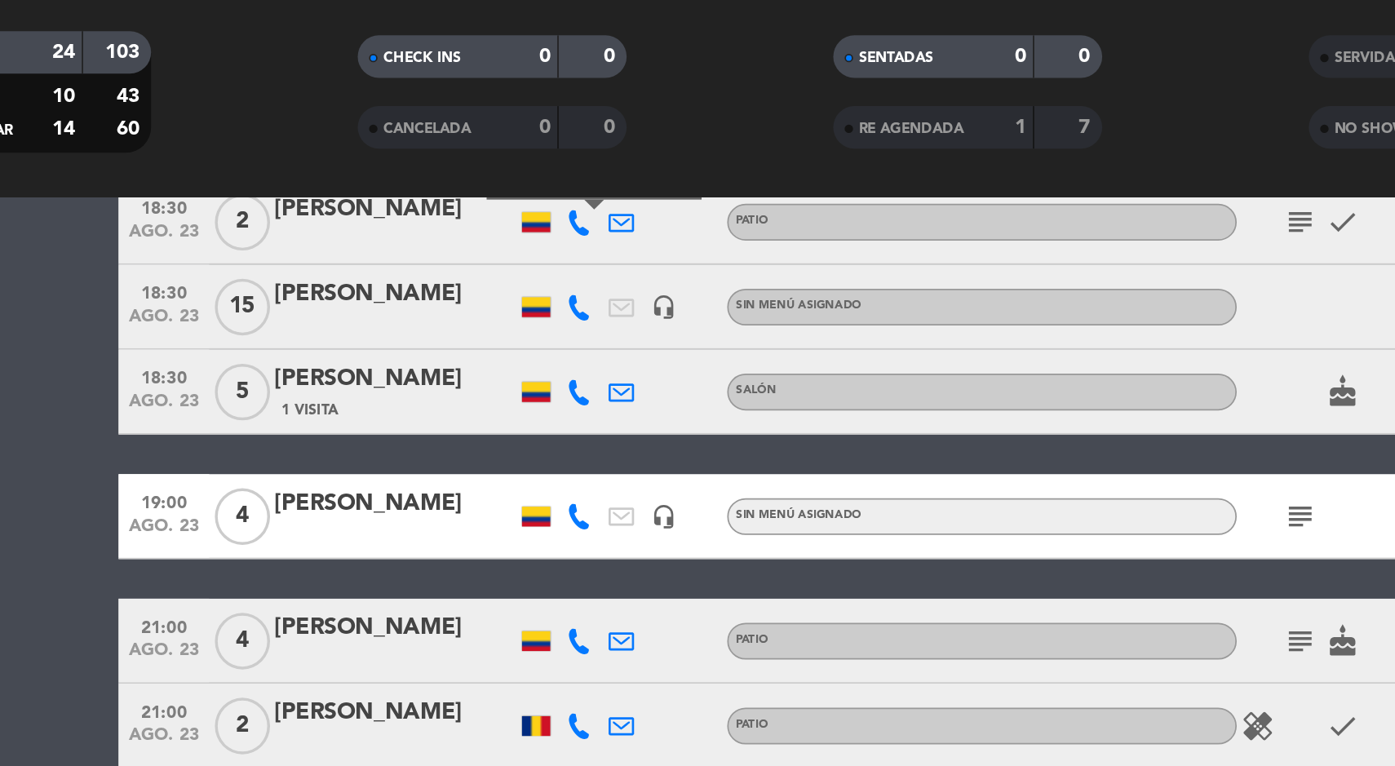
scroll to position [644, 0]
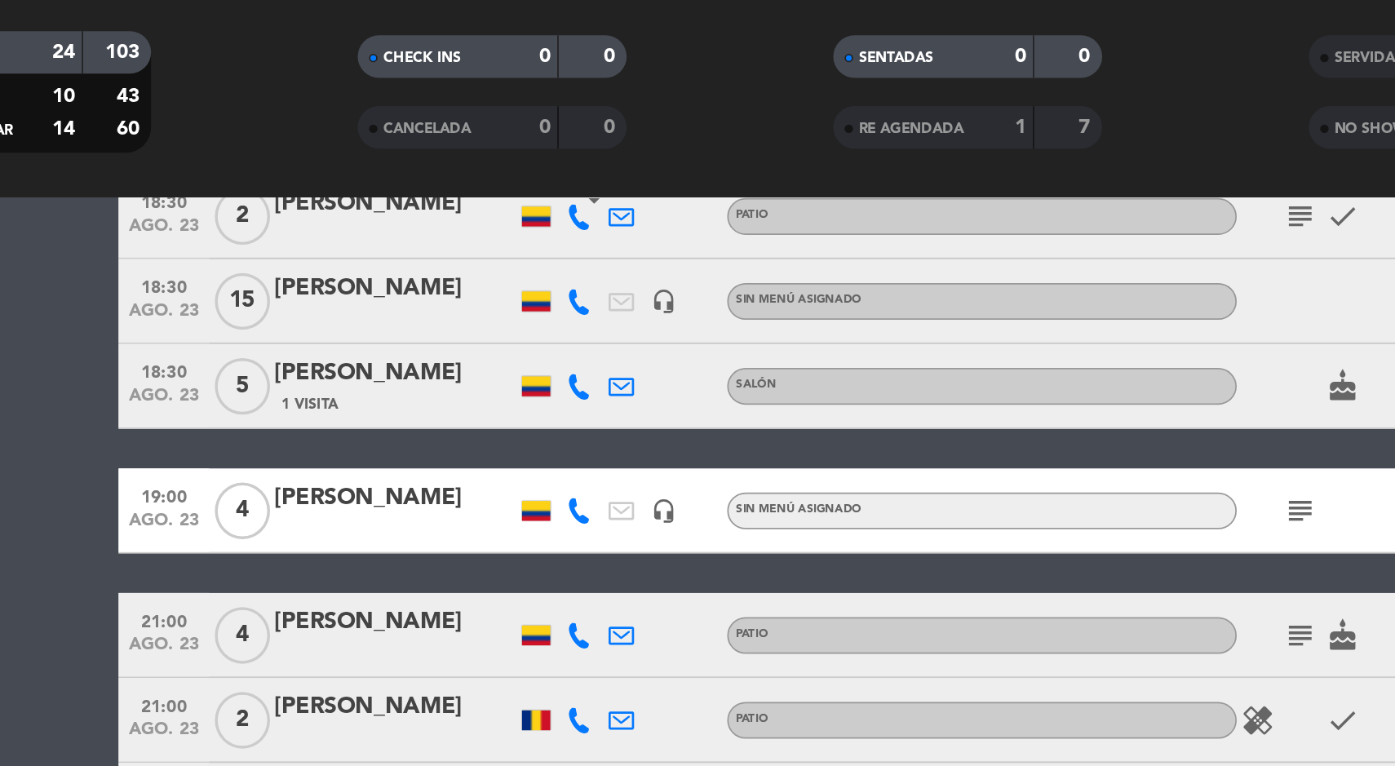
click at [466, 333] on icon at bounding box center [473, 328] width 15 height 15
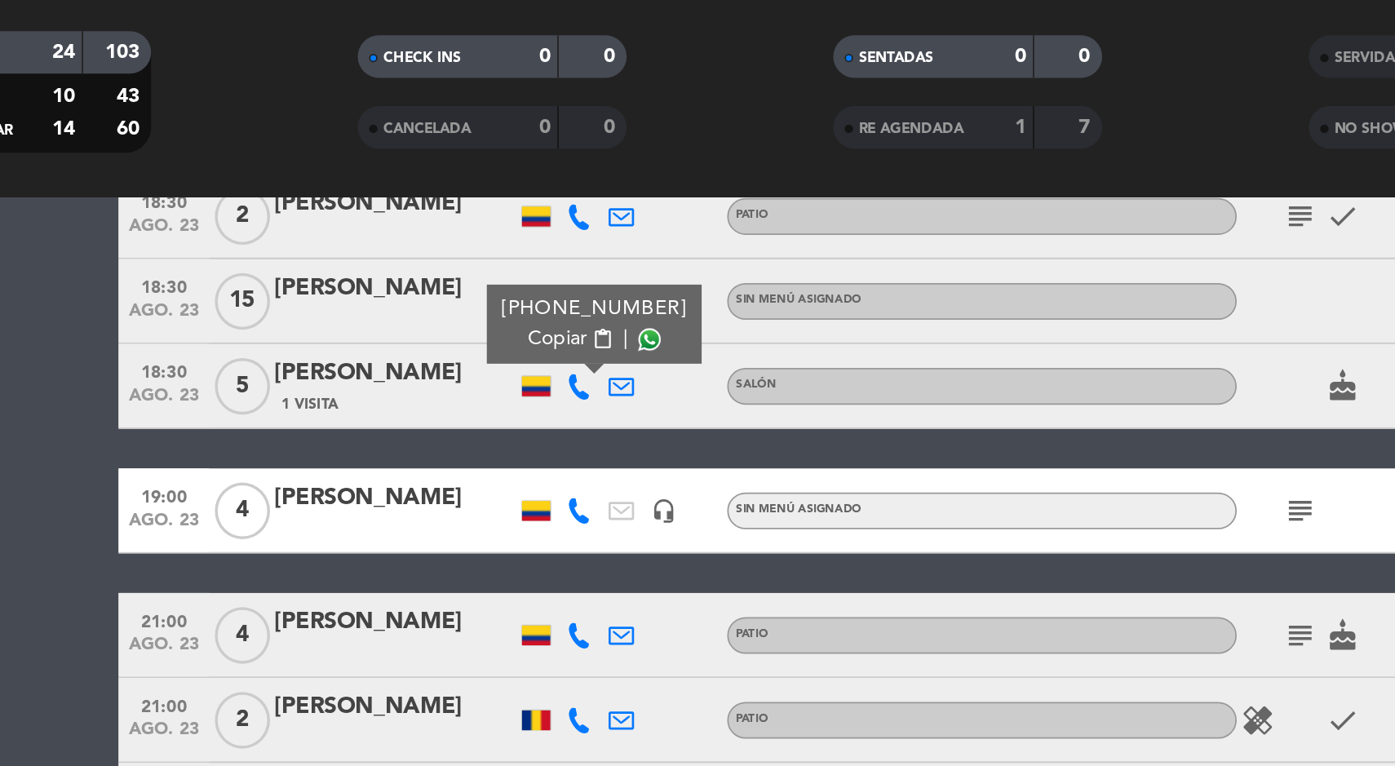
scroll to position [799, 0]
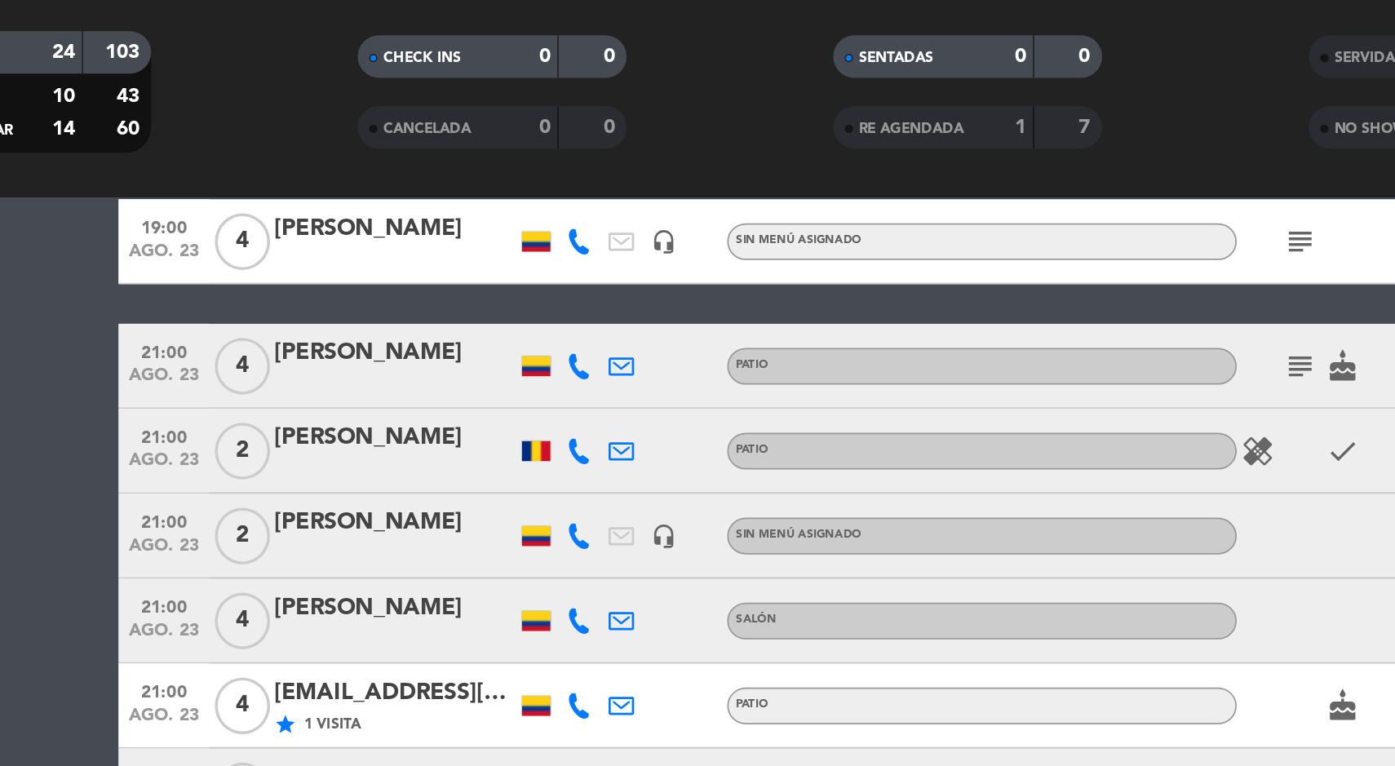
click at [474, 250] on icon at bounding box center [473, 245] width 15 height 15
click at [469, 319] on icon at bounding box center [473, 317] width 15 height 15
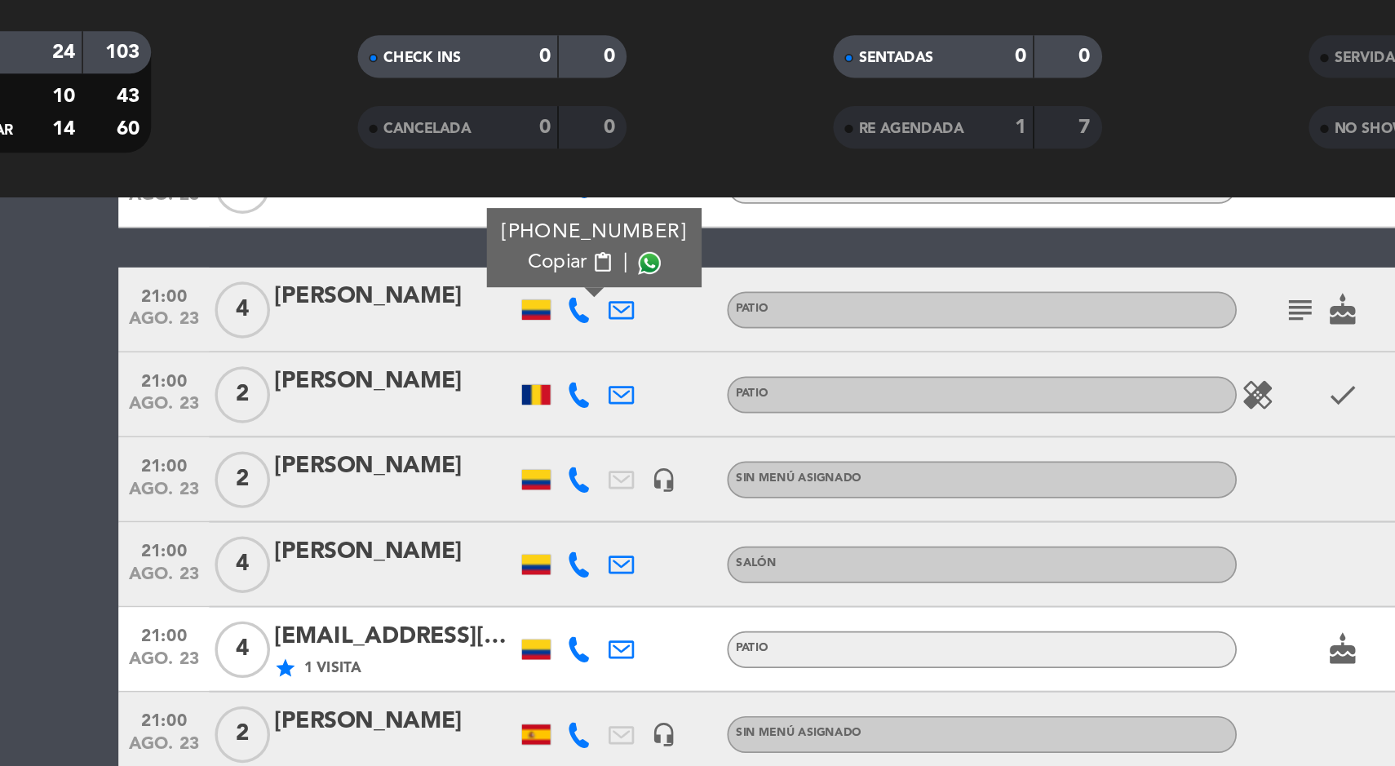
scroll to position [822, 0]
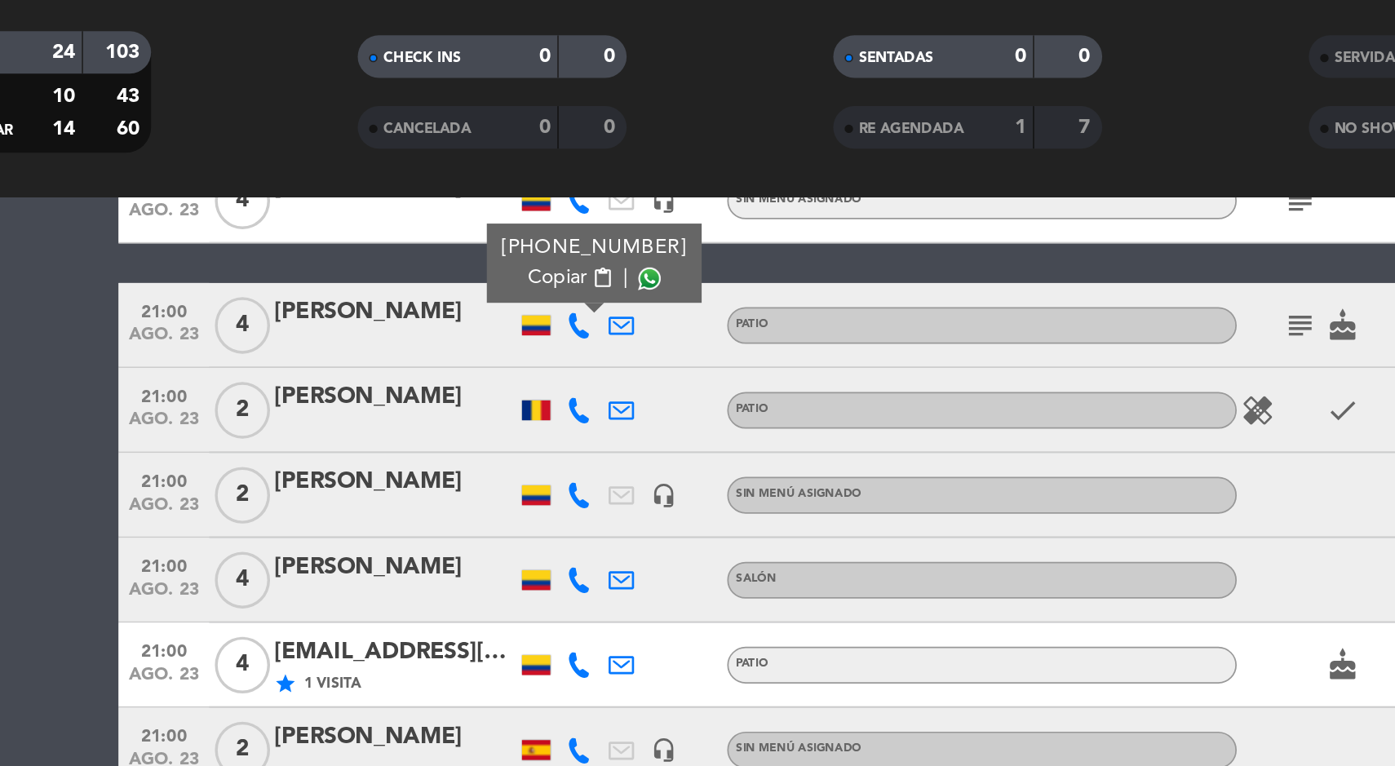
click at [470, 347] on icon at bounding box center [473, 342] width 15 height 15
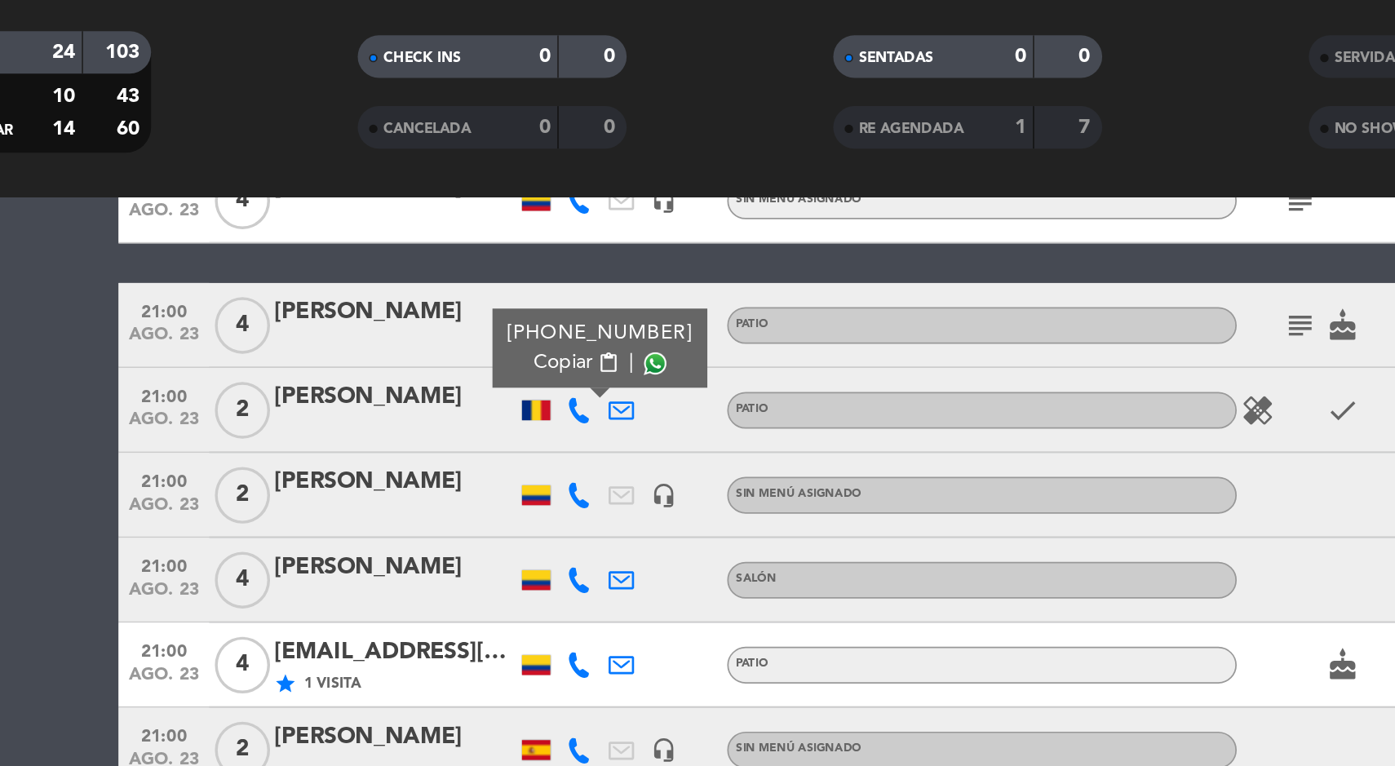
click at [522, 322] on div "[PHONE_NUMBER] Copiar content_paste |" at bounding box center [485, 307] width 124 height 46
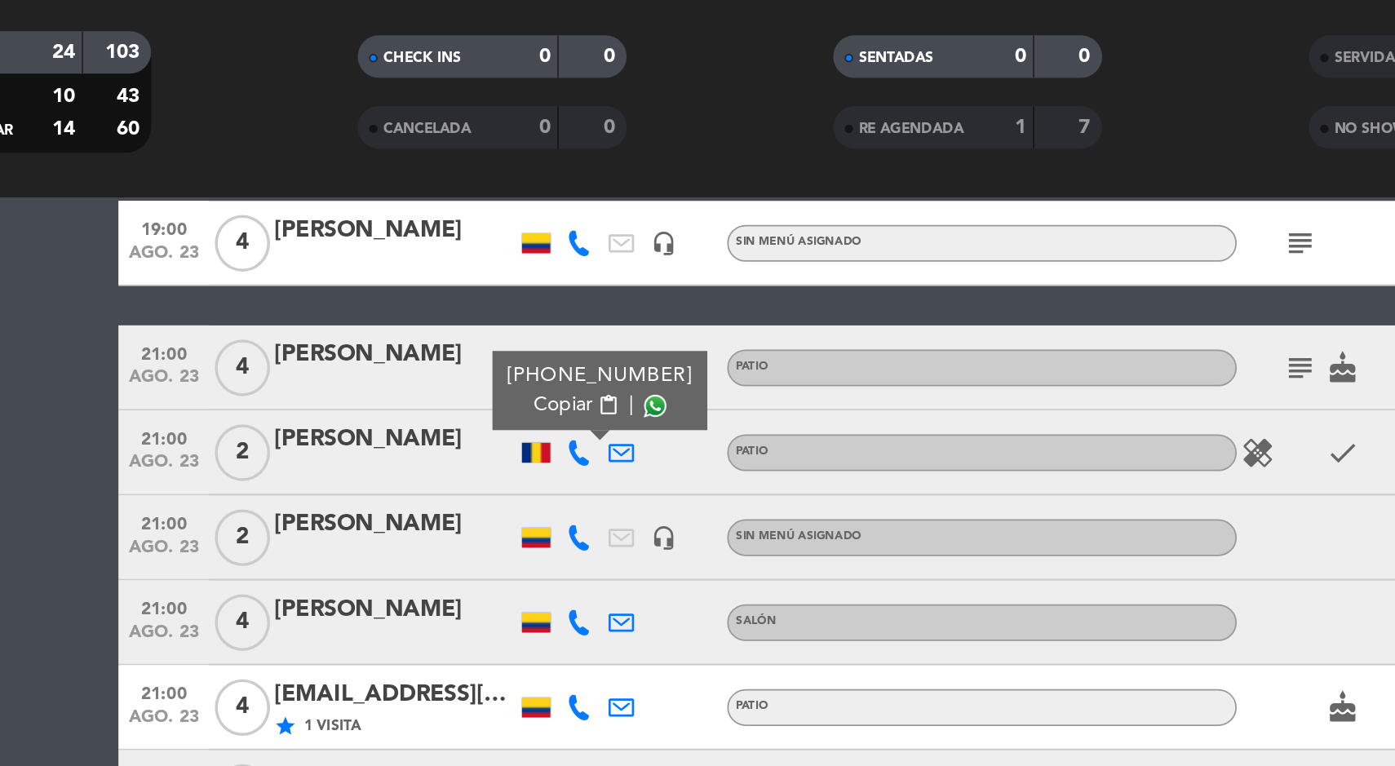
click at [171, 401] on bookings-row "12:30 ago. 23 3 [PERSON_NAME] Salón subject SIN CONFIRMAR S4 cancel 13:00 ago. …" at bounding box center [697, 176] width 1395 height 1358
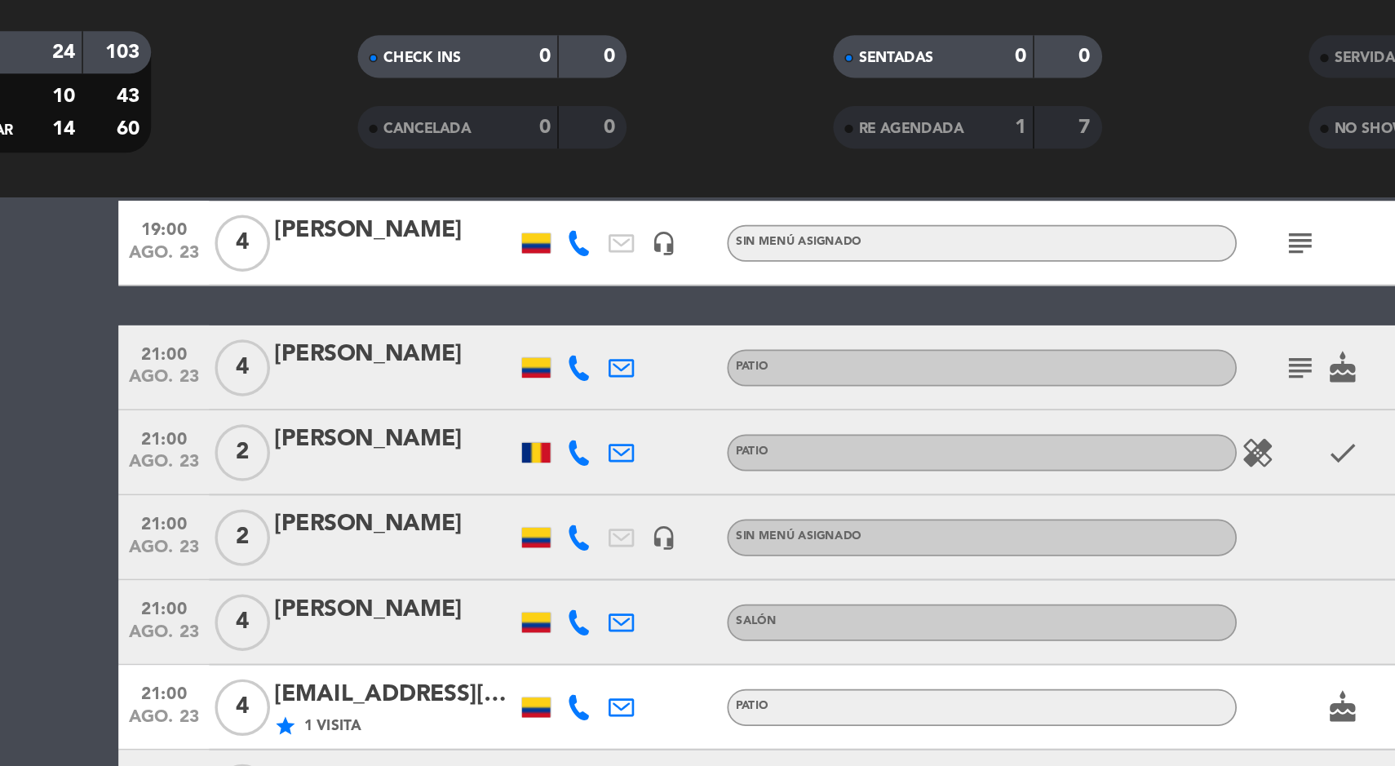
click at [474, 371] on icon at bounding box center [473, 367] width 15 height 15
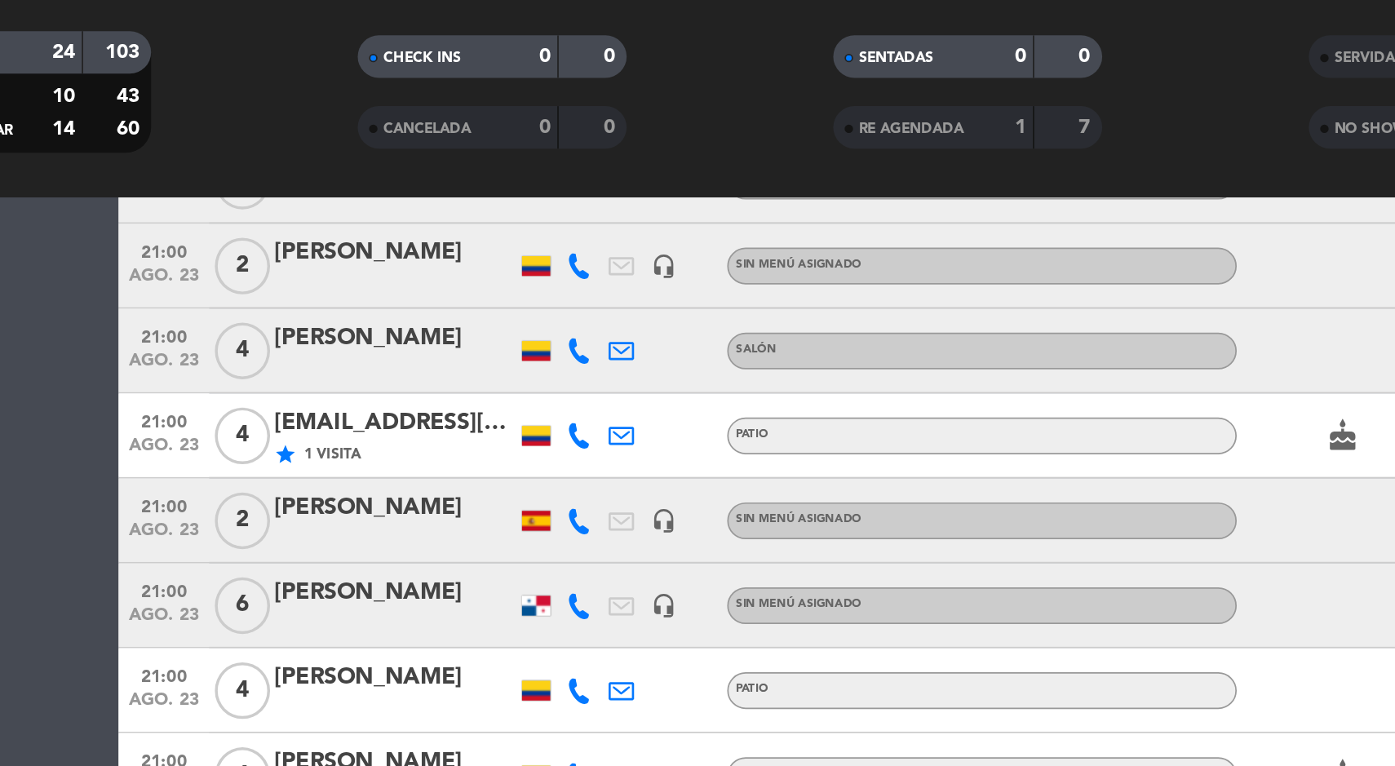
scroll to position [959, 0]
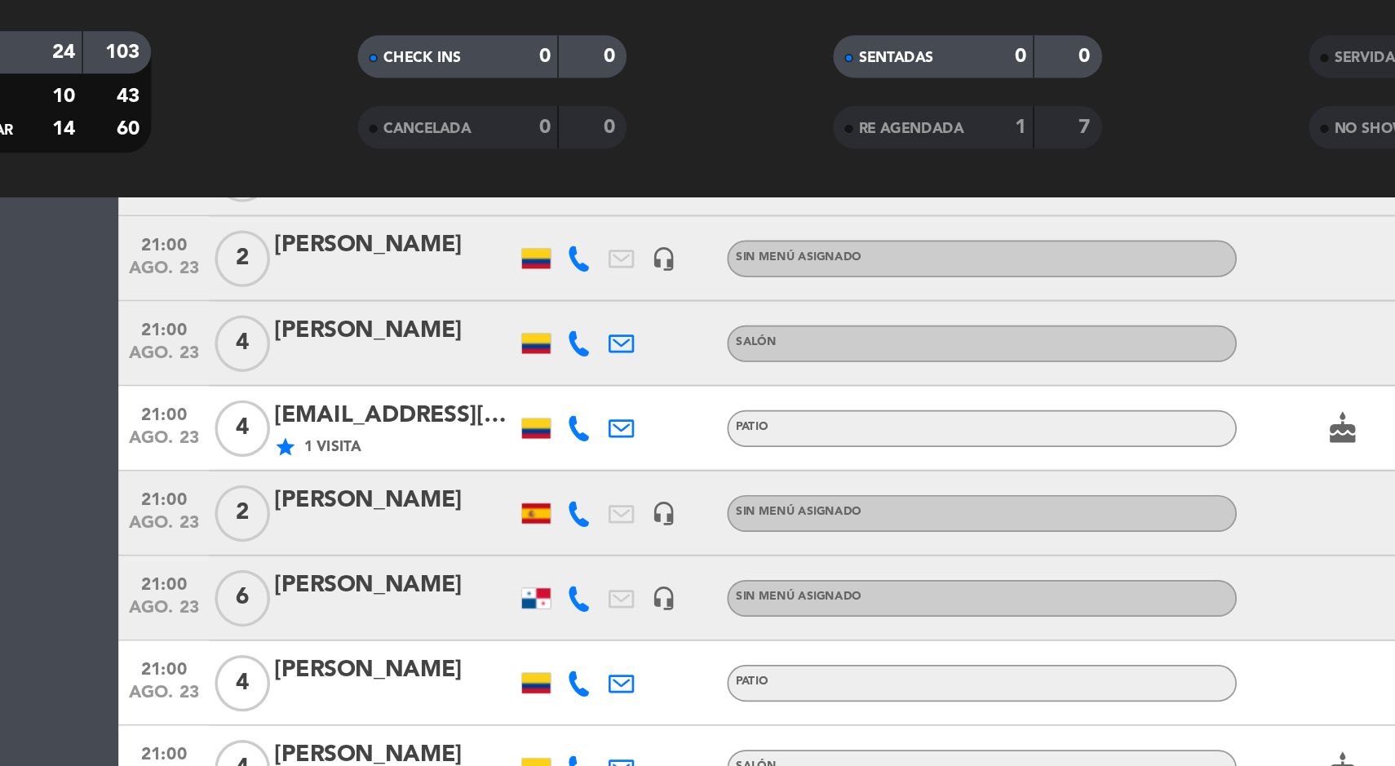
click at [469, 257] on icon at bounding box center [473, 255] width 15 height 15
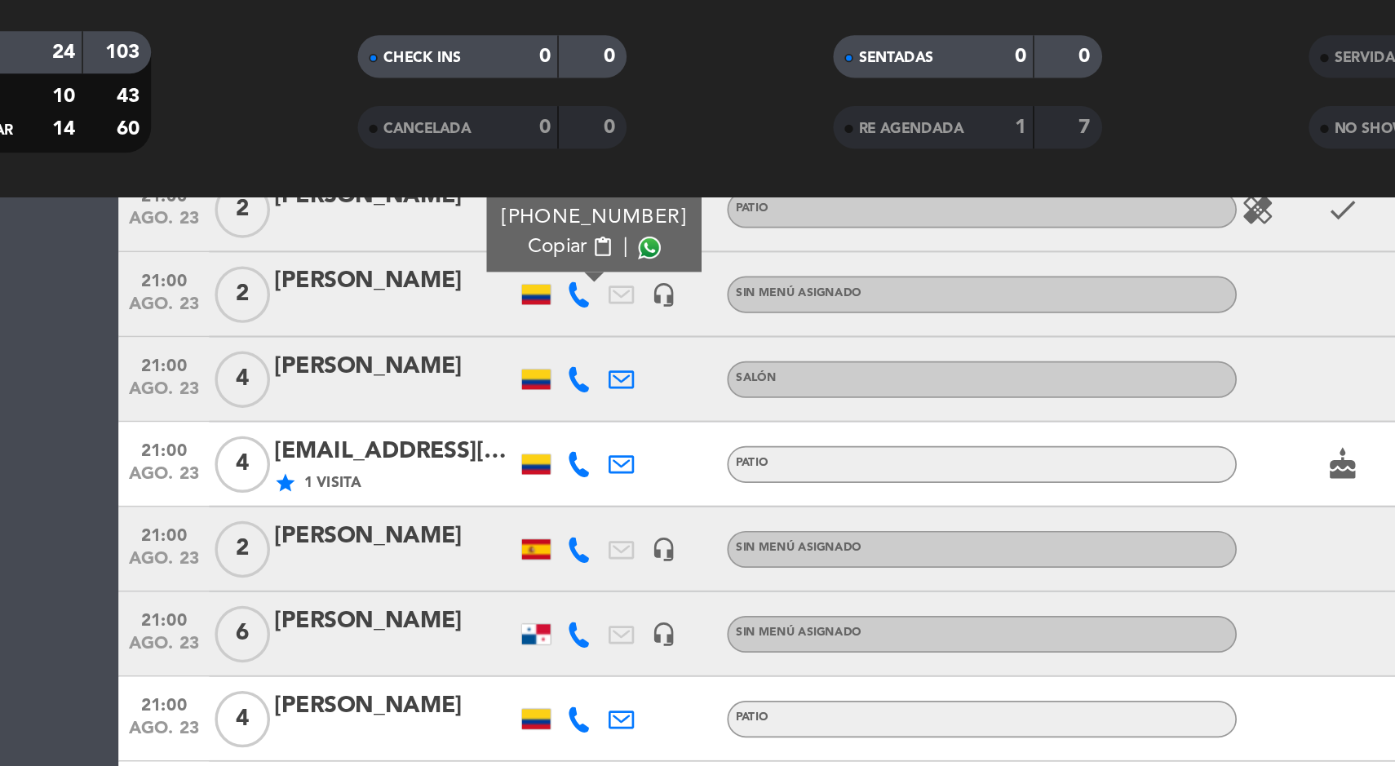
scroll to position [937, 0]
click at [472, 328] on icon at bounding box center [473, 325] width 15 height 15
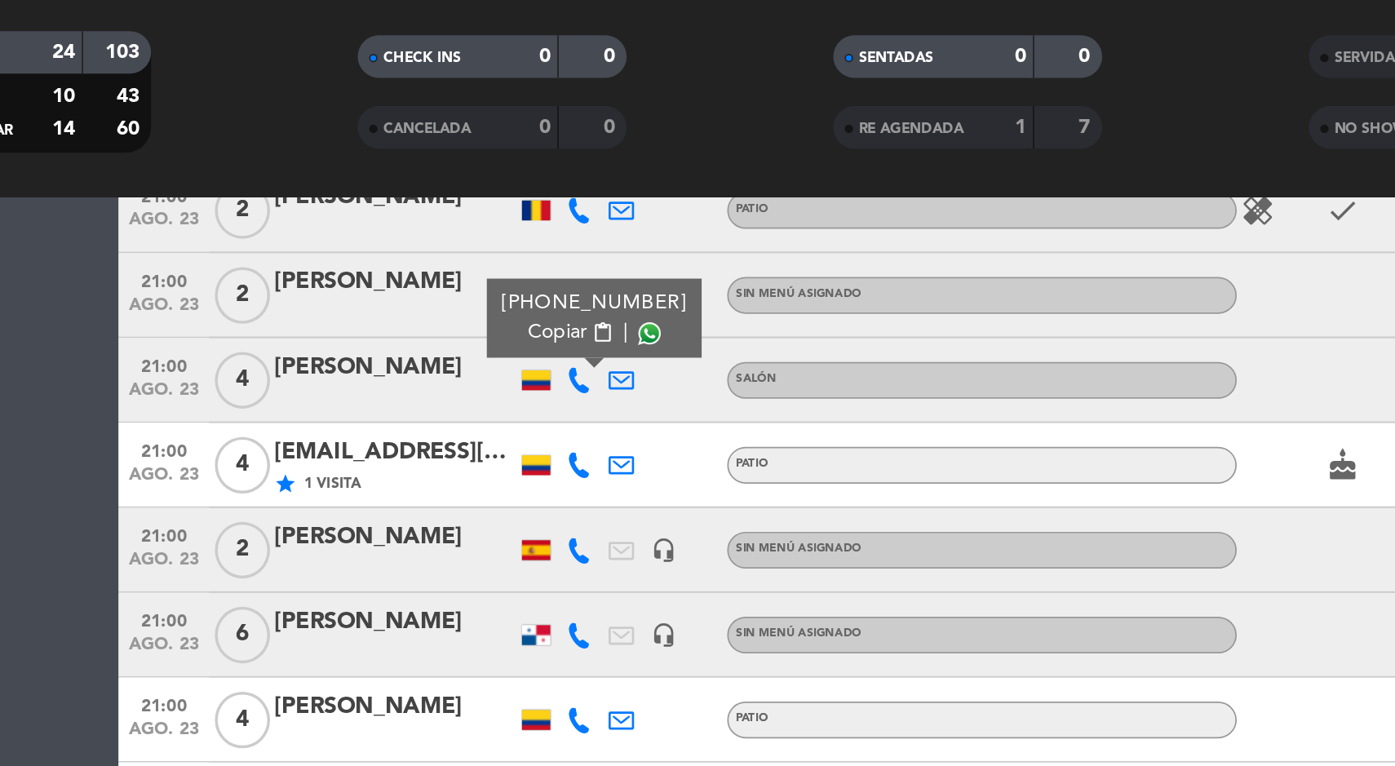
click at [140, 325] on bookings-row "12:30 ago. 23 3 [PERSON_NAME] Salón subject SIN CONFIRMAR S4 cancel 13:00 ago. …" at bounding box center [697, 37] width 1395 height 1358
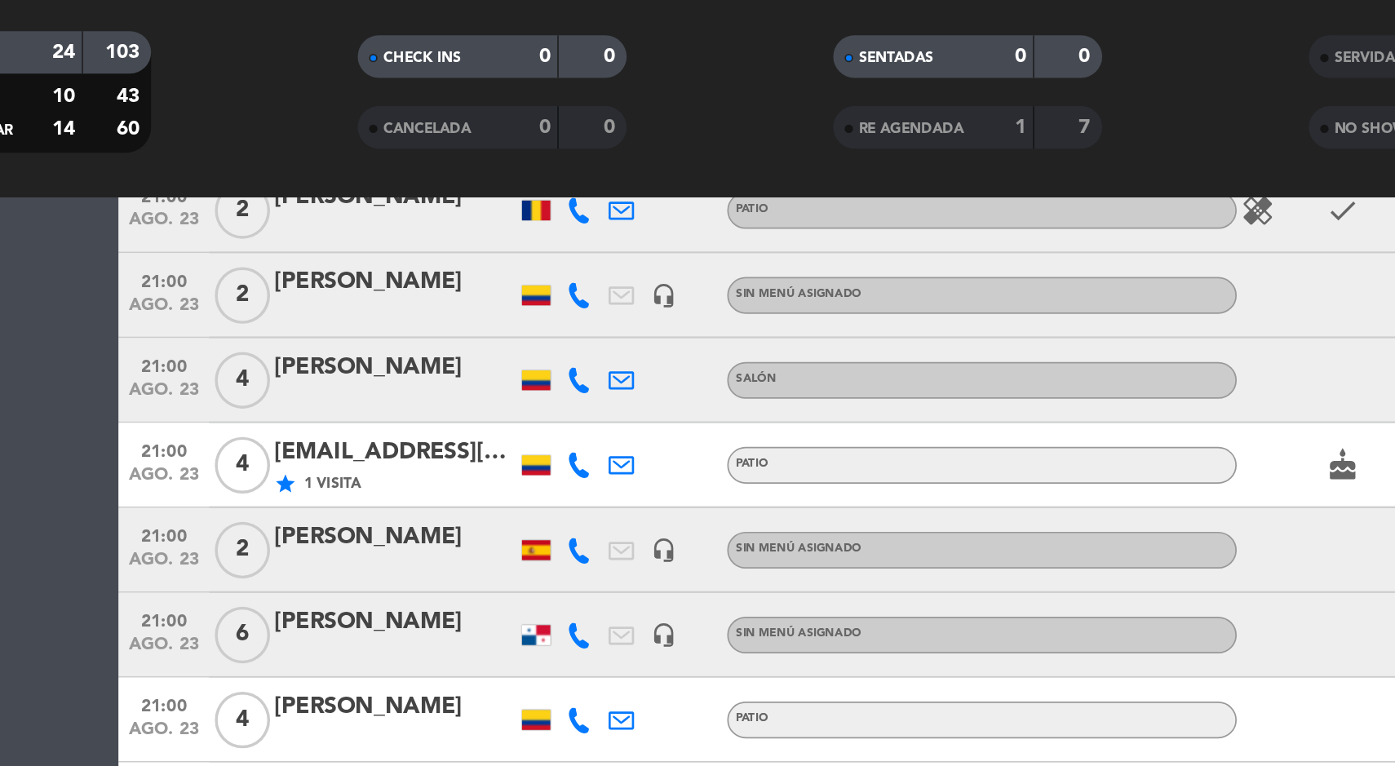
click at [468, 275] on icon at bounding box center [473, 276] width 15 height 15
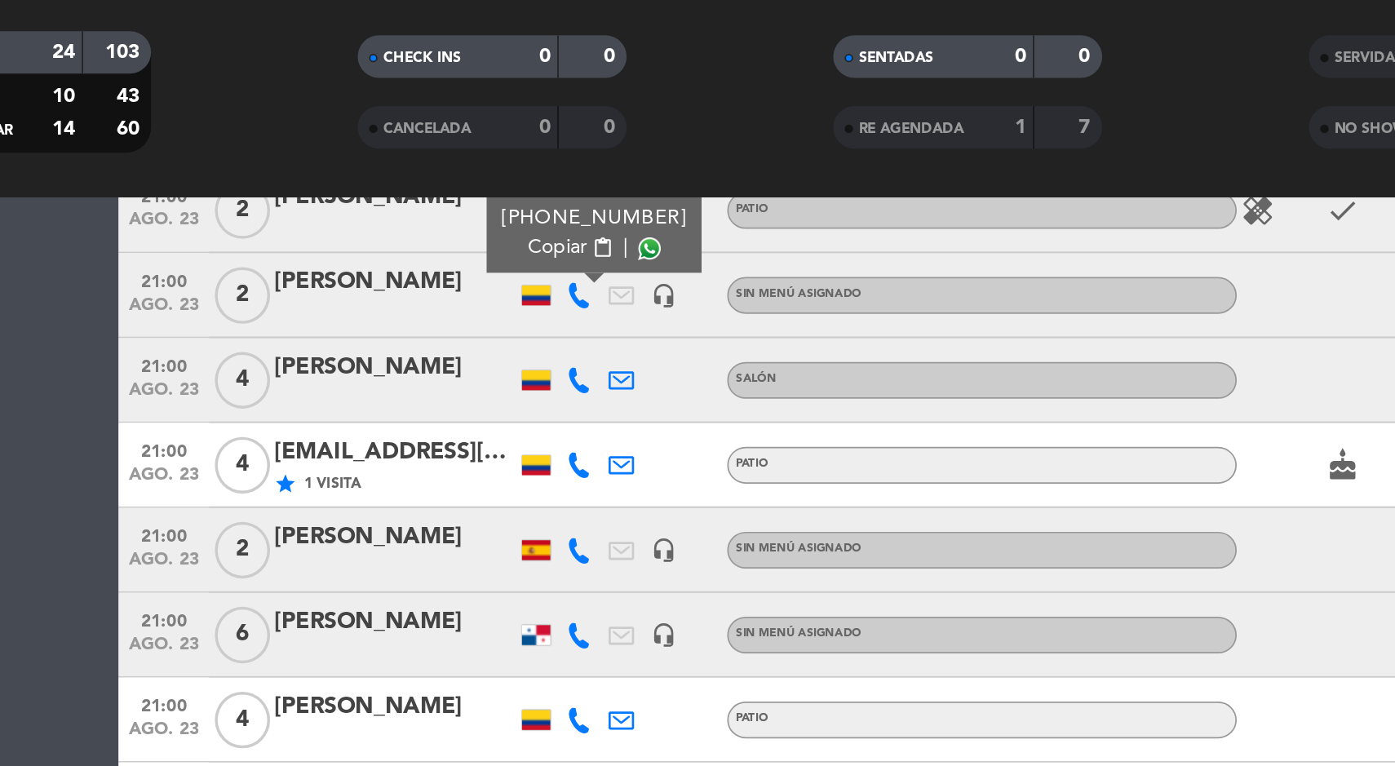
click at [454, 327] on div at bounding box center [449, 325] width 16 height 11
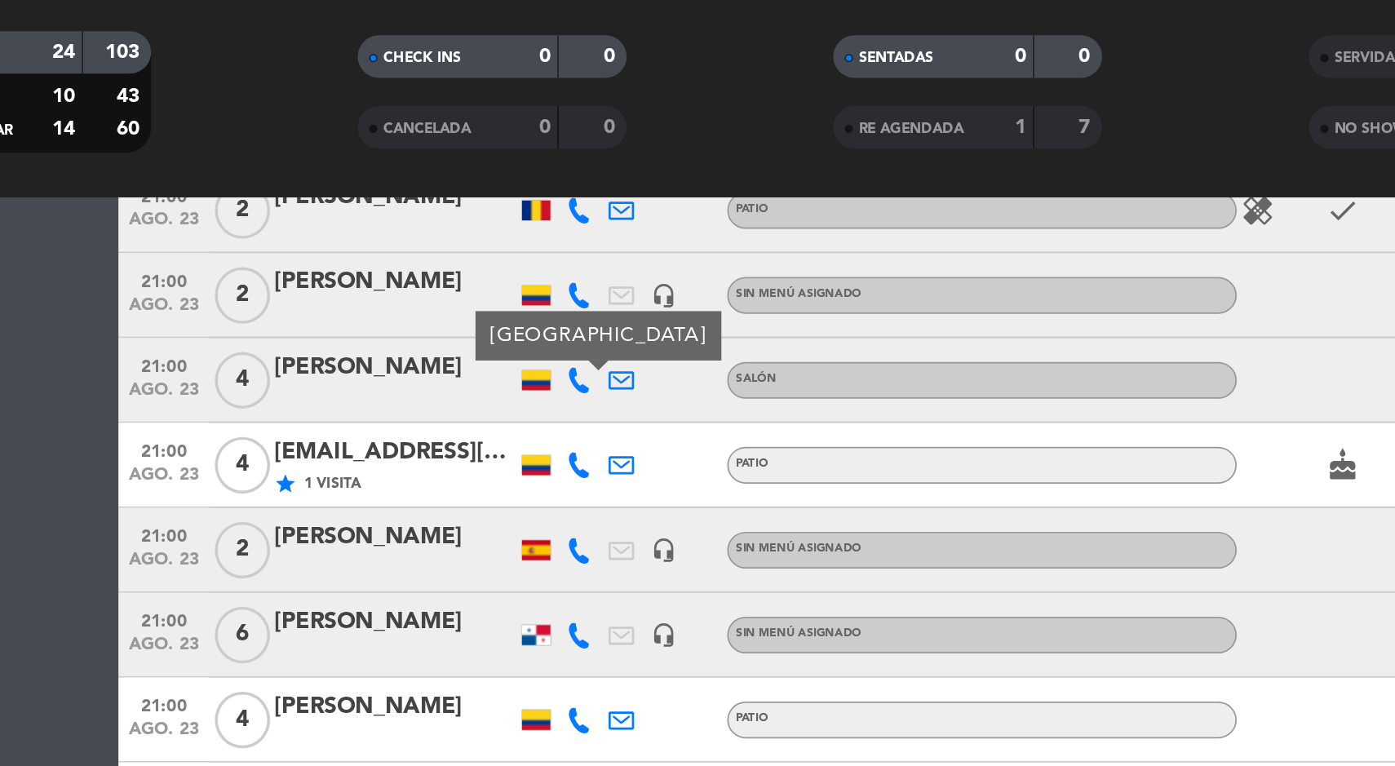
click at [473, 329] on icon at bounding box center [473, 325] width 15 height 15
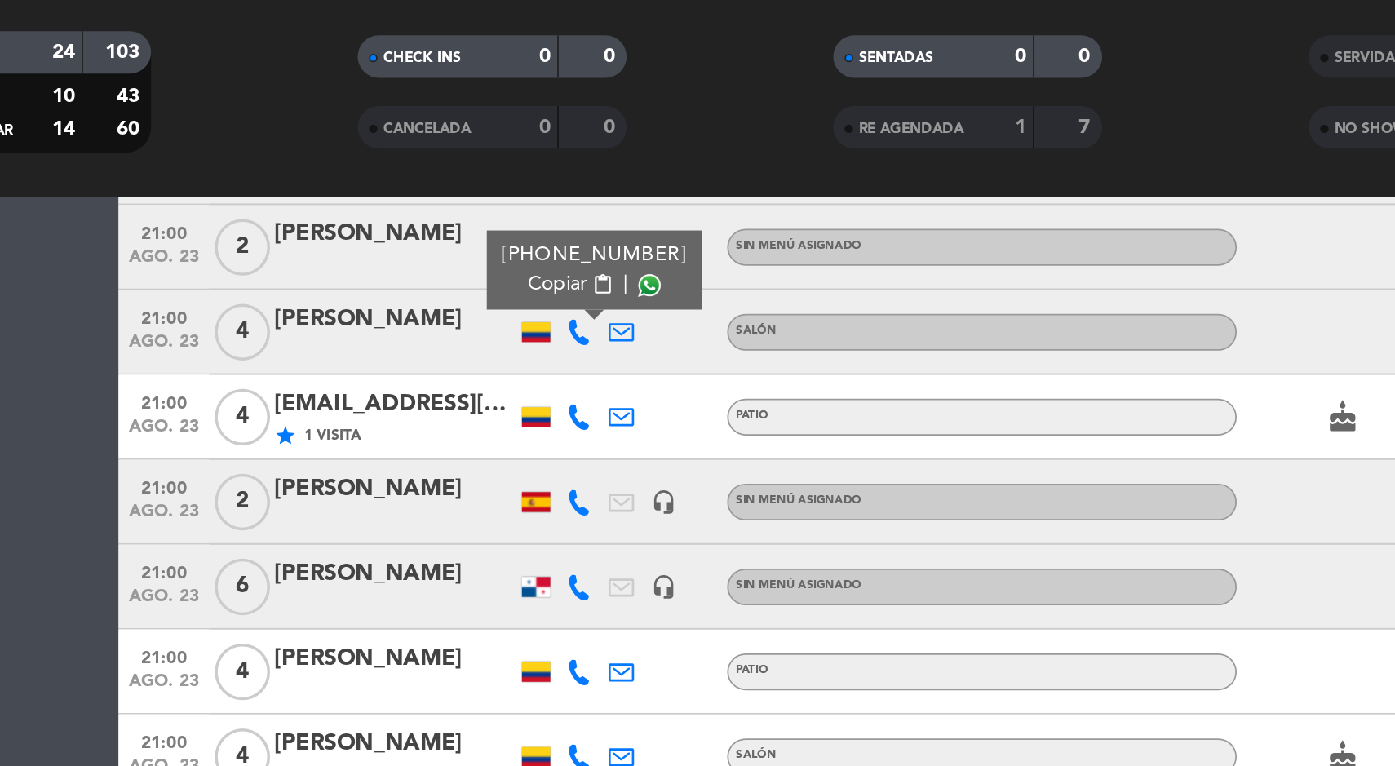
scroll to position [963, 0]
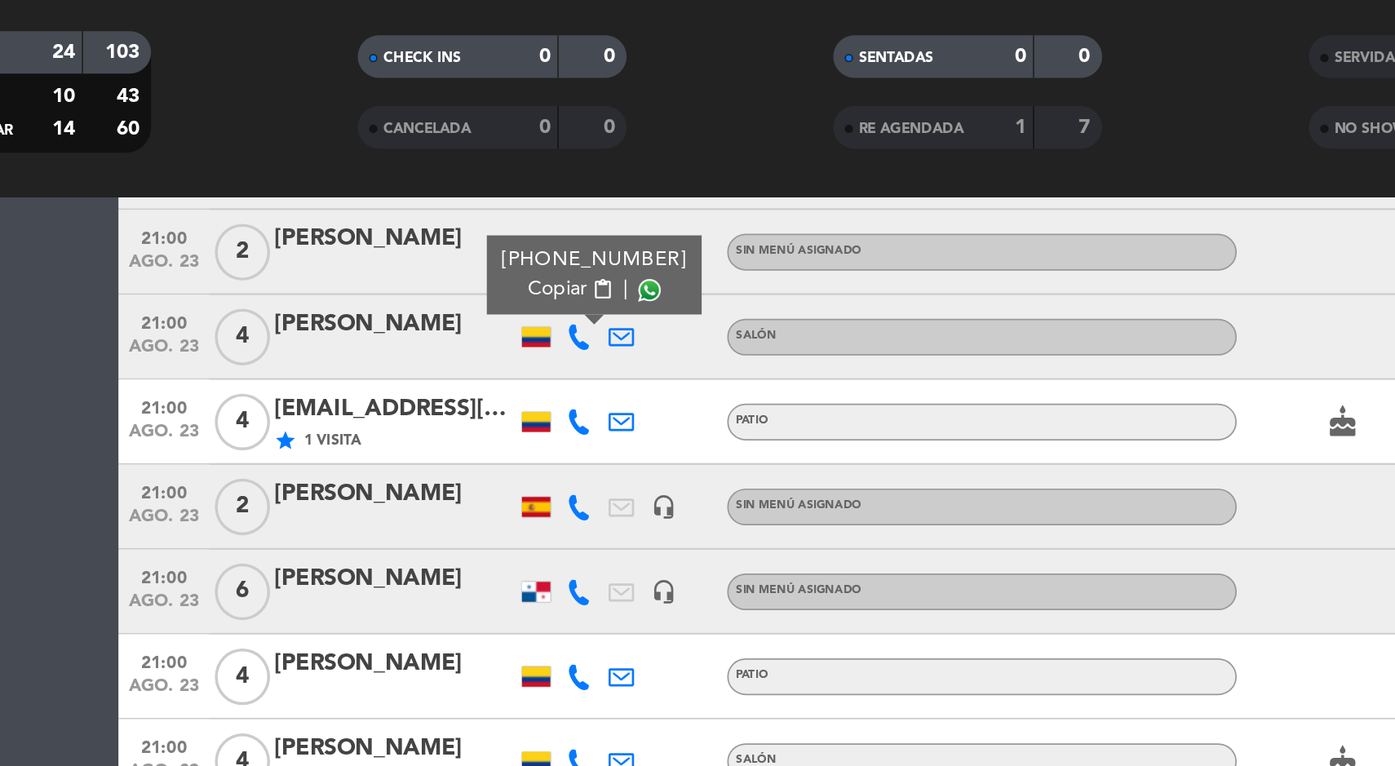
click at [470, 343] on icon at bounding box center [473, 349] width 15 height 15
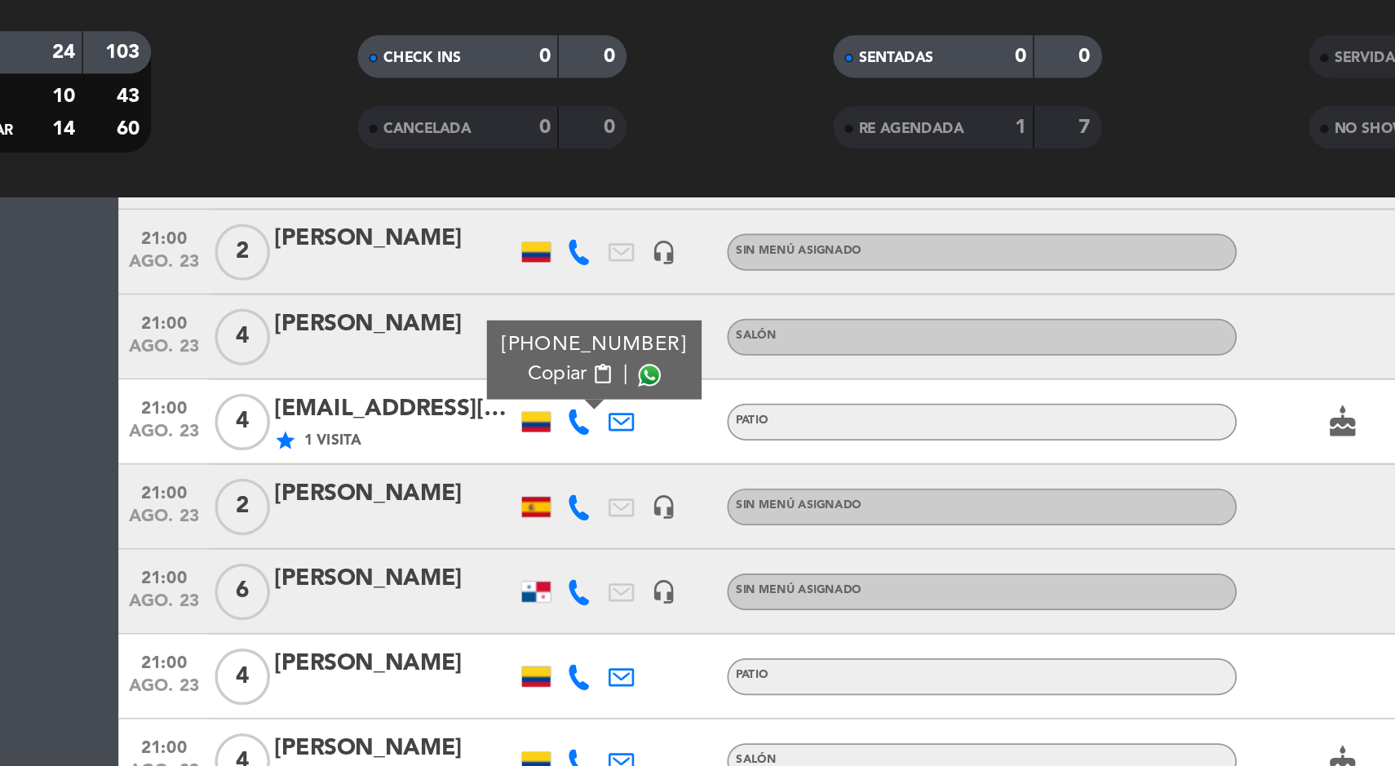
click at [178, 388] on bookings-row "12:30 ago. 23 3 [PERSON_NAME] Salón subject SIN CONFIRMAR S4 cancel 13:00 ago. …" at bounding box center [697, 12] width 1395 height 1358
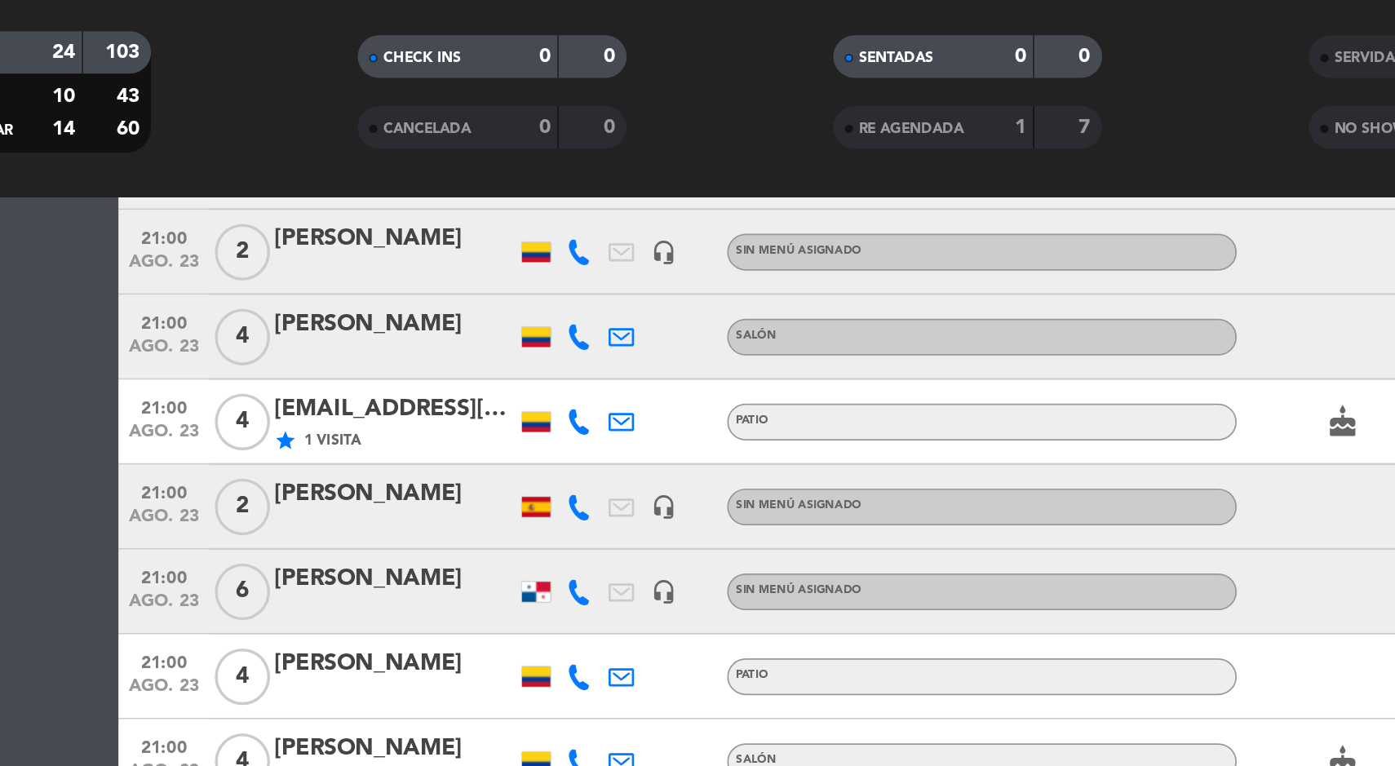
click at [477, 304] on icon at bounding box center [473, 300] width 15 height 15
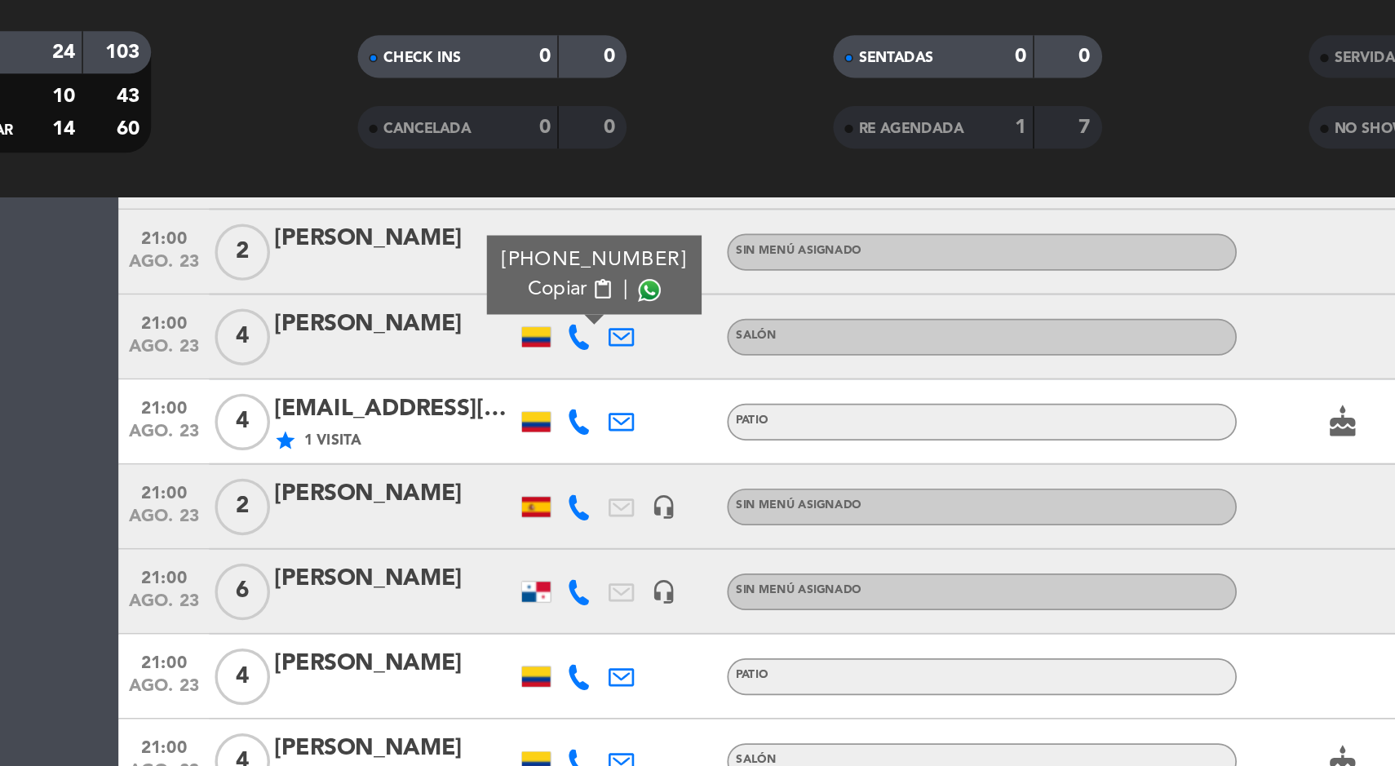
click at [466, 345] on icon at bounding box center [473, 349] width 15 height 15
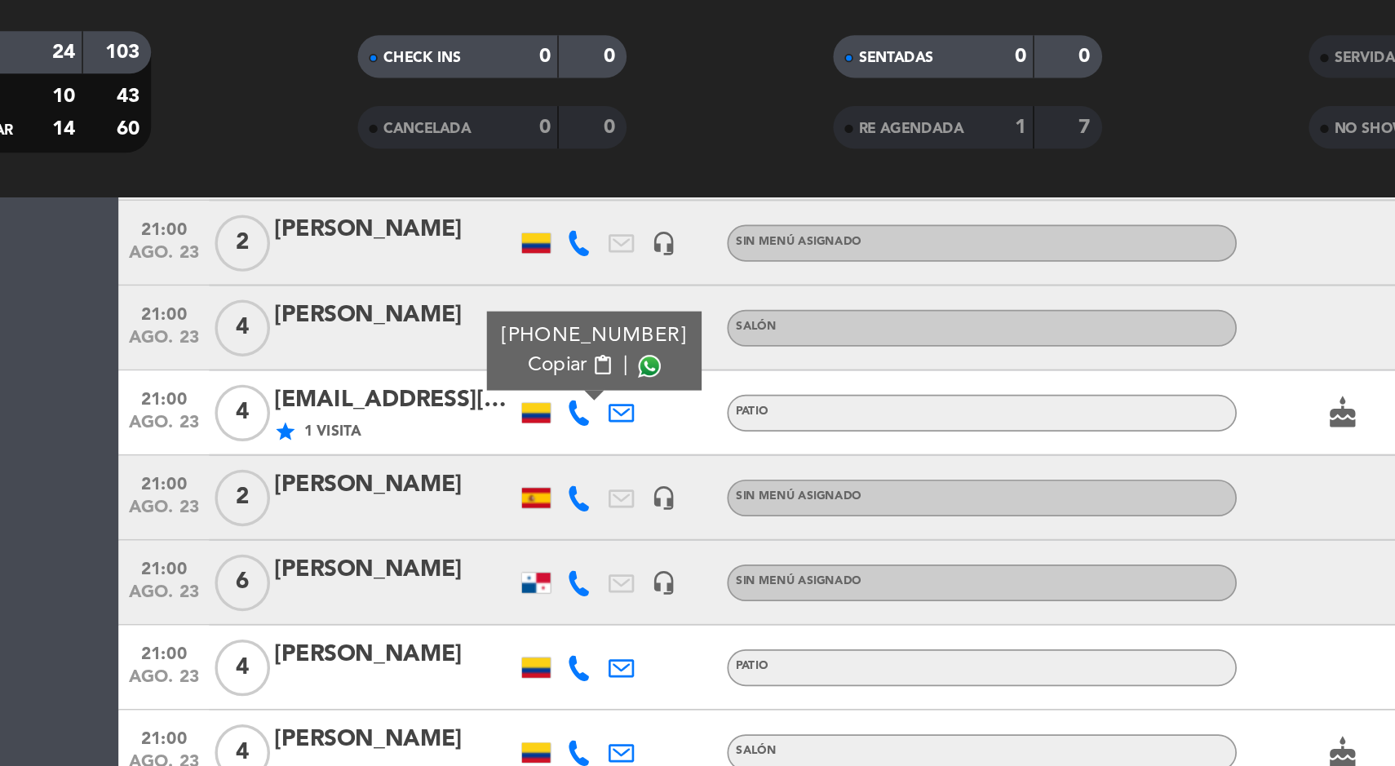
scroll to position [968, 0]
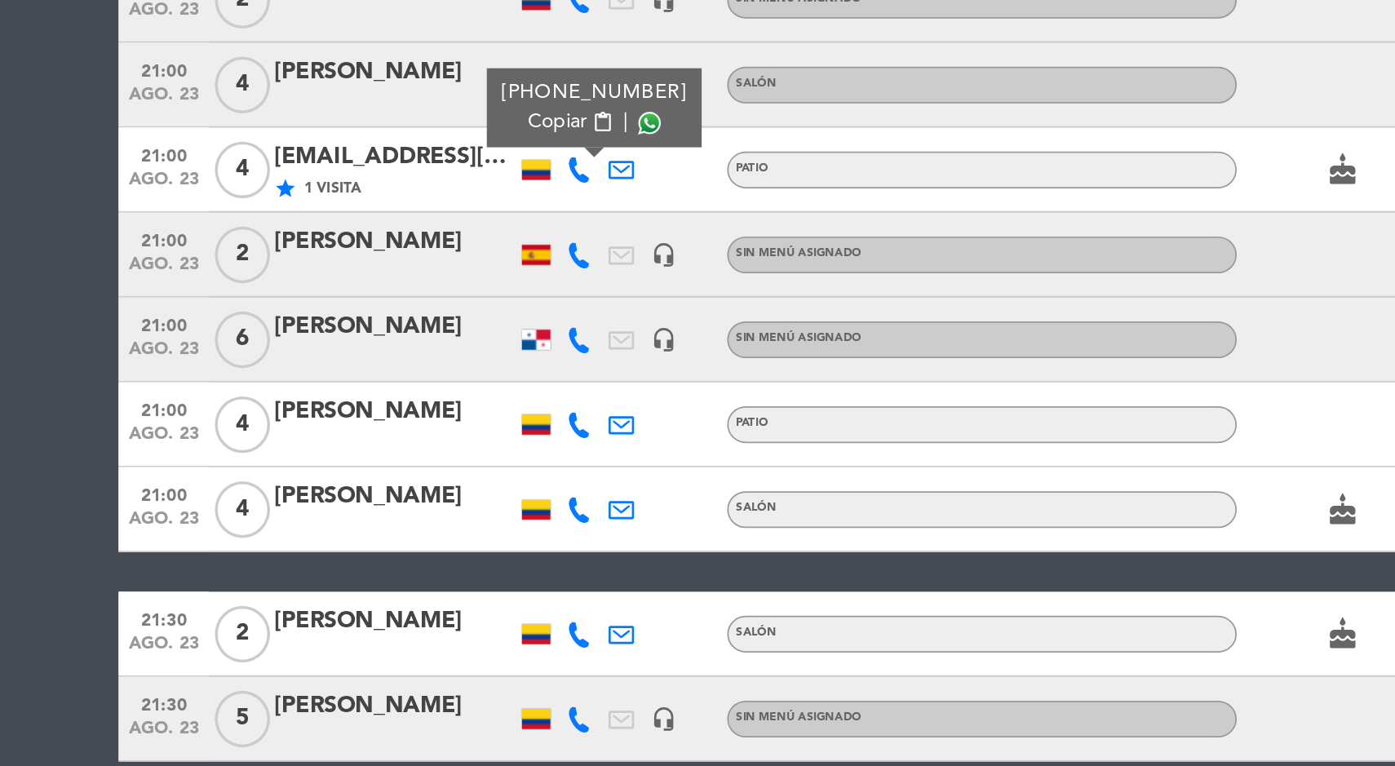
click at [466, 398] on icon at bounding box center [473, 392] width 15 height 15
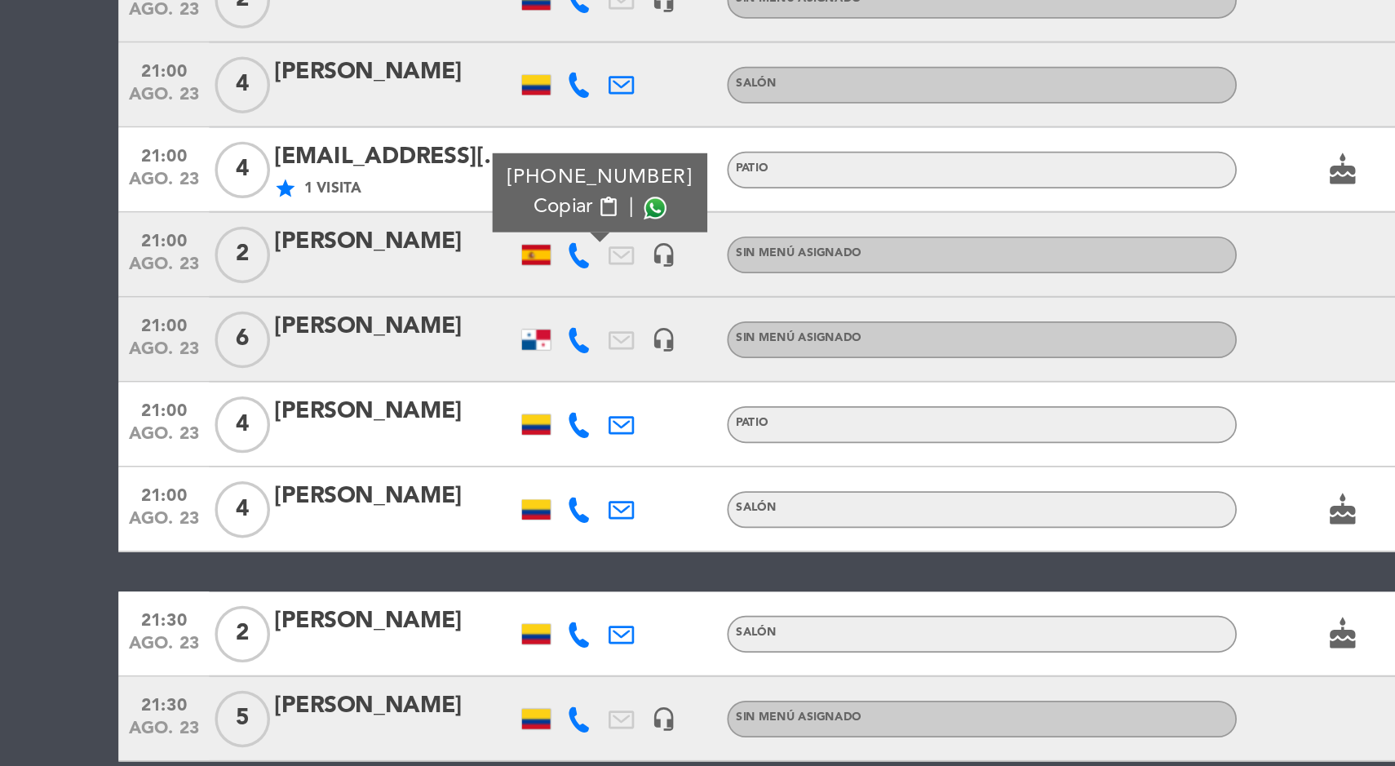
click at [478, 441] on icon at bounding box center [473, 441] width 15 height 15
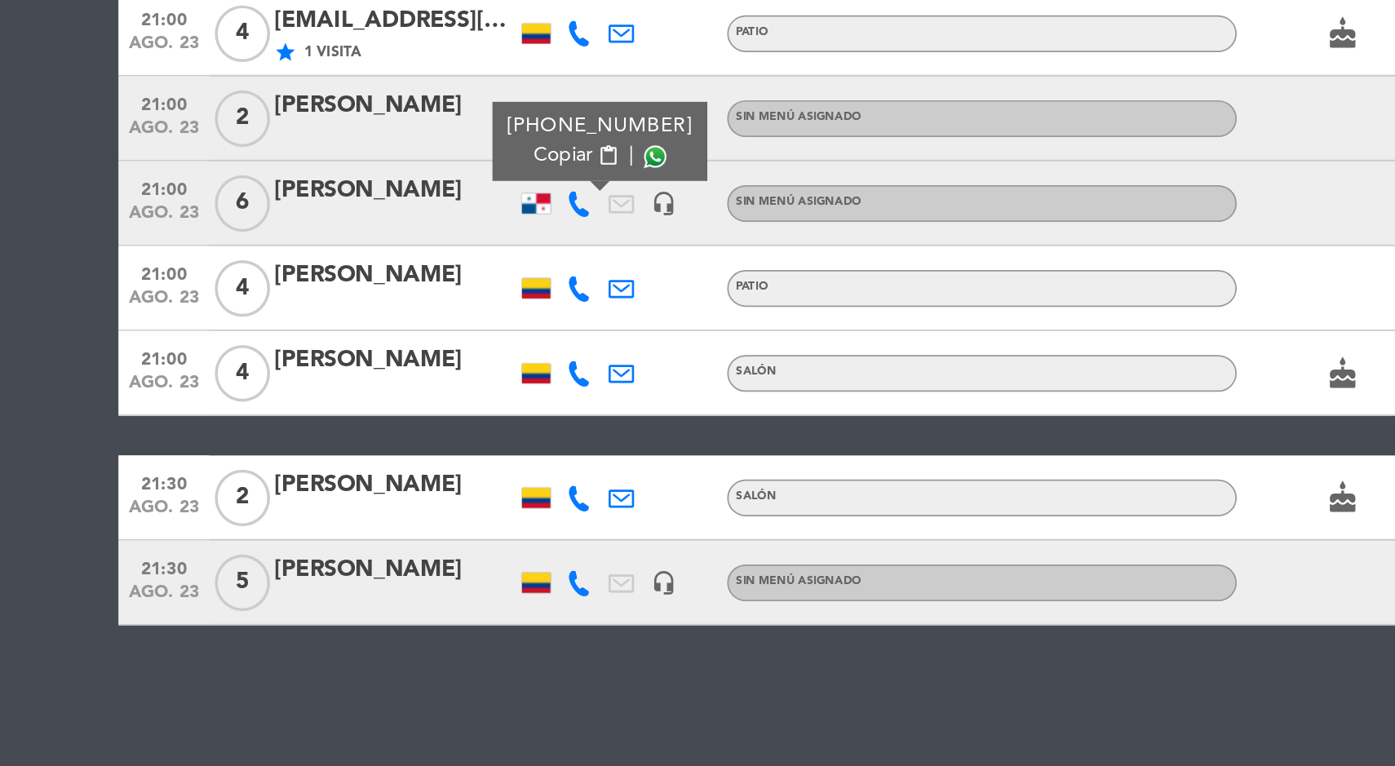
scroll to position [0, 0]
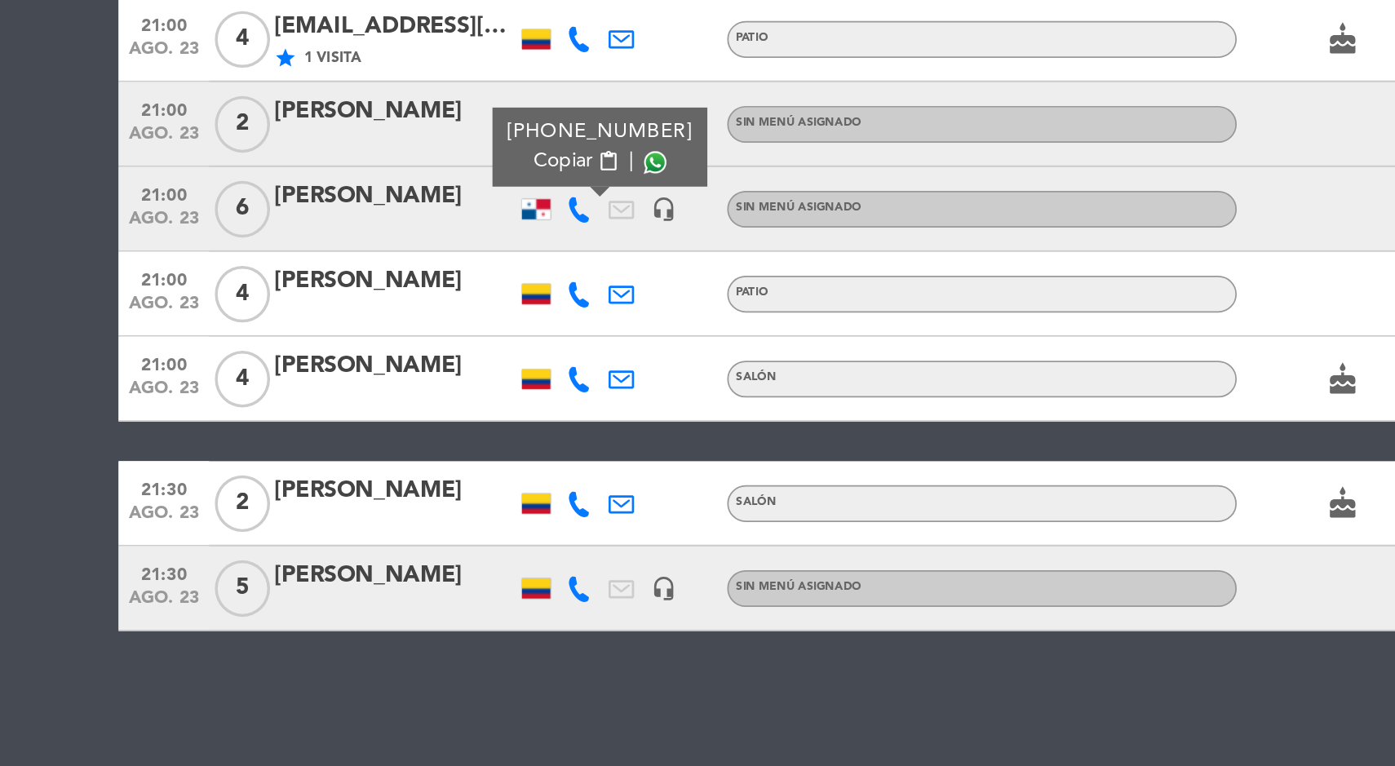
click at [466, 488] on icon at bounding box center [473, 490] width 15 height 15
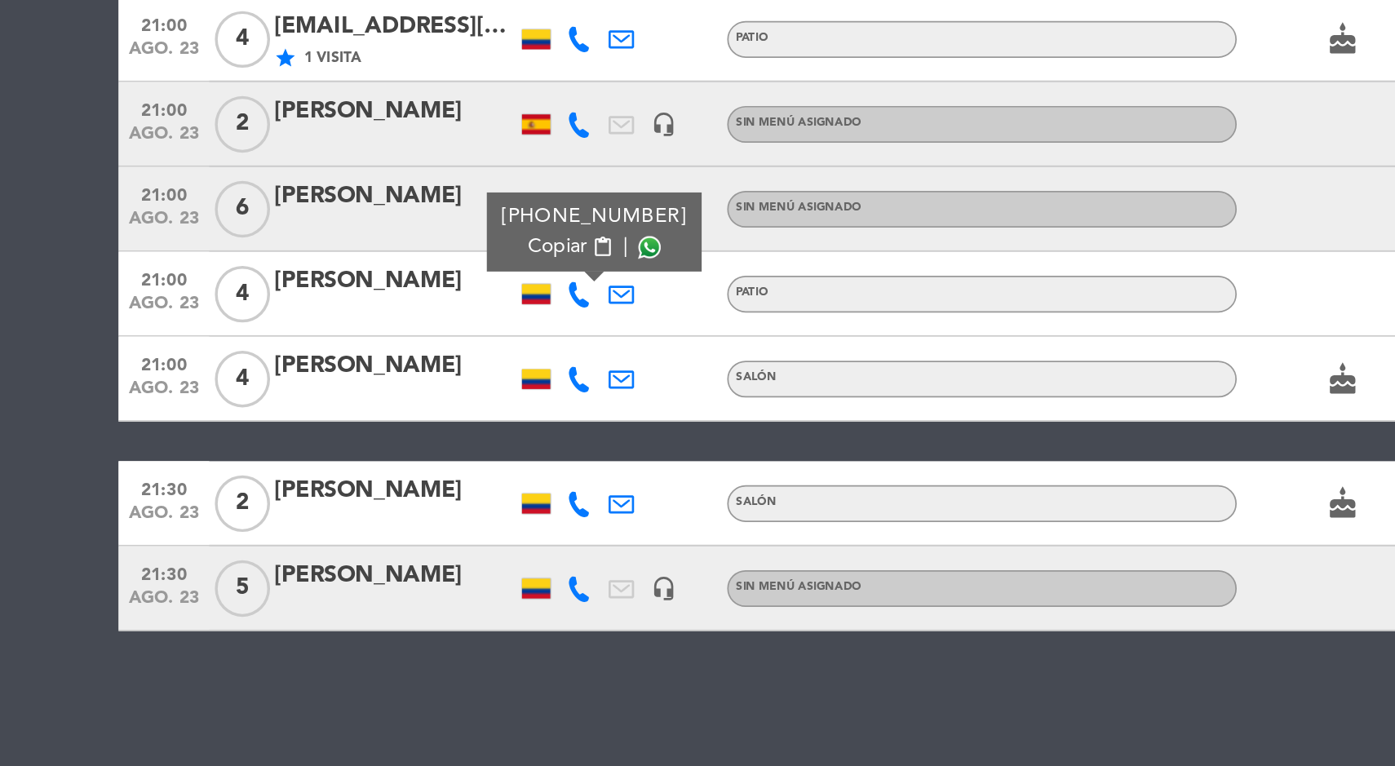
click at [473, 545] on icon at bounding box center [473, 539] width 15 height 15
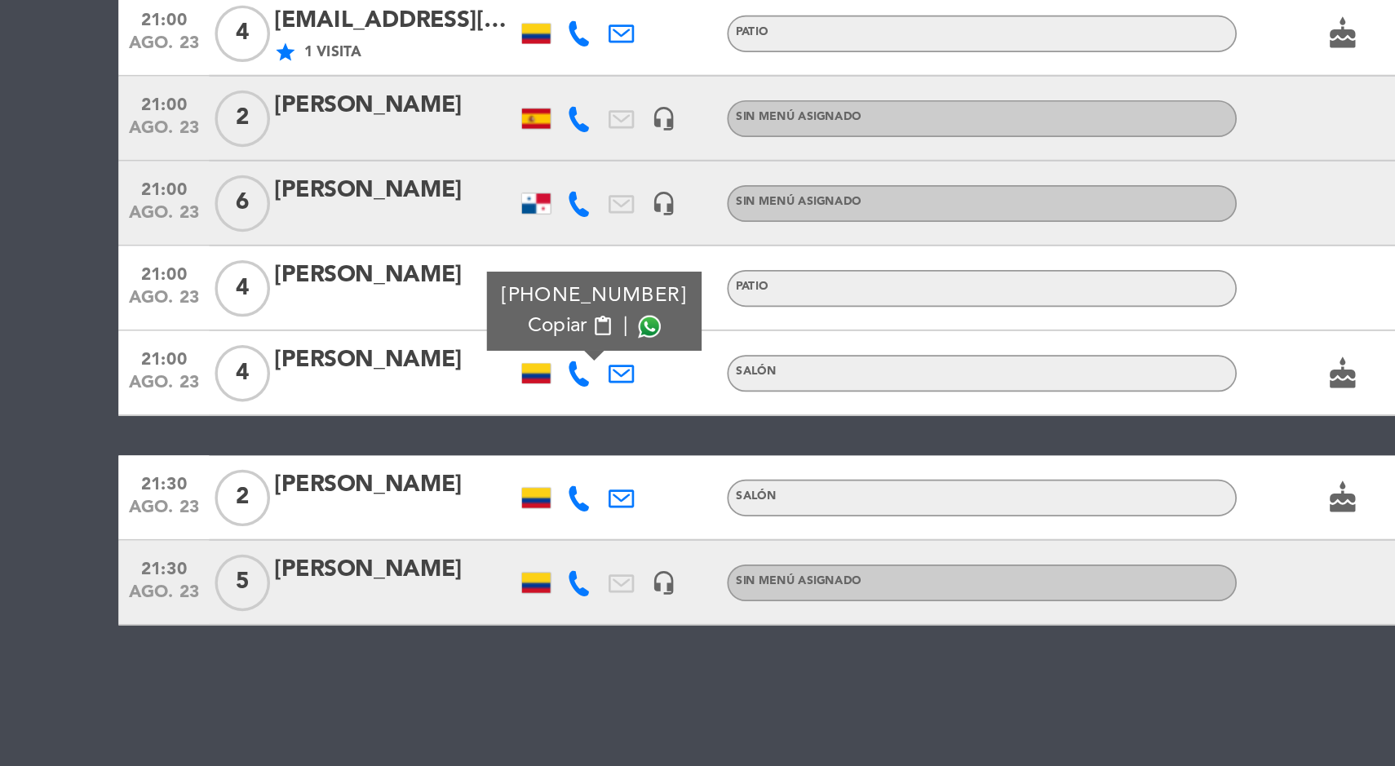
click at [473, 615] on icon at bounding box center [473, 611] width 15 height 15
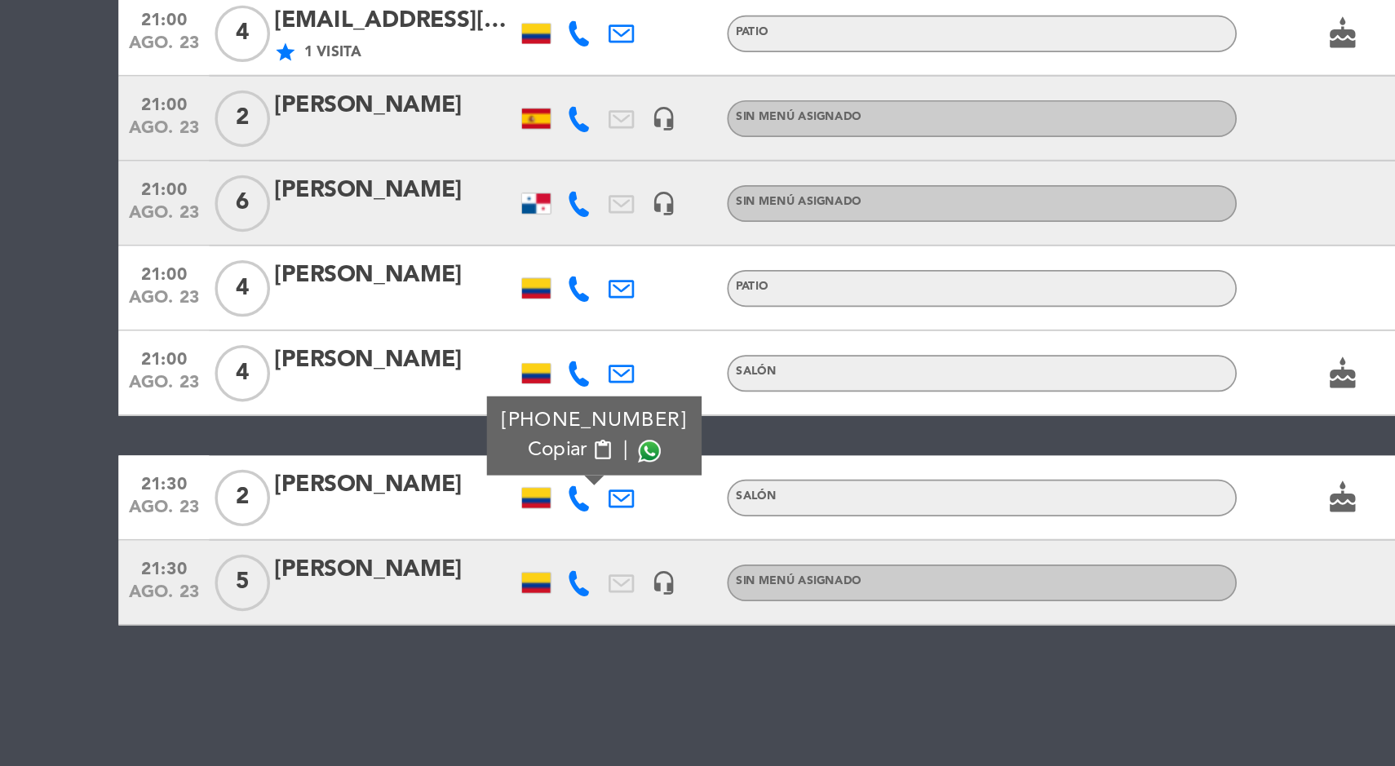
click at [469, 657] on icon at bounding box center [473, 660] width 15 height 15
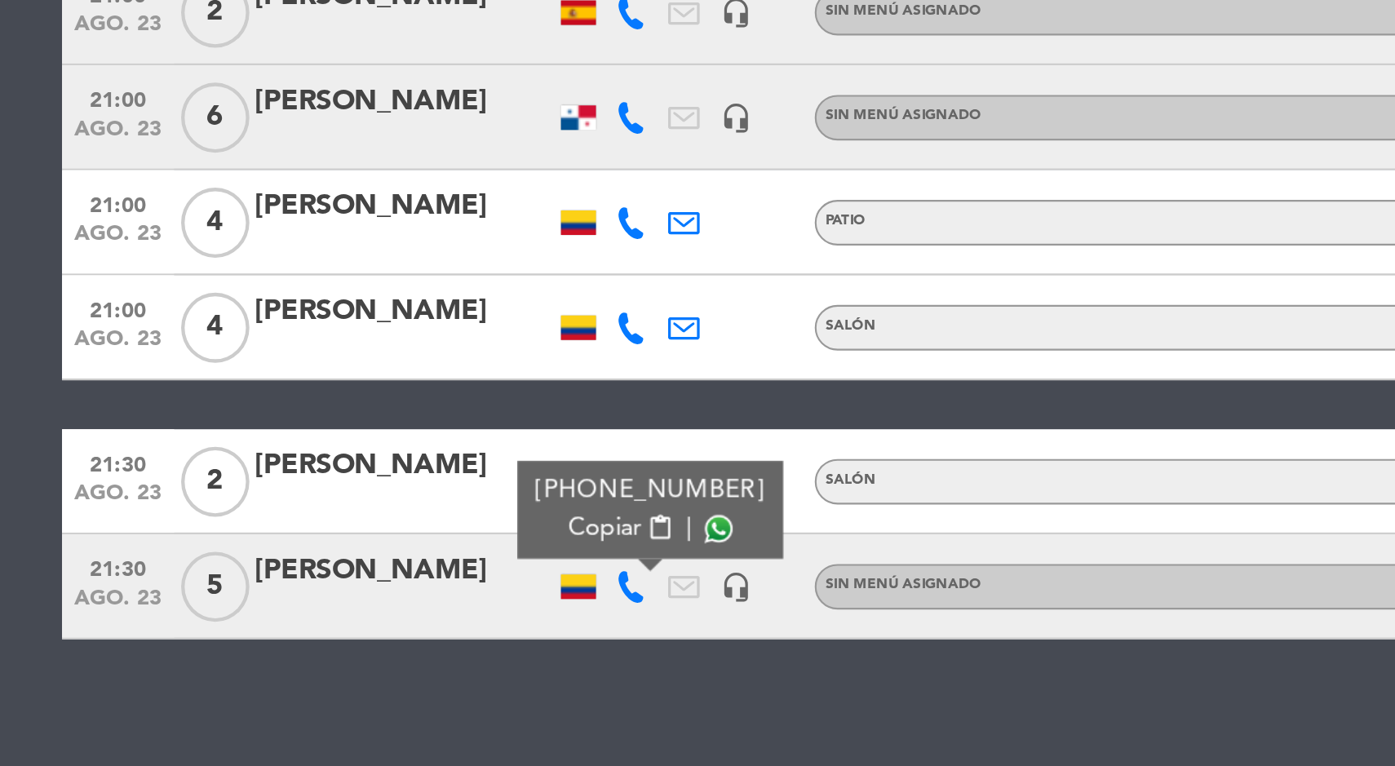
click at [368, 661] on div "[PERSON_NAME]" at bounding box center [367, 652] width 139 height 21
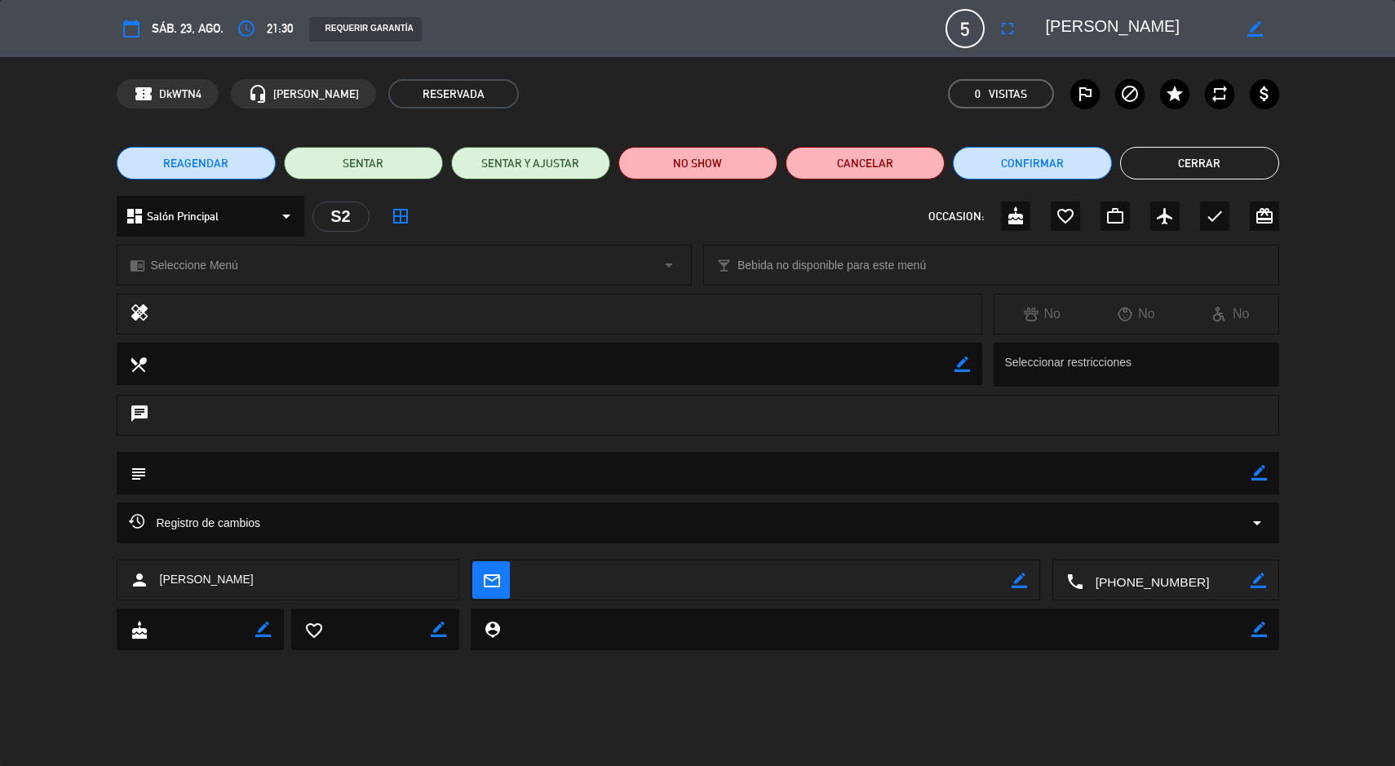
click at [1219, 151] on button "Cerrar" at bounding box center [1199, 163] width 159 height 33
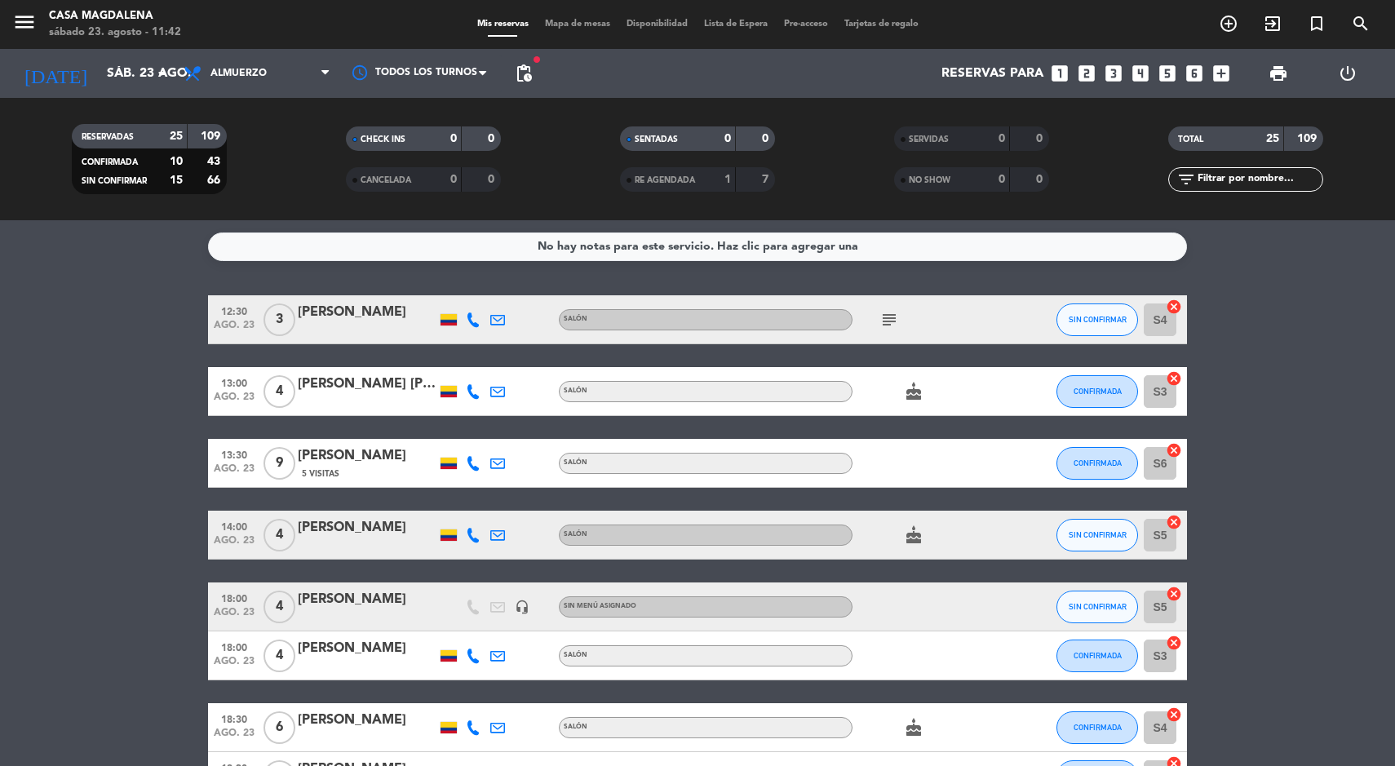
click at [387, 389] on div "[PERSON_NAME] [PERSON_NAME]" at bounding box center [367, 384] width 139 height 21
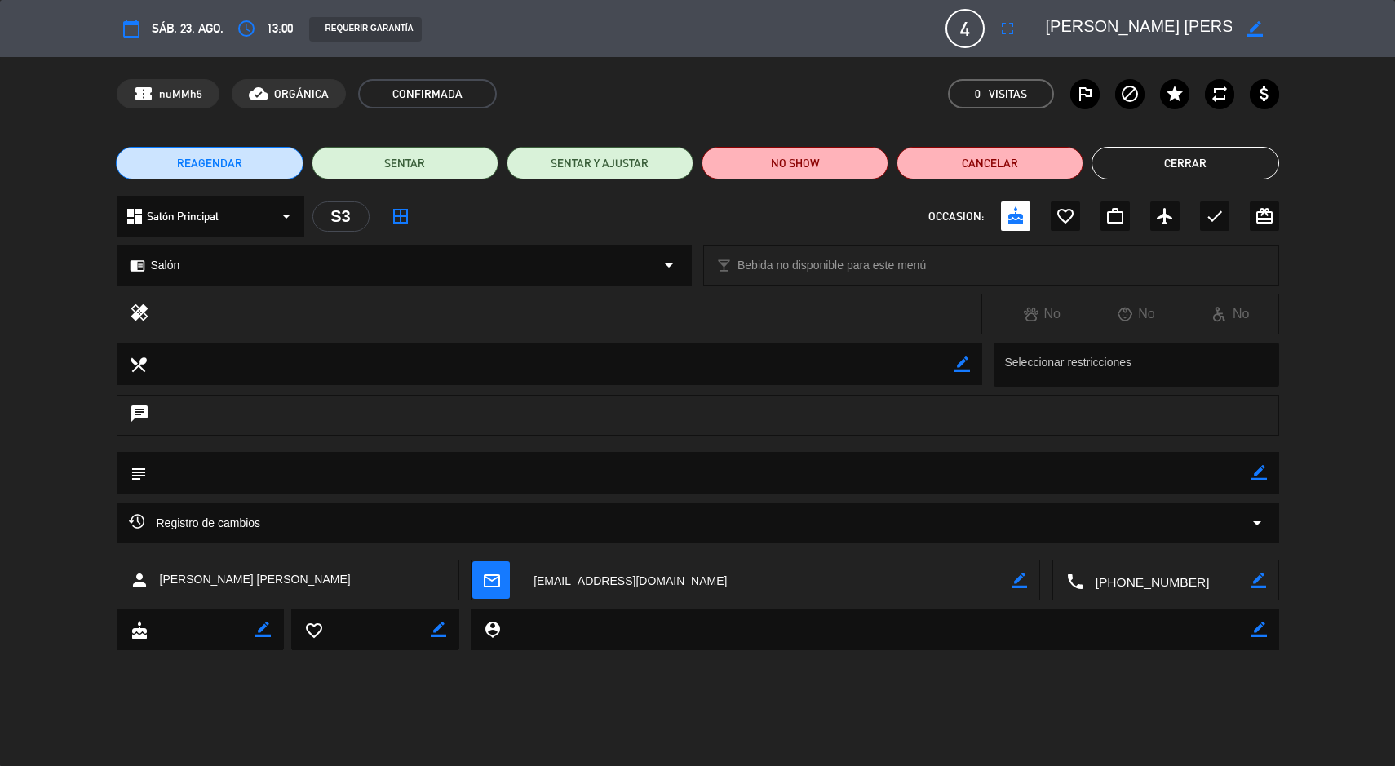
click at [1179, 95] on icon "star" at bounding box center [1175, 94] width 20 height 20
click at [1225, 162] on button "Cerrar" at bounding box center [1185, 163] width 187 height 33
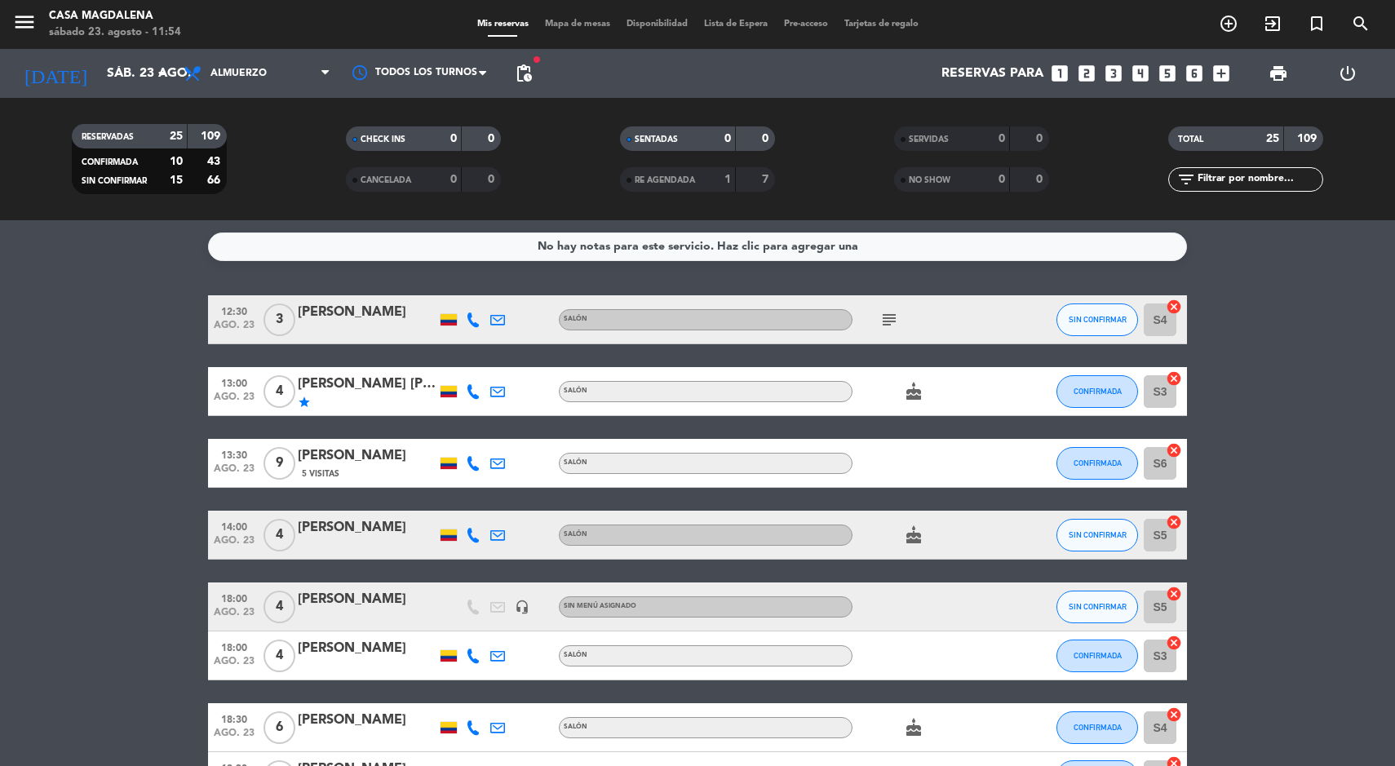
click at [567, 26] on span "Mapa de mesas" at bounding box center [578, 24] width 82 height 9
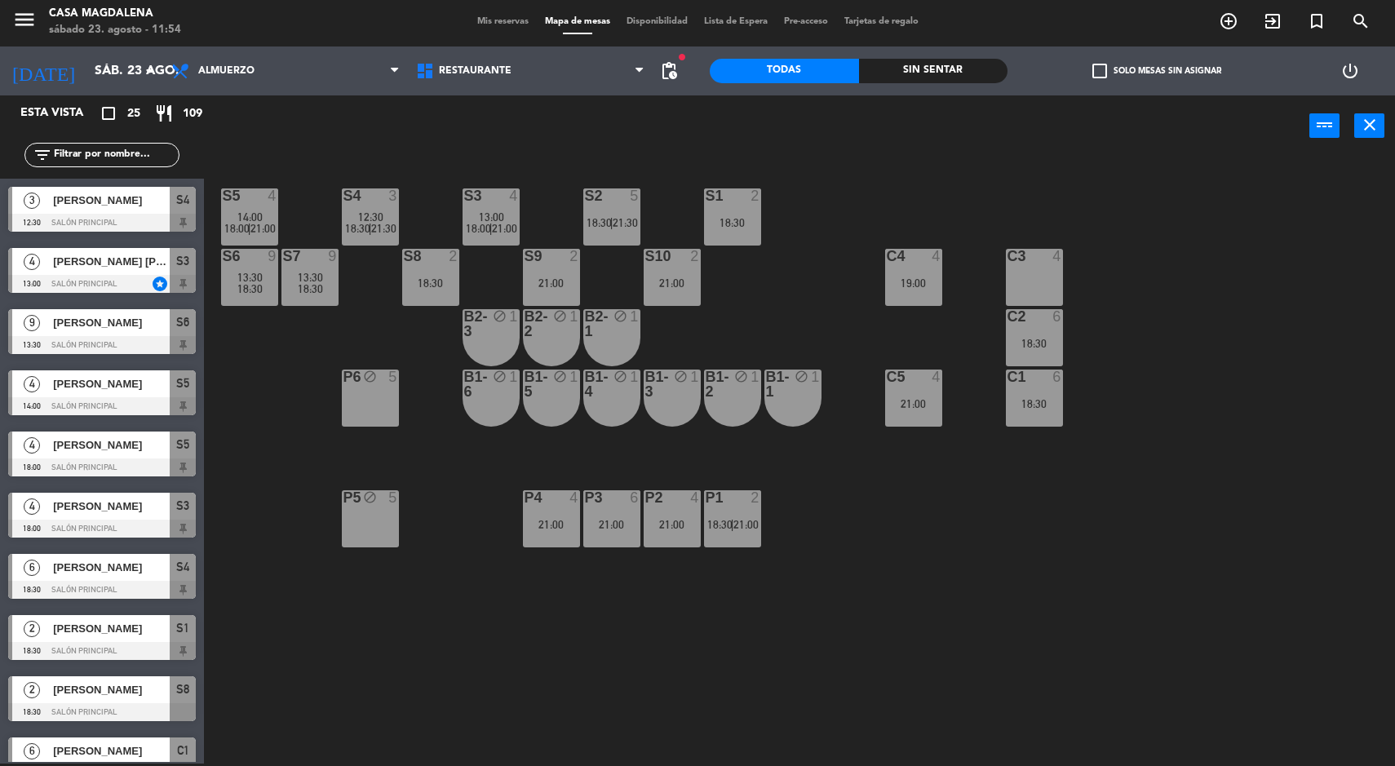
click at [319, 265] on div "S7 9" at bounding box center [309, 257] width 57 height 16
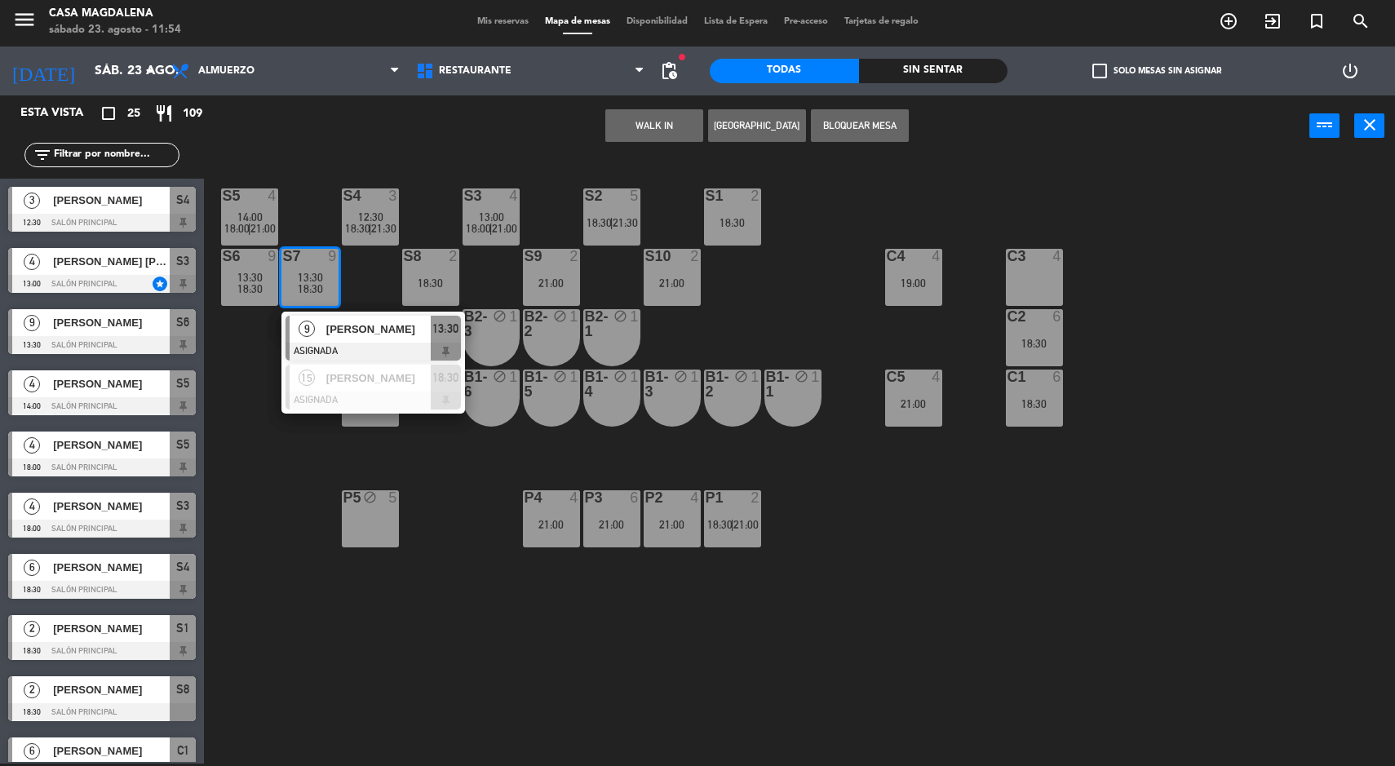
click at [397, 349] on div at bounding box center [373, 352] width 175 height 18
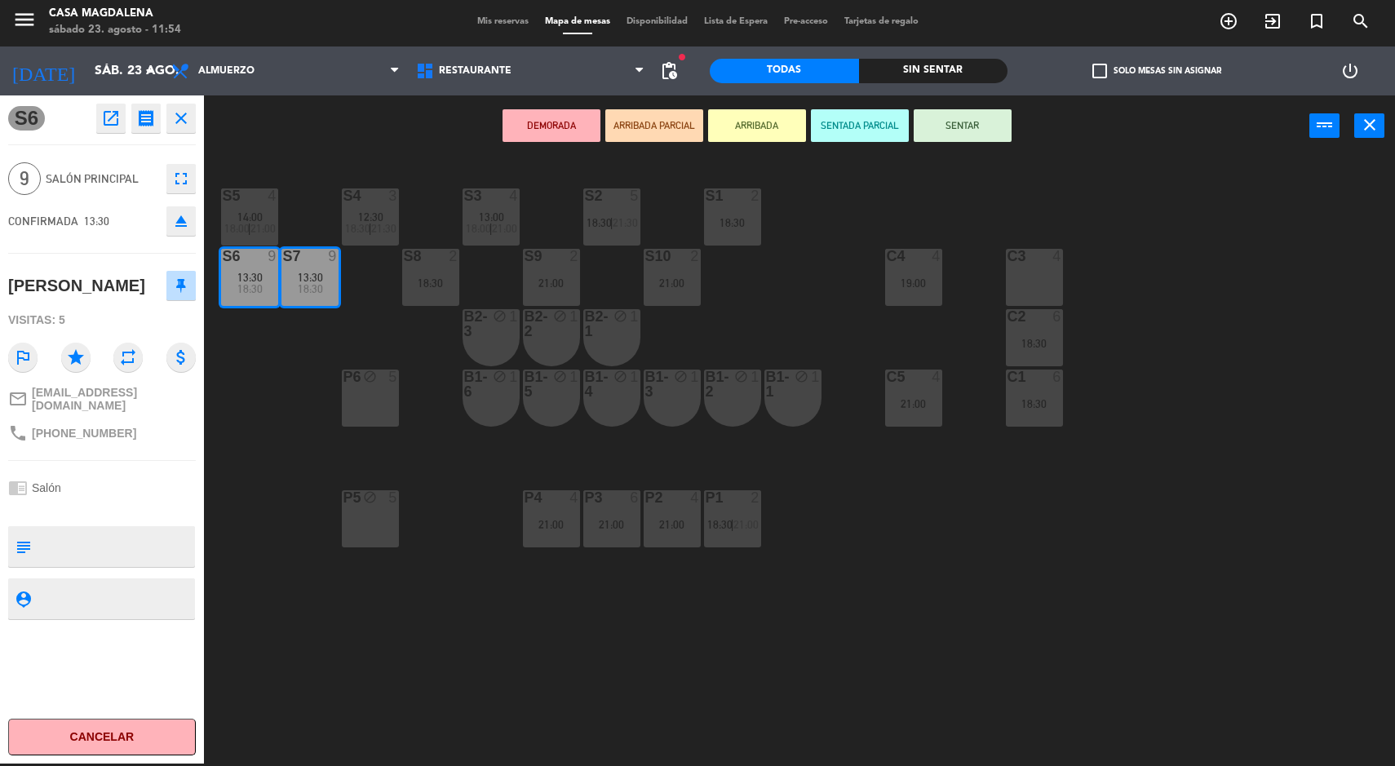
click at [1142, 424] on div "S5 4 14:00 18:00 | 21:00 S4 3 12:30 18:30 | 21:30 S3 4 13:00 18:00 | 21:00 S2 5…" at bounding box center [806, 462] width 1177 height 607
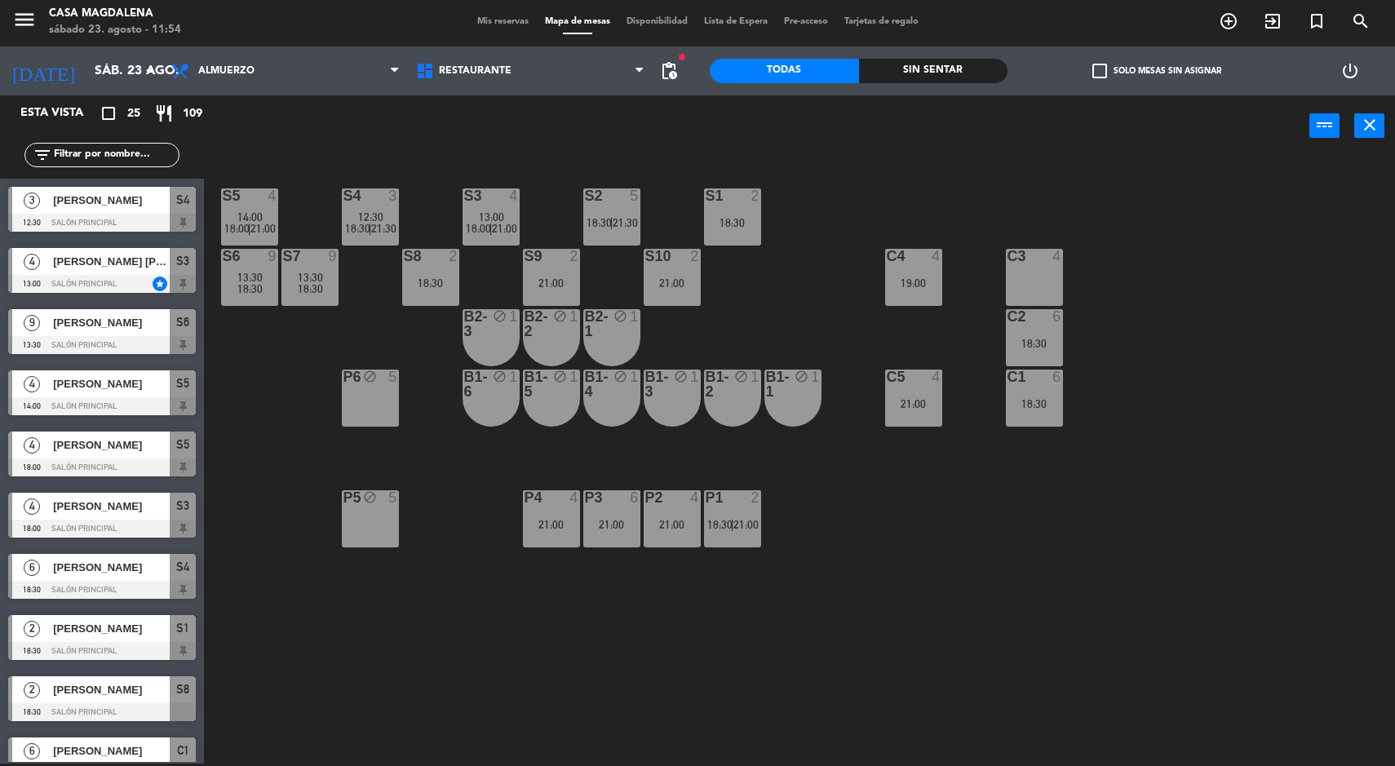
click at [1052, 406] on div "18:30" at bounding box center [1034, 403] width 57 height 11
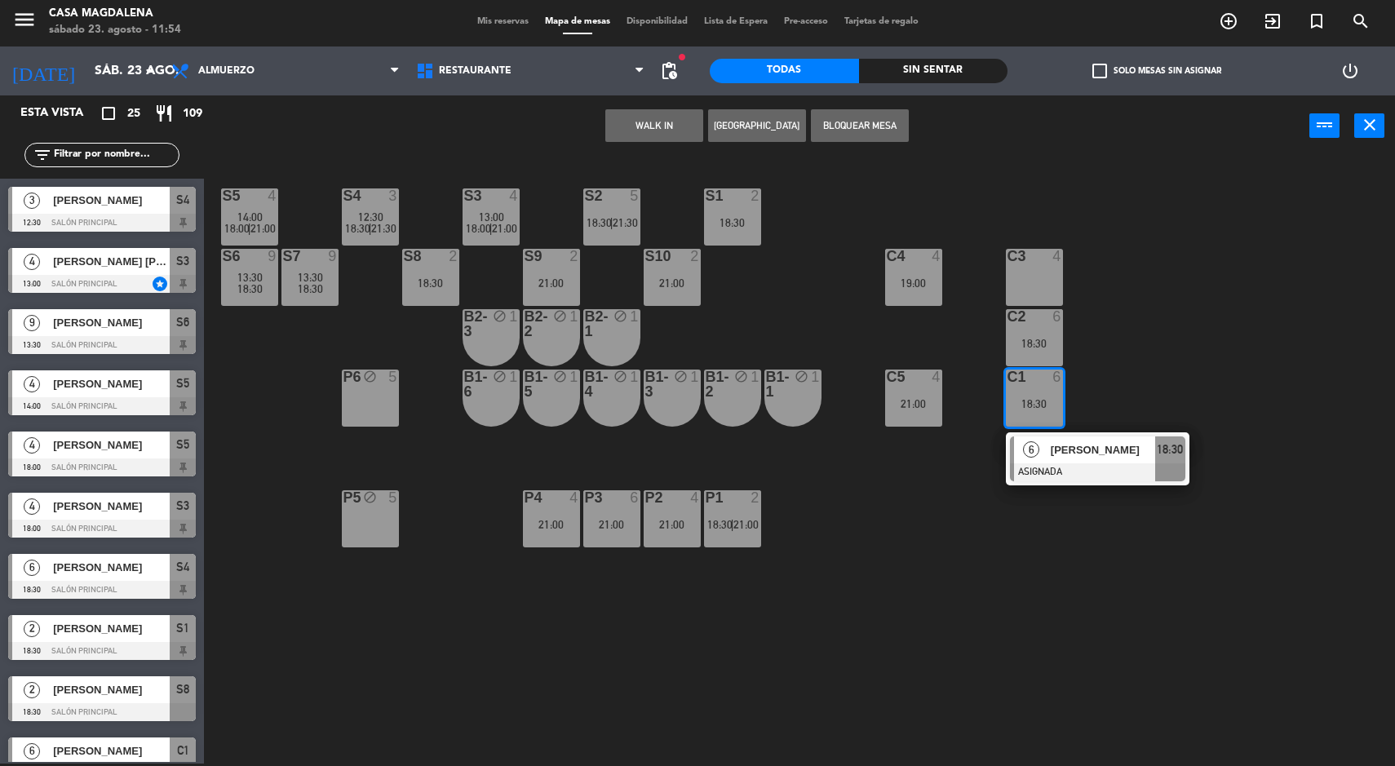
click at [1172, 454] on span "18:30" at bounding box center [1170, 450] width 26 height 20
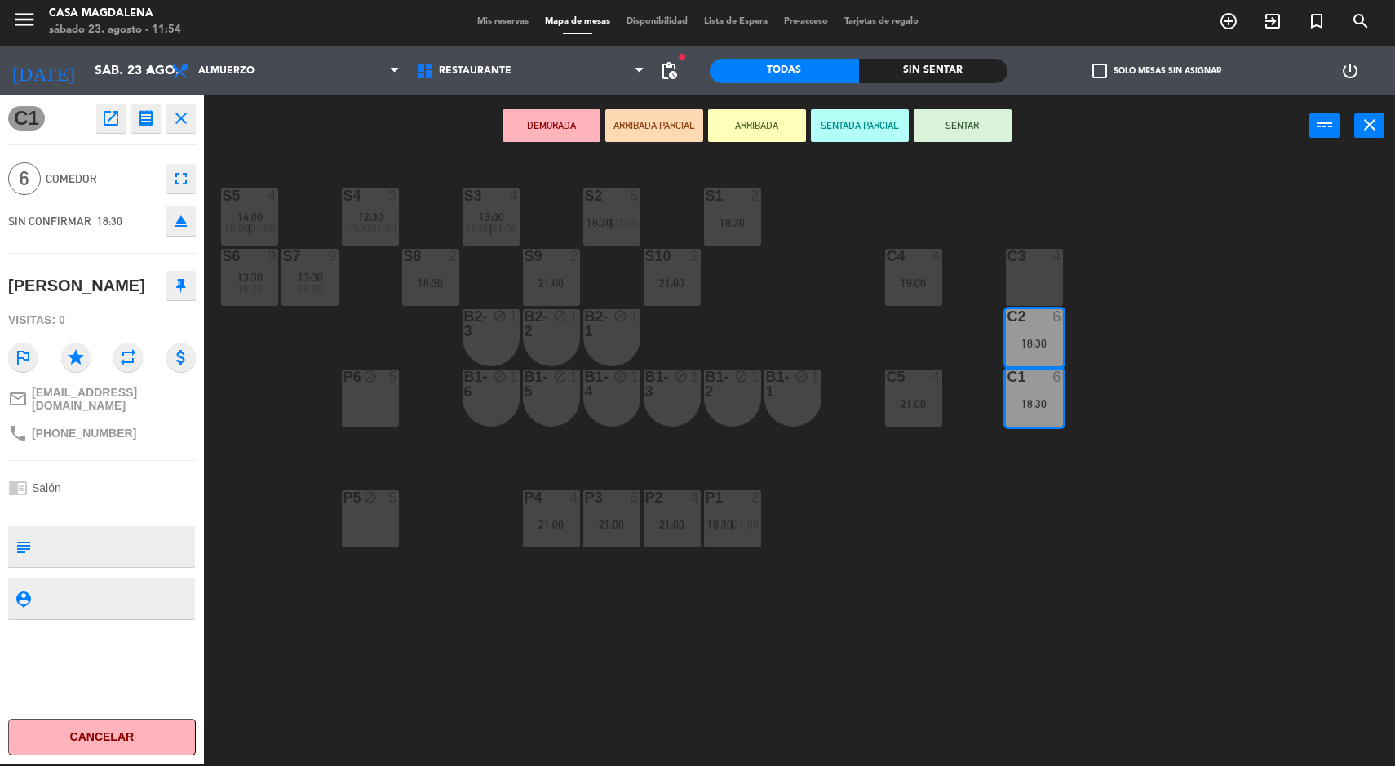
click at [783, 468] on div "S5 4 14:00 18:00 | 21:00 S4 3 12:30 18:30 | 21:30 S3 4 13:00 18:00 | 21:00 S2 5…" at bounding box center [806, 462] width 1177 height 607
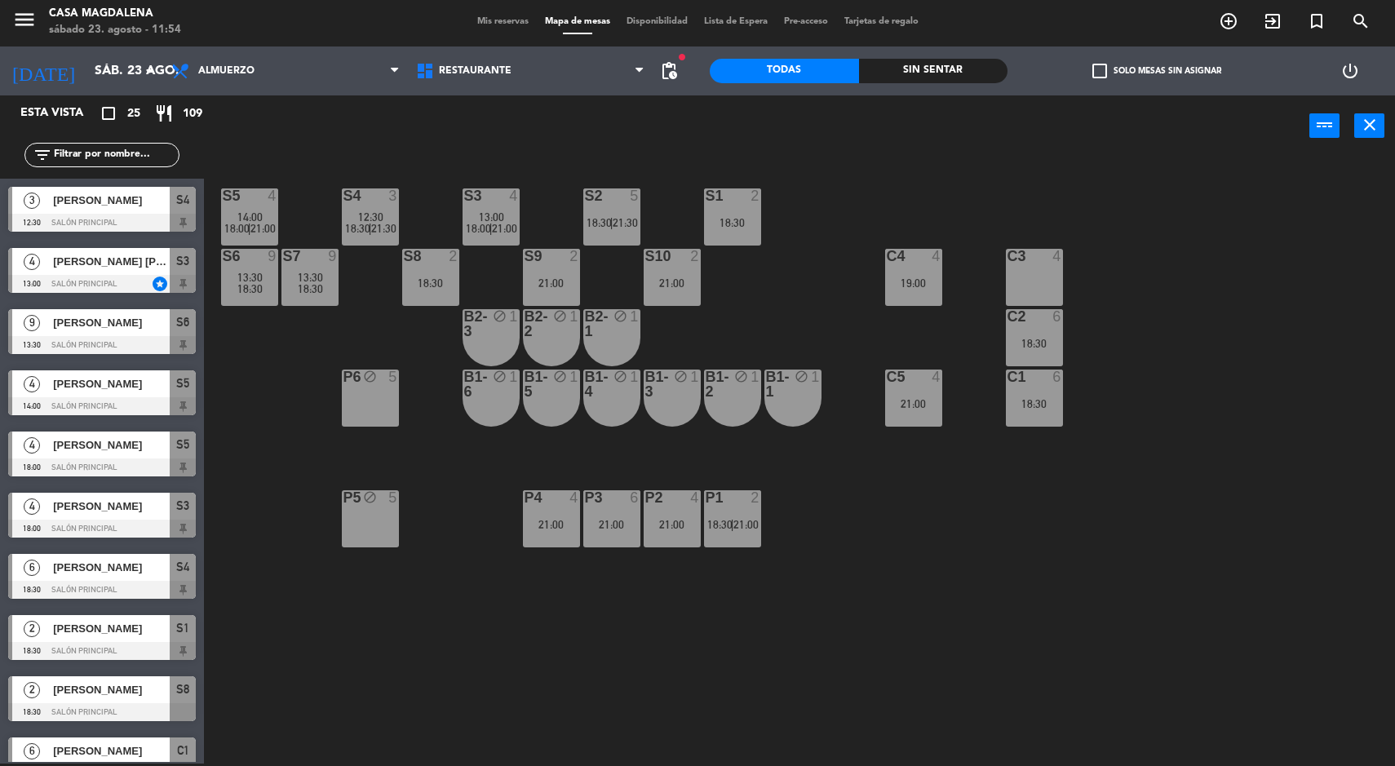
click at [1053, 409] on div "18:30" at bounding box center [1034, 403] width 57 height 11
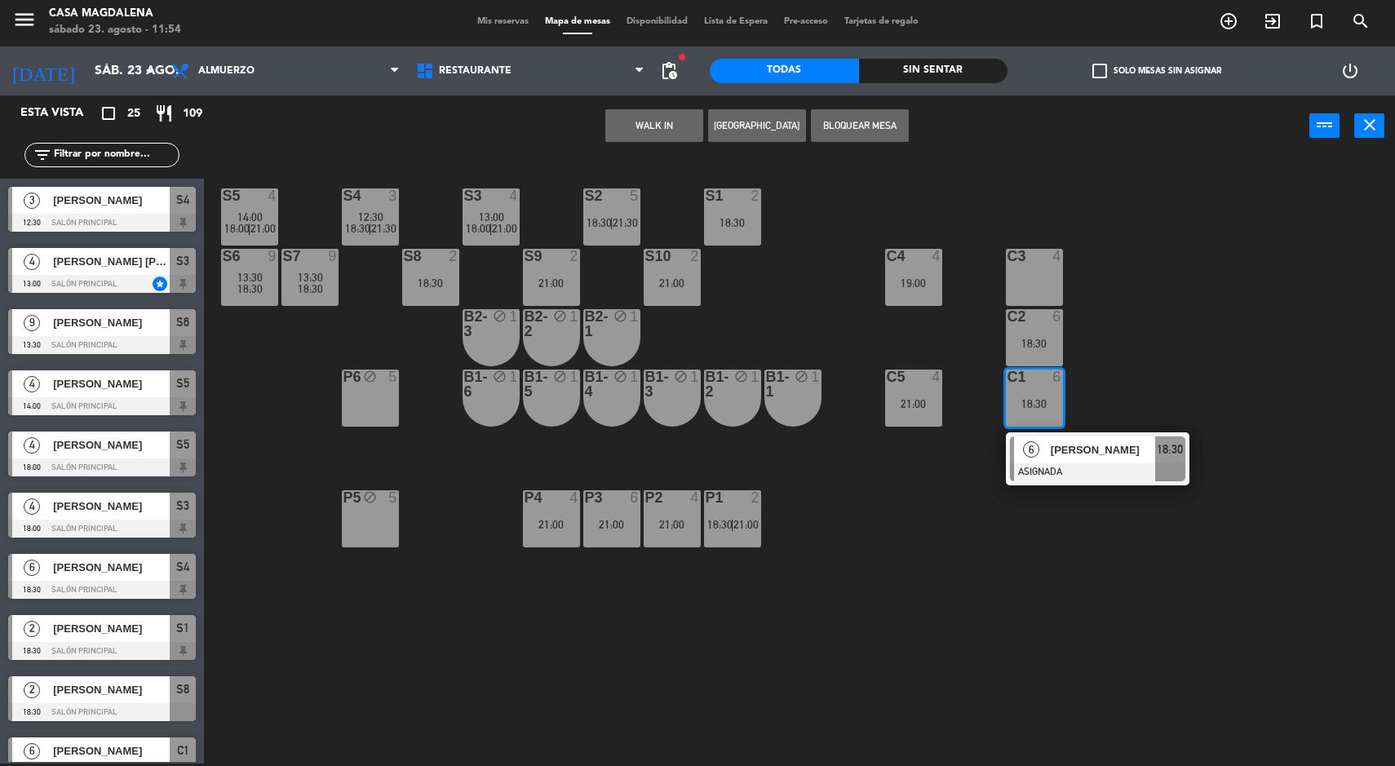
click at [1085, 473] on div at bounding box center [1097, 472] width 175 height 18
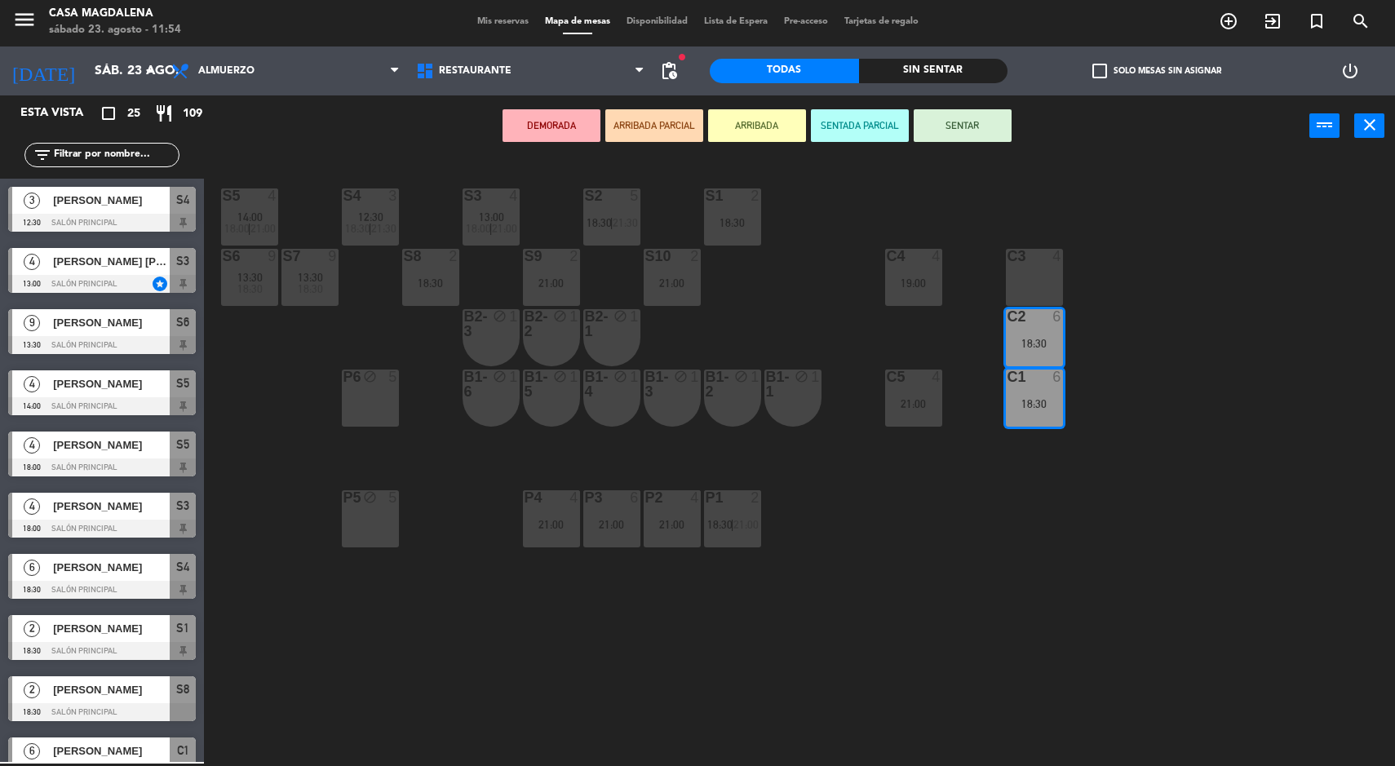
click at [821, 390] on div "1" at bounding box center [819, 384] width 27 height 29
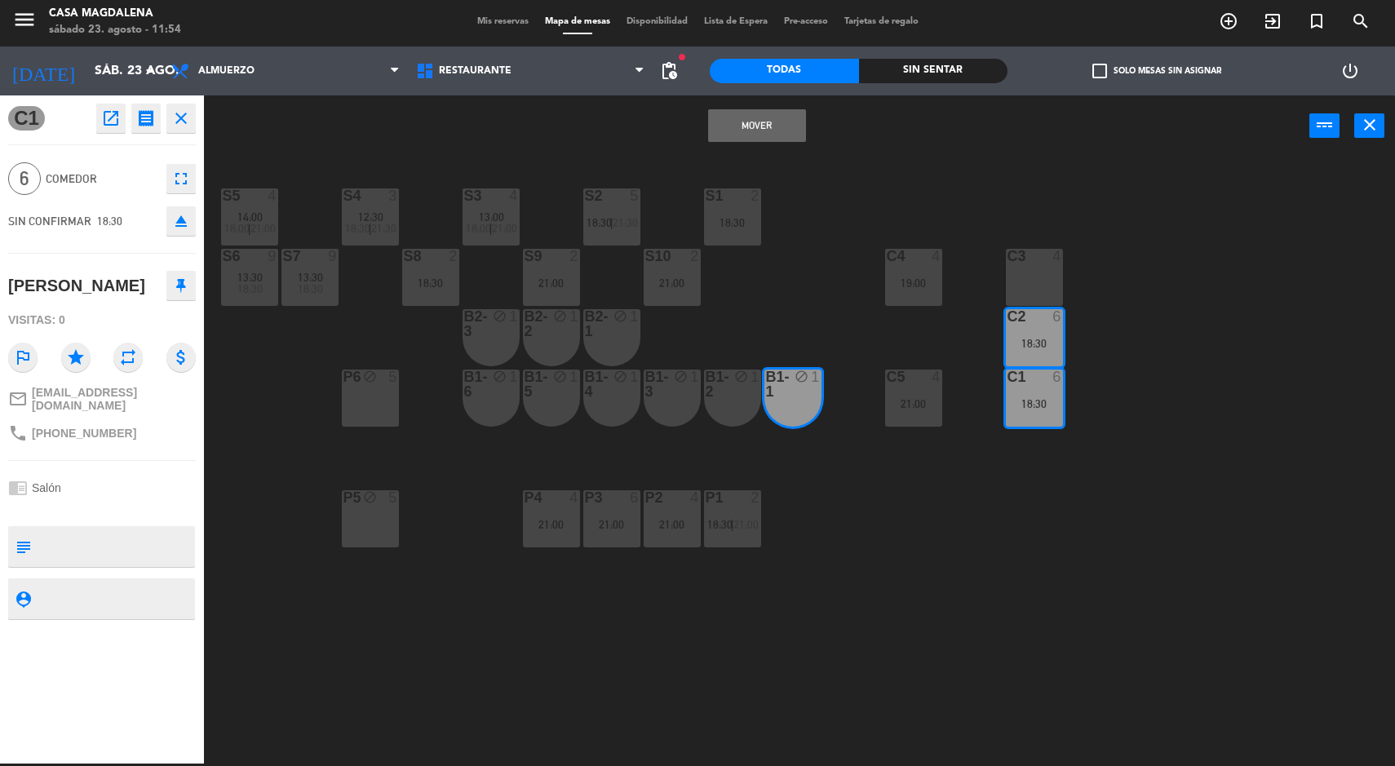
click at [768, 135] on button "Mover" at bounding box center [757, 125] width 98 height 33
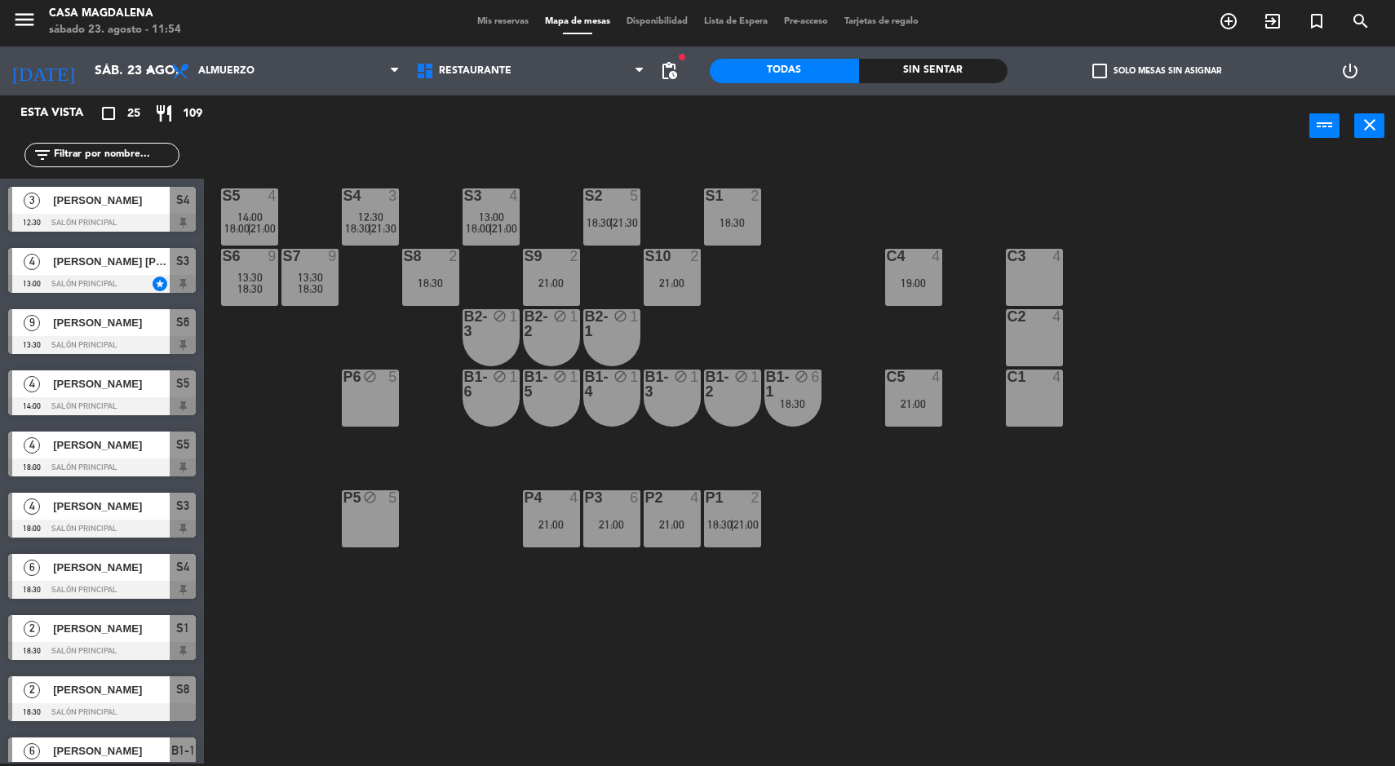
click at [810, 400] on div "18:30" at bounding box center [792, 403] width 57 height 11
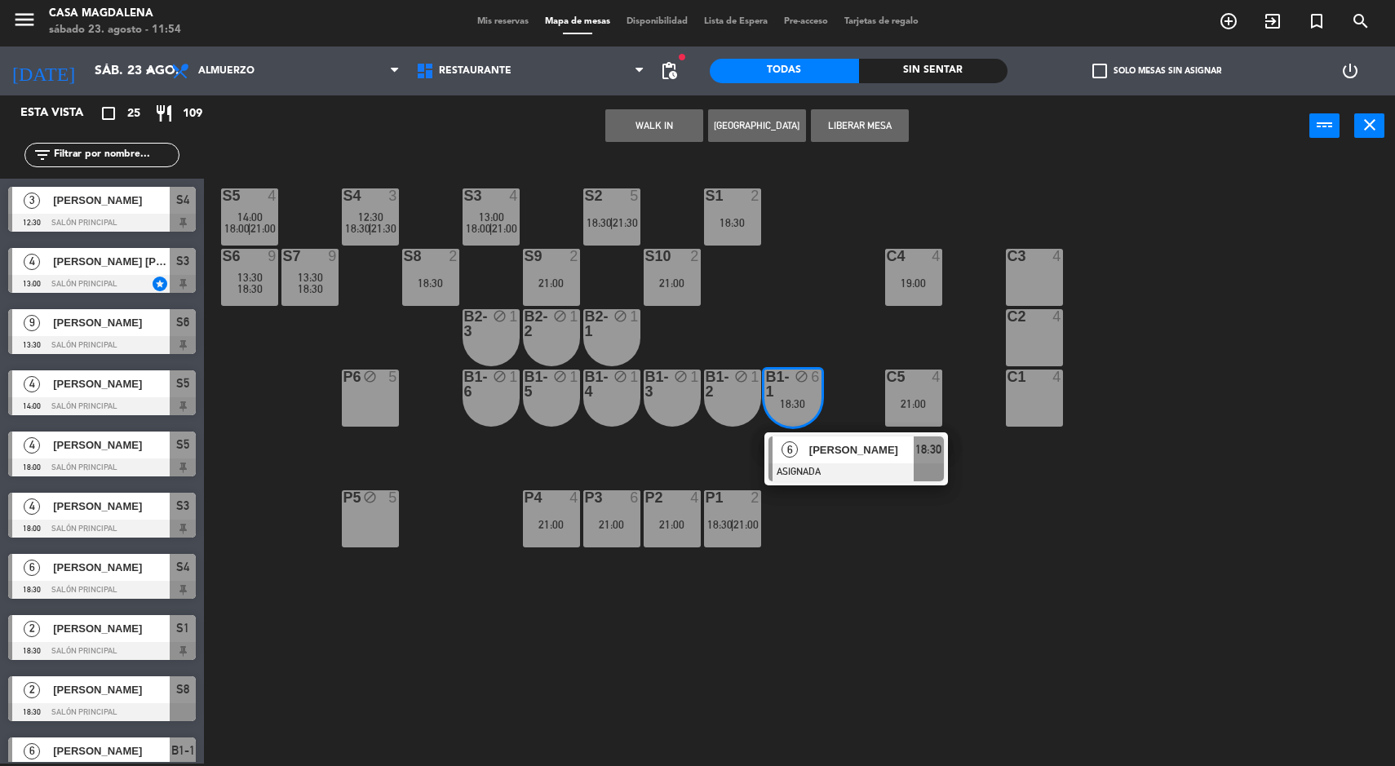
click at [866, 450] on span "[PERSON_NAME]" at bounding box center [861, 449] width 104 height 17
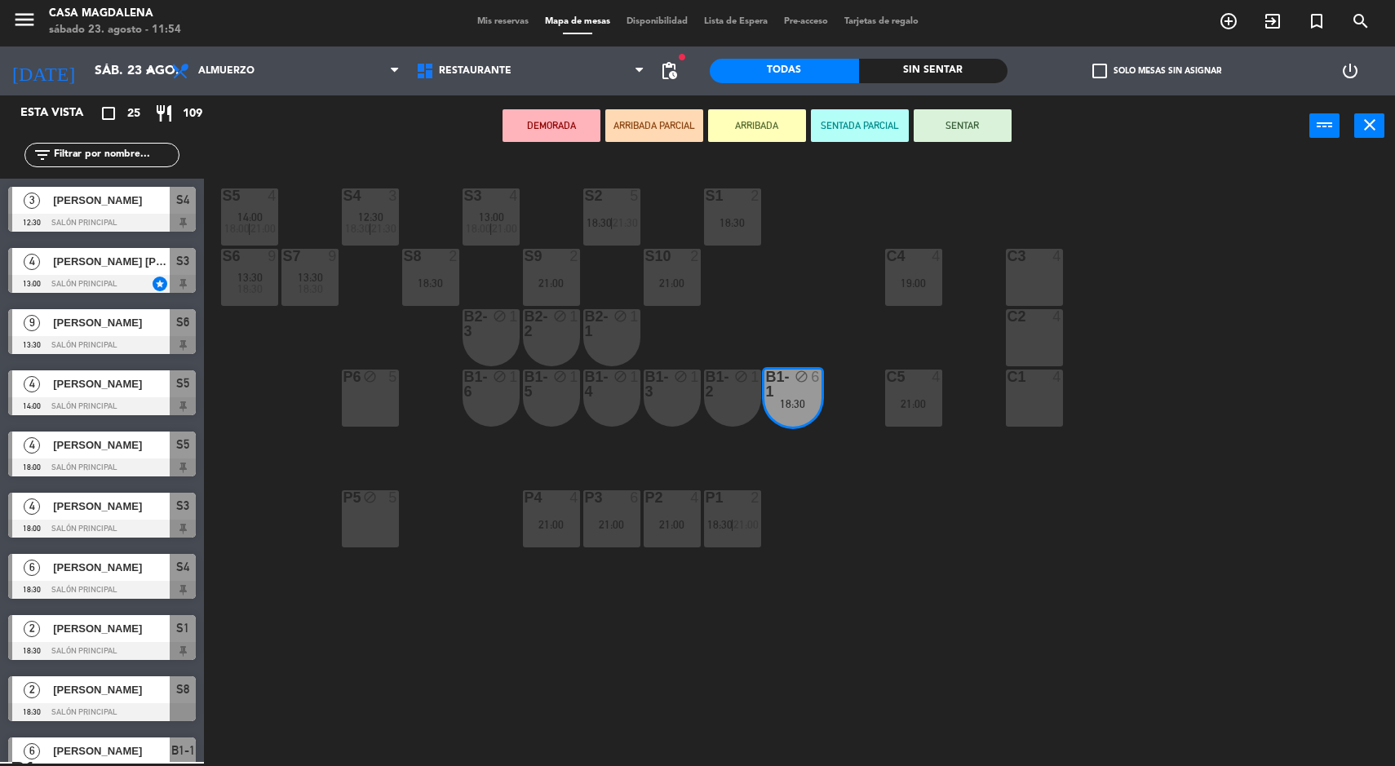
click at [1051, 339] on div "C2 4" at bounding box center [1034, 337] width 57 height 57
click at [1052, 286] on div "C3 4" at bounding box center [1034, 277] width 57 height 57
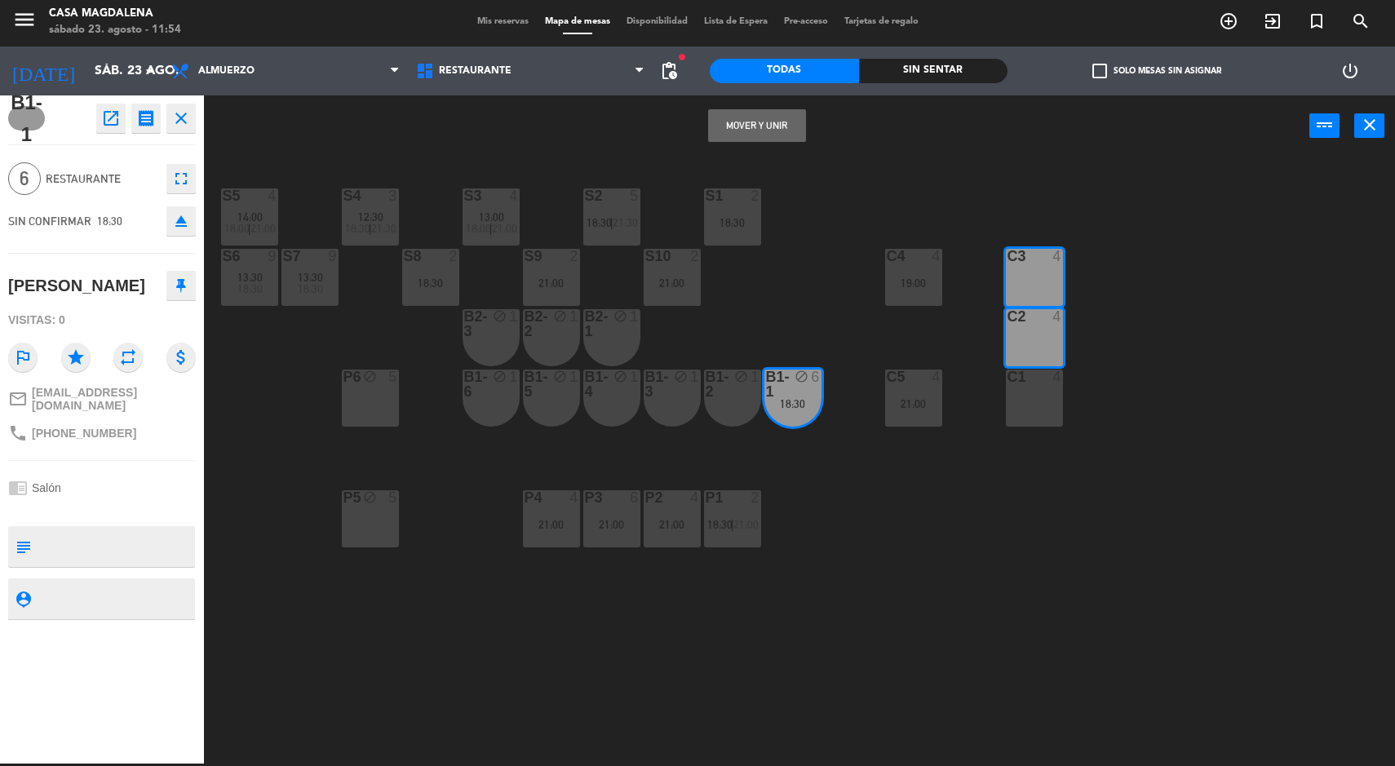
click at [759, 125] on button "Mover y Unir" at bounding box center [757, 125] width 98 height 33
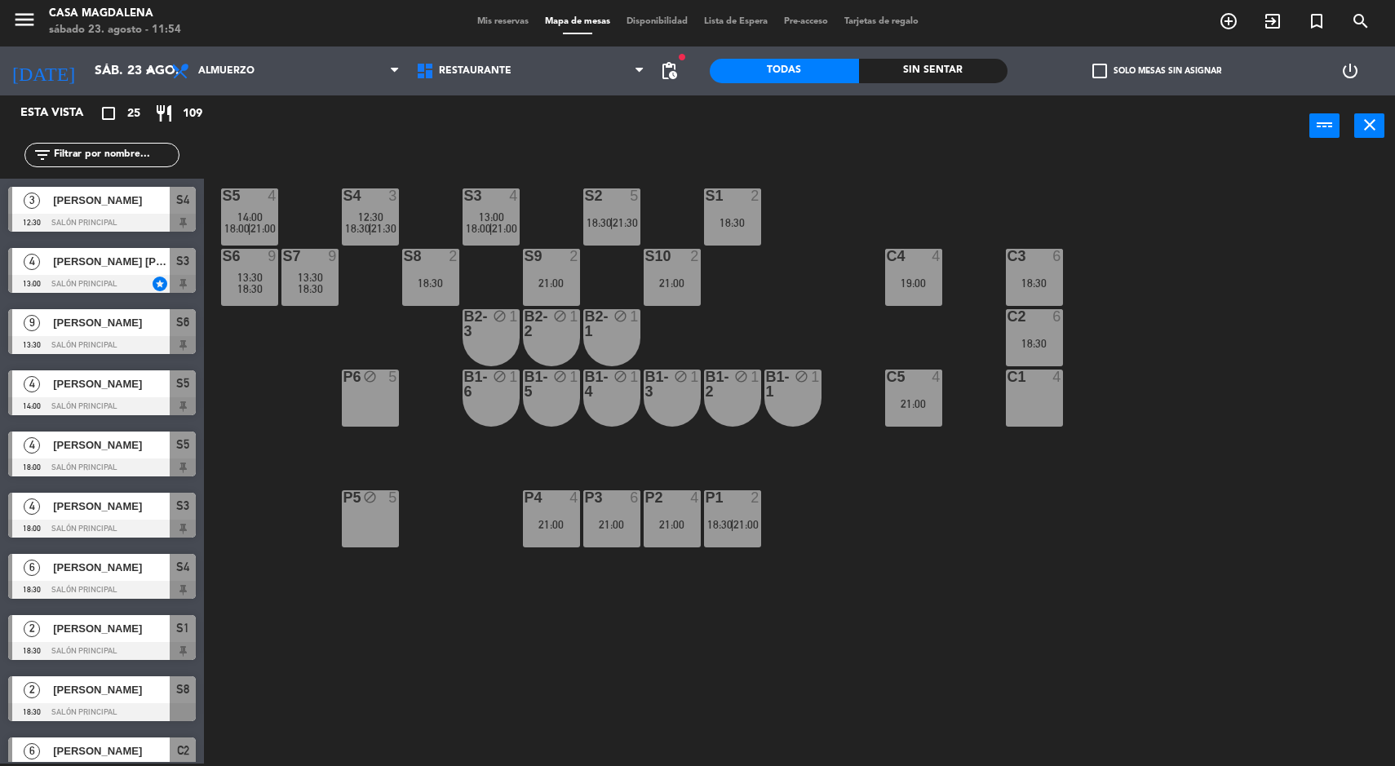
click at [1281, 326] on div "S5 4 14:00 18:00 | 21:00 S4 3 12:30 18:30 | 21:30 S3 4 13:00 18:00 | 21:00 S2 5…" at bounding box center [806, 462] width 1177 height 607
click at [1049, 348] on div "18:30" at bounding box center [1034, 343] width 57 height 11
click at [1358, 232] on div "S5 4 14:00 18:00 | 21:00 S4 3 12:30 18:30 | 21:30 S3 4 13:00 18:00 | 21:00 S2 5…" at bounding box center [806, 462] width 1177 height 607
click at [357, 205] on div "S4 3 12:30 18:30 | 21:30" at bounding box center [370, 216] width 57 height 57
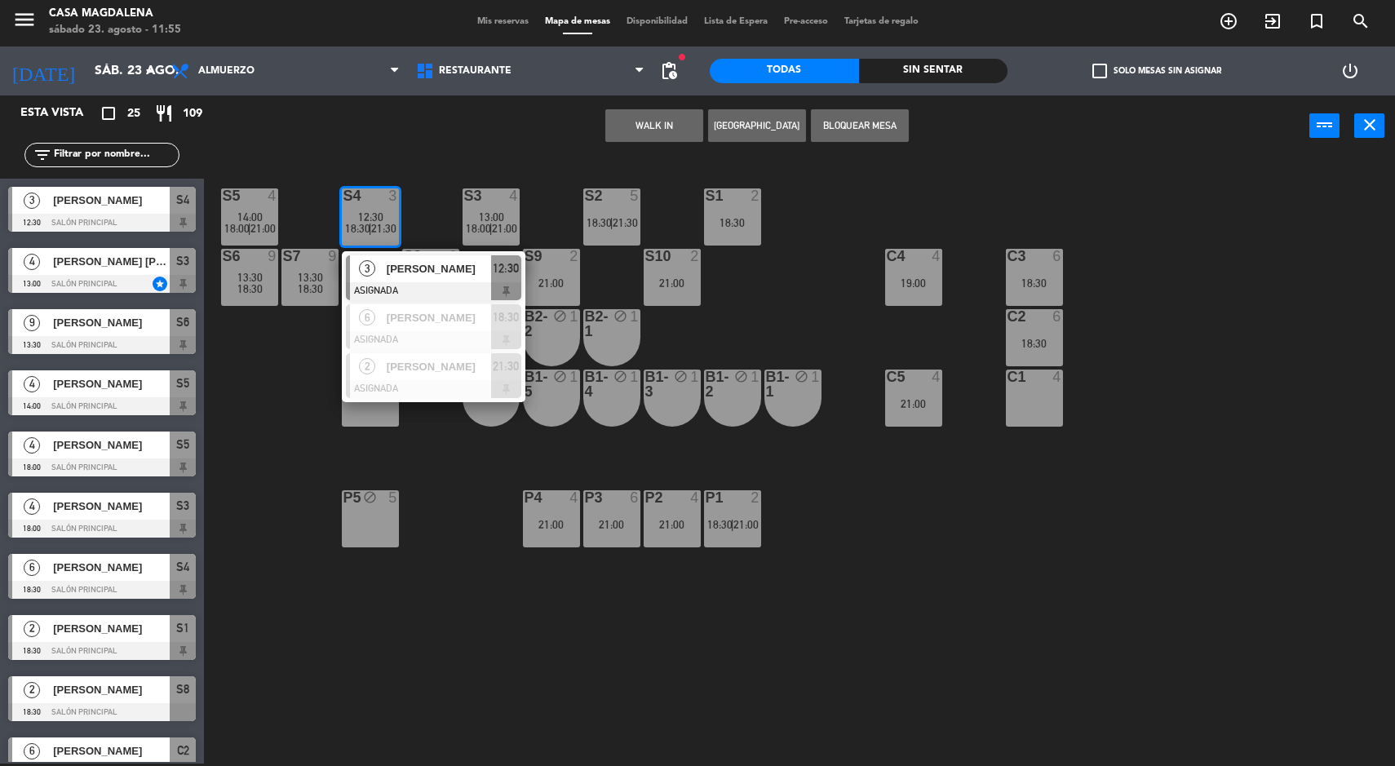
click at [380, 284] on div at bounding box center [433, 291] width 175 height 18
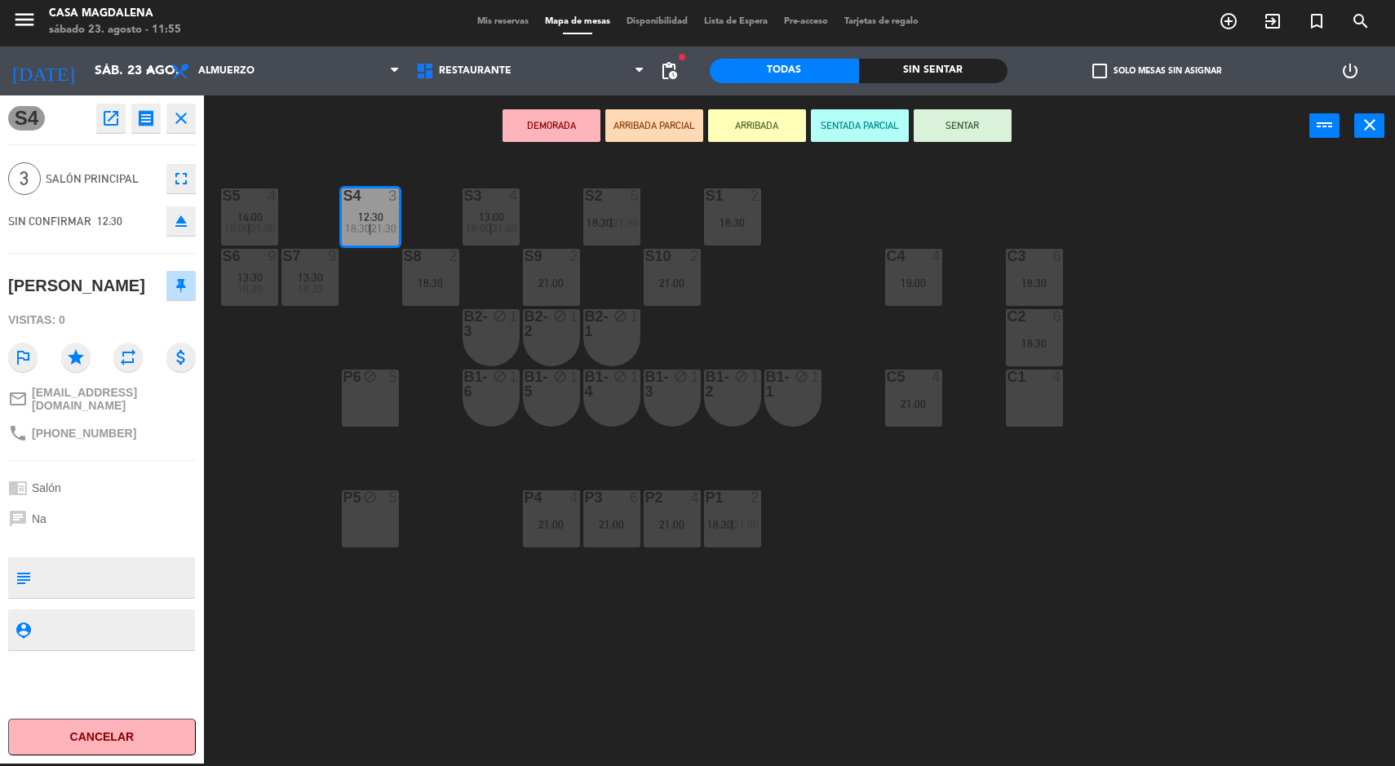
click at [462, 662] on div "S5 4 14:00 18:00 | 21:00 S4 3 12:30 18:30 | 21:30 S3 4 13:00 18:00 | 21:00 S2 5…" at bounding box center [806, 462] width 1177 height 607
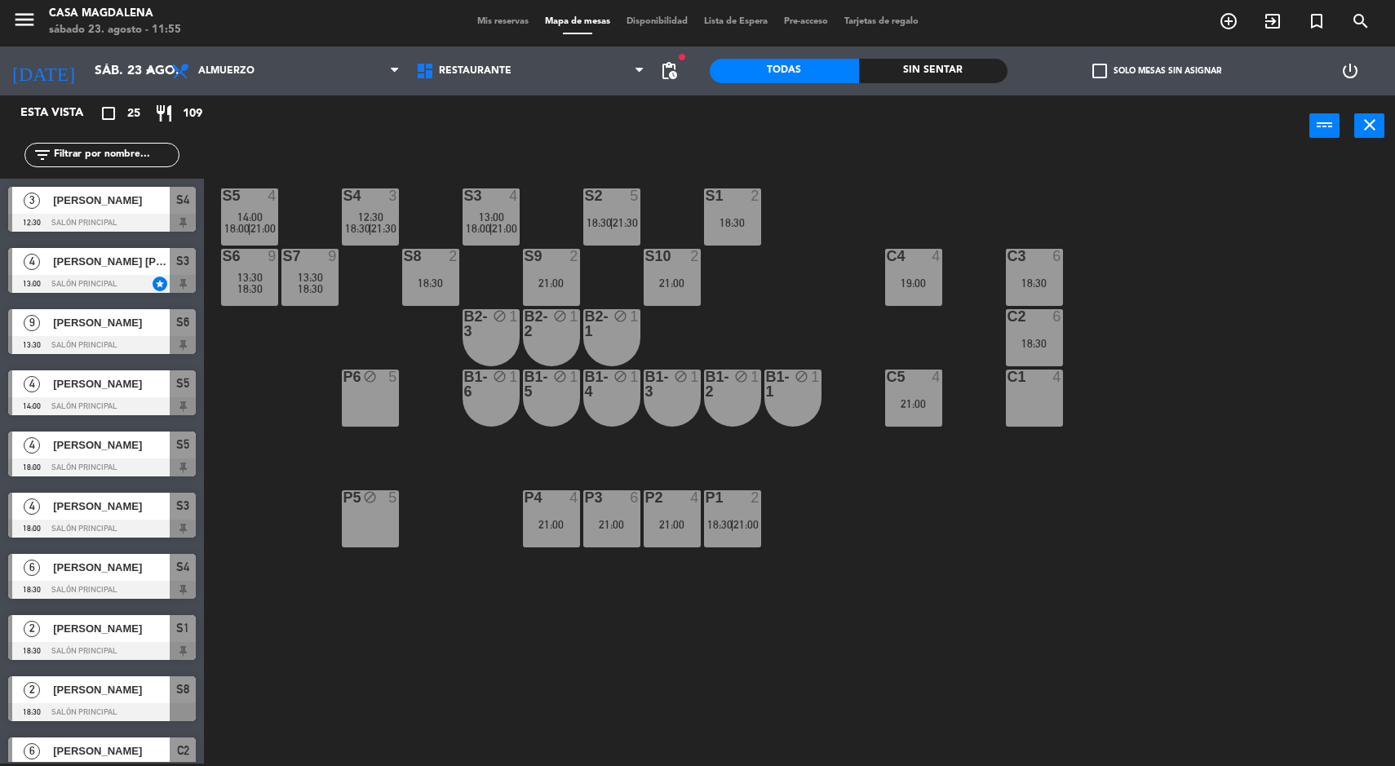
click at [516, 211] on div "13:00" at bounding box center [491, 216] width 57 height 11
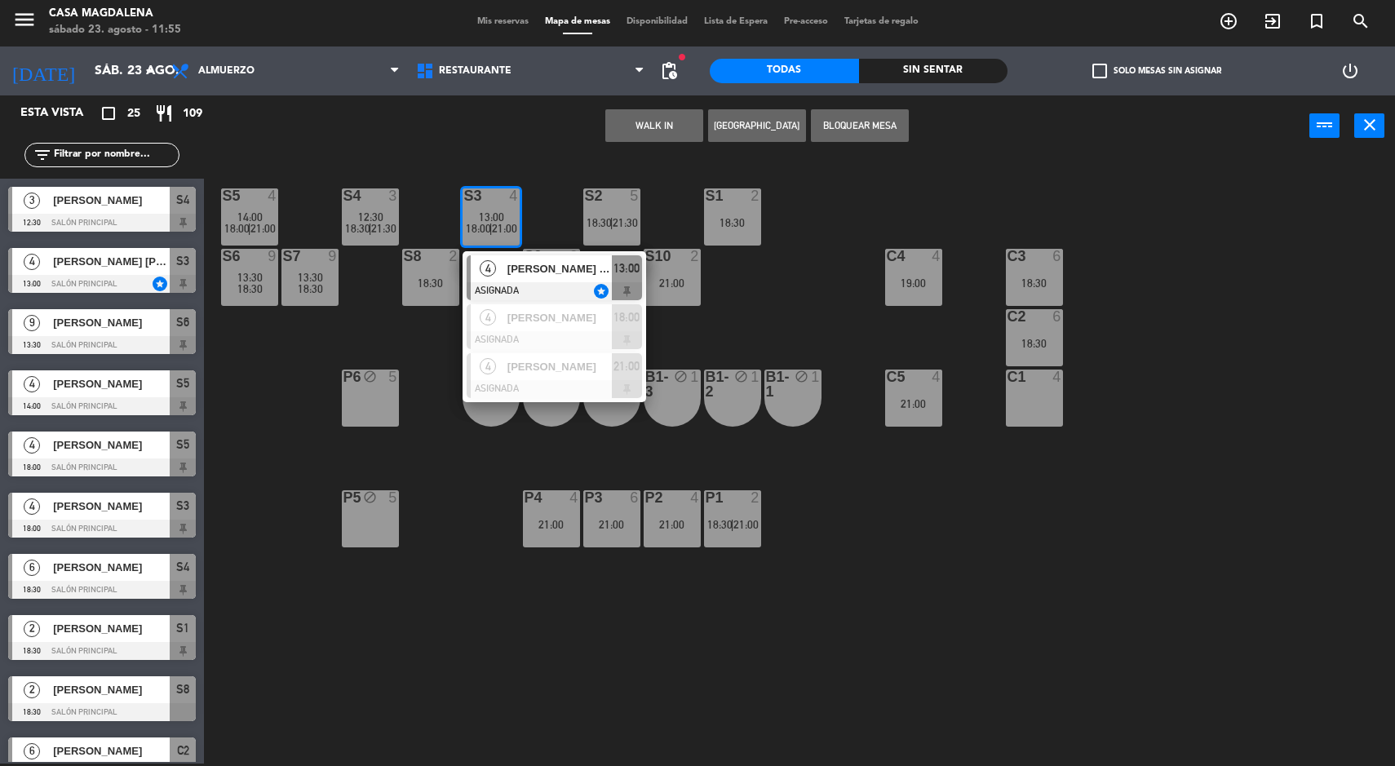
click at [568, 270] on span "[PERSON_NAME] [PERSON_NAME]" at bounding box center [559, 268] width 104 height 17
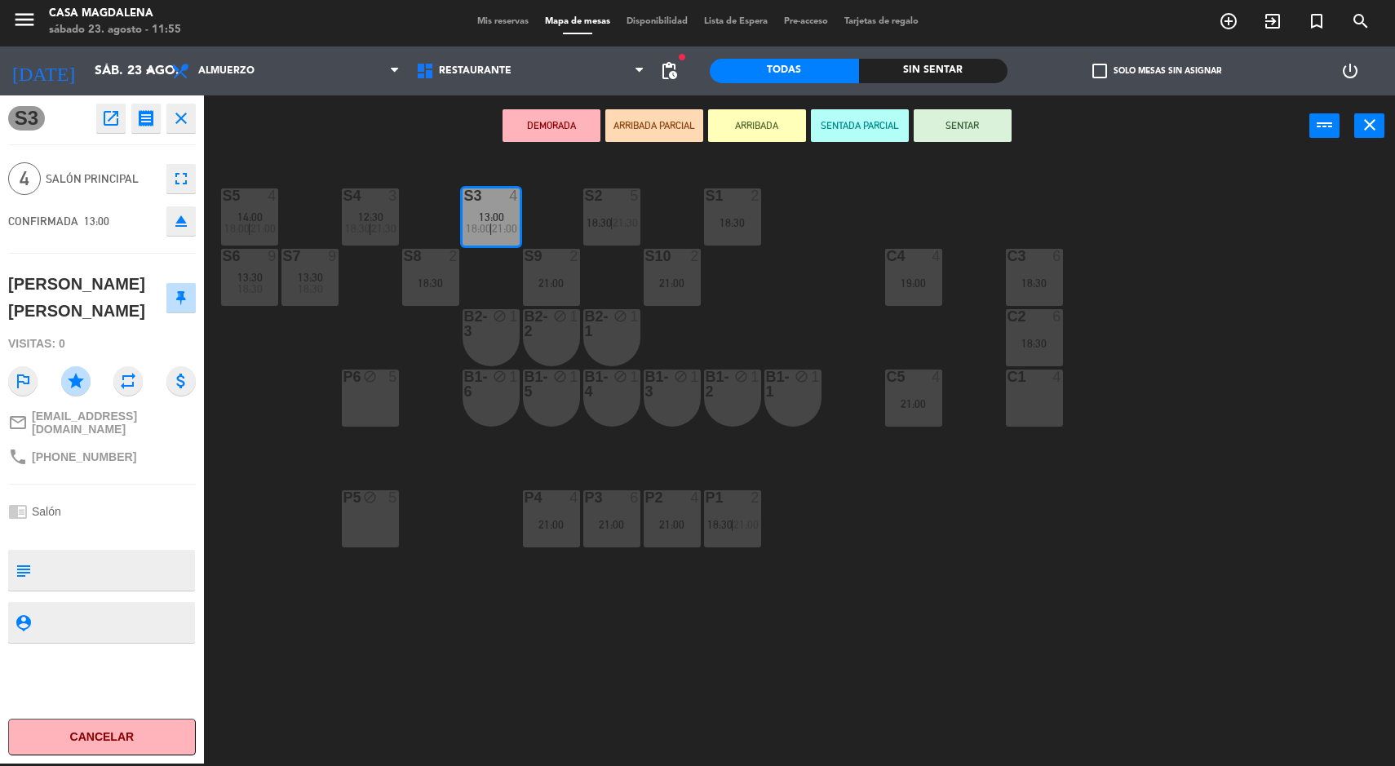
click at [742, 236] on div "S1 2 18:30" at bounding box center [732, 216] width 57 height 57
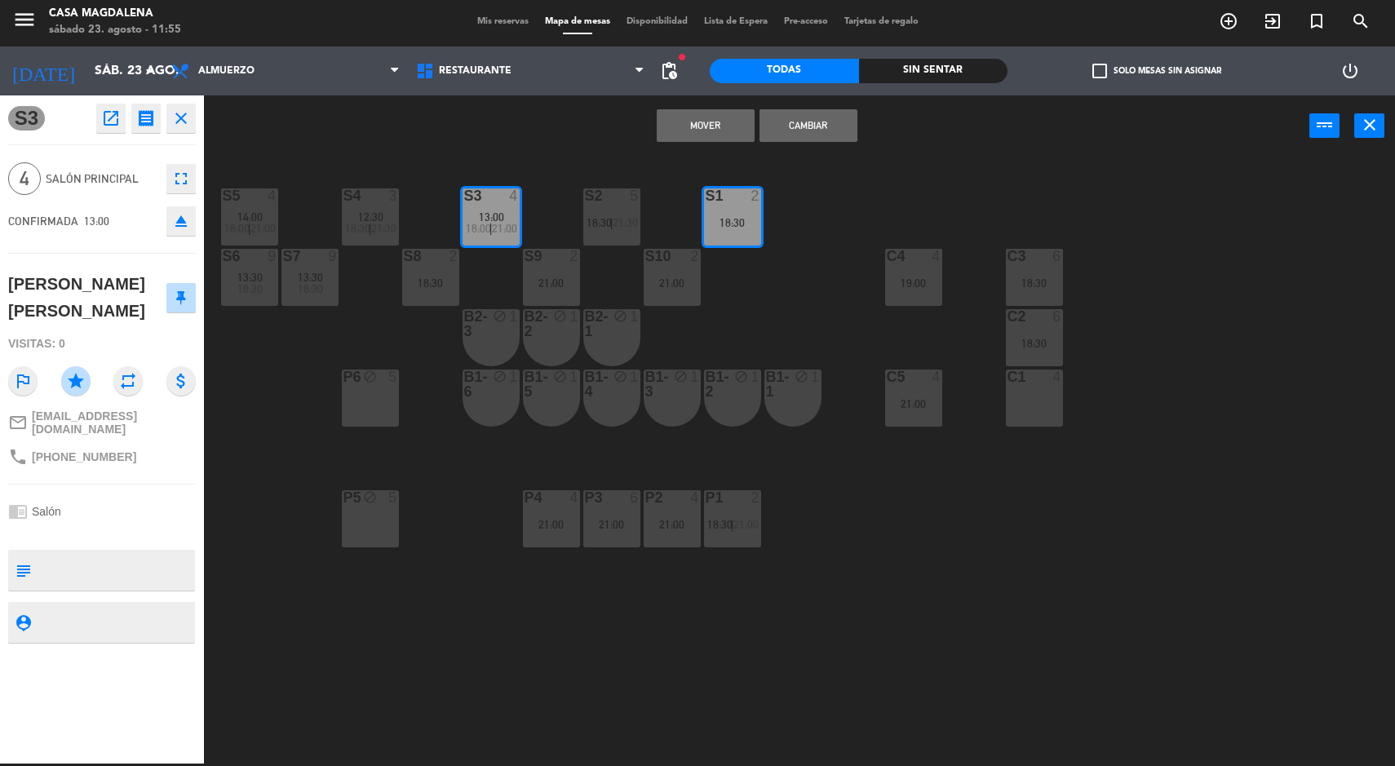
click at [677, 123] on button "Mover" at bounding box center [706, 125] width 98 height 33
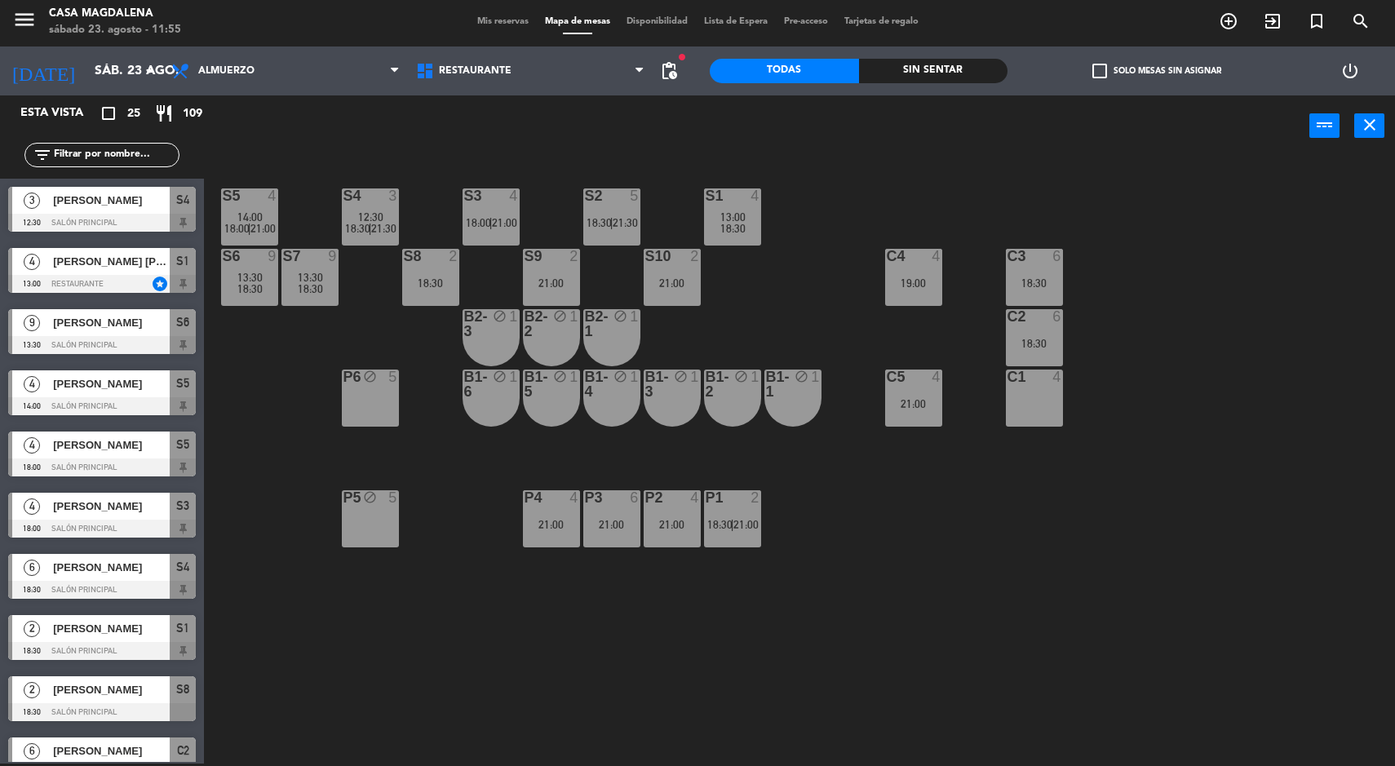
click at [359, 210] on span "12:30" at bounding box center [370, 216] width 25 height 13
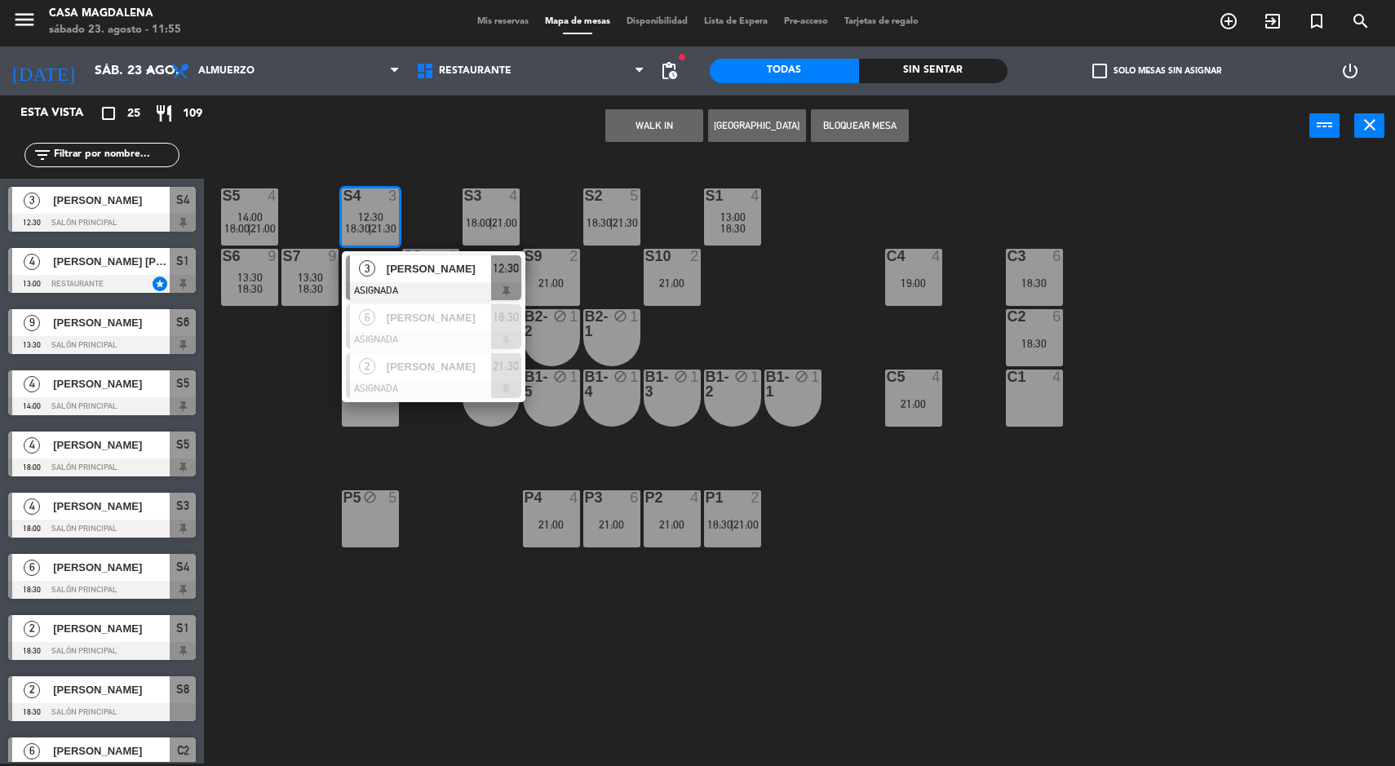
click at [371, 263] on span "3" at bounding box center [367, 268] width 16 height 16
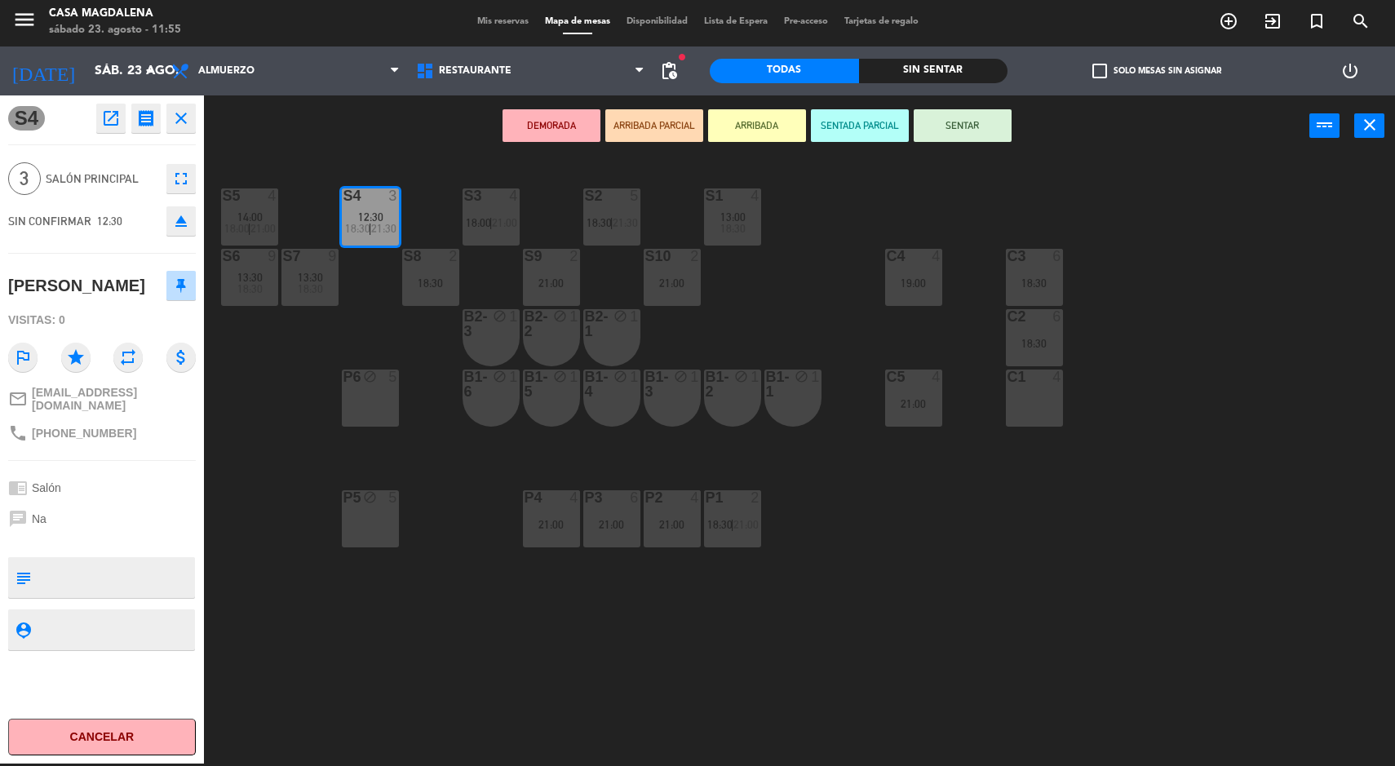
click at [474, 209] on div "S3 4 18:00 | 21:00" at bounding box center [491, 216] width 57 height 57
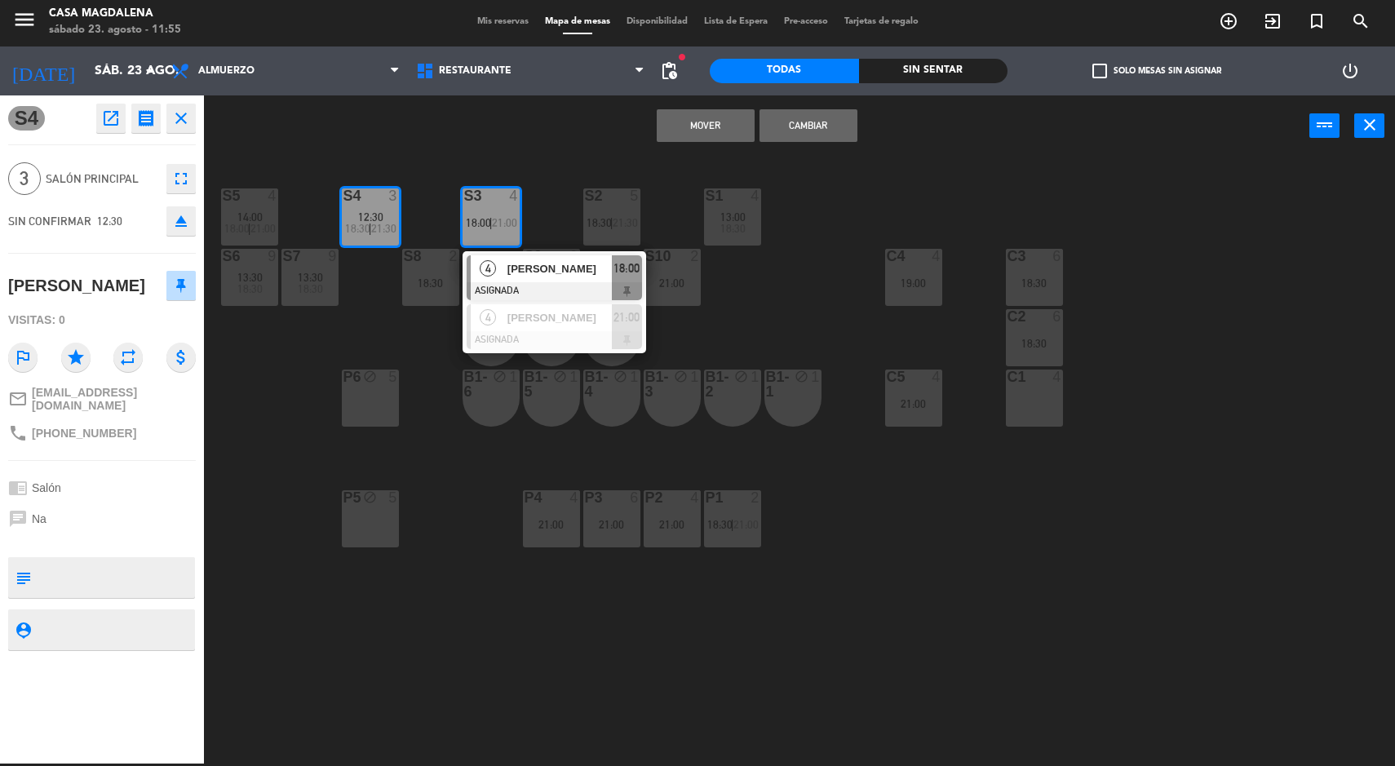
click at [678, 133] on button "Mover" at bounding box center [706, 125] width 98 height 33
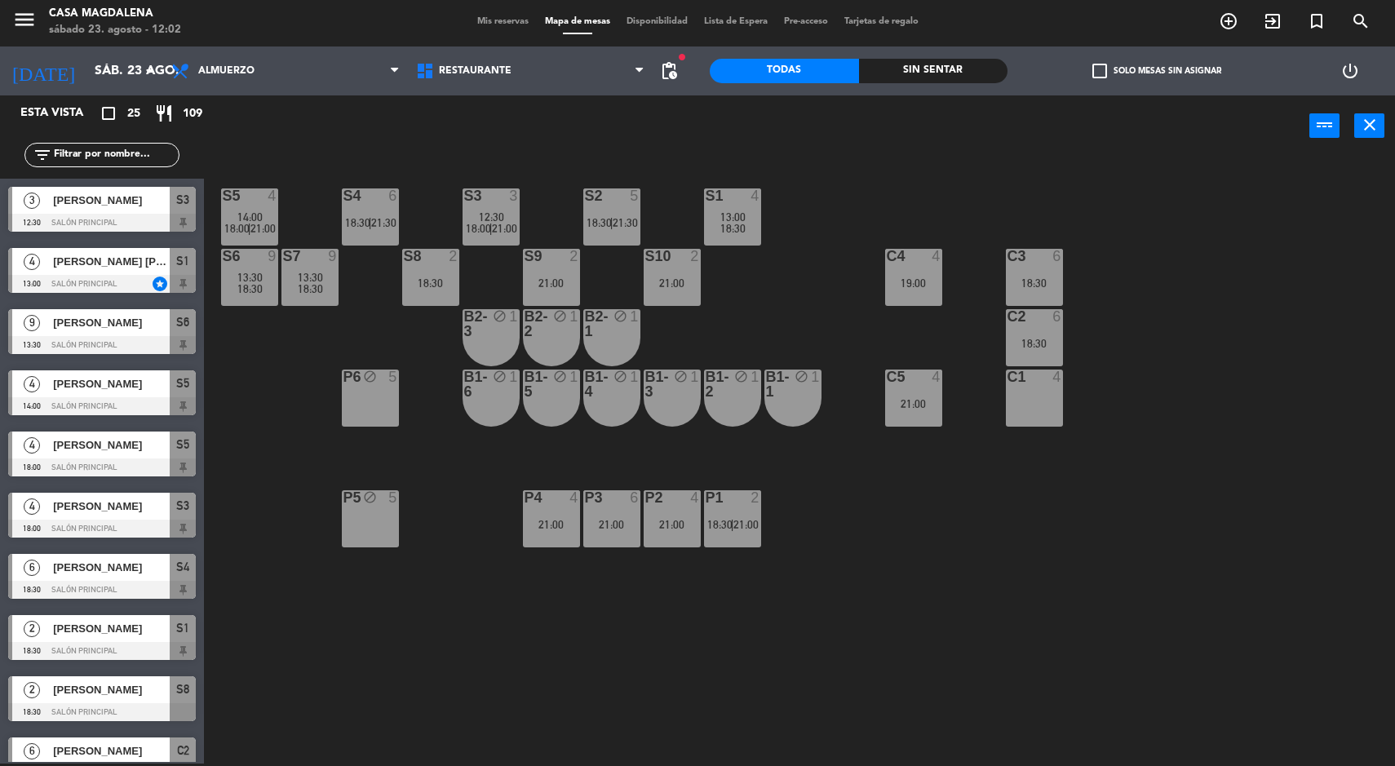
click at [272, 188] on div "4" at bounding box center [273, 195] width 10 height 15
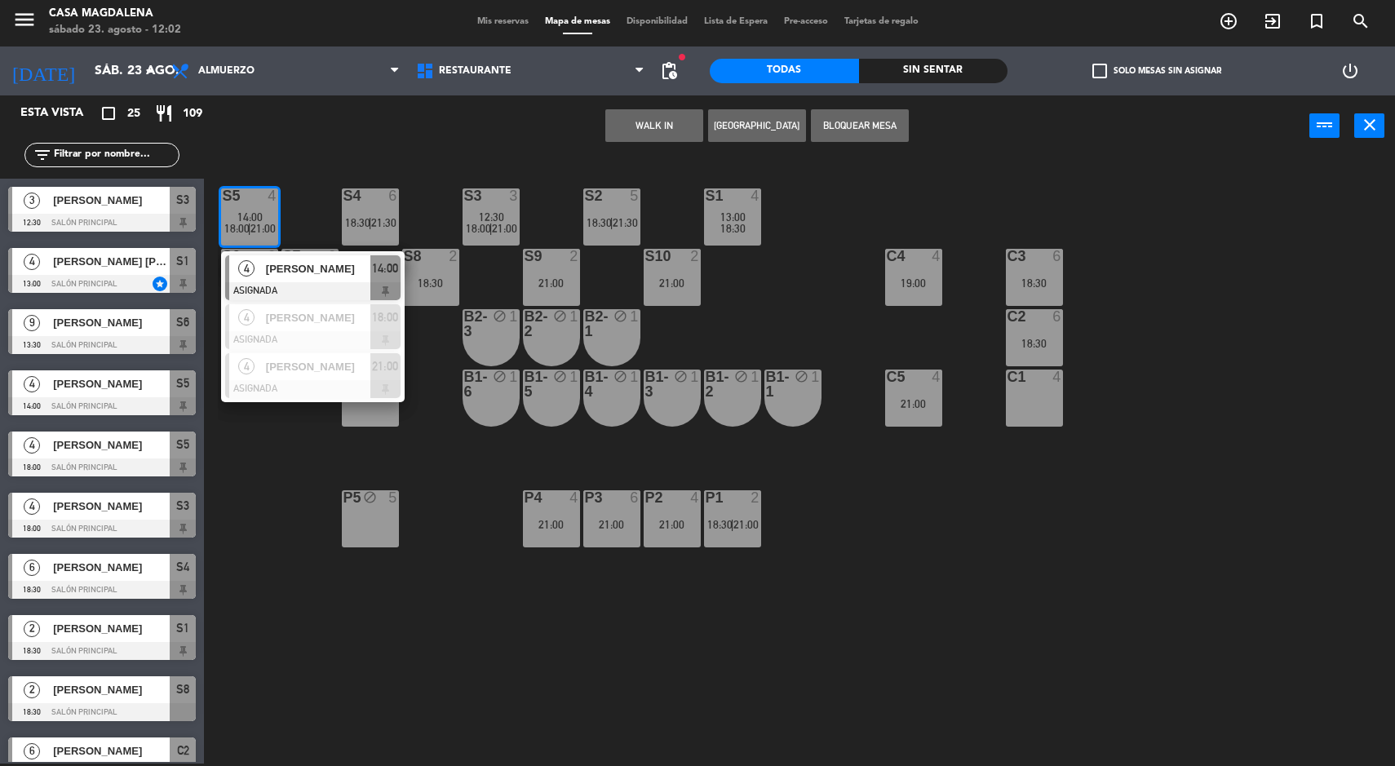
click at [246, 317] on span "4" at bounding box center [246, 317] width 16 height 16
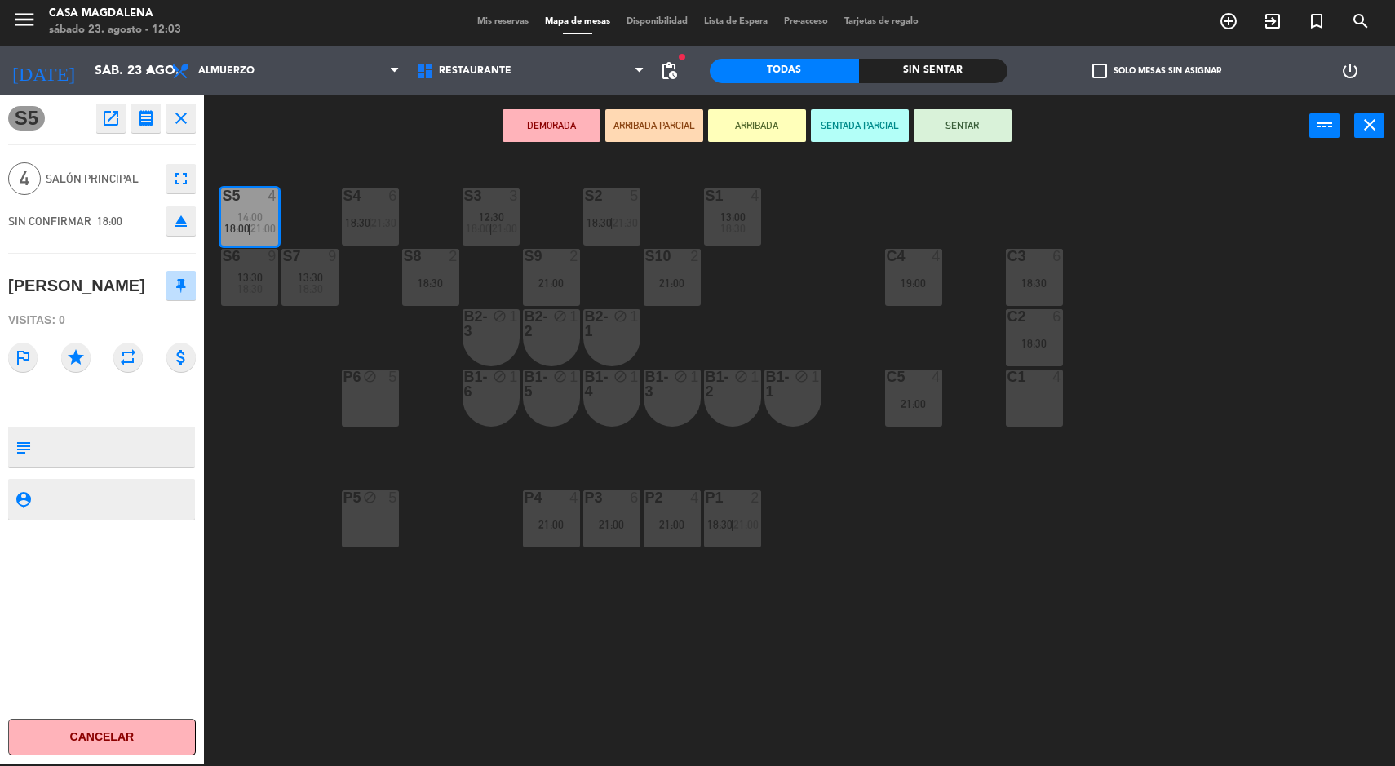
click at [865, 587] on div "S5 4 14:00 18:00 | 21:00 S4 6 18:30 | 21:30 S3 3 12:30 18:00 | 21:00 S2 5 18:30…" at bounding box center [806, 462] width 1177 height 607
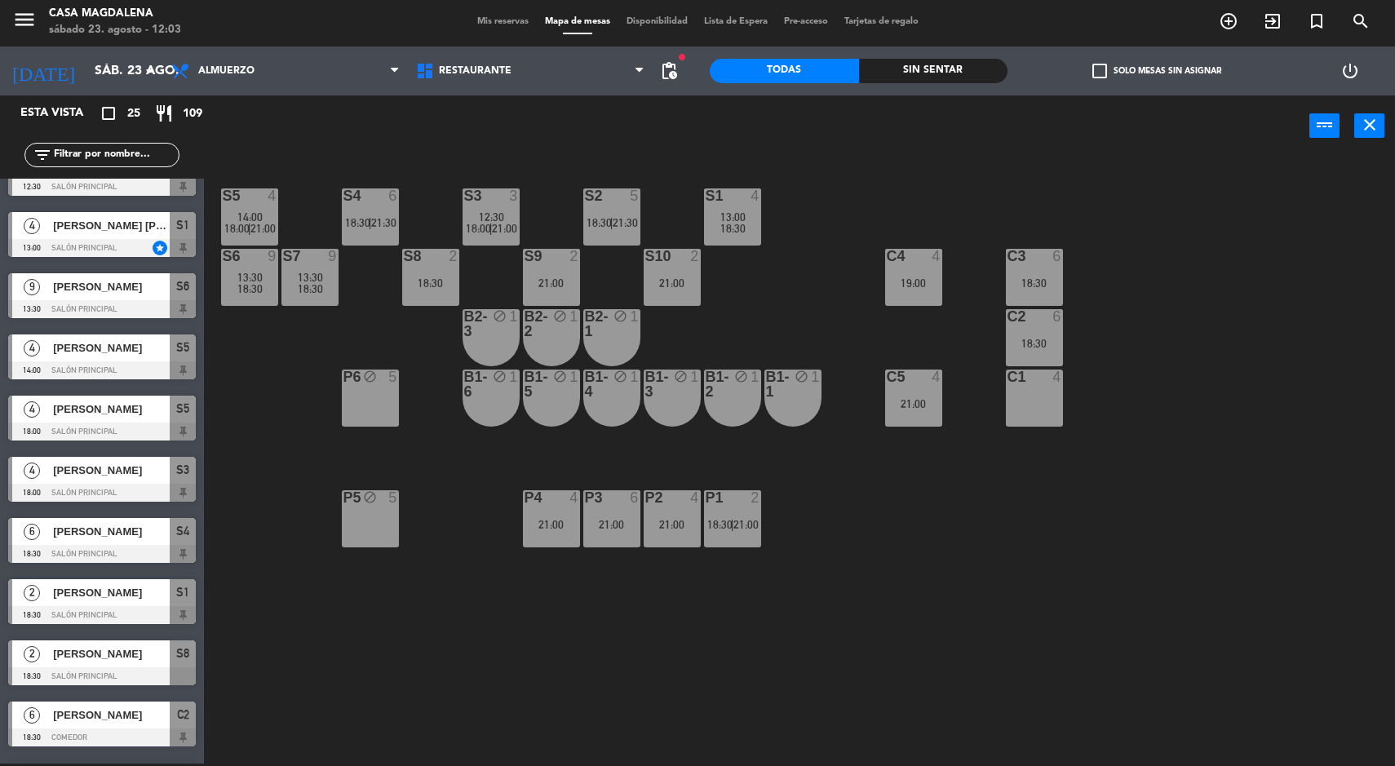
scroll to position [0, 0]
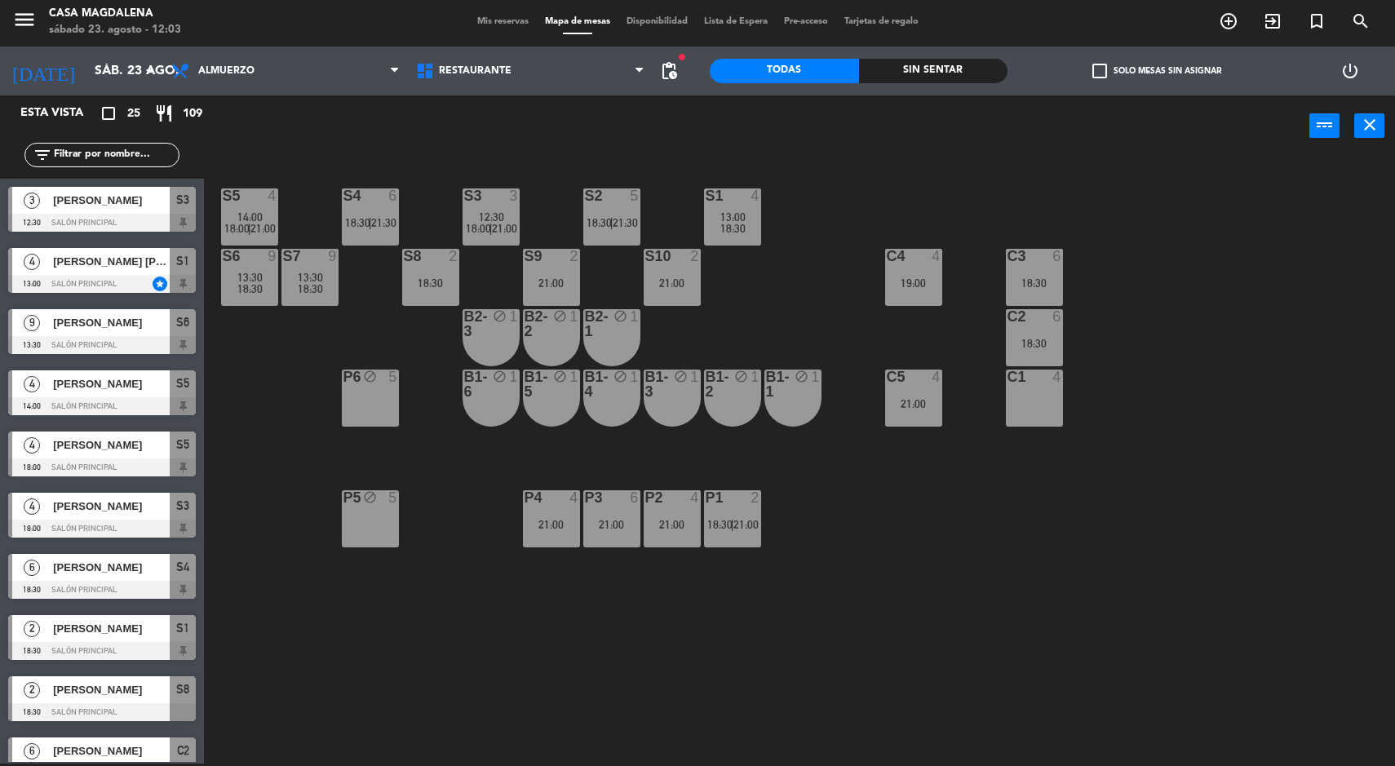
click at [518, 23] on span "Mis reservas" at bounding box center [503, 21] width 68 height 9
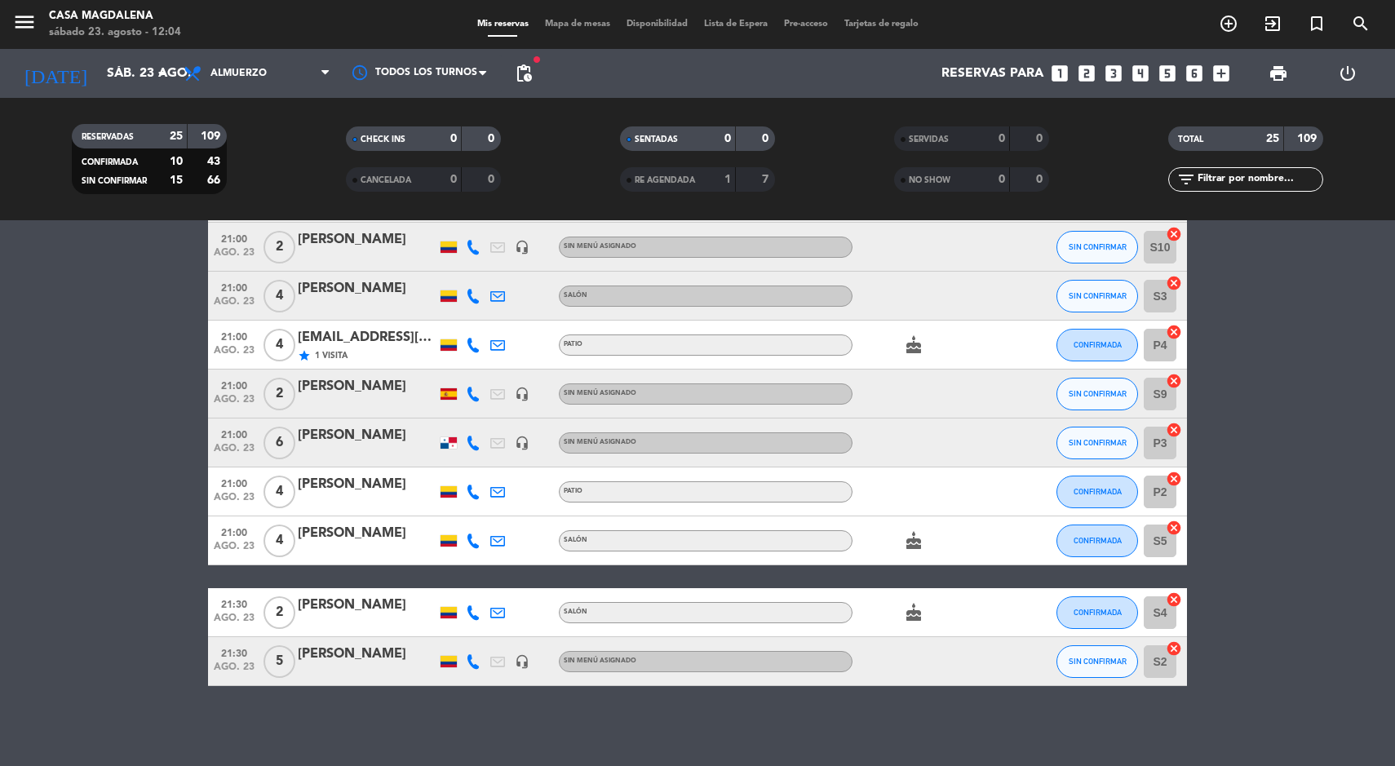
scroll to position [1017, 0]
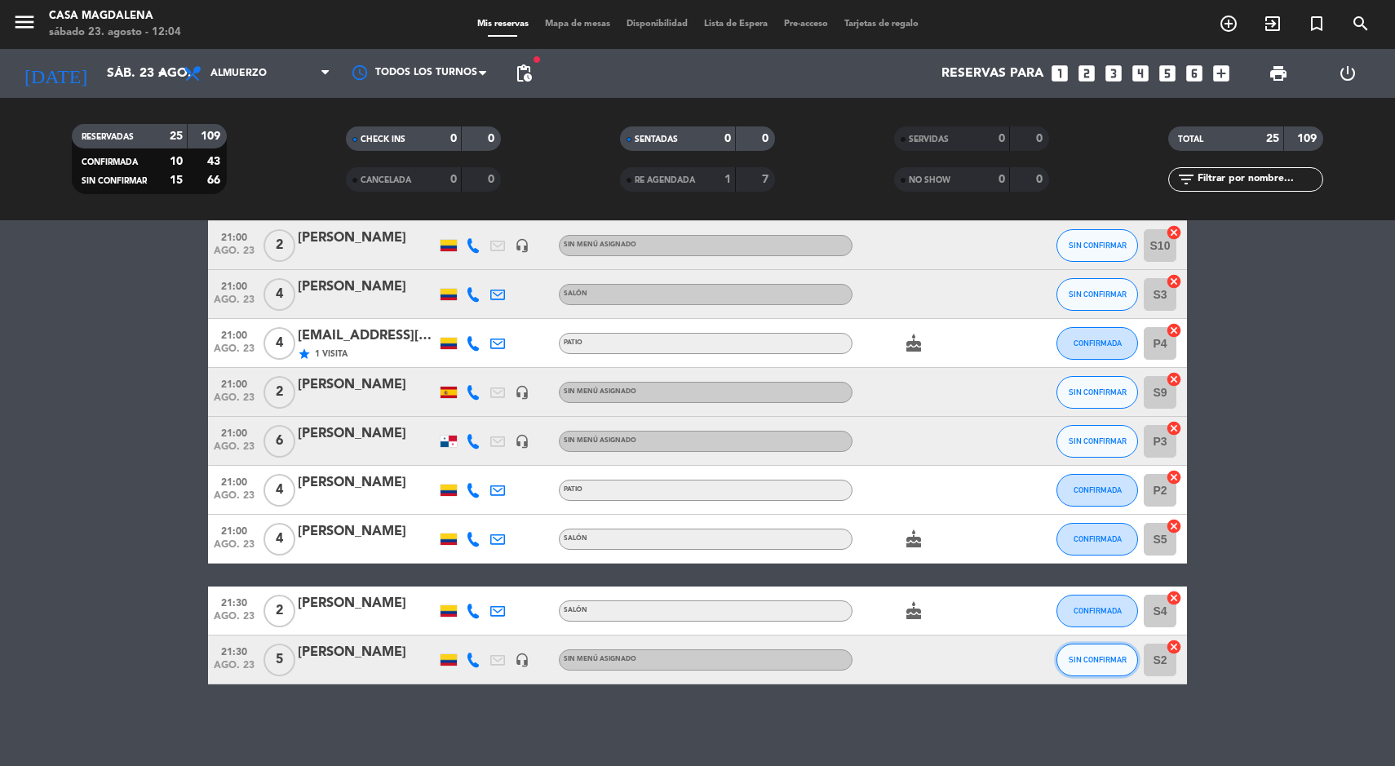
click at [1075, 660] on span "SIN CONFIRMAR" at bounding box center [1098, 659] width 58 height 9
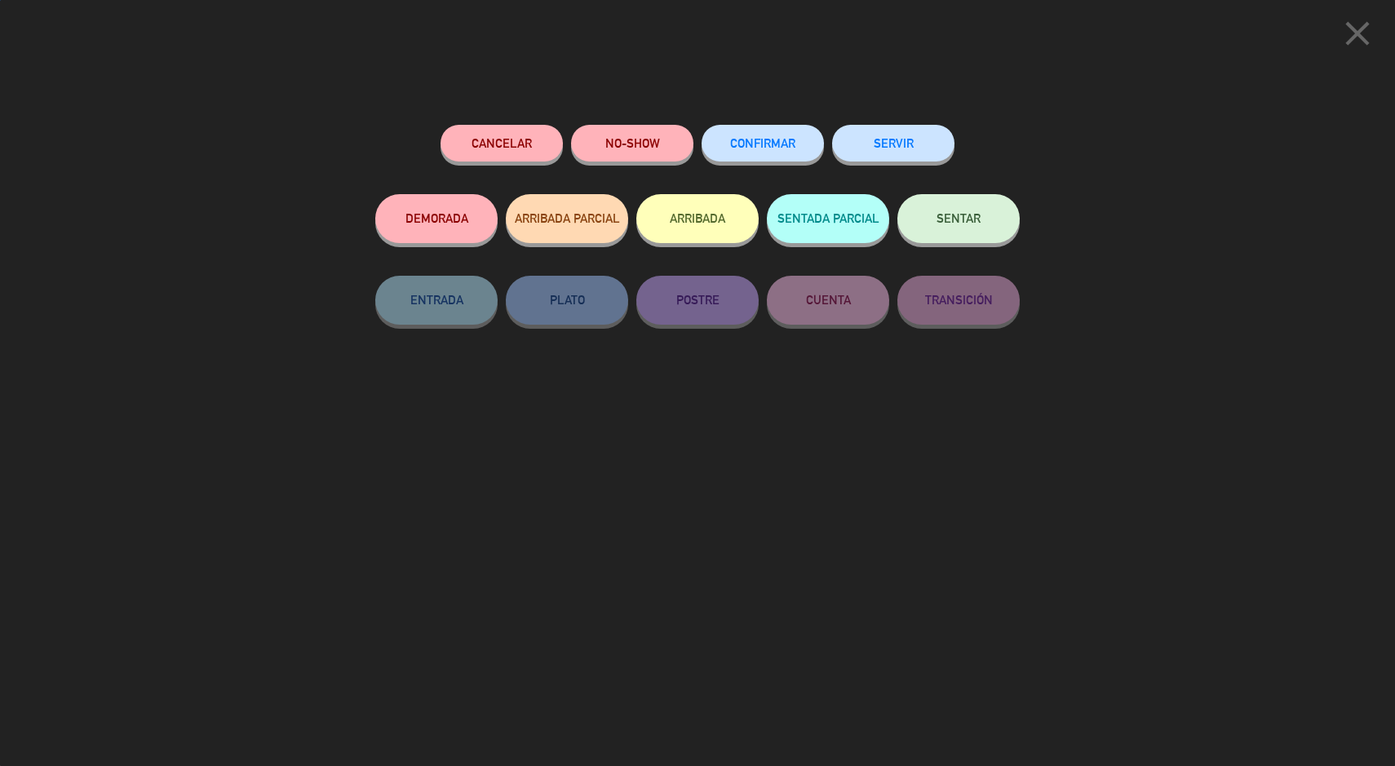
click at [742, 154] on button "CONFIRMAR" at bounding box center [763, 143] width 122 height 37
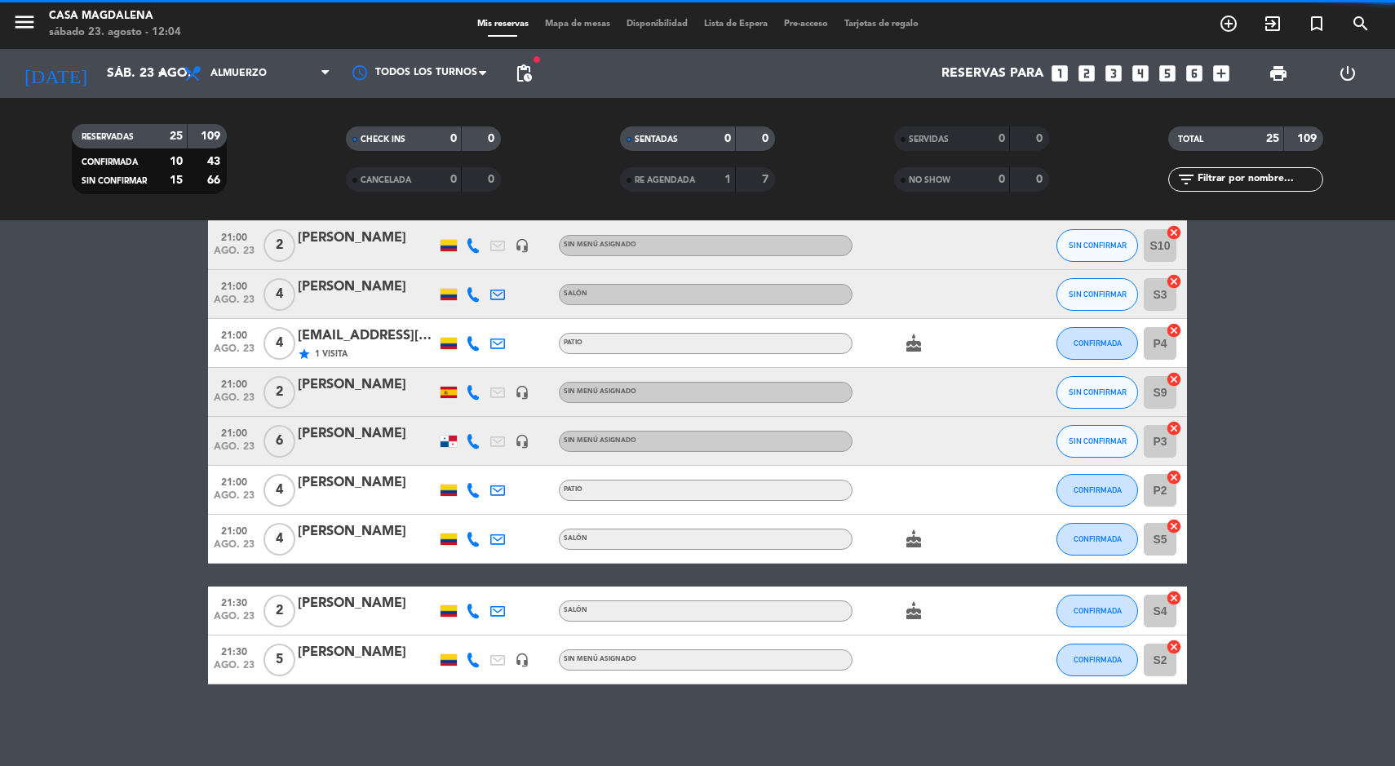
click at [396, 621] on div at bounding box center [367, 621] width 139 height 13
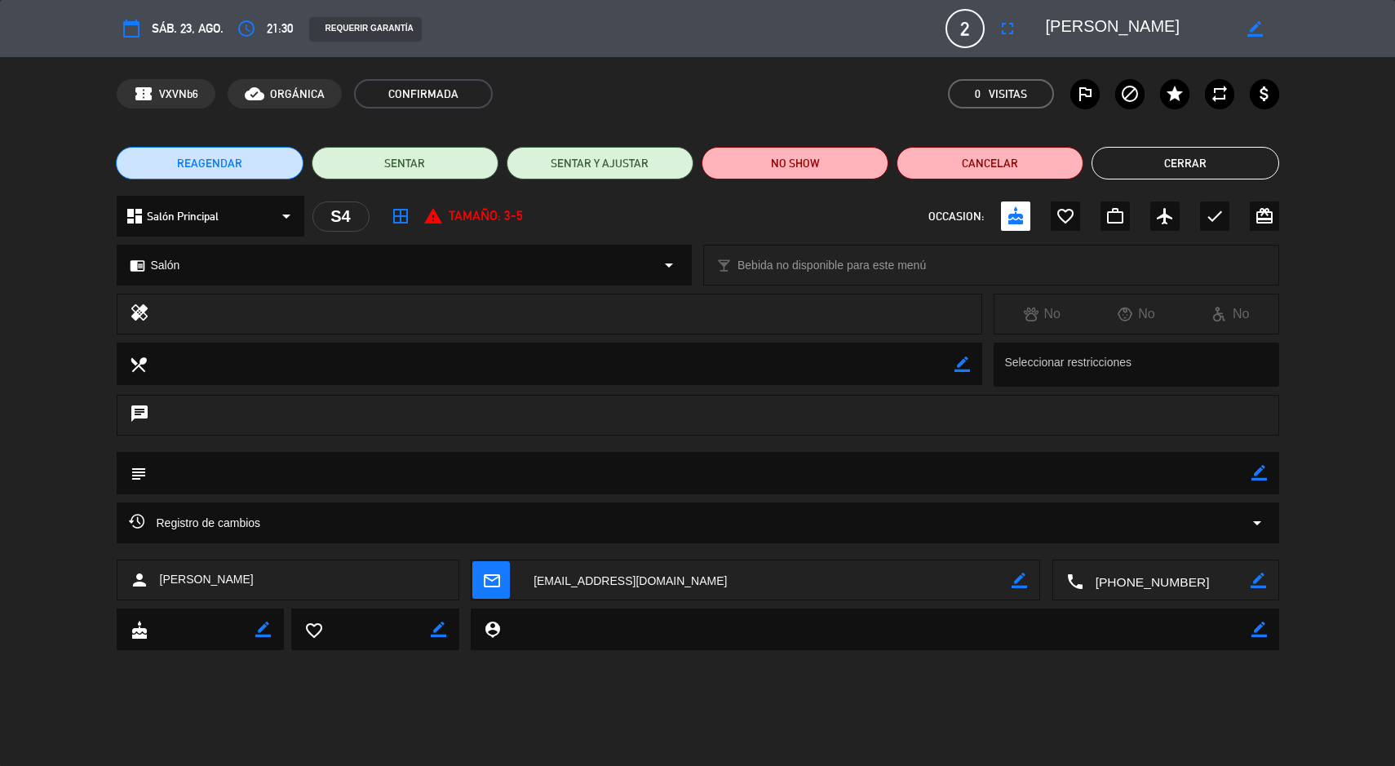
click at [1173, 84] on icon "star" at bounding box center [1175, 94] width 20 height 20
click at [1176, 160] on button "Cerrar" at bounding box center [1185, 163] width 187 height 33
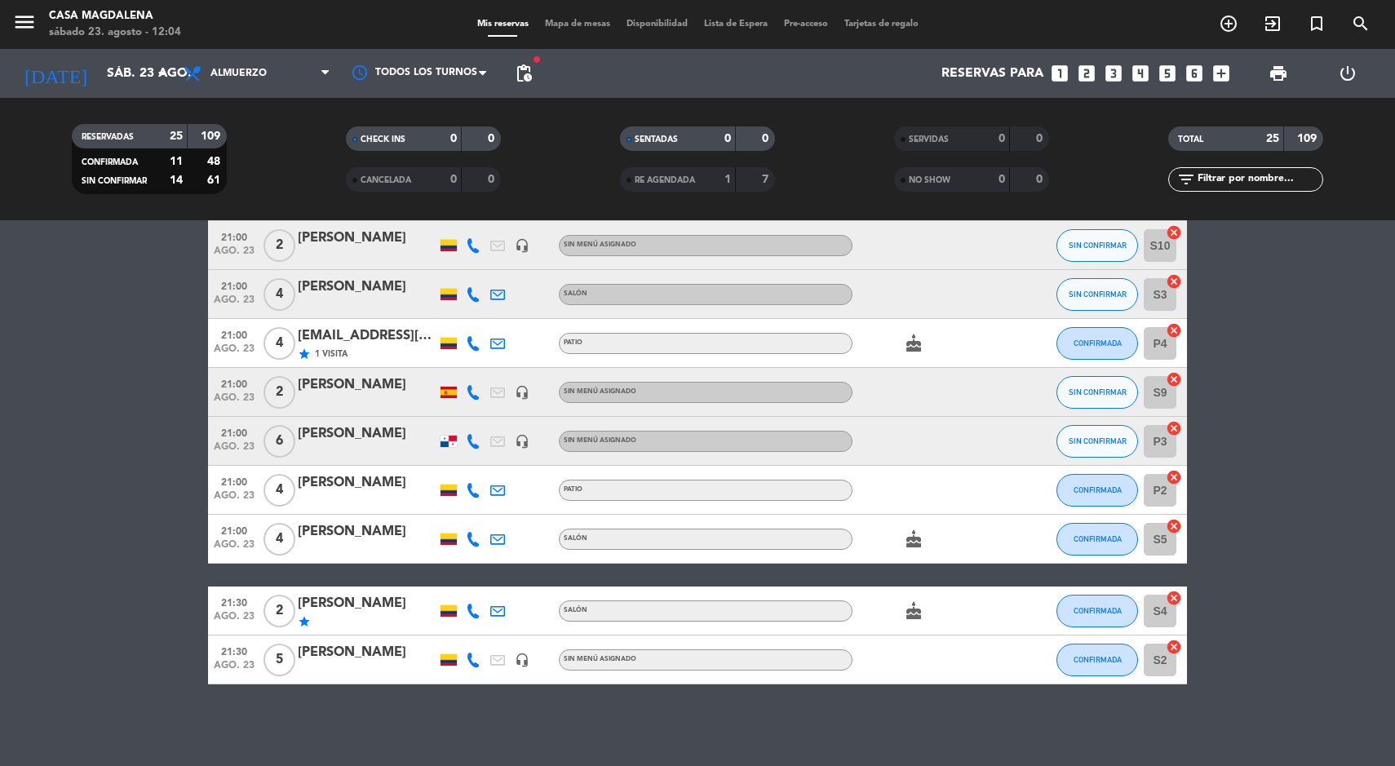
click at [324, 549] on div at bounding box center [367, 549] width 139 height 13
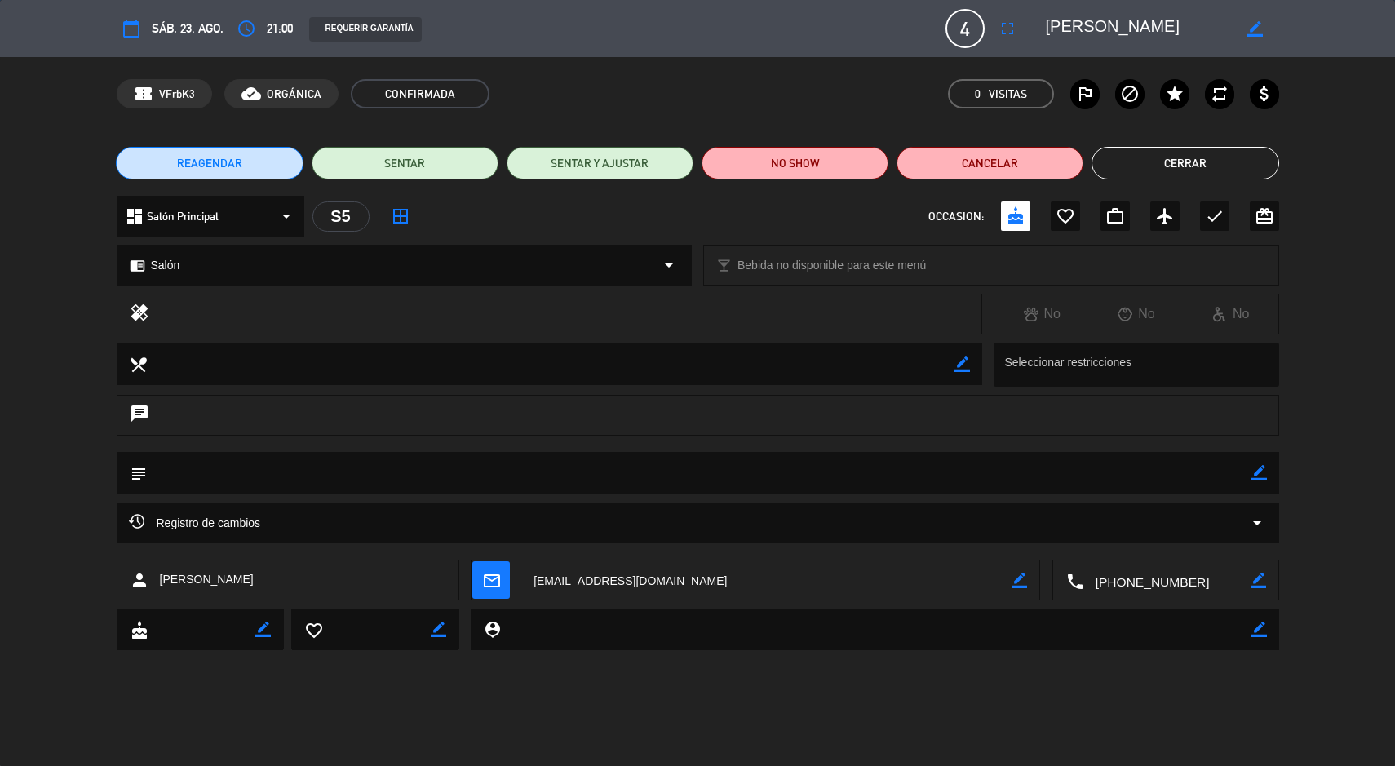
click at [1171, 90] on icon "star" at bounding box center [1175, 94] width 20 height 20
click at [1172, 168] on button "Cerrar" at bounding box center [1185, 163] width 187 height 33
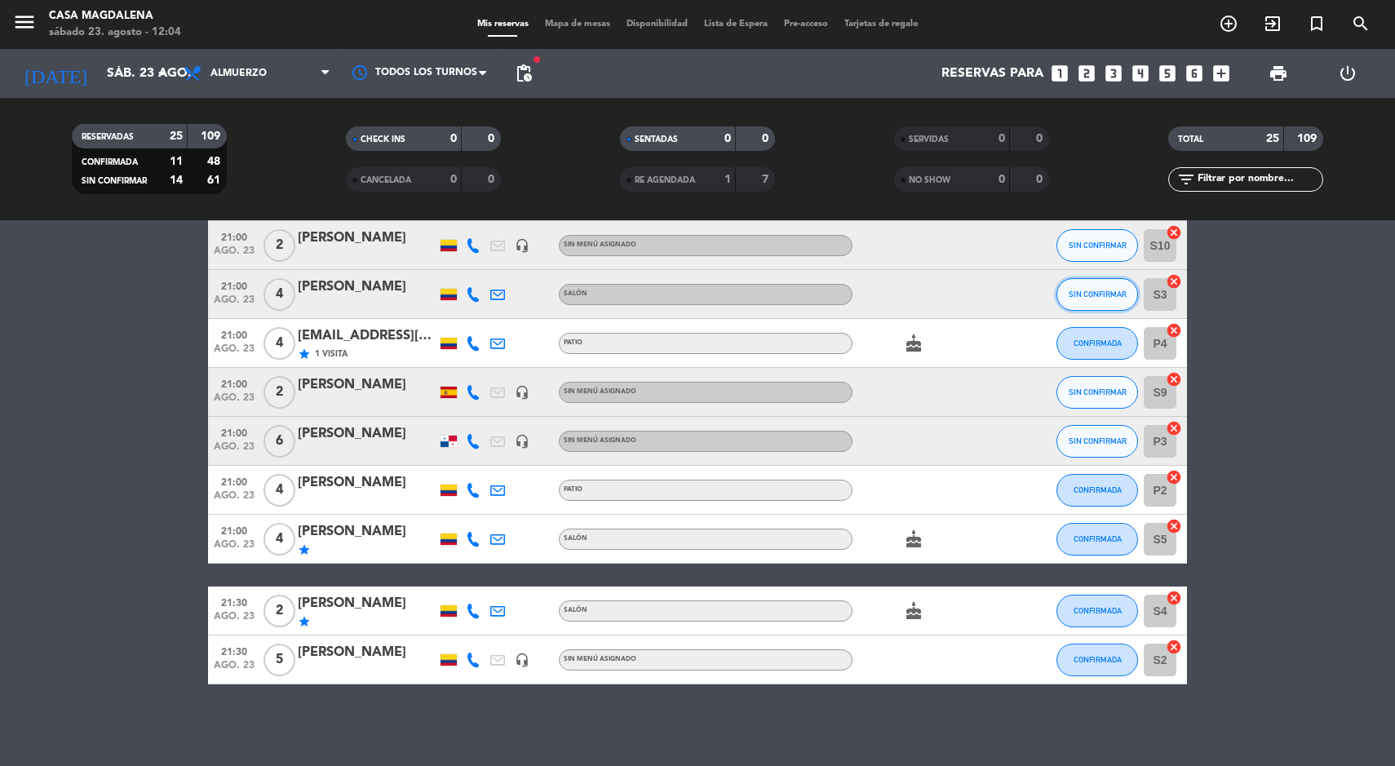
click at [1106, 290] on span "SIN CONFIRMAR" at bounding box center [1098, 294] width 58 height 9
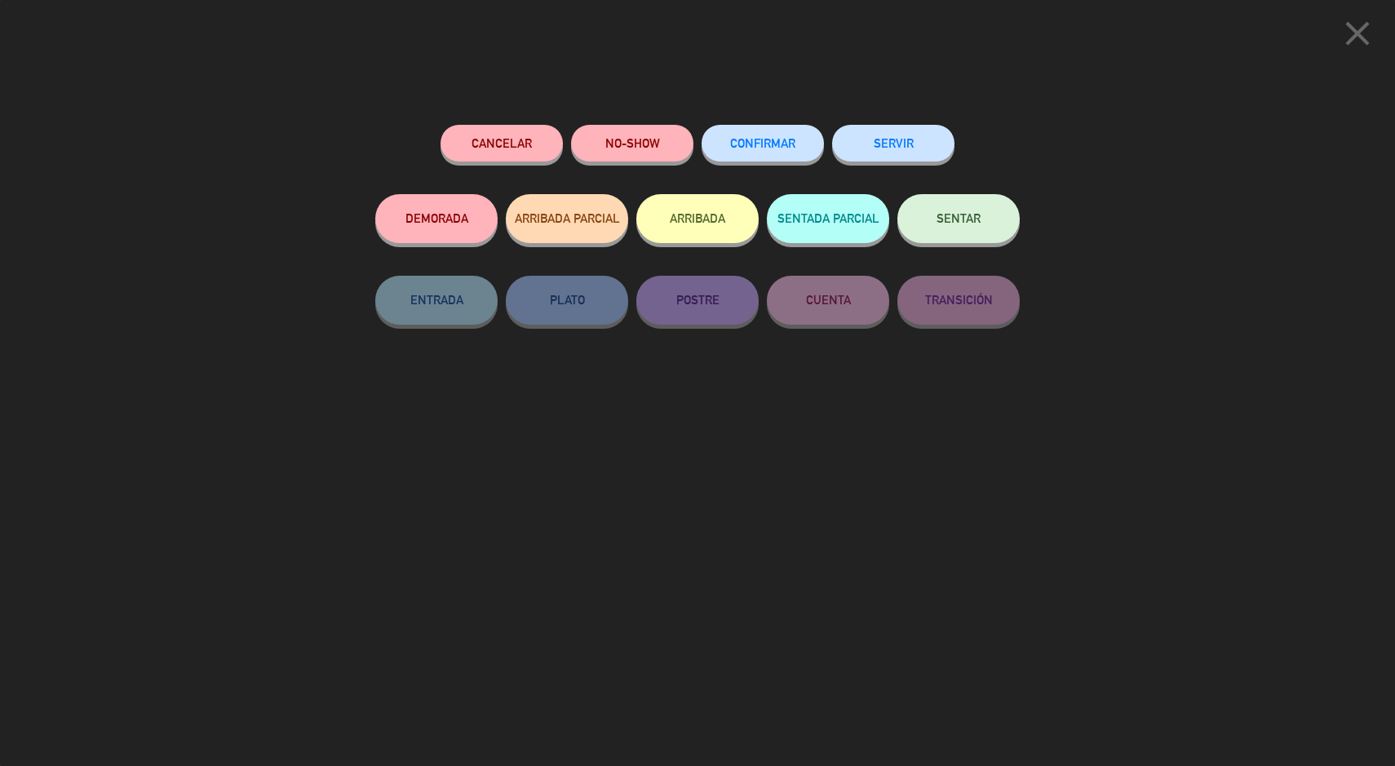
click at [766, 138] on button "CONFIRMAR" at bounding box center [763, 143] width 122 height 37
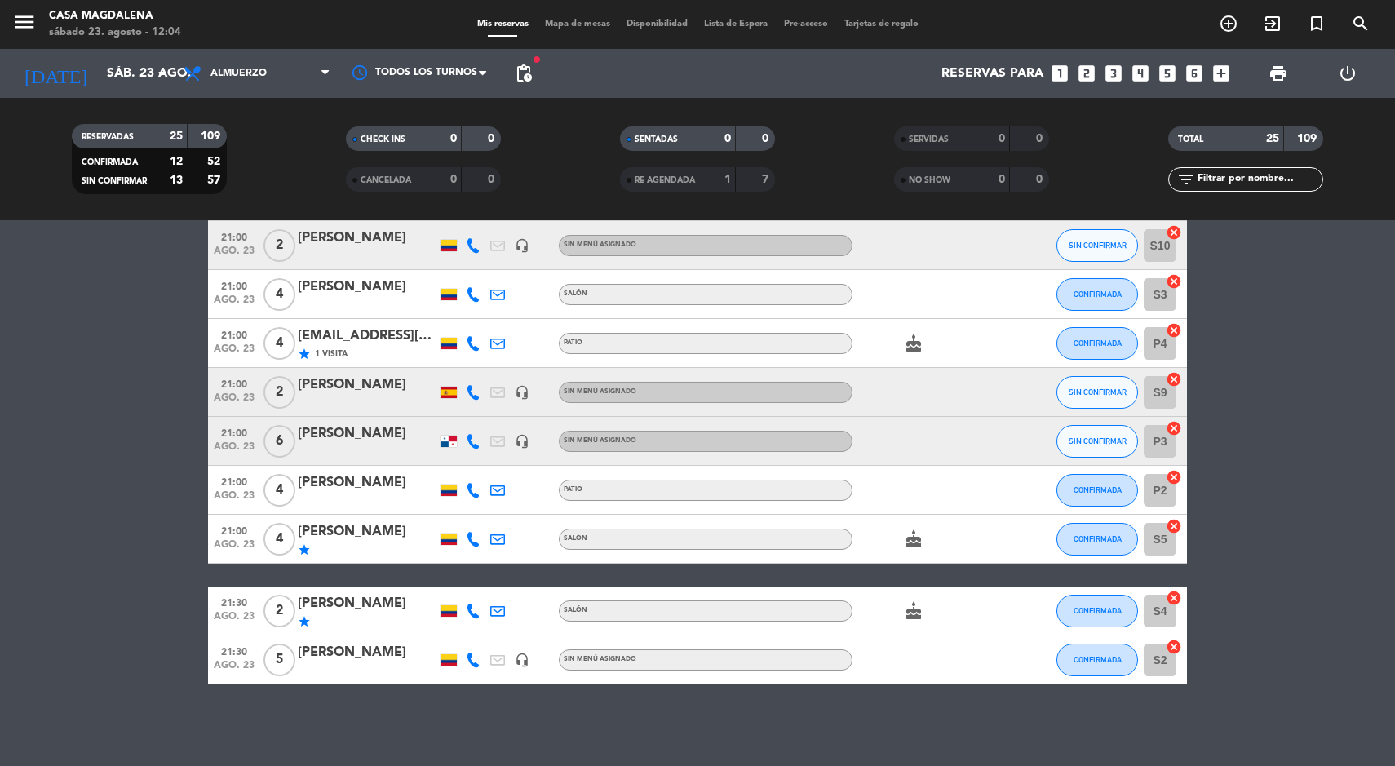
click at [343, 339] on div "[EMAIL_ADDRESS][DOMAIN_NAME]" at bounding box center [367, 336] width 139 height 21
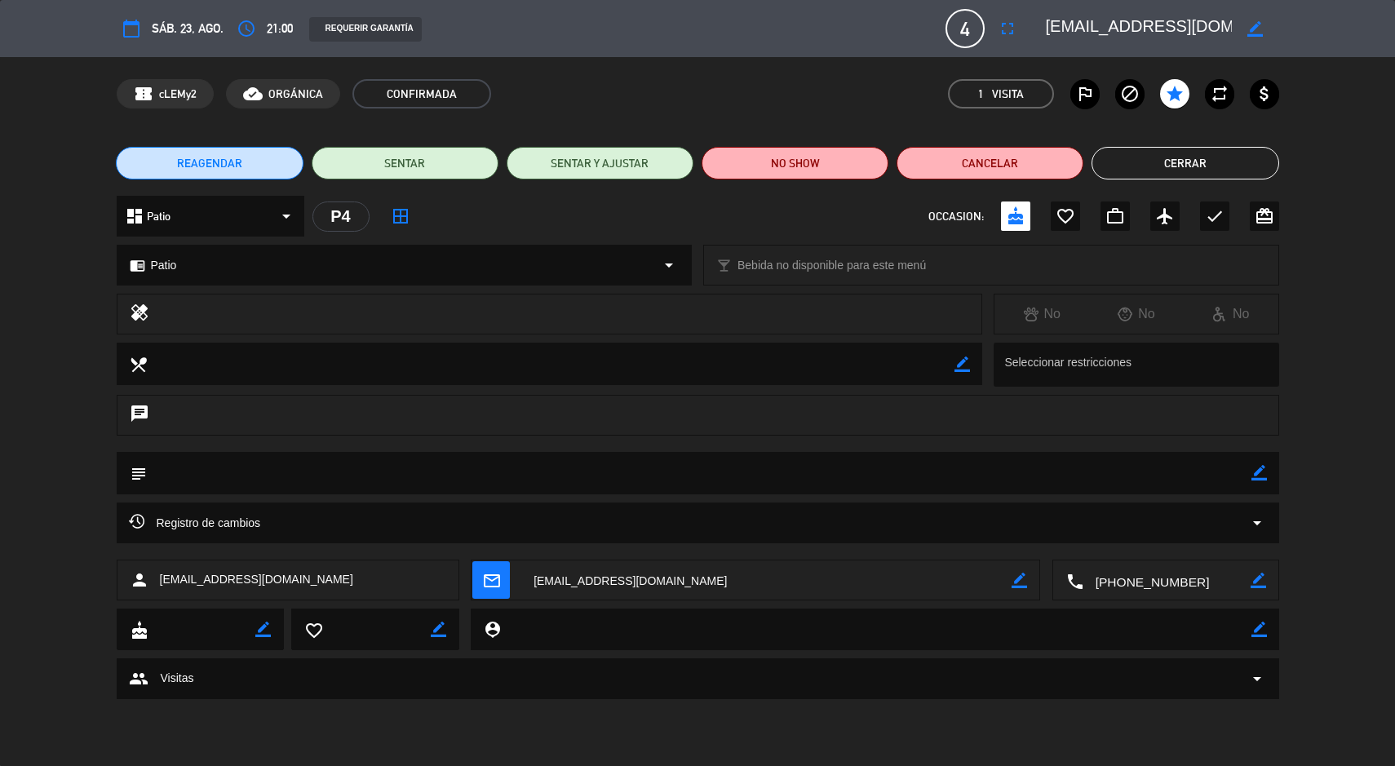
click at [1169, 170] on button "Cerrar" at bounding box center [1185, 163] width 187 height 33
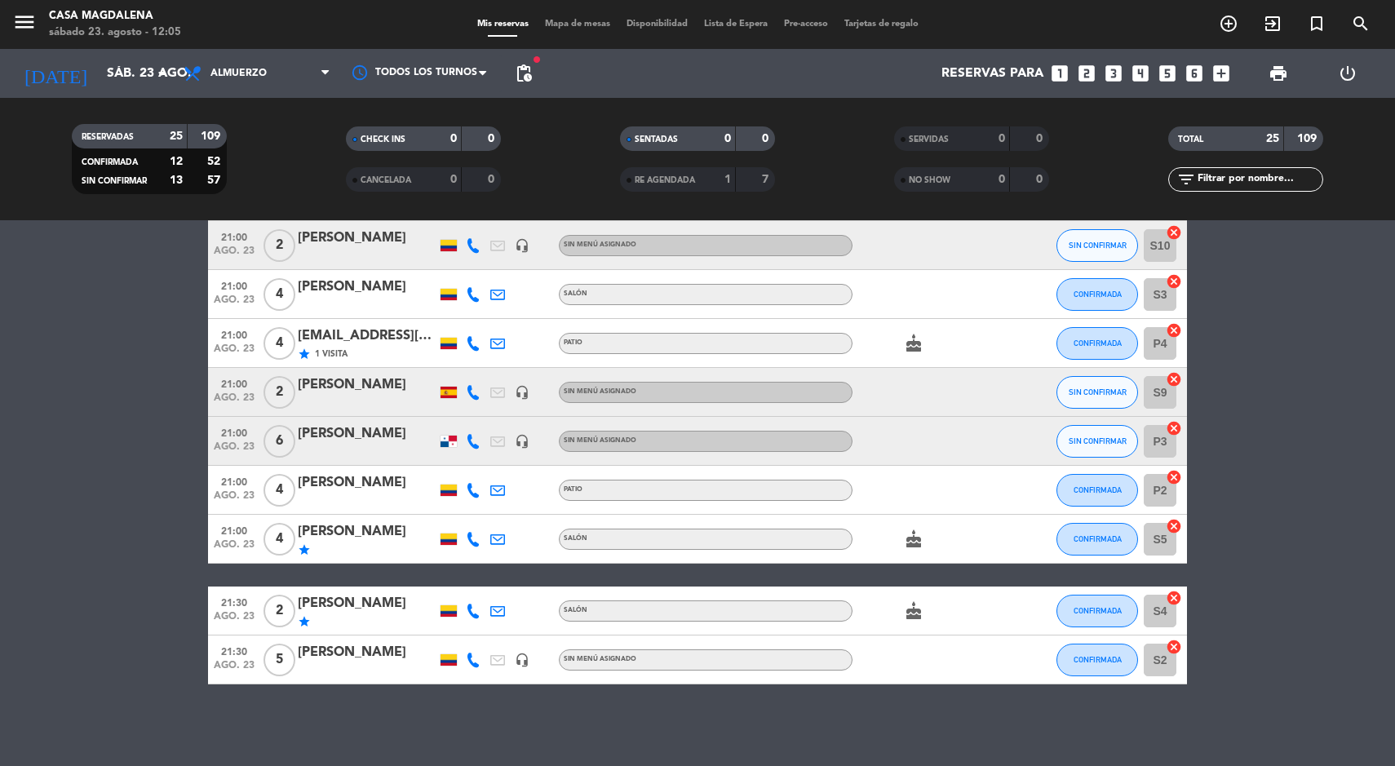
click at [565, 24] on span "Mapa de mesas" at bounding box center [578, 24] width 82 height 9
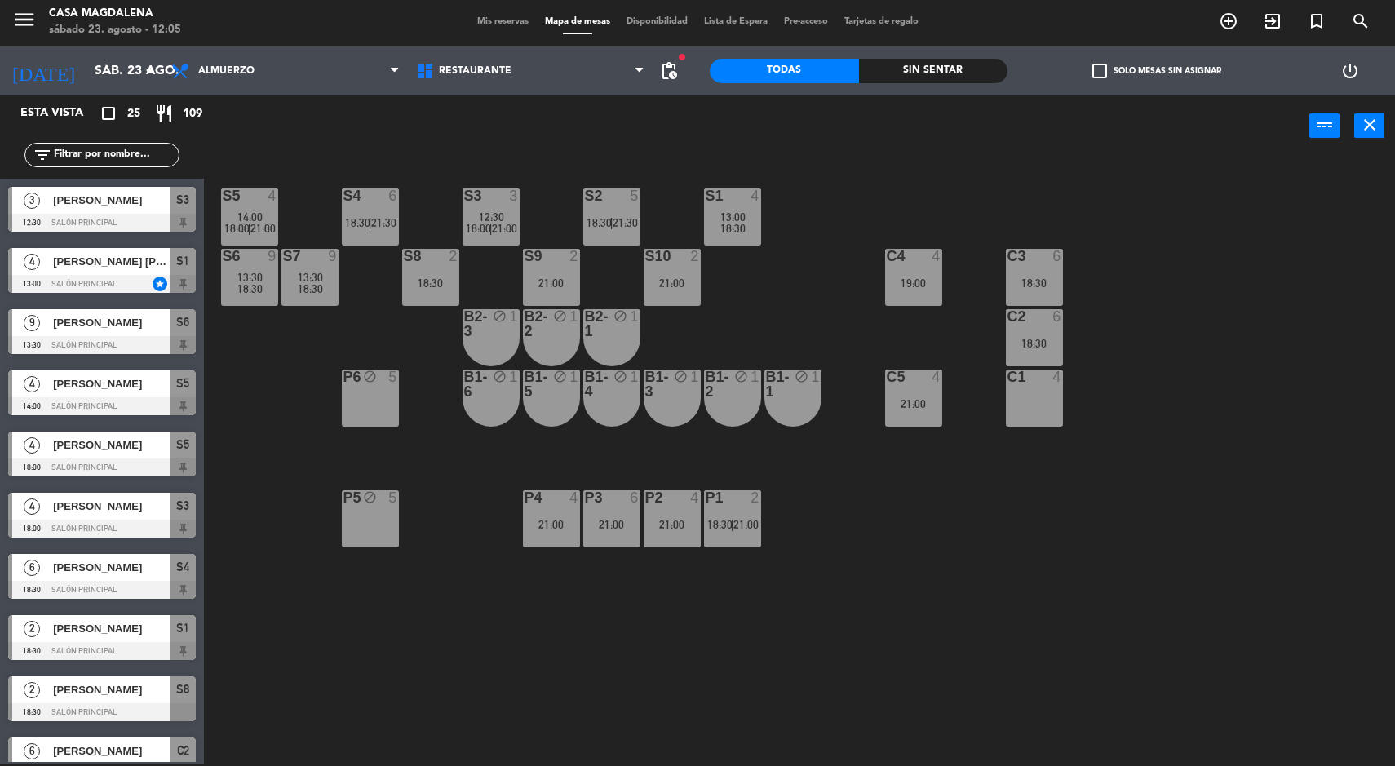
click at [318, 303] on div "S7 9 13:30 18:30" at bounding box center [309, 277] width 57 height 57
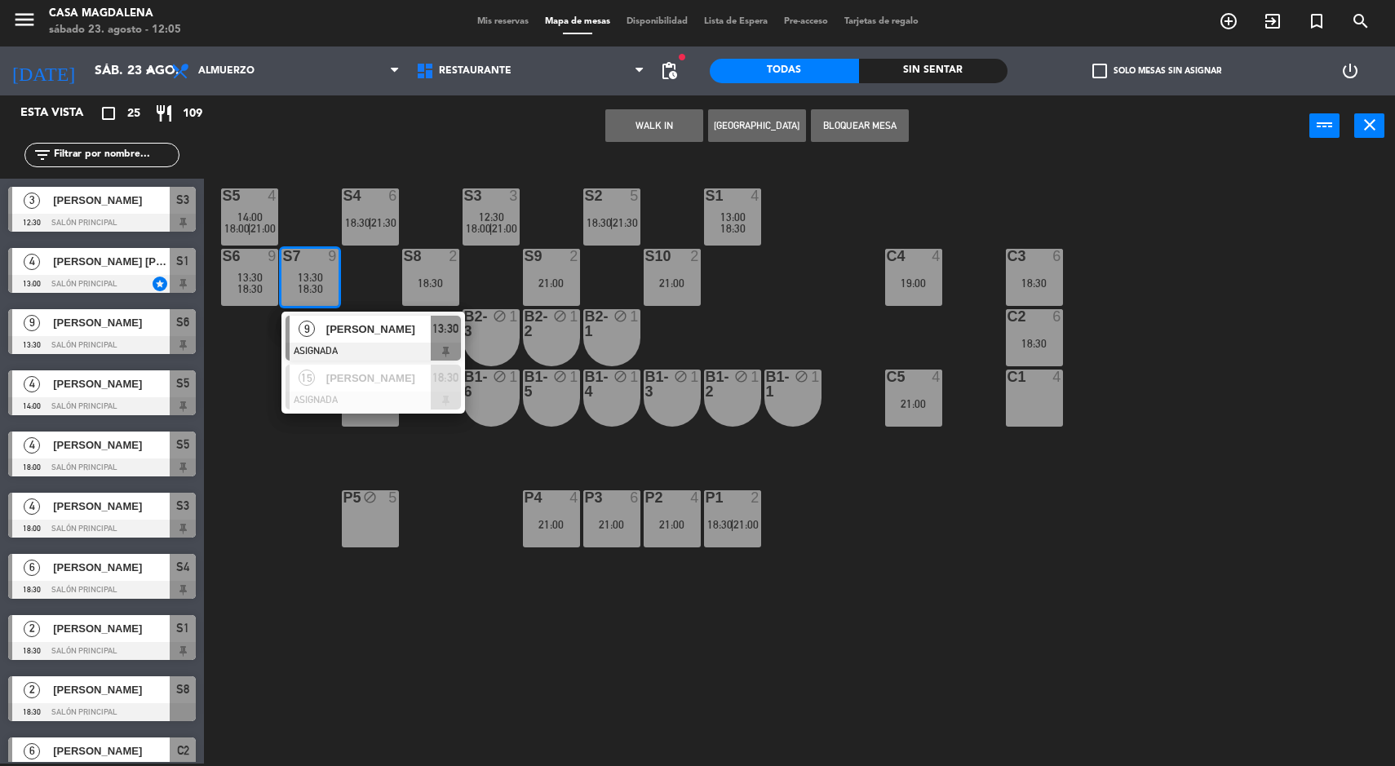
click at [425, 388] on div "[PERSON_NAME]" at bounding box center [378, 378] width 106 height 27
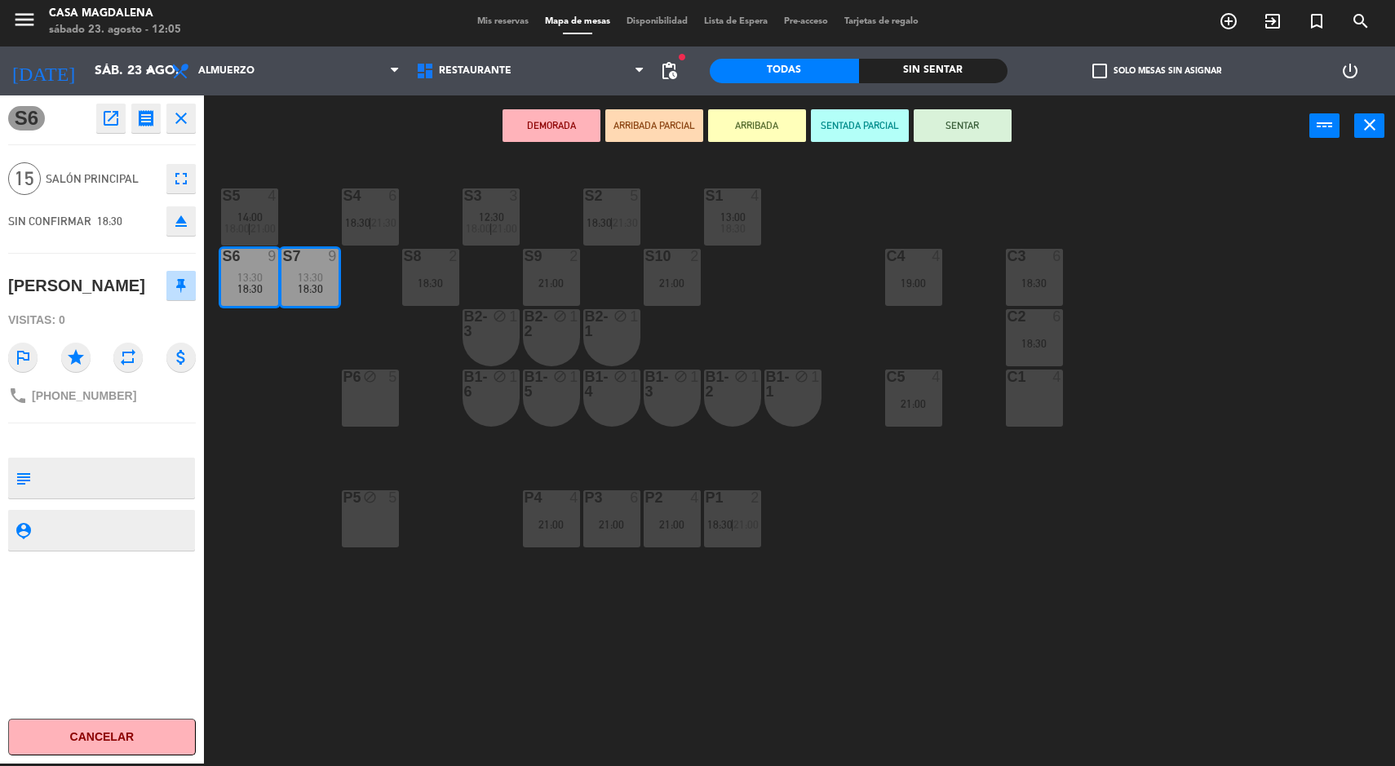
click at [977, 611] on div "S5 4 14:00 18:00 | 21:00 S4 6 18:30 | 21:30 S3 3 12:30 18:00 | 21:00 S2 5 18:30…" at bounding box center [806, 462] width 1177 height 607
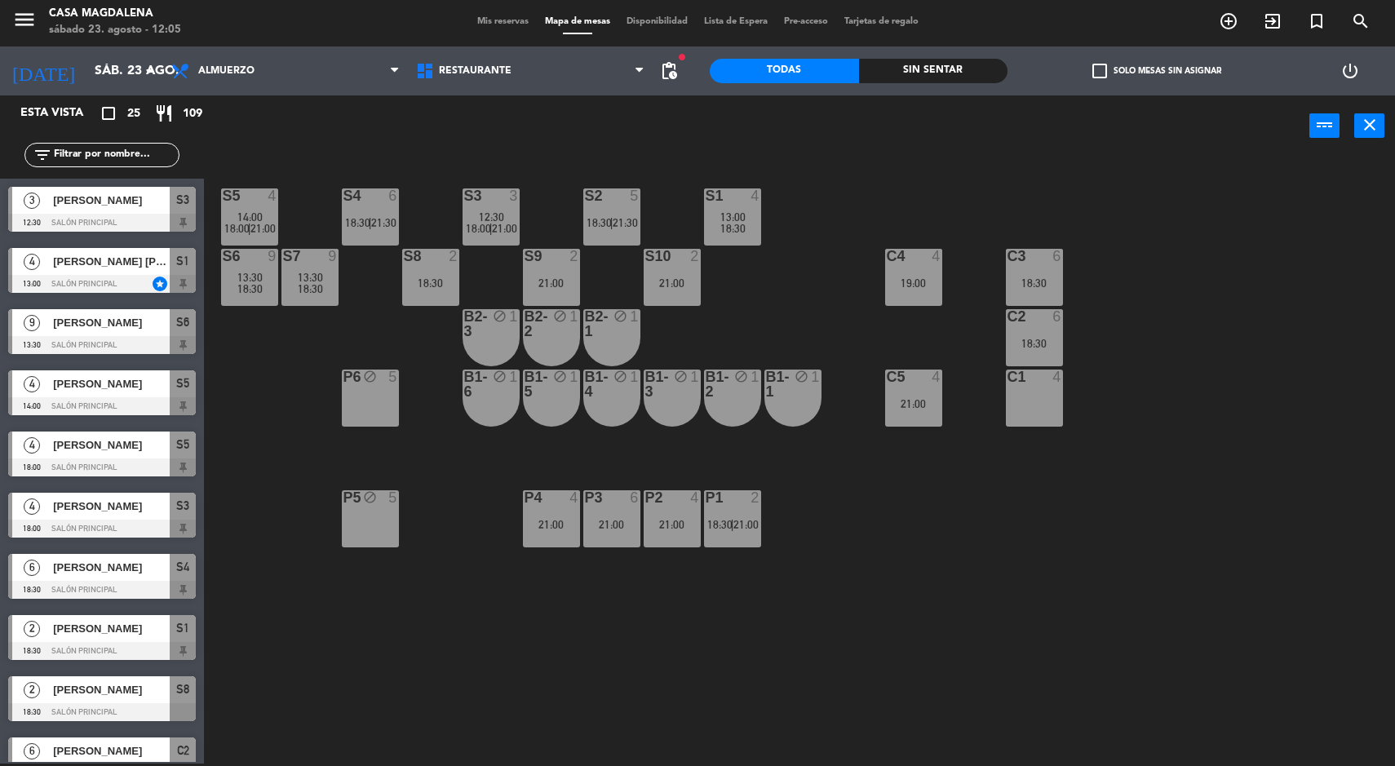
scroll to position [2, 0]
click at [333, 253] on div "9" at bounding box center [333, 256] width 10 height 15
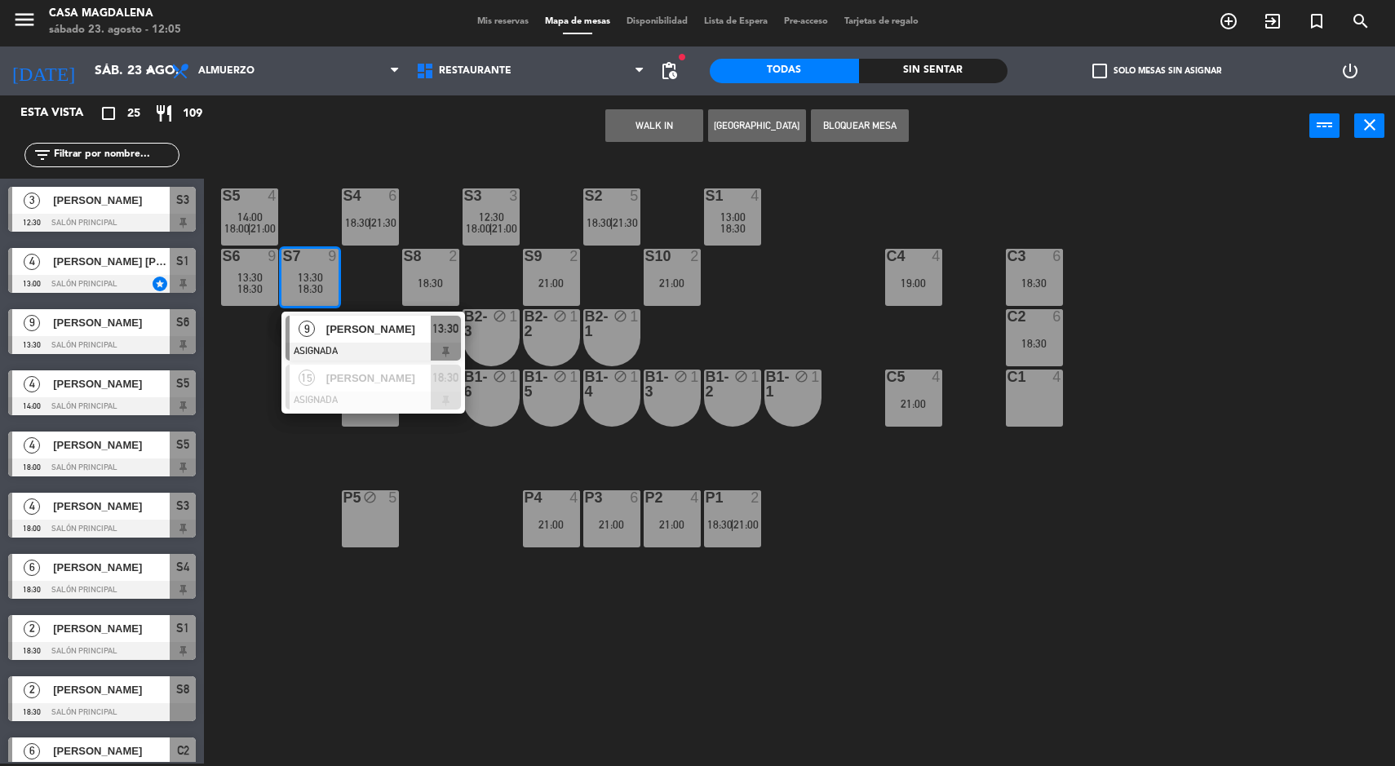
click at [959, 663] on div "S5 4 14:00 18:00 | 21:00 S4 6 18:30 | 21:30 S3 3 12:30 18:00 | 21:00 S2 5 18:30…" at bounding box center [806, 462] width 1177 height 607
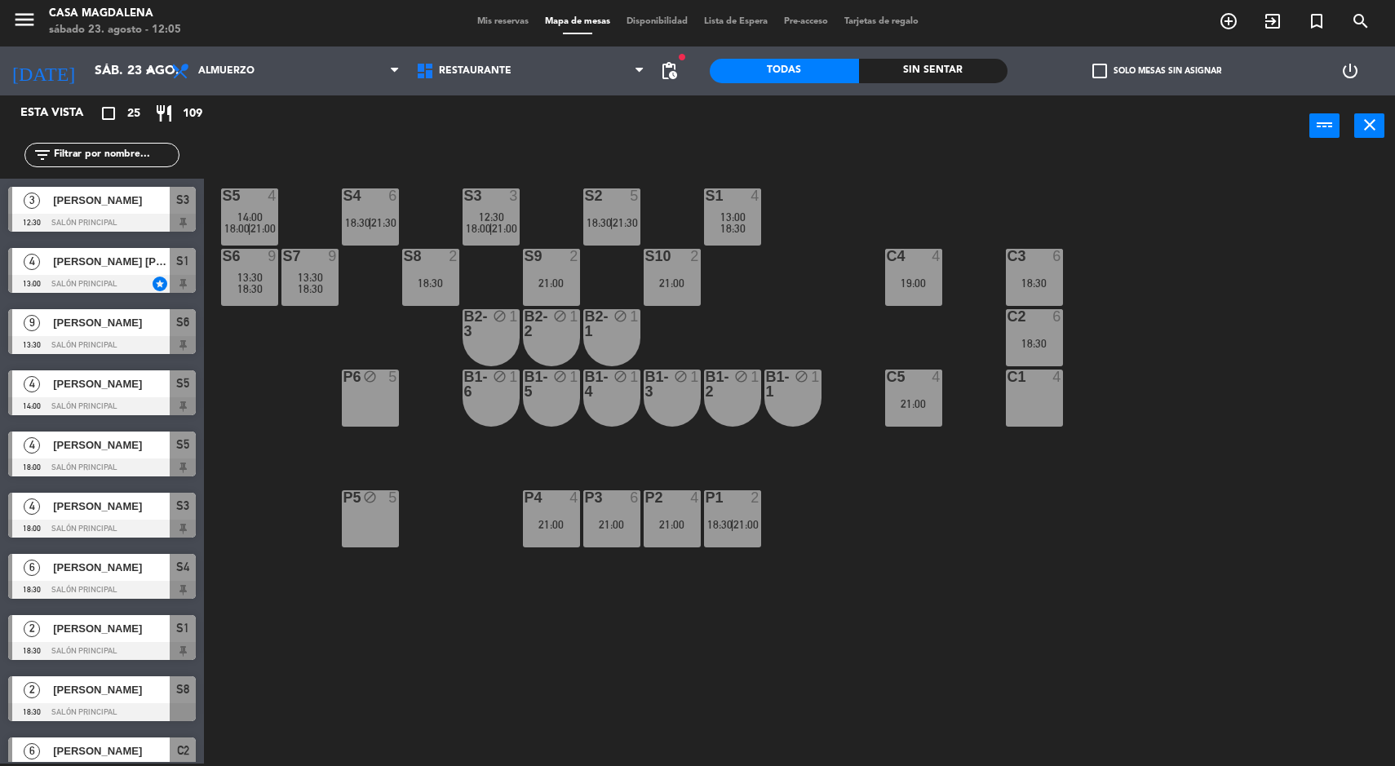
click at [135, 72] on input "sáb. 23 ago." at bounding box center [172, 71] width 172 height 32
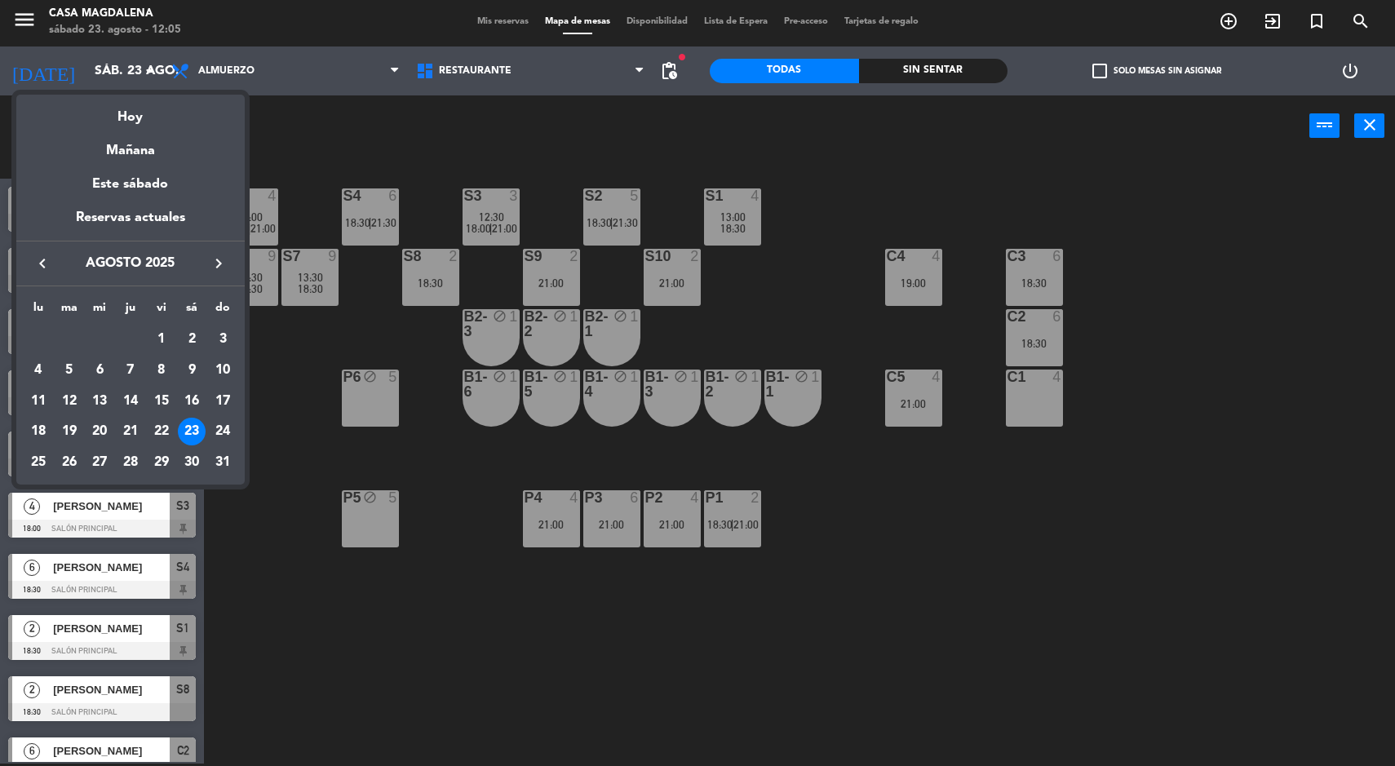
click at [162, 160] on div "Mañana" at bounding box center [130, 144] width 228 height 33
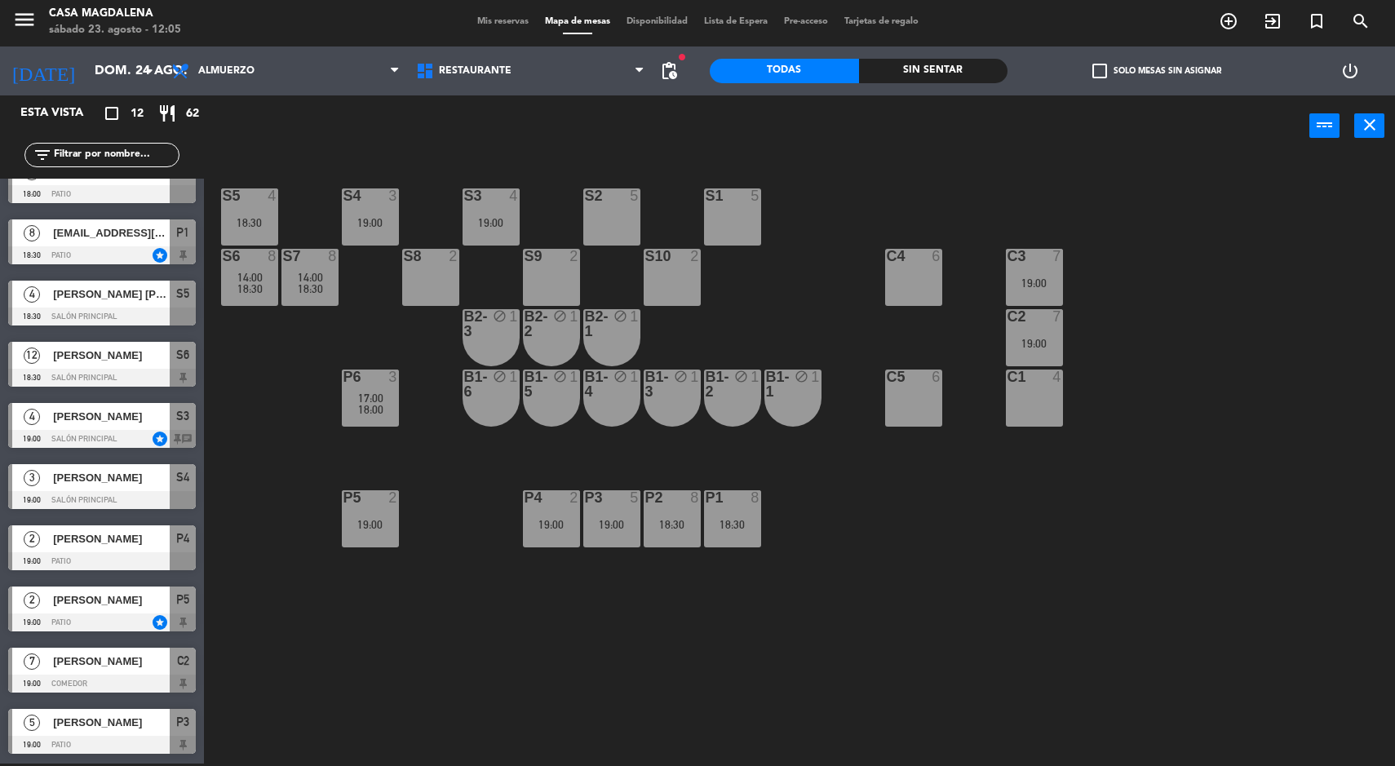
scroll to position [0, 0]
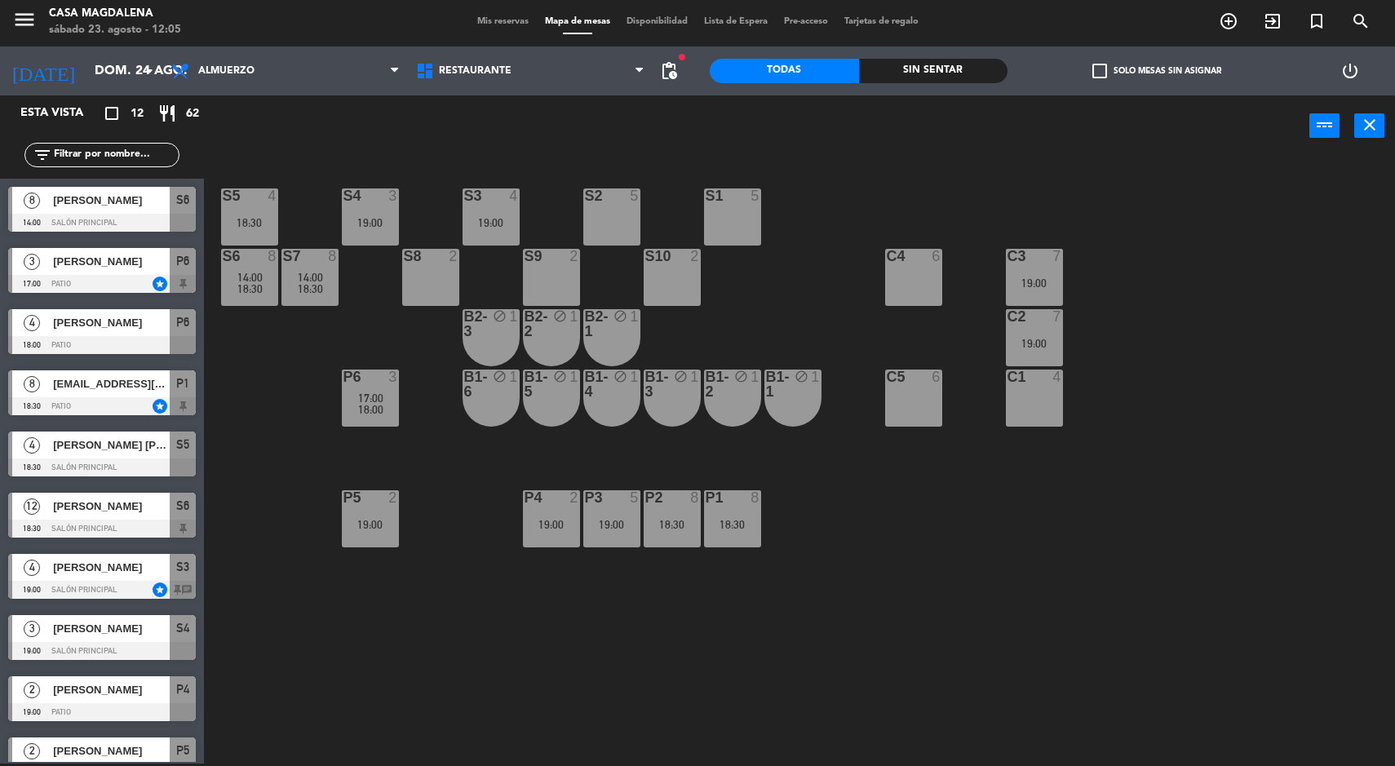
click at [179, 202] on span "S6" at bounding box center [182, 200] width 13 height 20
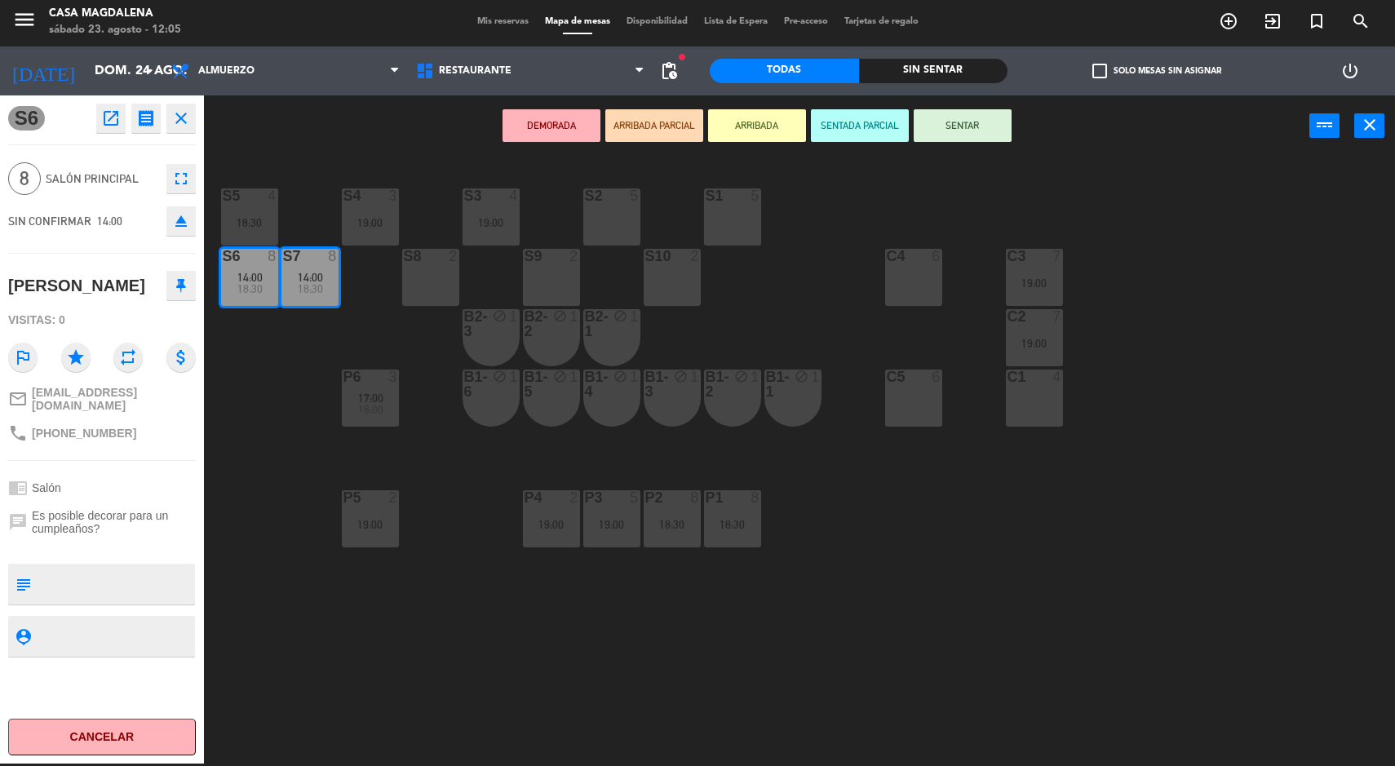
click at [1040, 343] on div "19:00" at bounding box center [1034, 343] width 57 height 11
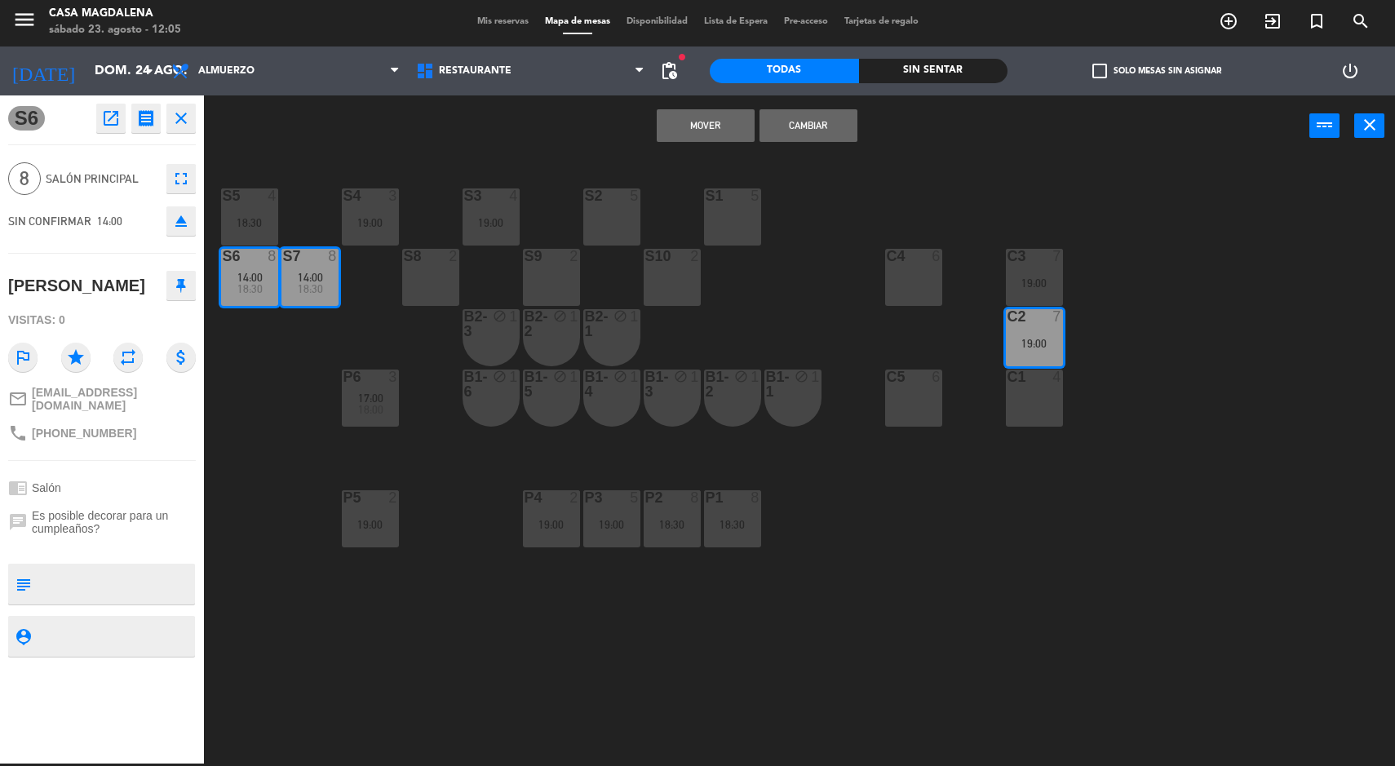
click at [1021, 270] on div "C3 7 19:00" at bounding box center [1034, 277] width 57 height 57
click at [711, 125] on button "Mover y Unir" at bounding box center [706, 125] width 98 height 33
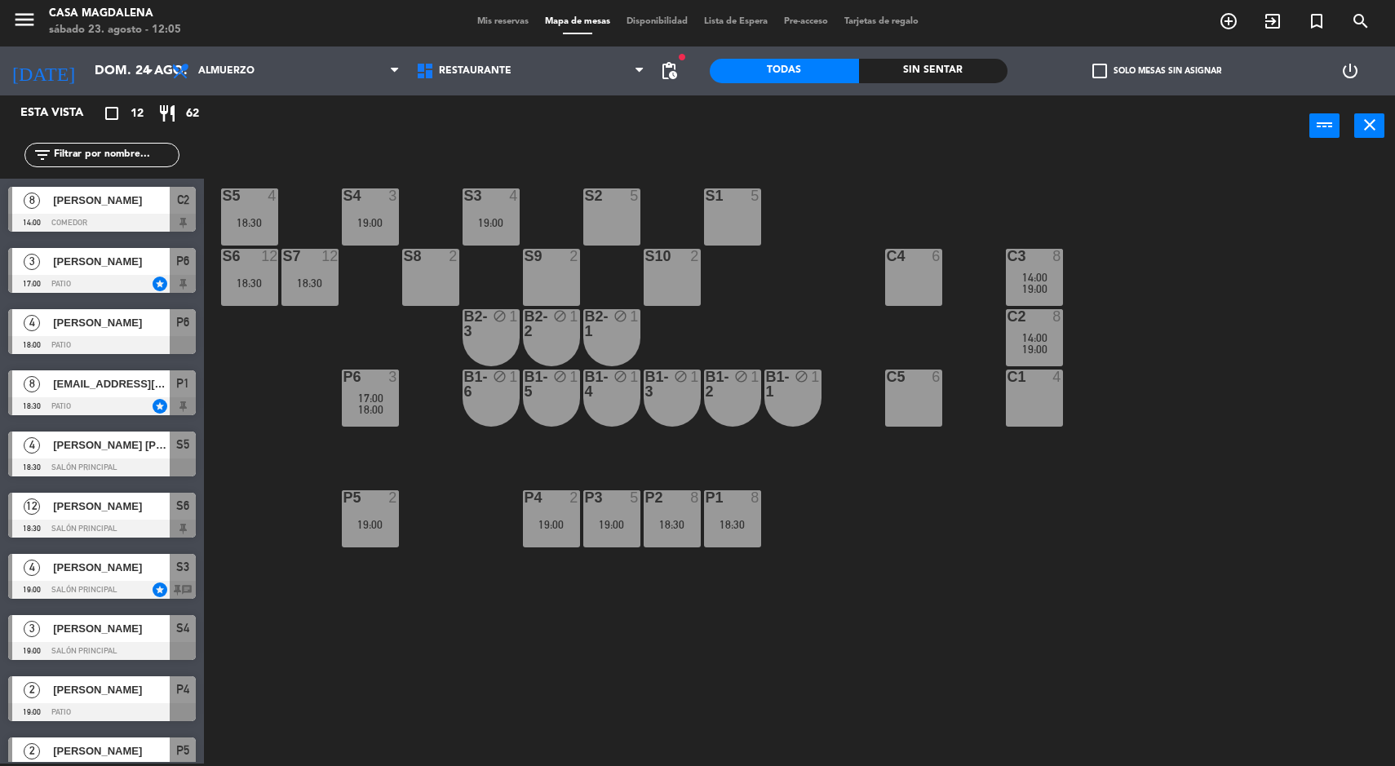
click at [1026, 253] on div at bounding box center [1034, 256] width 27 height 15
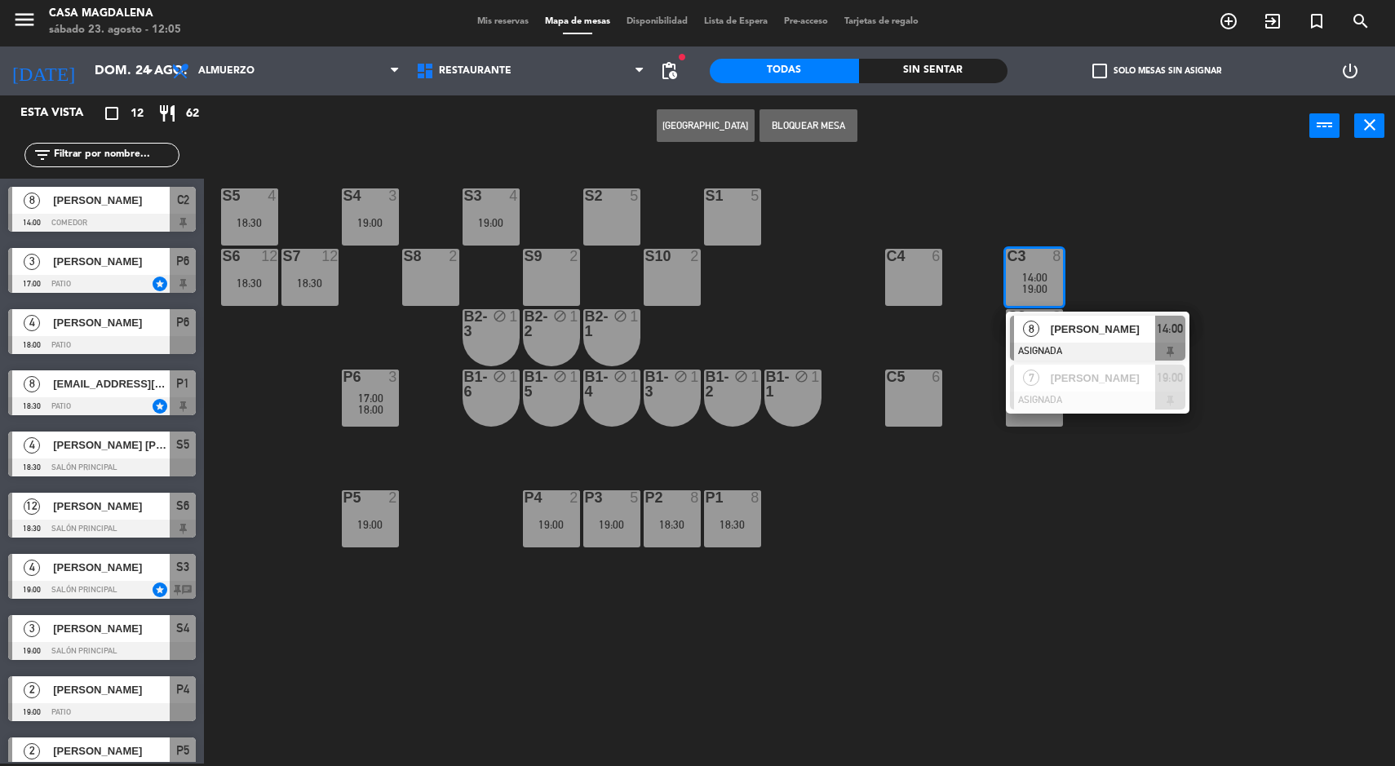
click at [1057, 316] on div "[PERSON_NAME]" at bounding box center [1102, 329] width 106 height 27
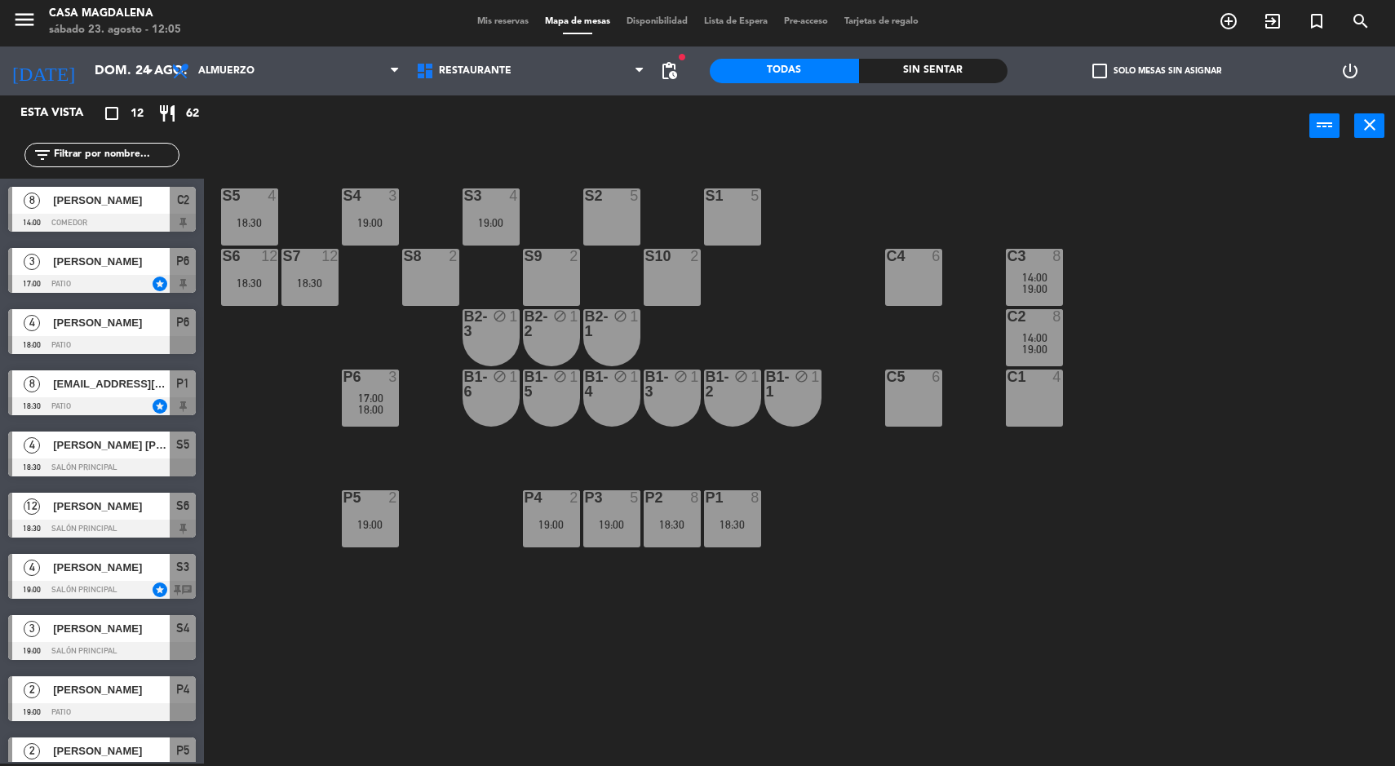
click at [1226, 496] on div "S5 4 18:30 S4 3 19:00 S3 4 19:00 S2 5 S1 5 S6 12 18:30 S7 12 18:30 S8 2 S9 2 S1…" at bounding box center [806, 462] width 1177 height 607
click at [88, 82] on input "dom. 24 ago." at bounding box center [172, 71] width 172 height 32
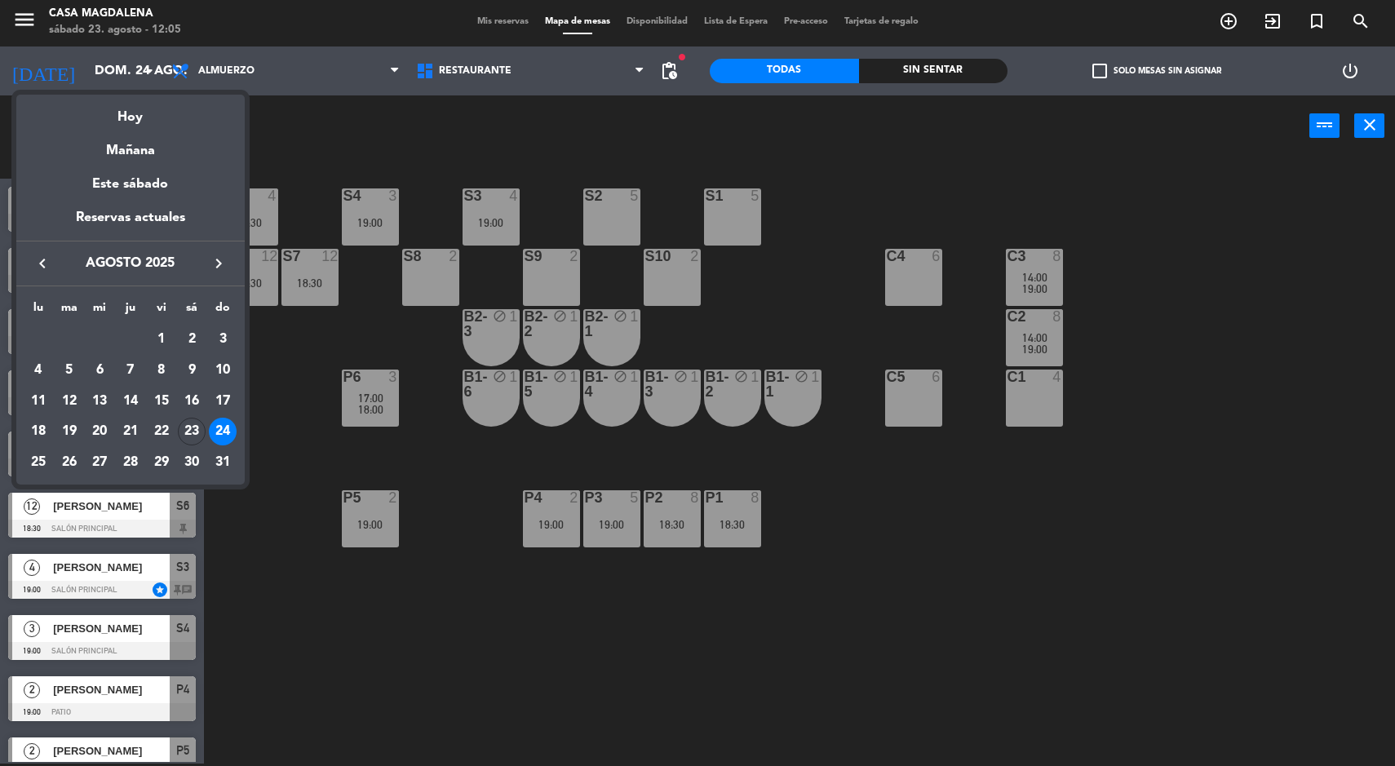
click at [121, 122] on div "Hoy" at bounding box center [130, 111] width 228 height 33
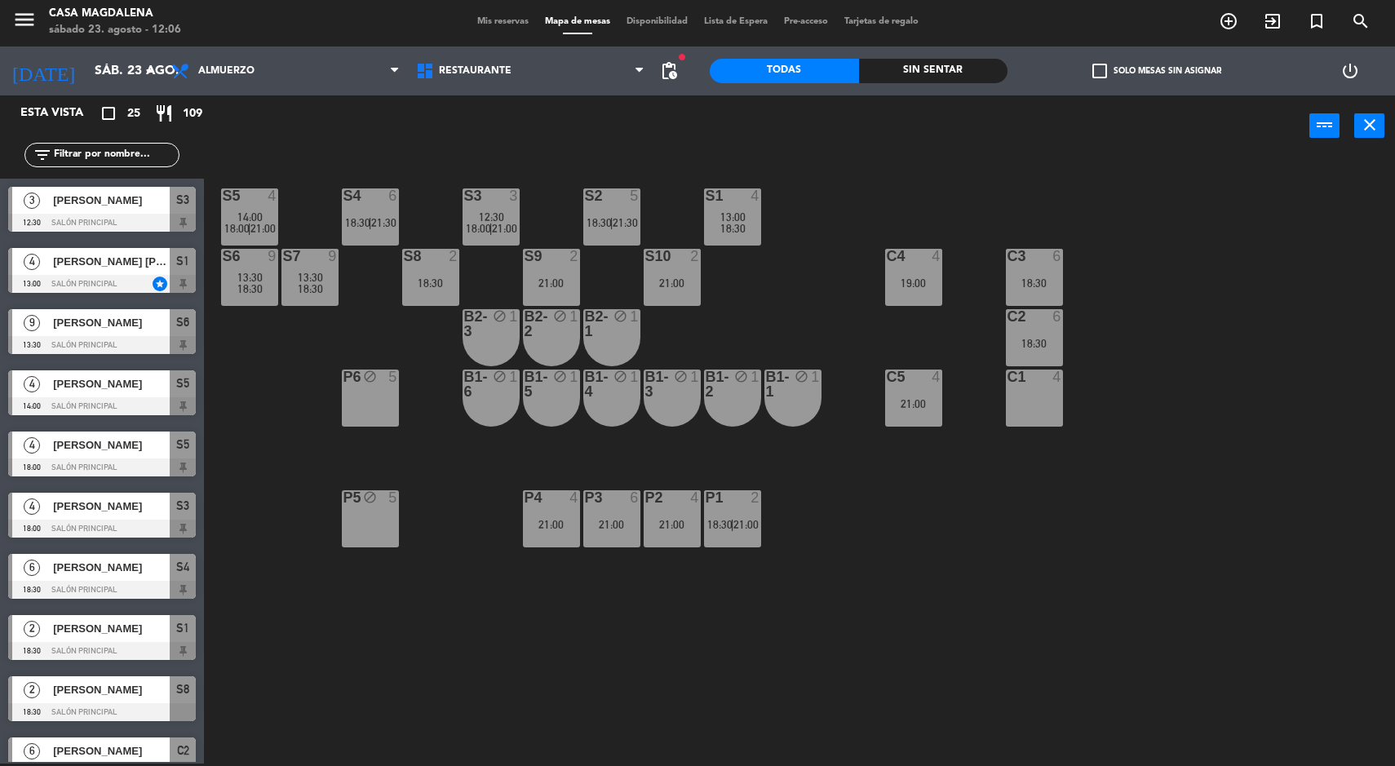
click at [97, 69] on input "sáb. 23 ago." at bounding box center [172, 71] width 172 height 32
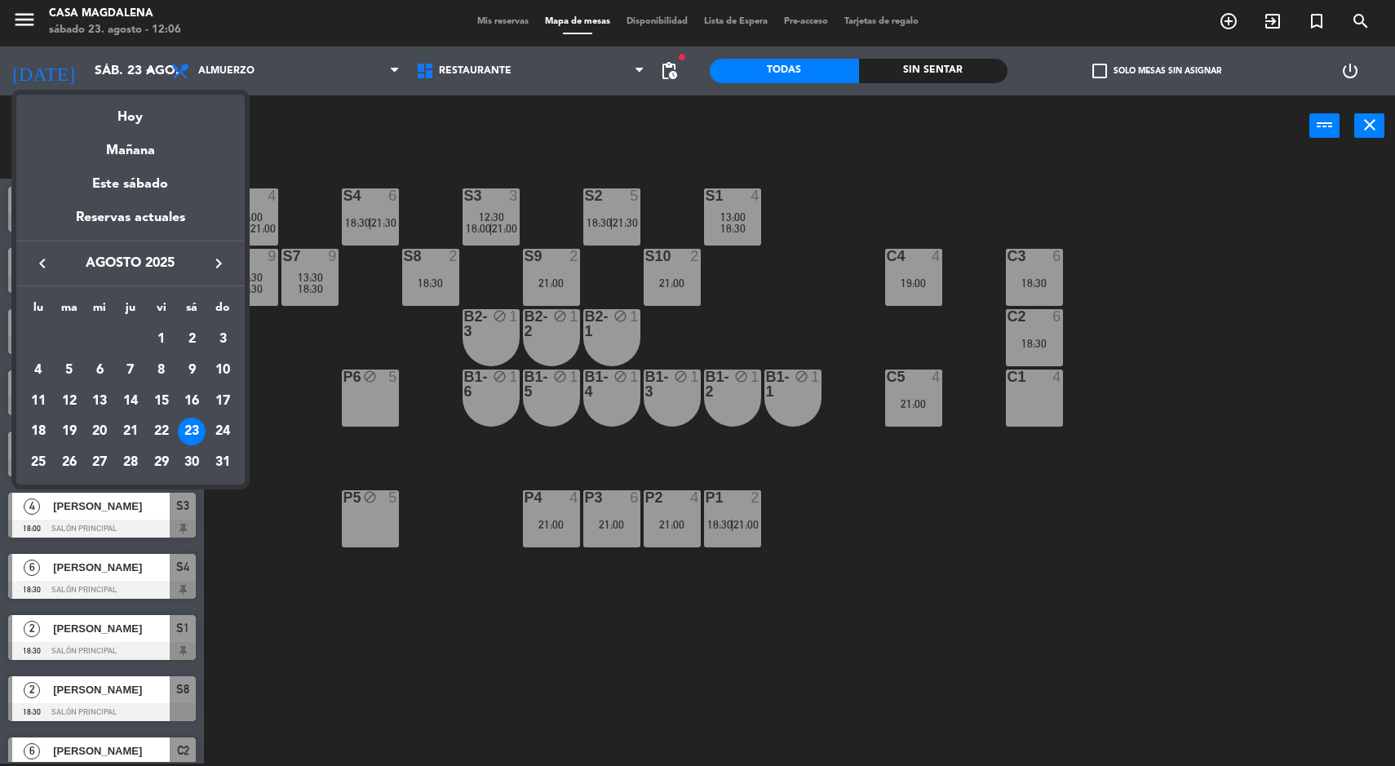
click at [168, 148] on div "Mañana" at bounding box center [130, 144] width 228 height 33
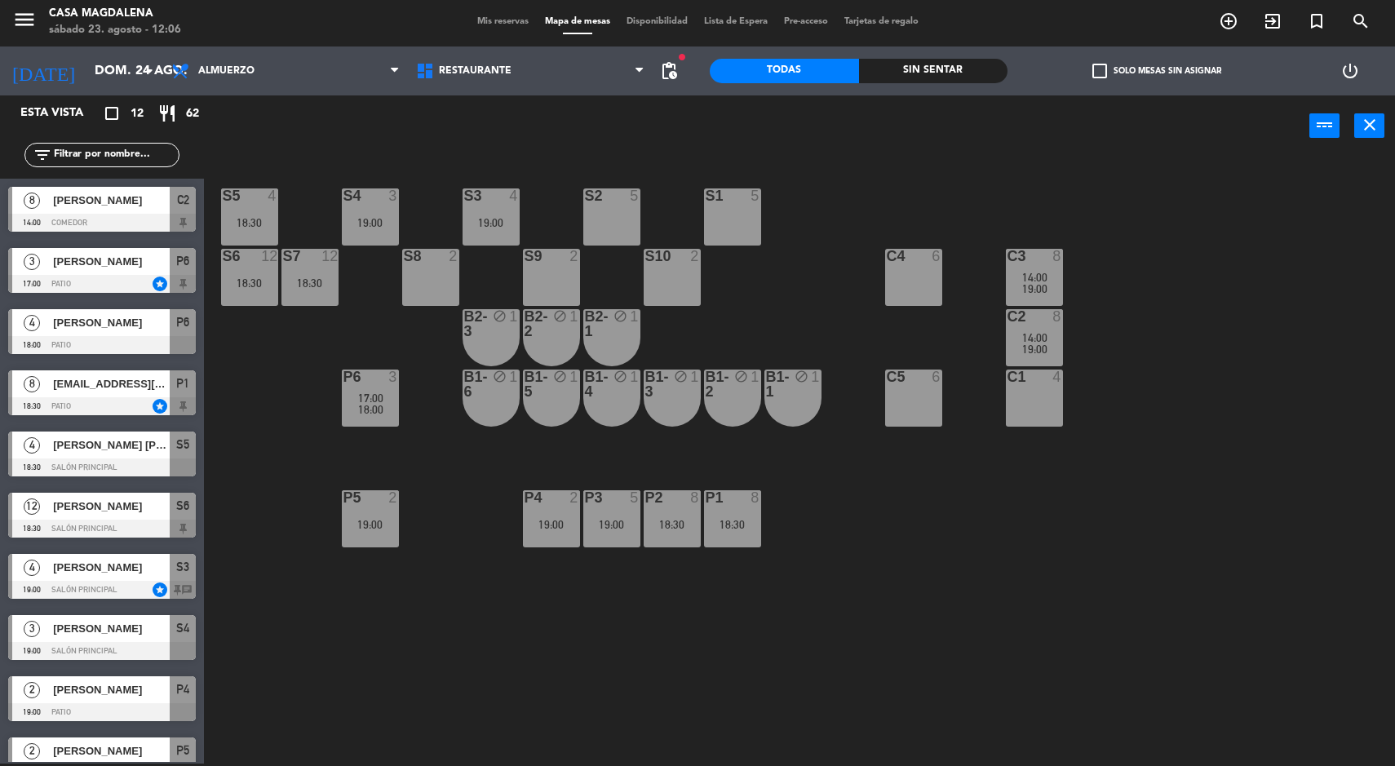
click at [1030, 274] on span "14:00" at bounding box center [1034, 277] width 25 height 13
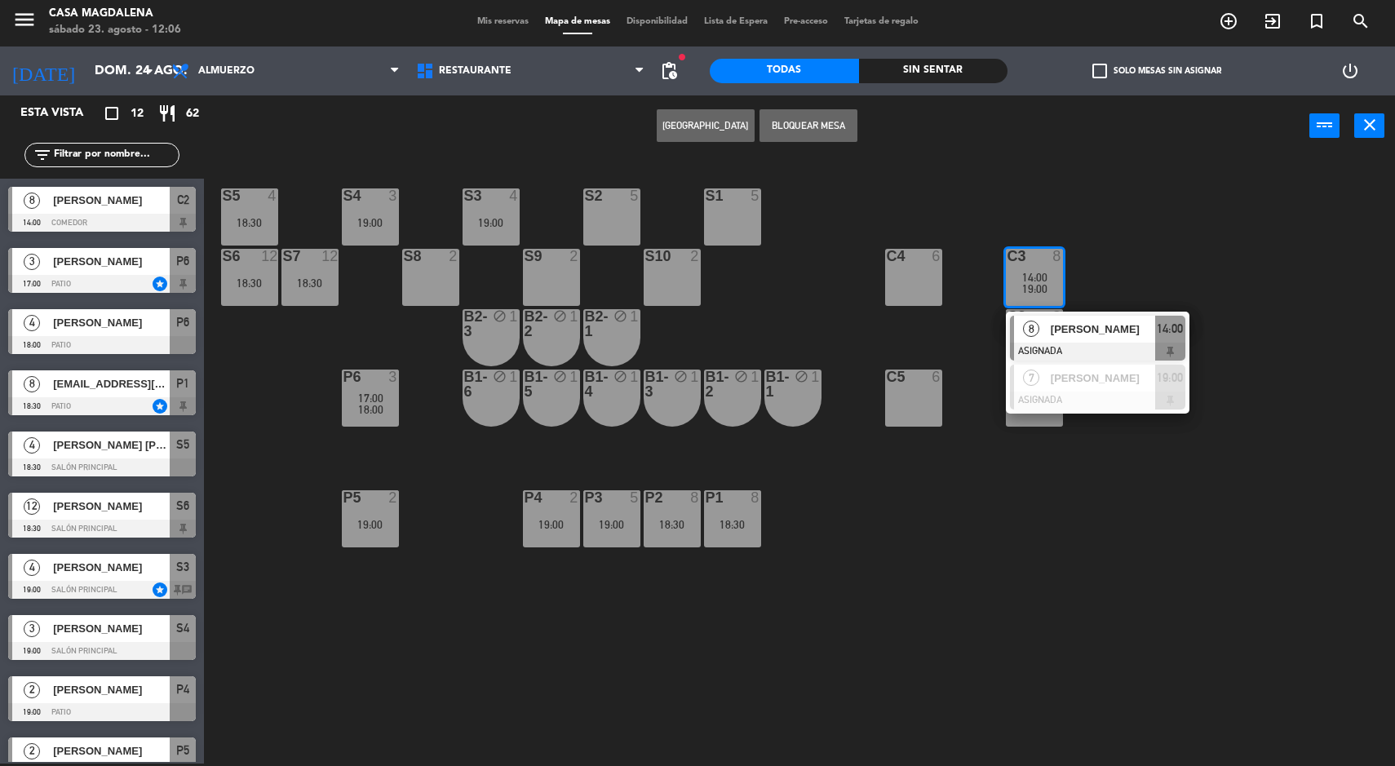
click at [1127, 326] on span "[PERSON_NAME]" at bounding box center [1103, 329] width 104 height 17
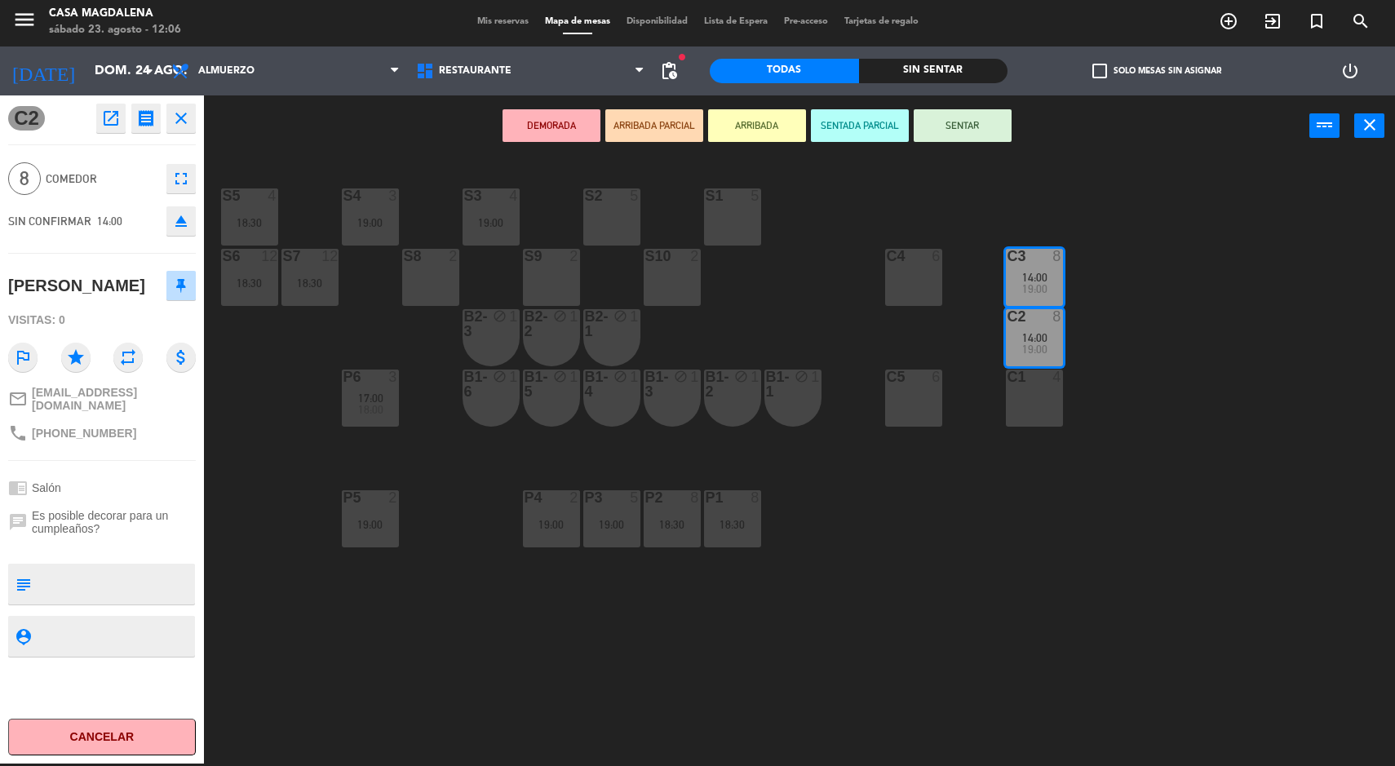
click at [70, 392] on span "[EMAIL_ADDRESS][DOMAIN_NAME]" at bounding box center [114, 399] width 164 height 26
click at [67, 355] on icon "star" at bounding box center [75, 357] width 29 height 29
click at [995, 583] on div "S5 4 18:30 S4 3 19:00 S3 4 19:00 S2 5 S1 5 S6 12 18:30 S7 12 18:30 S8 2 S9 2 S1…" at bounding box center [806, 462] width 1177 height 607
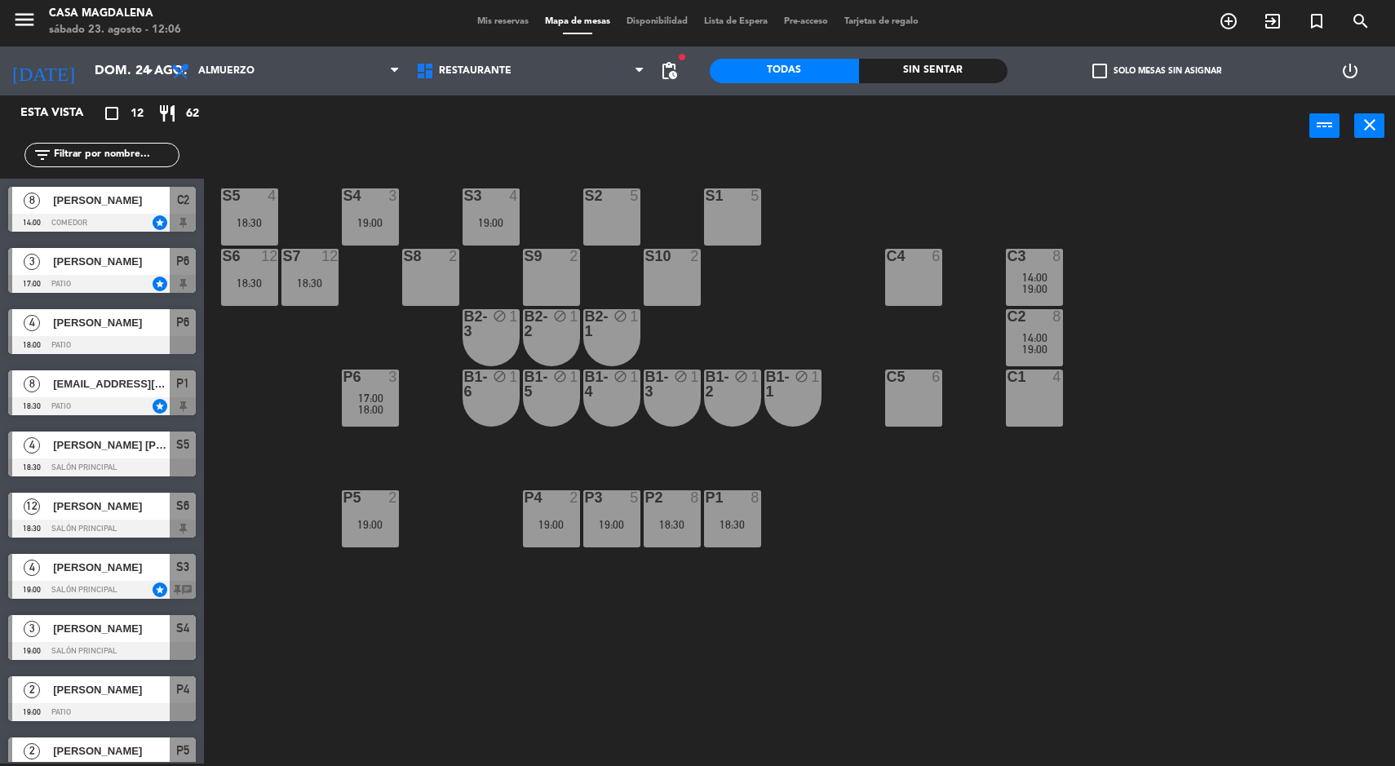
click at [1026, 321] on div at bounding box center [1034, 316] width 27 height 15
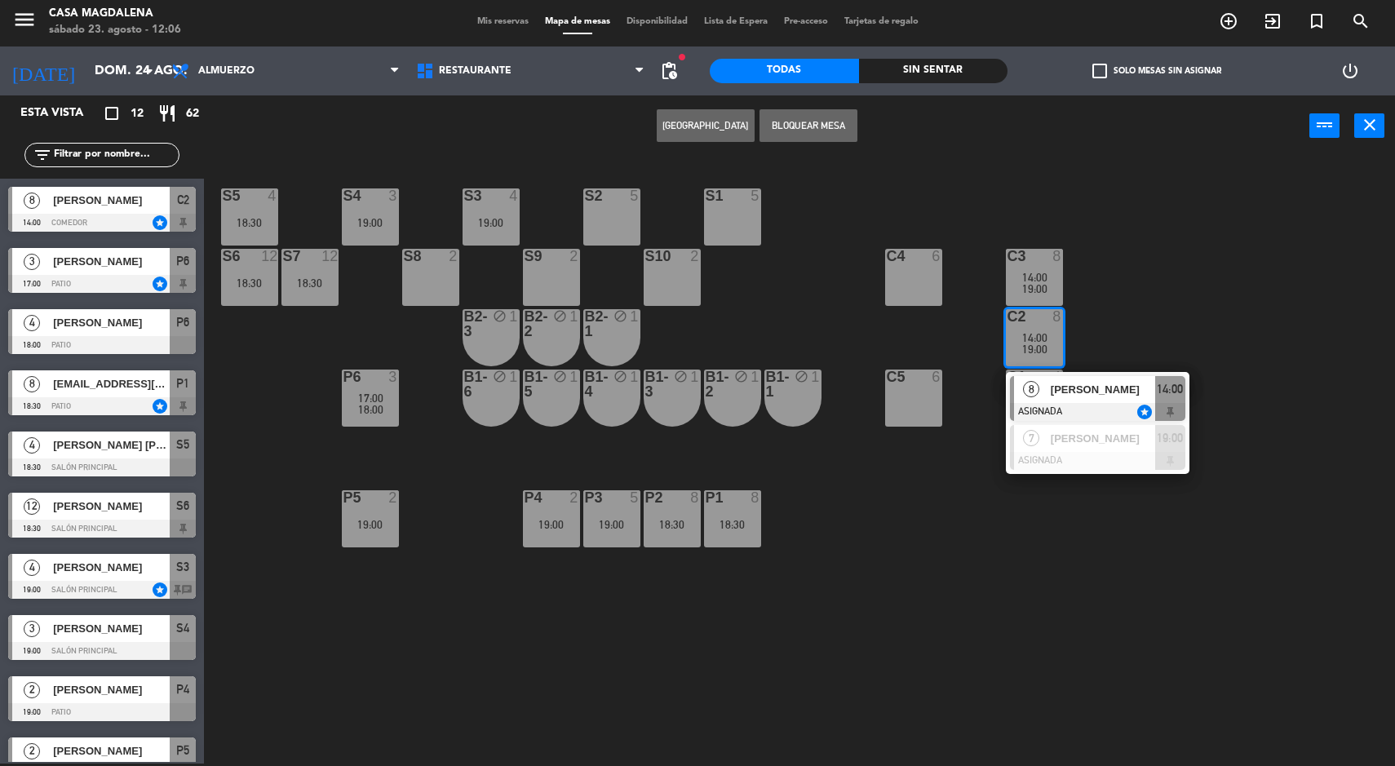
click at [1096, 398] on div "[PERSON_NAME]" at bounding box center [1102, 389] width 106 height 27
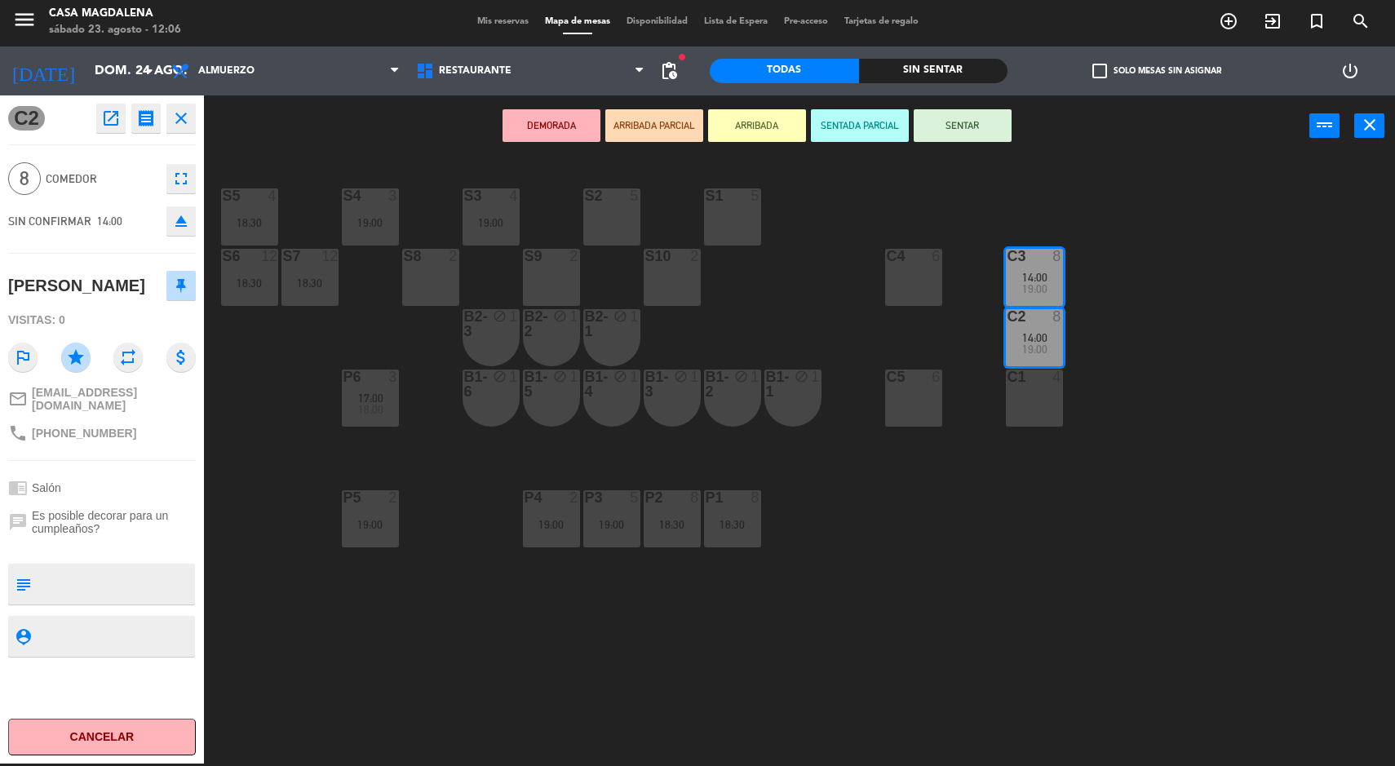
click at [968, 601] on div "S5 4 18:30 S4 3 19:00 S3 4 19:00 S2 5 S1 5 S6 12 18:30 S7 12 18:30 S8 2 S9 2 S1…" at bounding box center [806, 462] width 1177 height 607
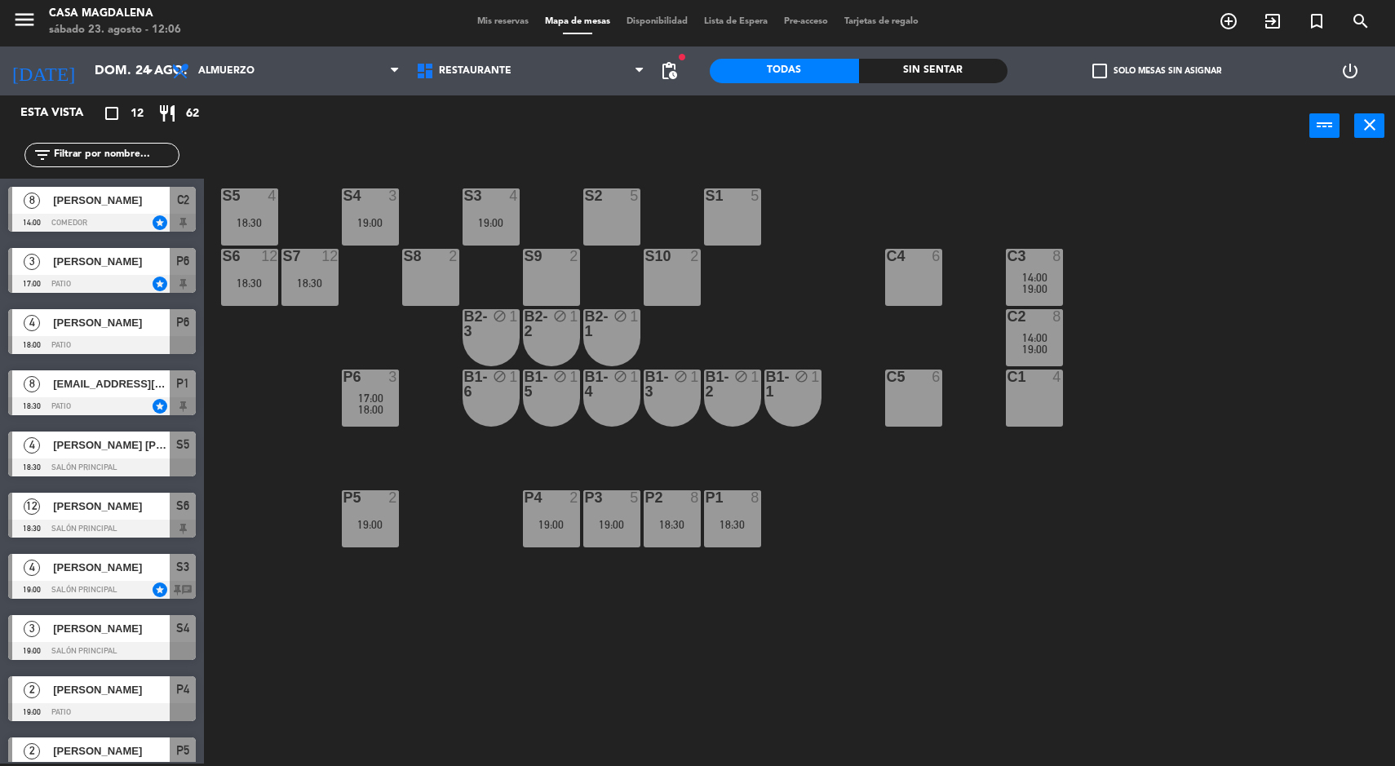
click at [624, 503] on div at bounding box center [611, 497] width 27 height 15
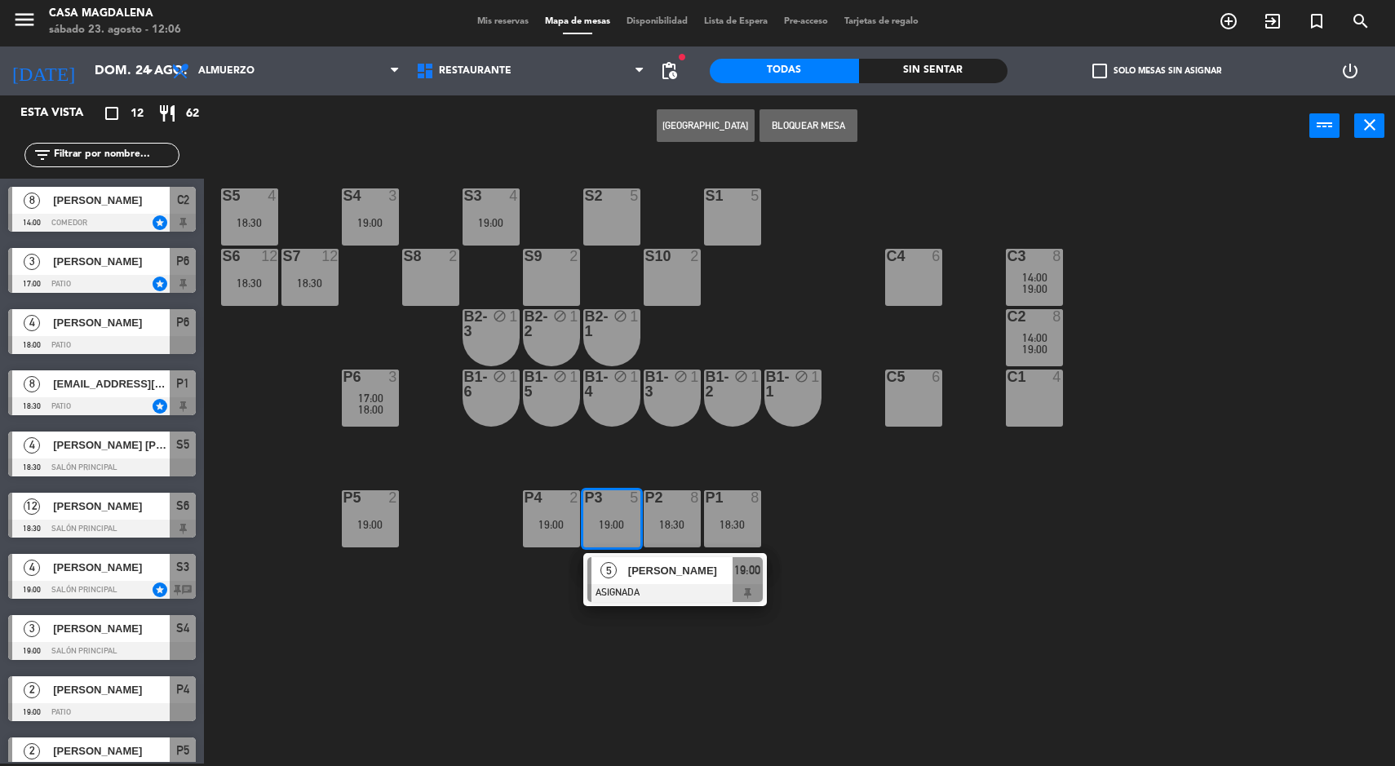
click at [128, 70] on input "dom. 24 ago." at bounding box center [172, 71] width 172 height 32
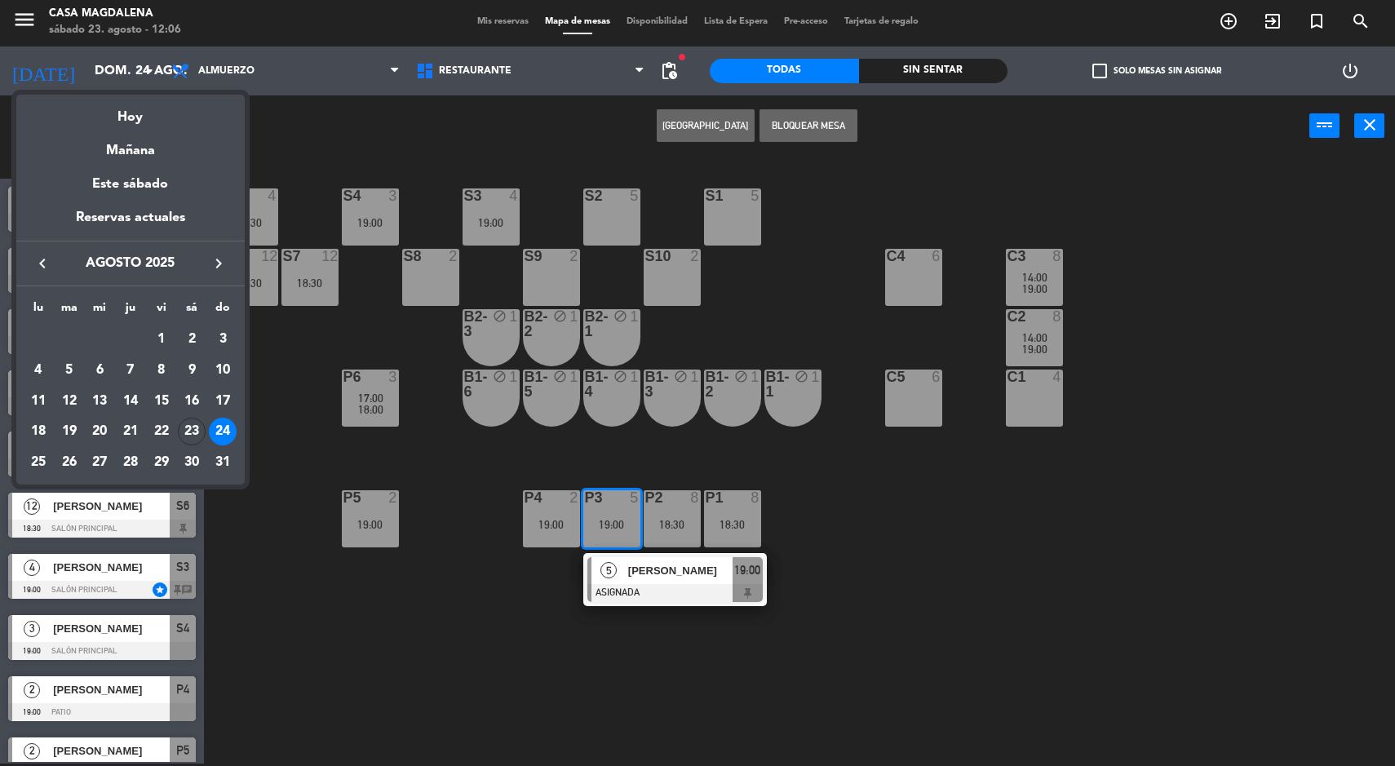
click at [153, 100] on div "Hoy" at bounding box center [130, 111] width 228 height 33
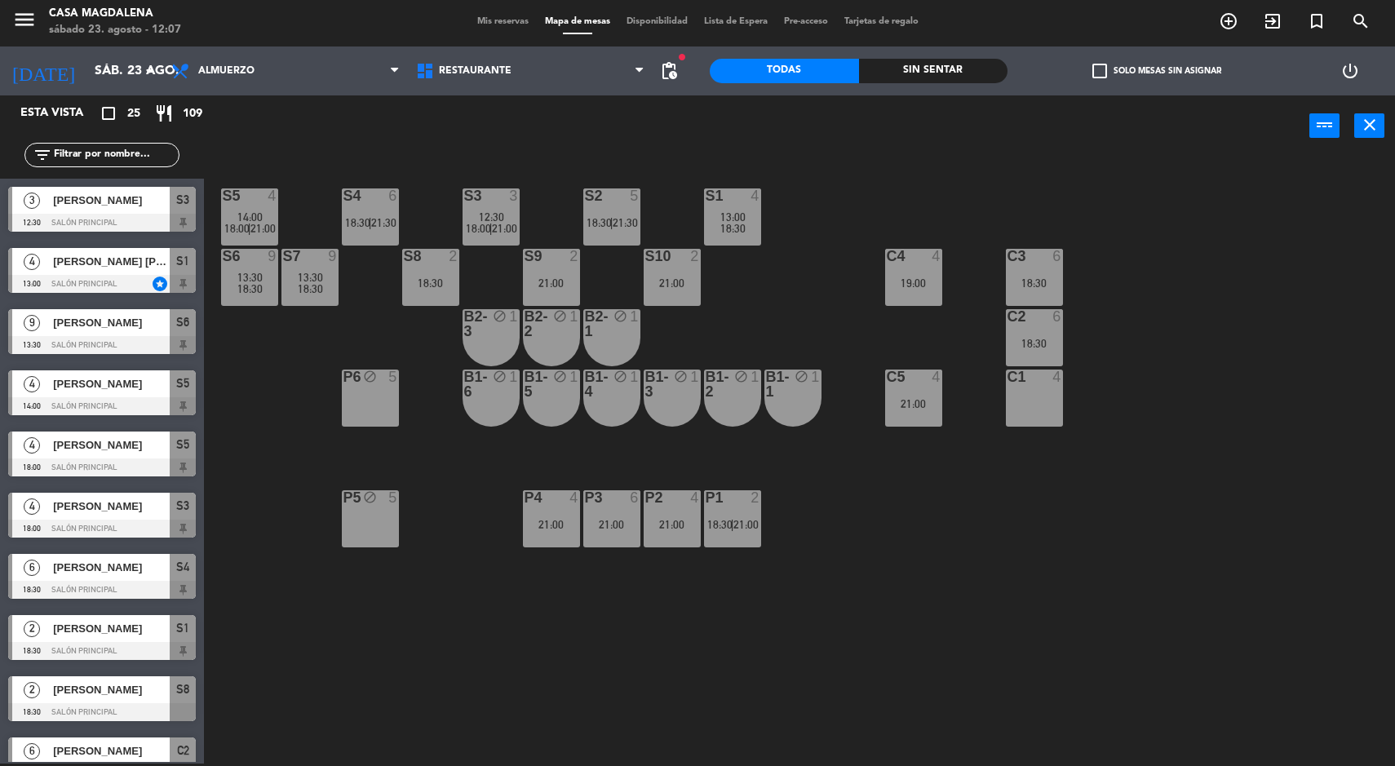
click at [86, 76] on input "sáb. 23 ago." at bounding box center [172, 71] width 172 height 32
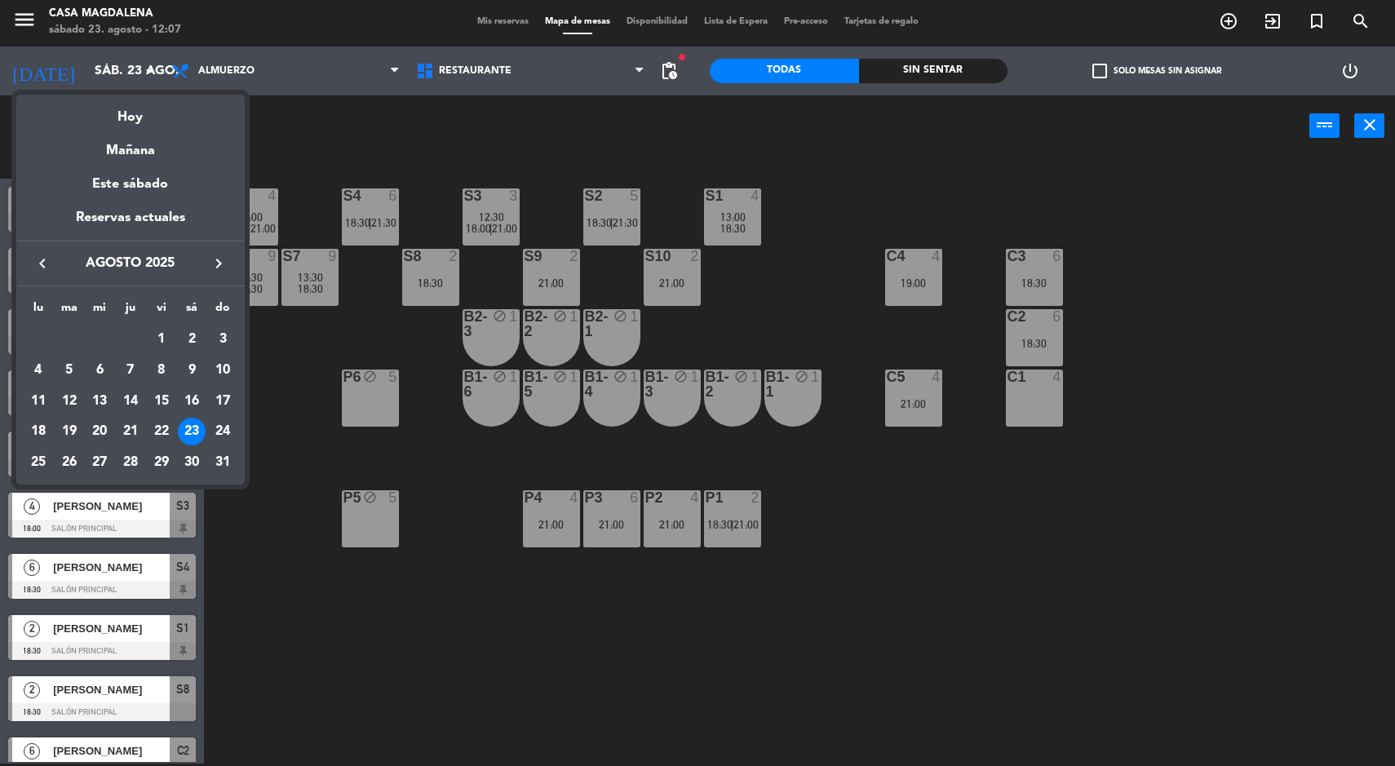
click at [30, 457] on div "25" at bounding box center [38, 463] width 28 height 28
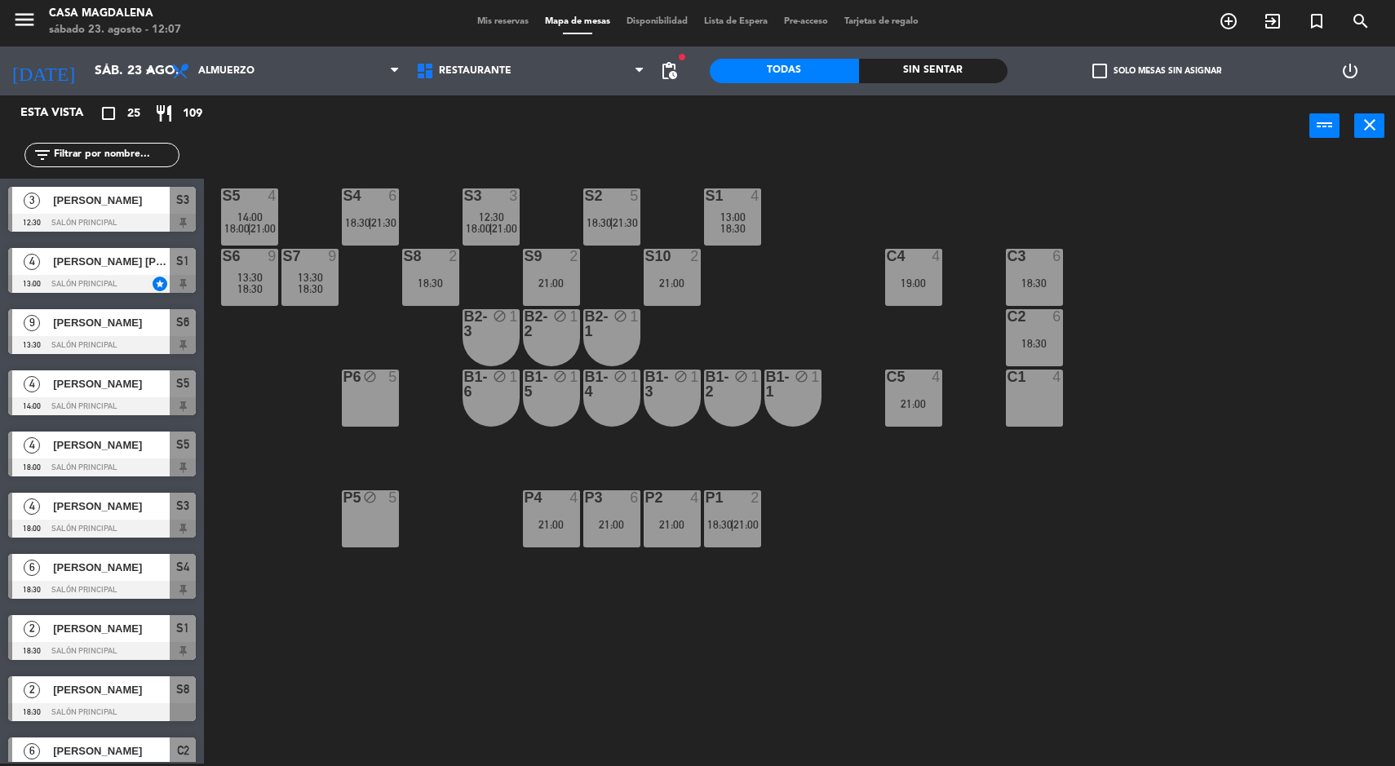
type input "lun. 25 ago."
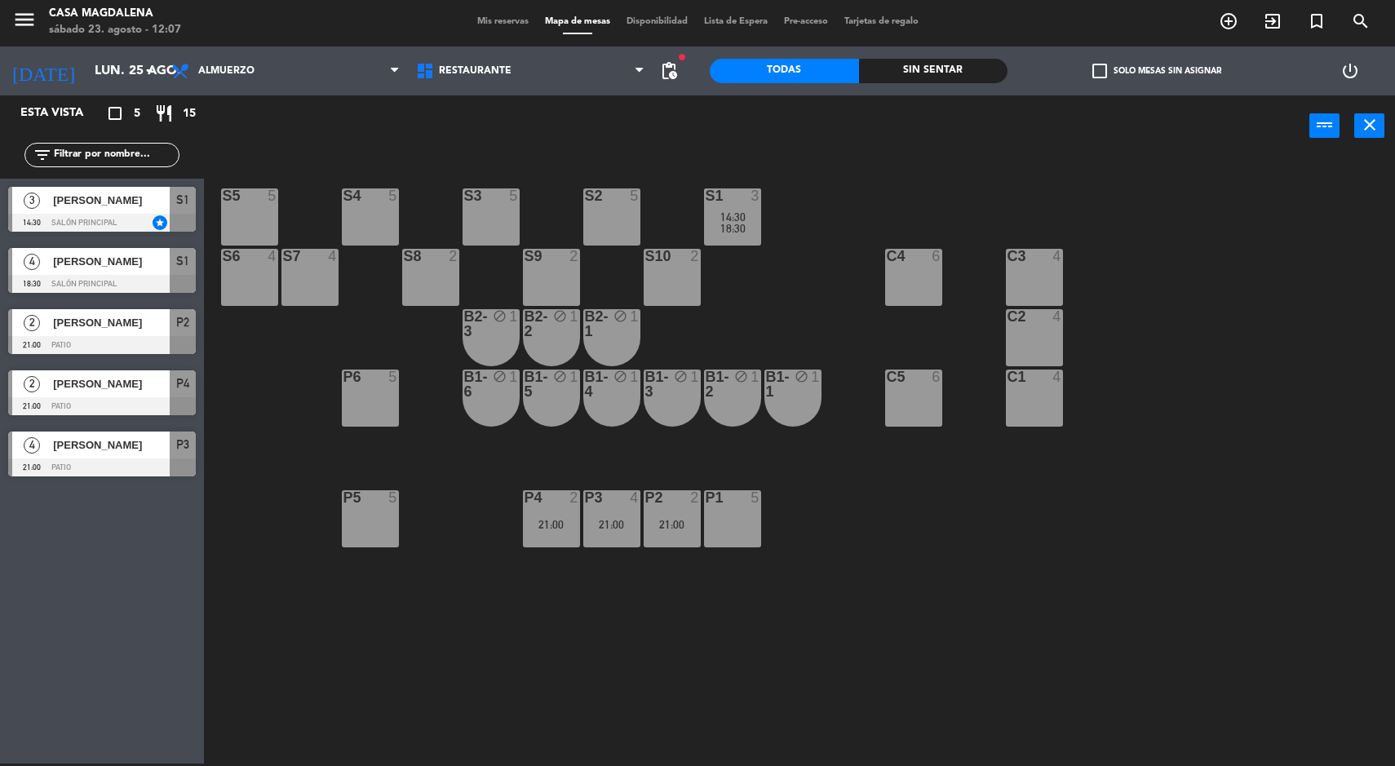
click at [1008, 376] on div "C1" at bounding box center [1008, 377] width 1 height 15
click at [1163, 475] on div "S5 5 S4 5 S3 5 S2 5 S1 3 14:30 18:30 S6 4 S7 4 S8 2 S9 2 S10 2 C3 4 C4 6 C2 4 B…" at bounding box center [806, 462] width 1177 height 607
click at [1014, 343] on div "C2 4" at bounding box center [1034, 337] width 57 height 57
click at [1008, 255] on div "C3" at bounding box center [1008, 256] width 1 height 15
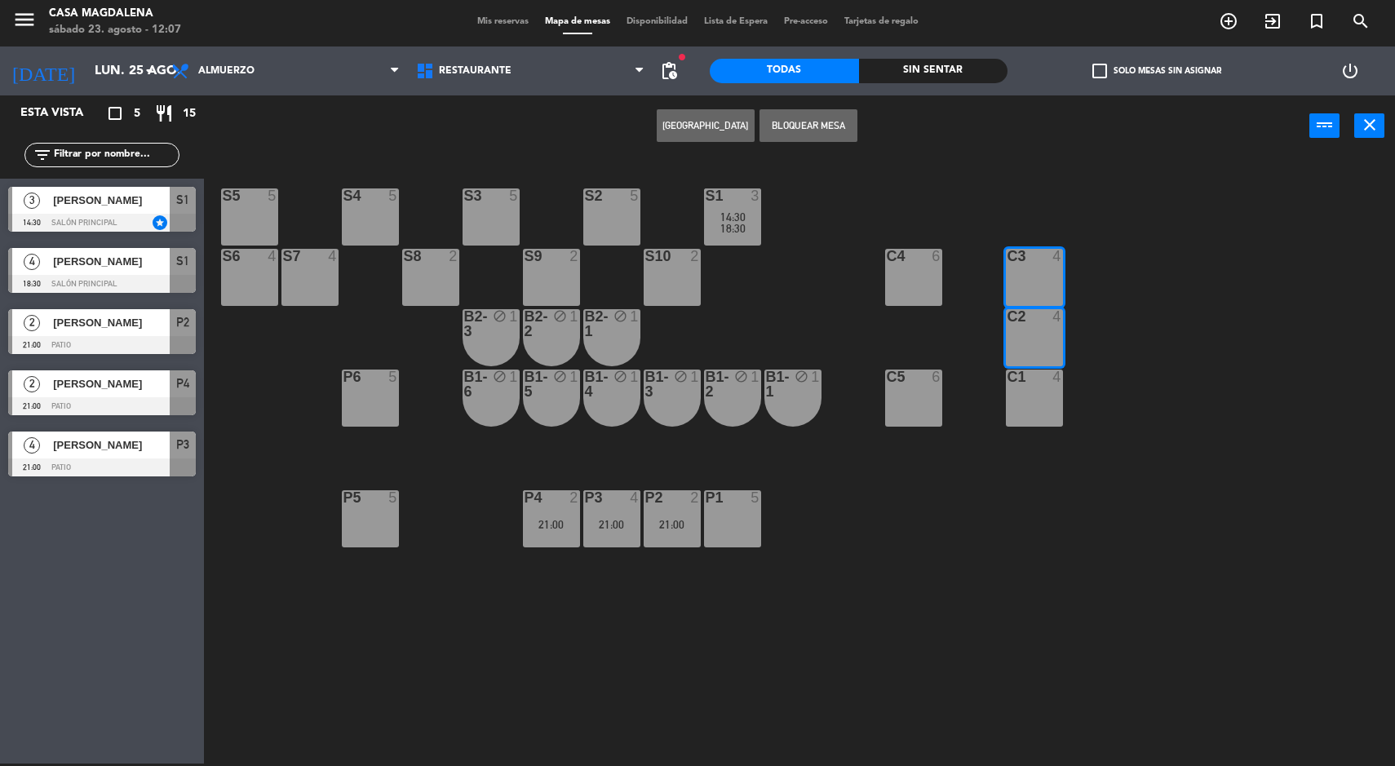
click at [682, 140] on button "[GEOGRAPHIC_DATA]" at bounding box center [706, 125] width 98 height 33
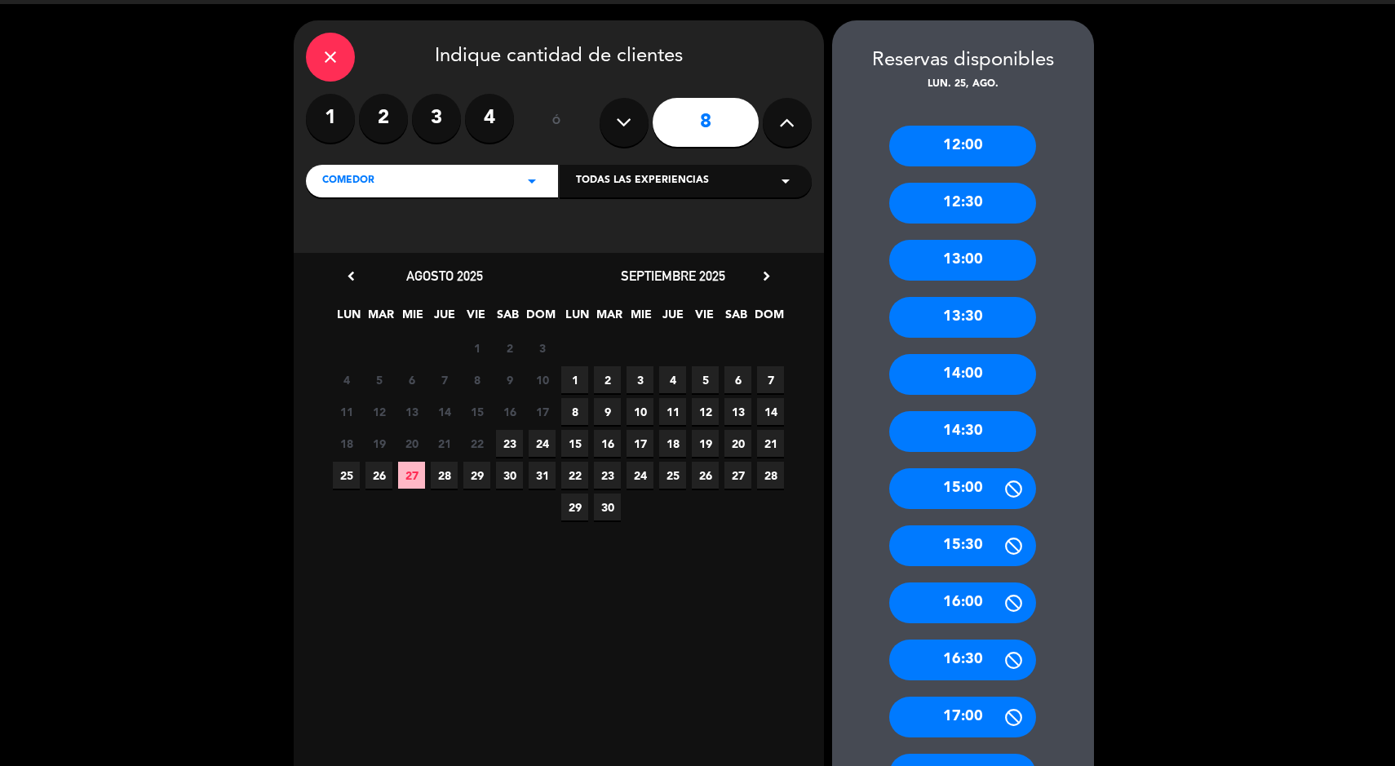
scroll to position [52, 0]
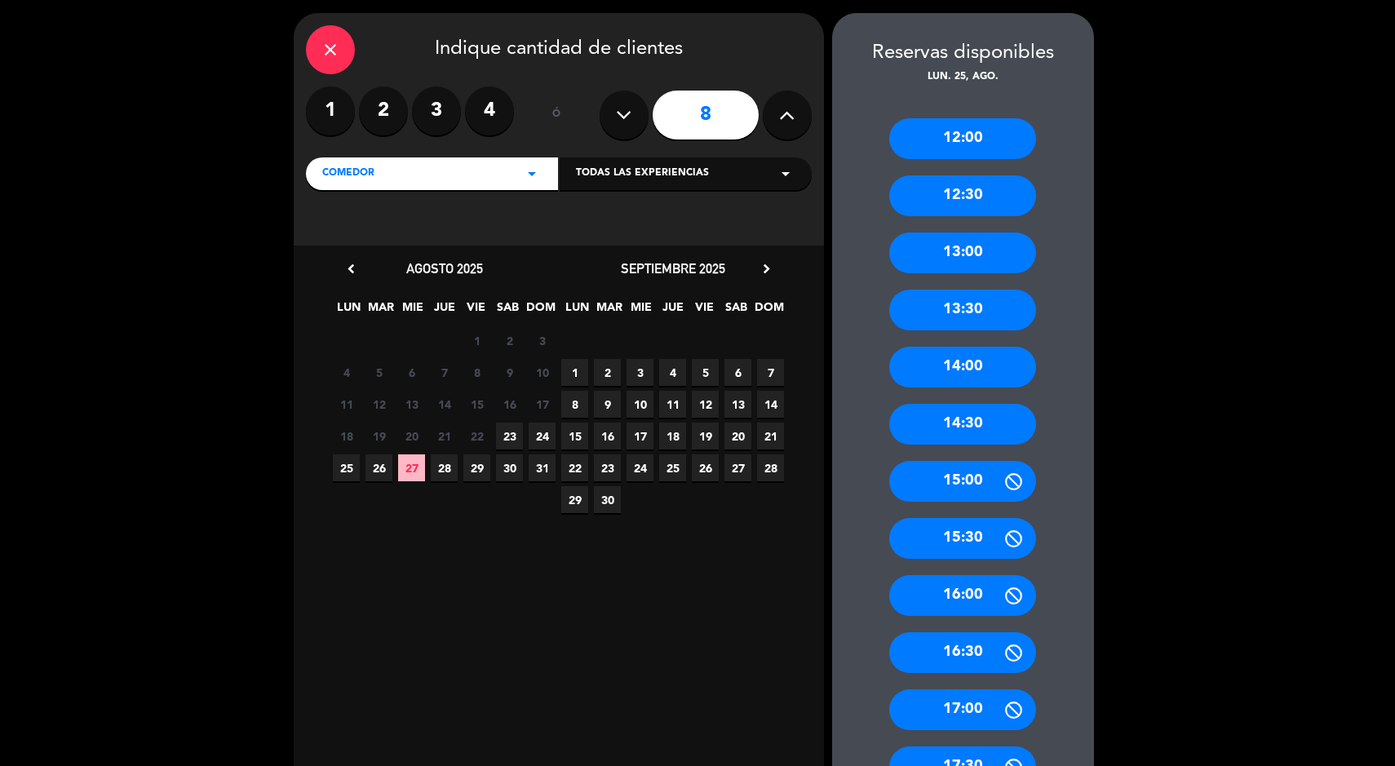
click at [955, 374] on div "14:00" at bounding box center [962, 367] width 147 height 41
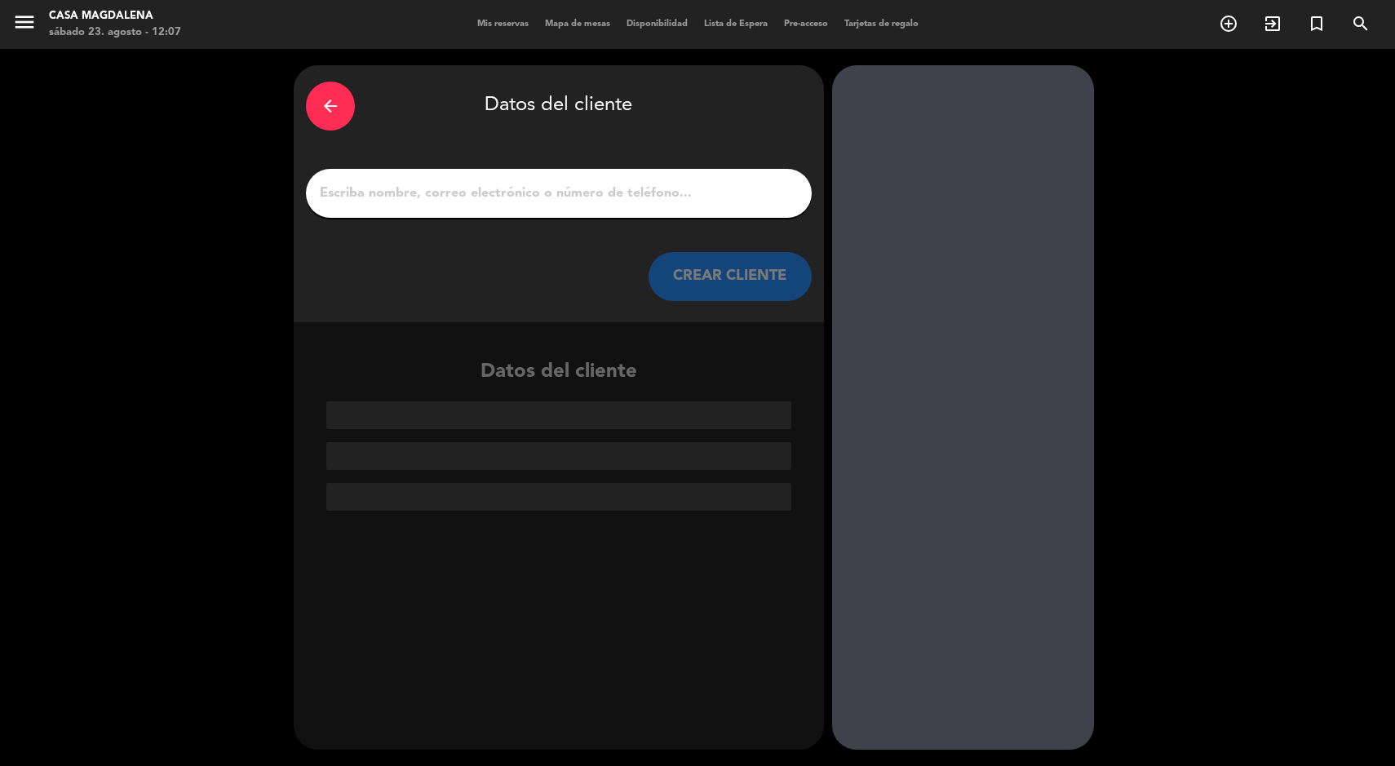
scroll to position [0, 0]
click at [494, 196] on input "1" at bounding box center [558, 193] width 481 height 23
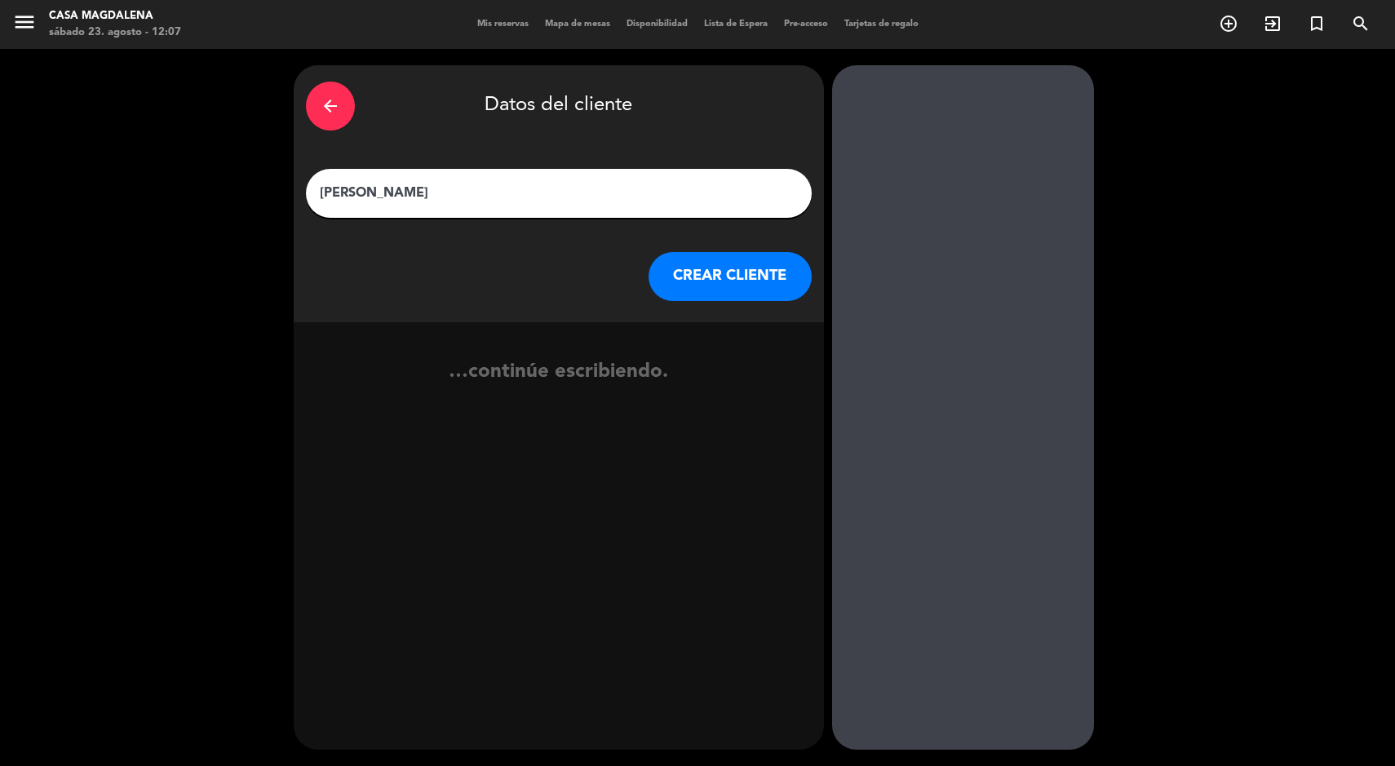
type input "[PERSON_NAME]"
click at [696, 277] on button "CREAR CLIENTE" at bounding box center [730, 276] width 163 height 49
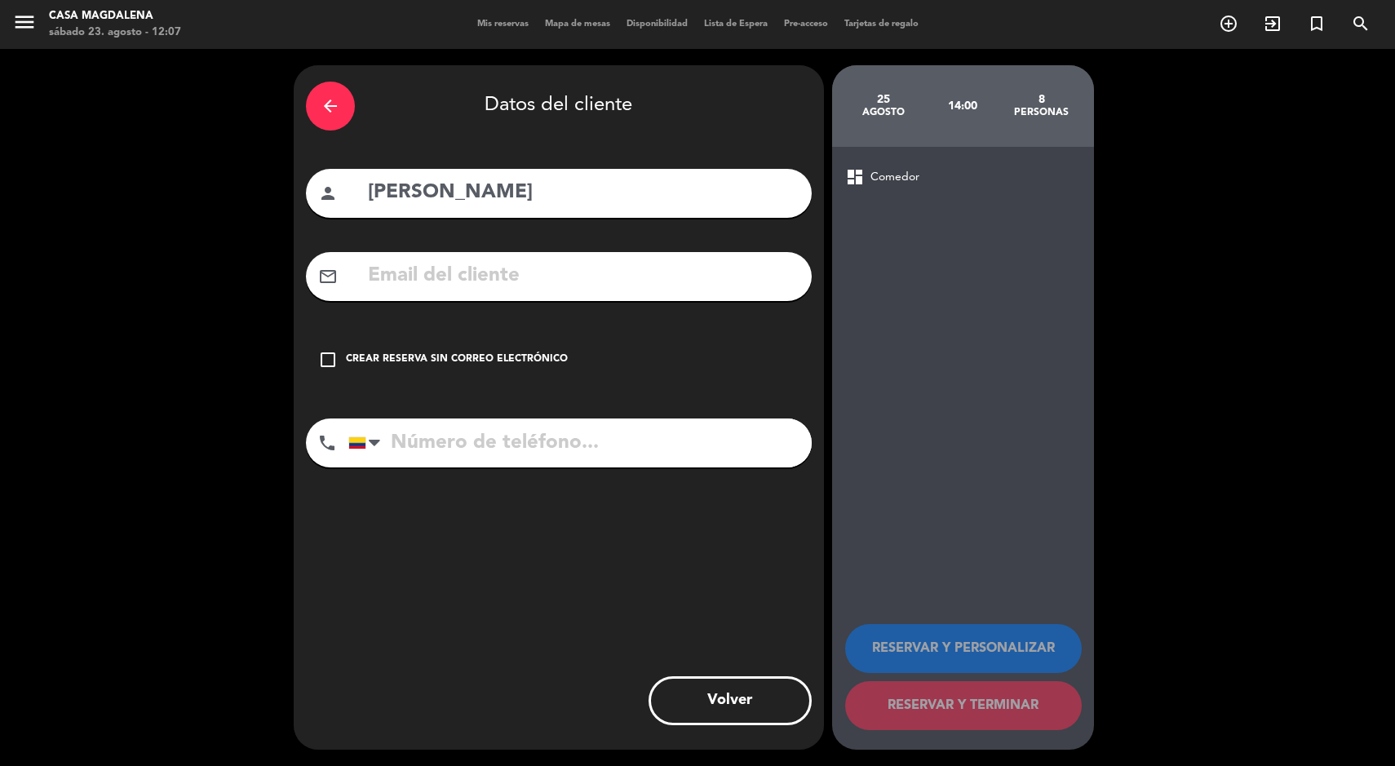
click at [424, 364] on div "Crear reserva sin correo electrónico" at bounding box center [457, 360] width 222 height 16
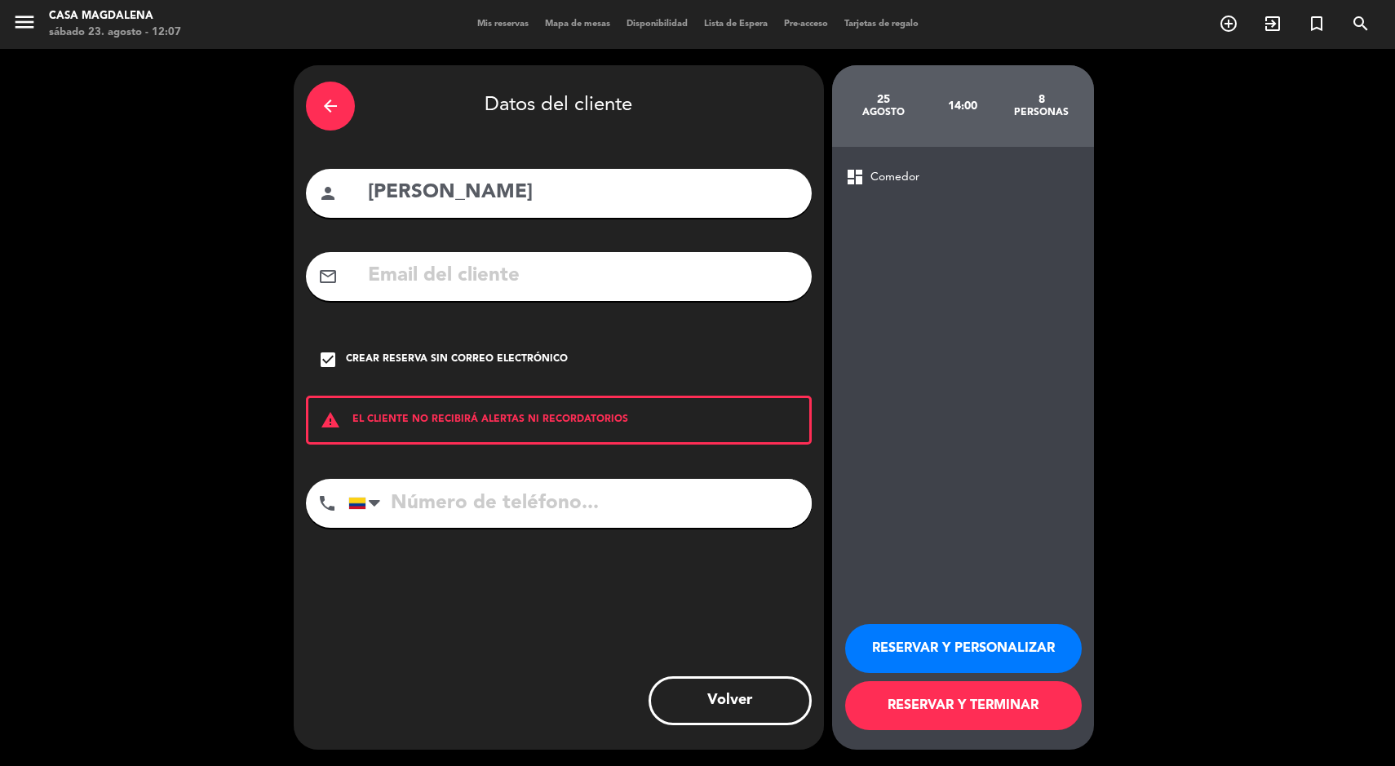
click at [516, 510] on input "tel" at bounding box center [579, 503] width 463 height 49
type input "3153423610"
click at [933, 704] on button "RESERVAR Y TERMINAR" at bounding box center [963, 705] width 237 height 49
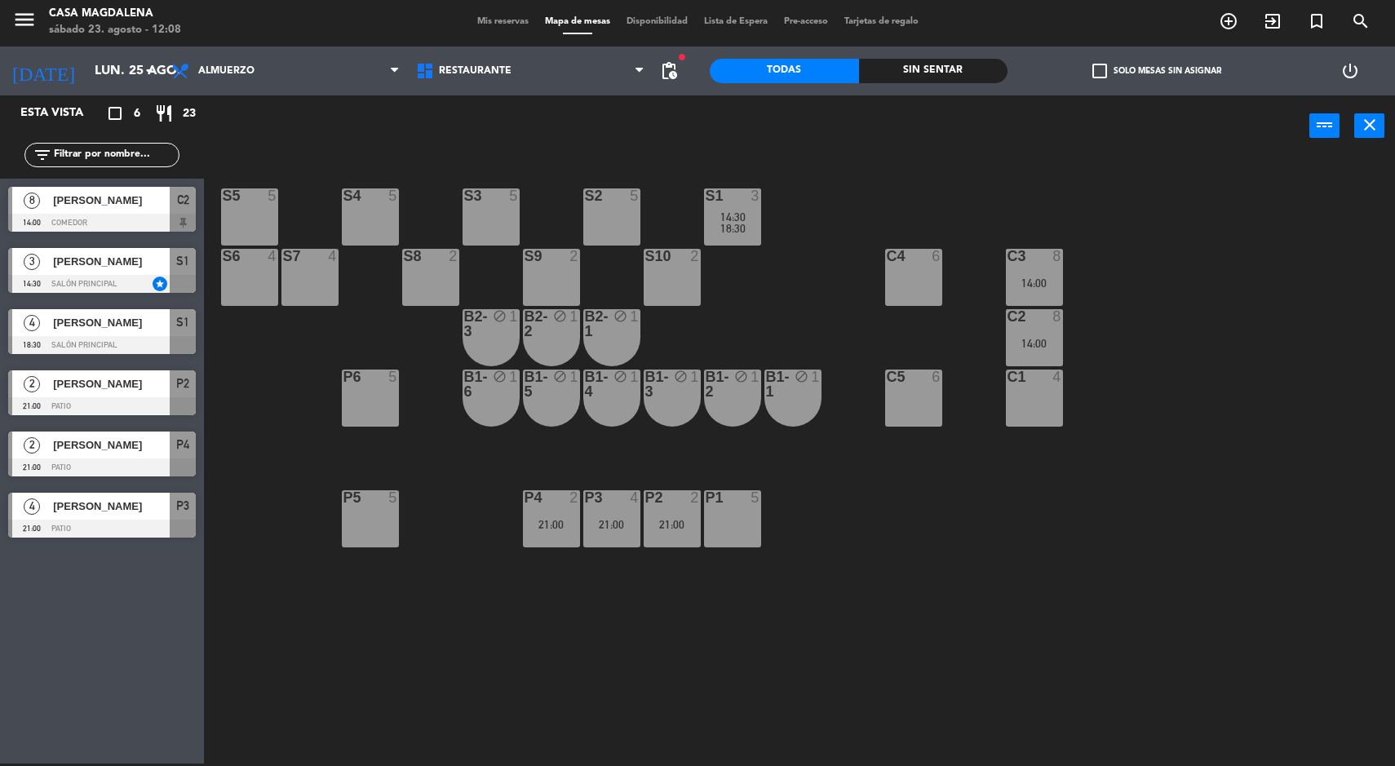
click at [86, 83] on input "lun. 25 ago." at bounding box center [172, 71] width 172 height 32
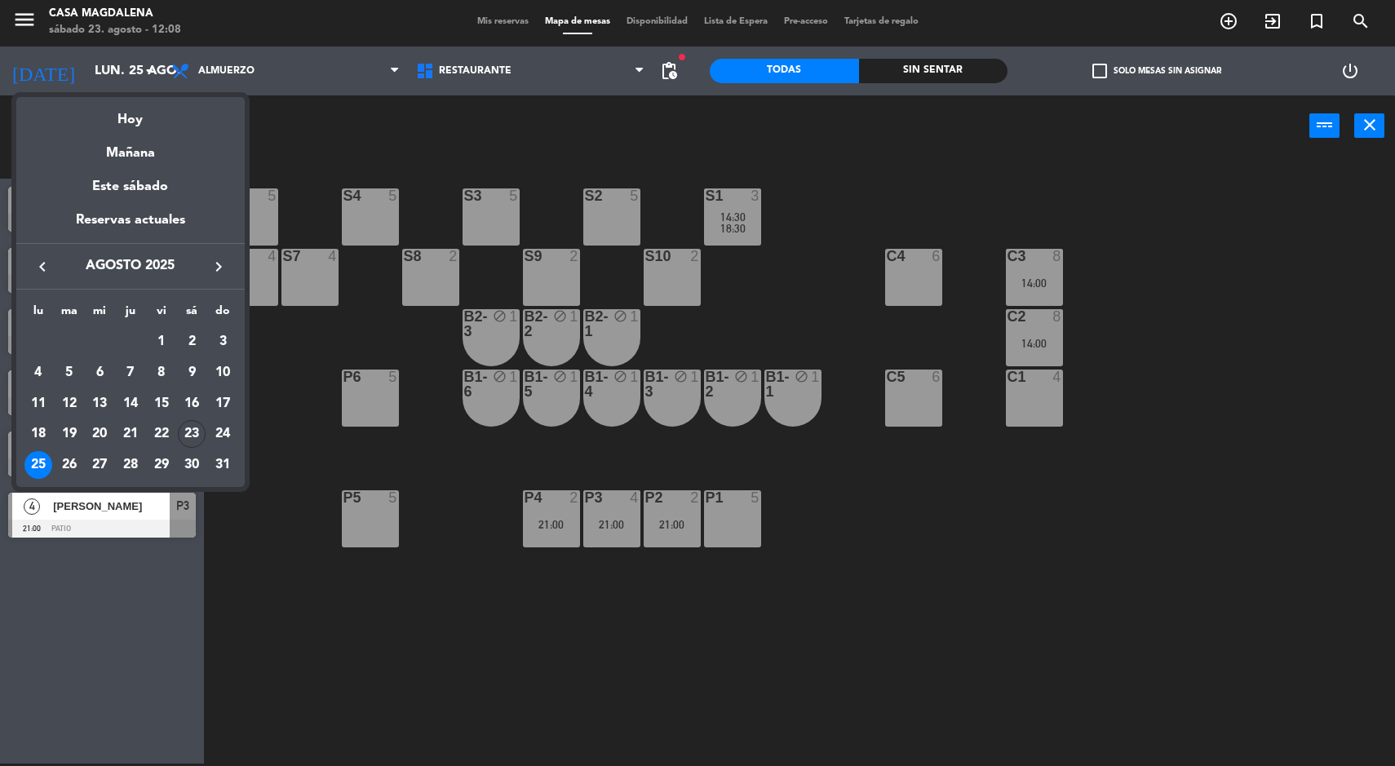
click at [131, 117] on div "Hoy" at bounding box center [130, 113] width 228 height 33
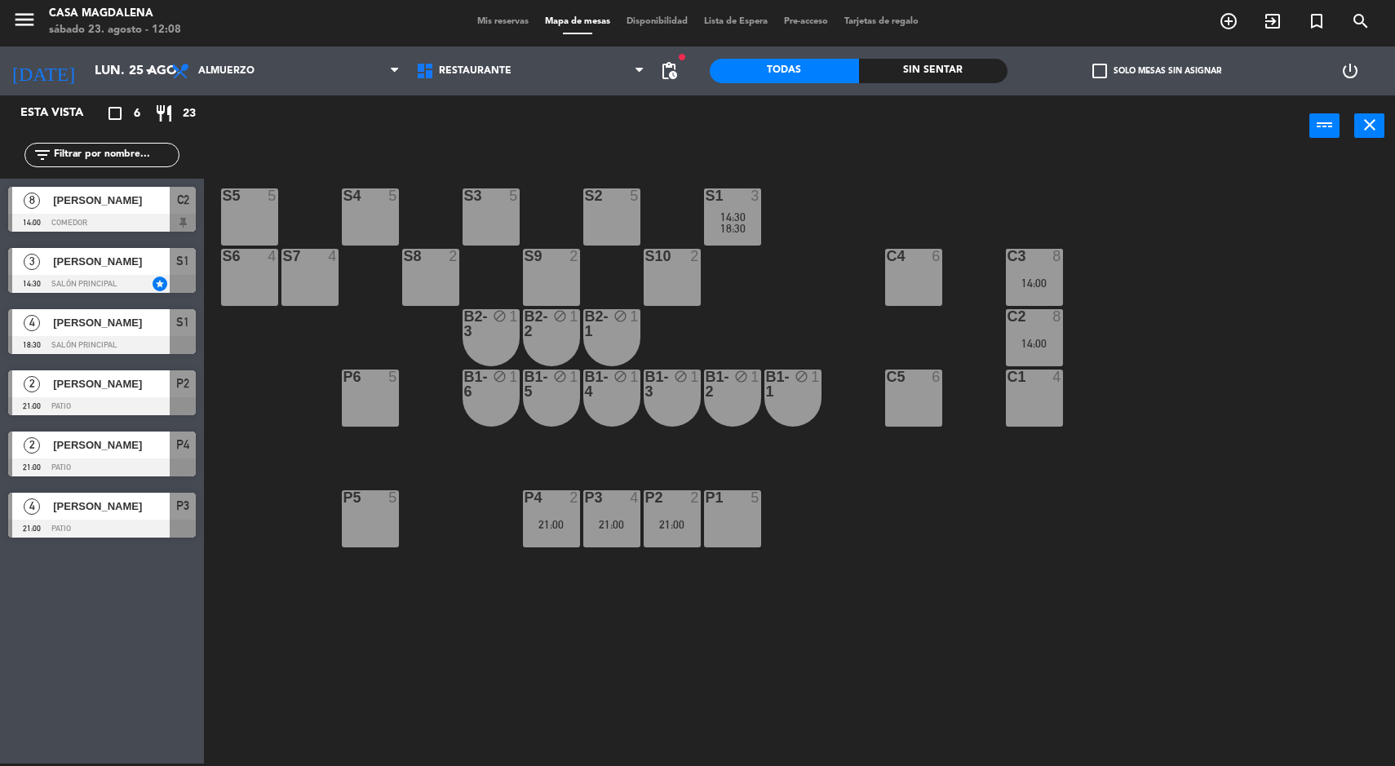
type input "sáb. 23 ago."
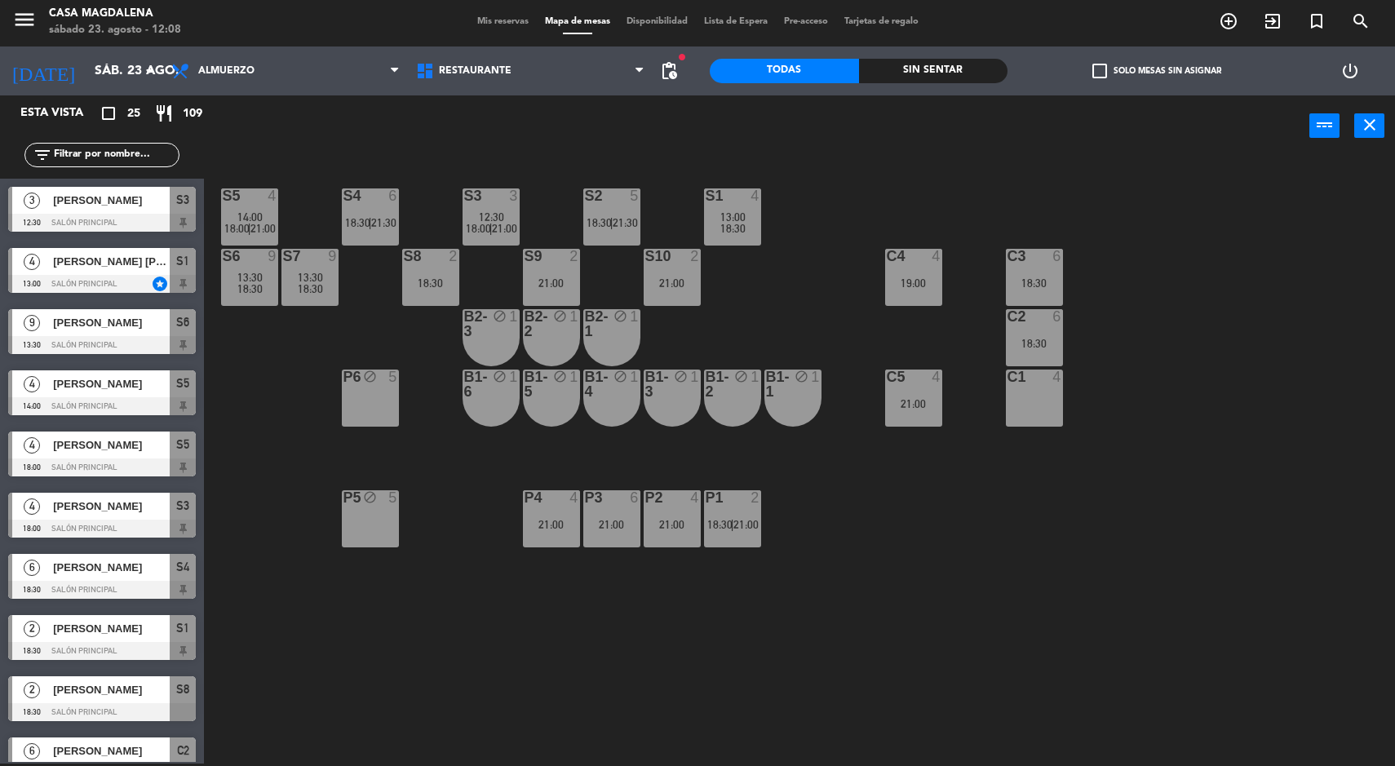
click at [73, 209] on span "[PERSON_NAME]" at bounding box center [111, 200] width 117 height 17
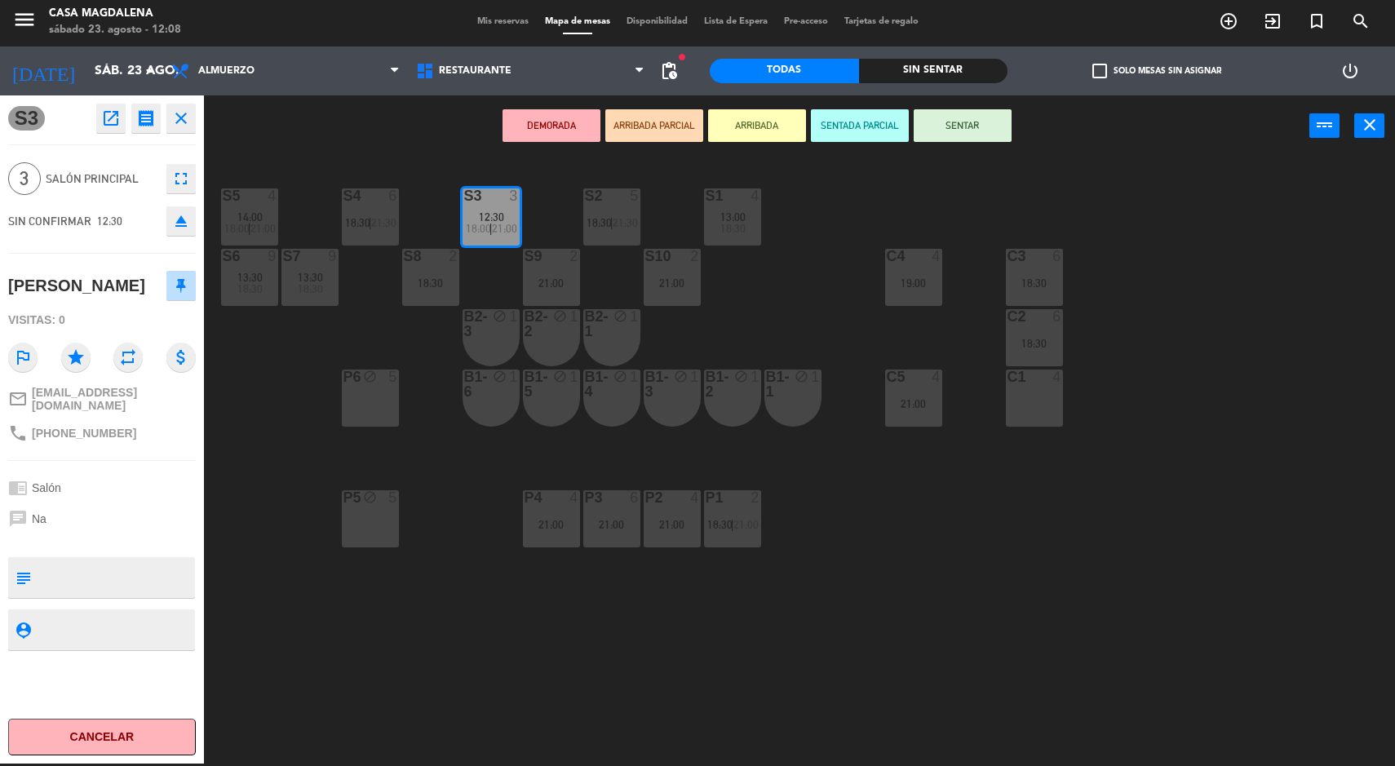
click at [969, 129] on button "SENTAR" at bounding box center [963, 125] width 98 height 33
